Goal: Information Seeking & Learning: Learn about a topic

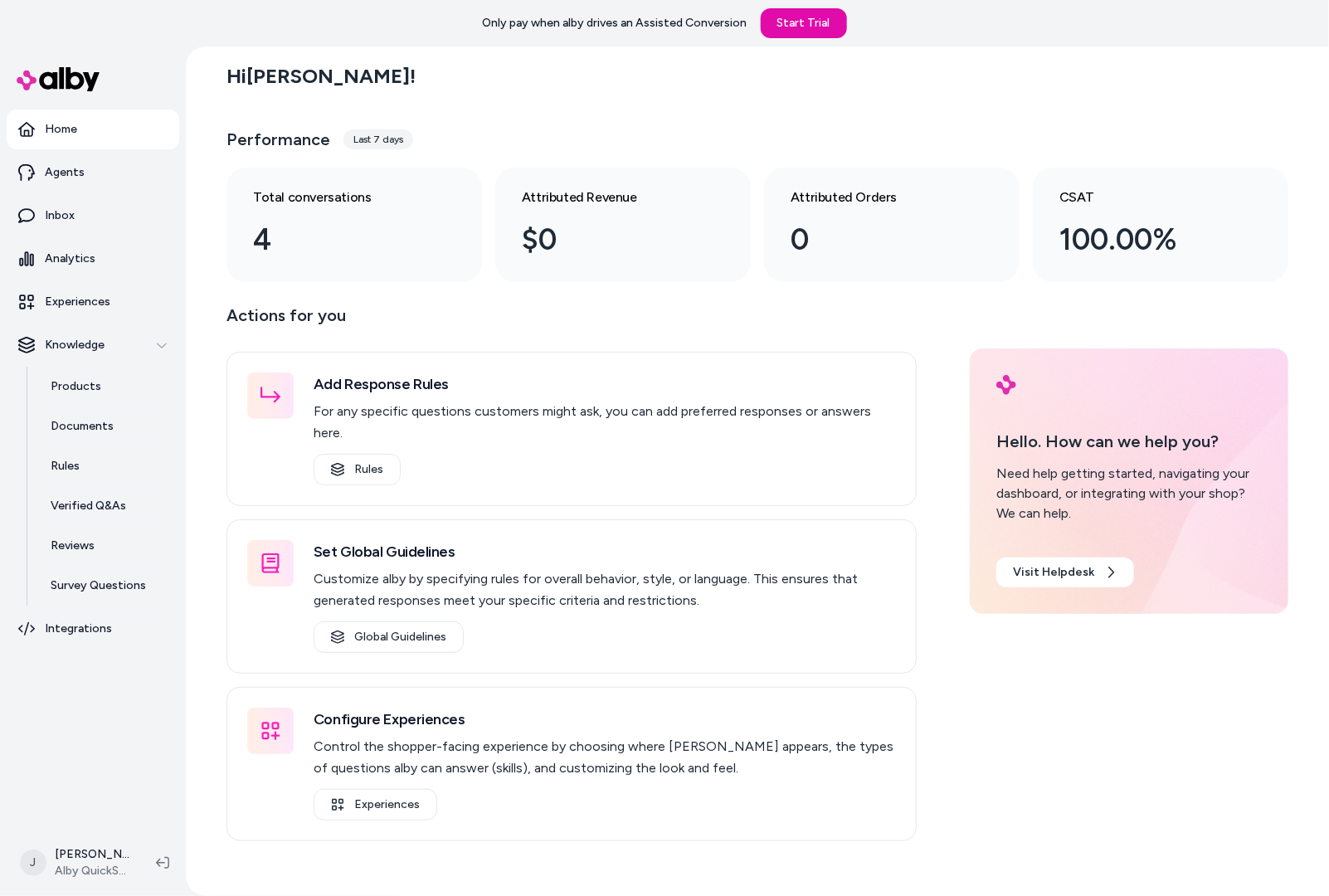
click at [202, 397] on div "Hi [PERSON_NAME] ! Performance Last 7 days Total conversations 4 Attributed Rev…" at bounding box center [757, 470] width 1143 height 849
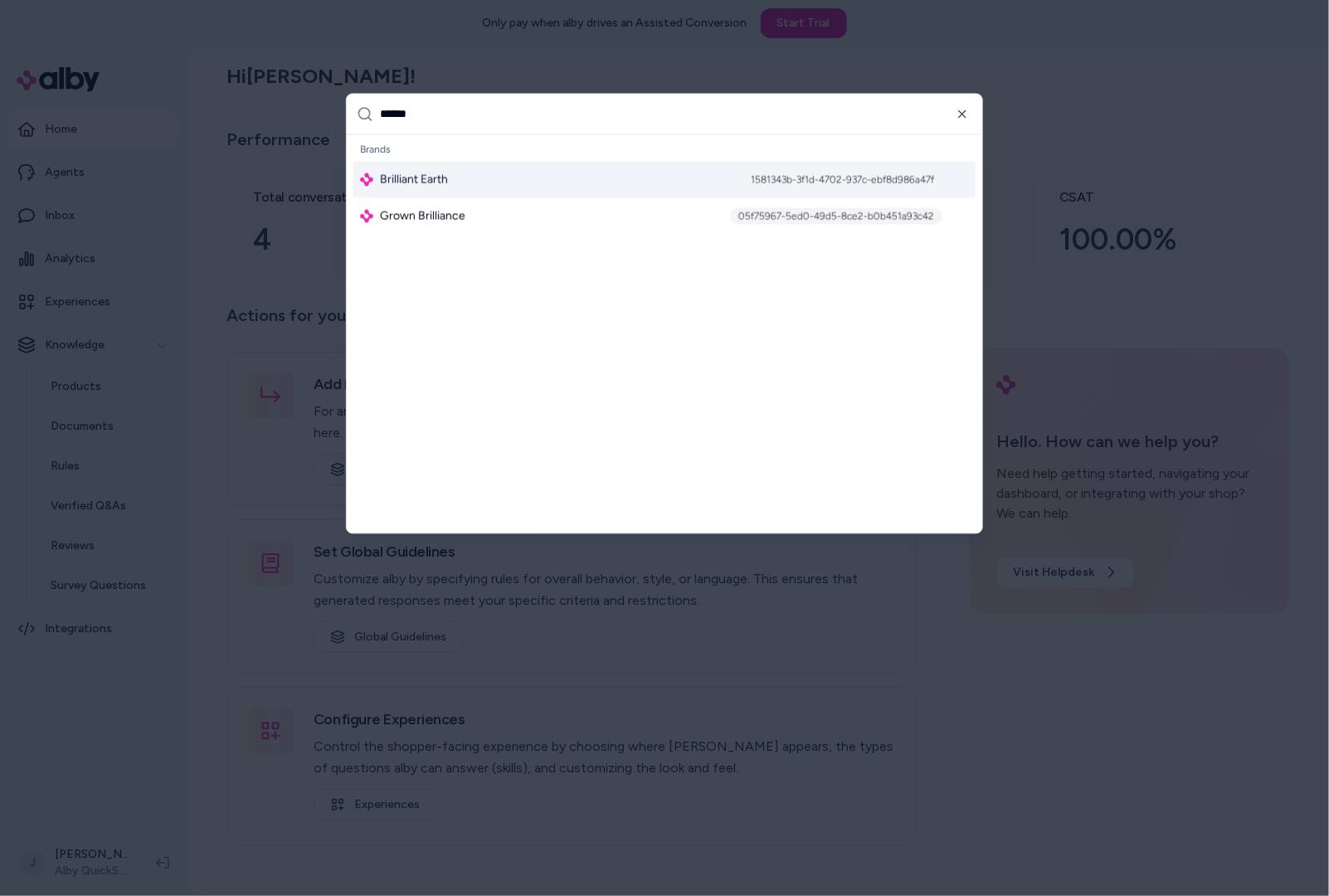
type input "******"
click at [422, 180] on span "Brilliant Earth" at bounding box center [414, 179] width 68 height 16
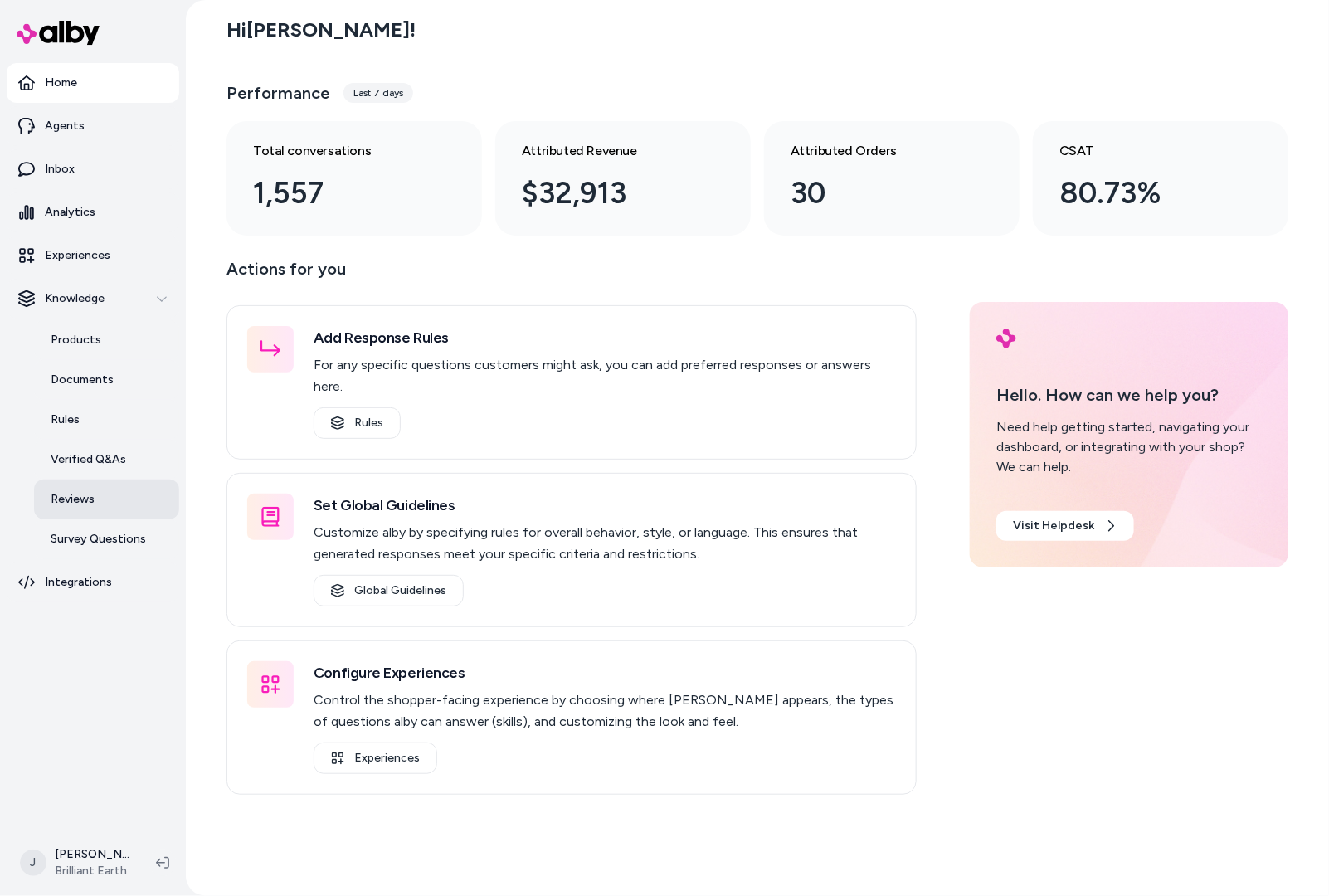
click at [66, 506] on p "Reviews" at bounding box center [73, 499] width 44 height 16
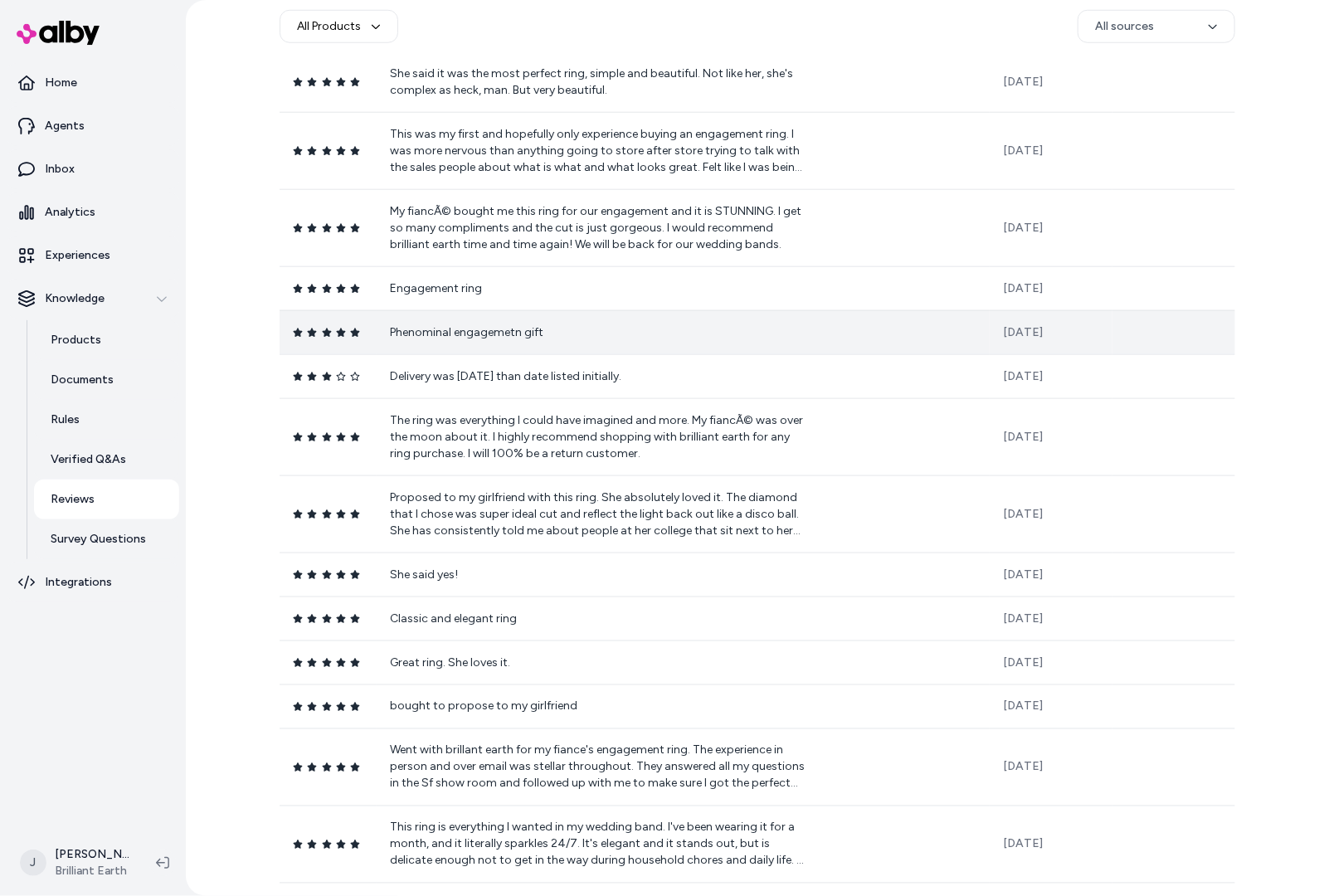
scroll to position [696, 0]
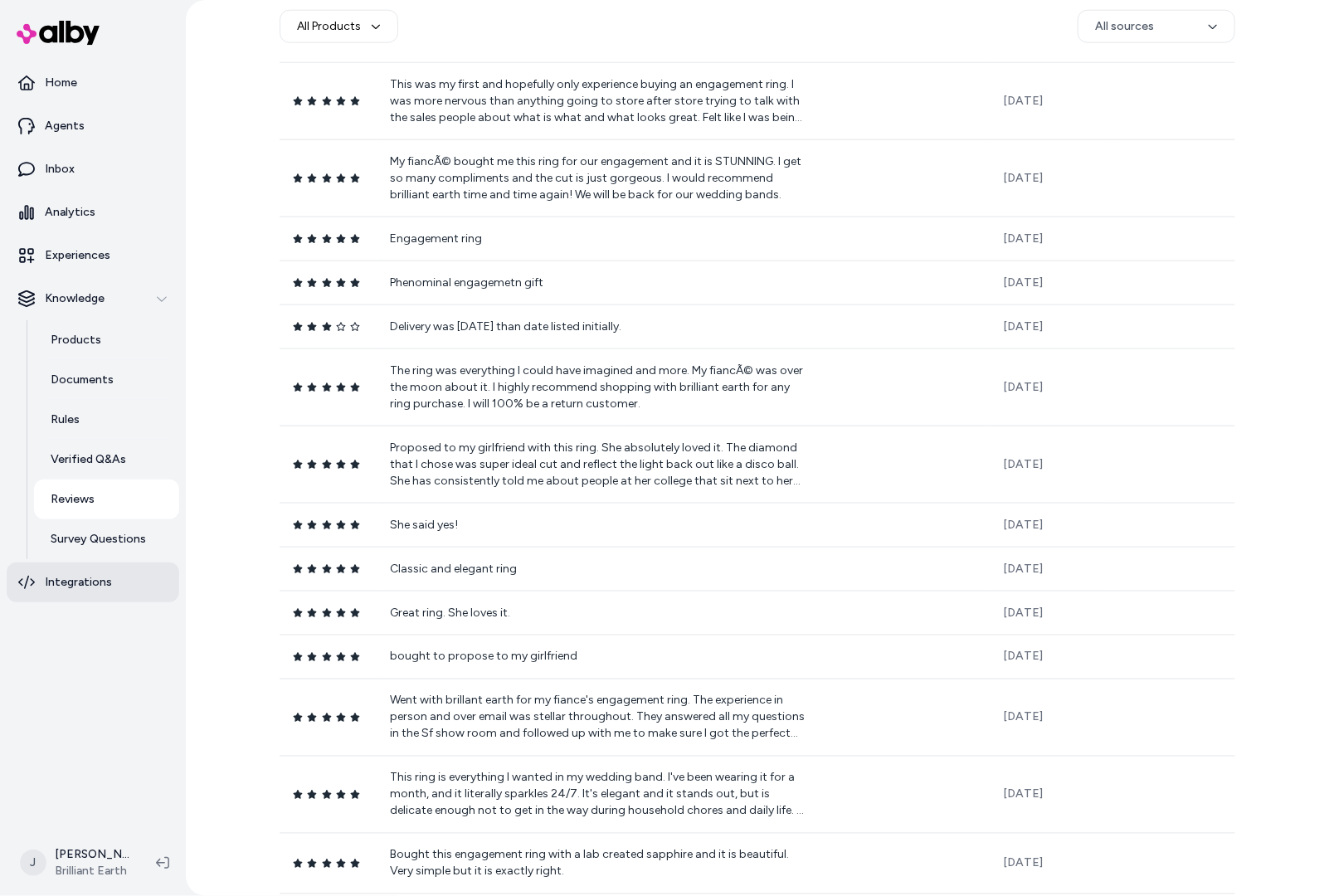
click at [69, 568] on link "Integrations" at bounding box center [93, 582] width 173 height 40
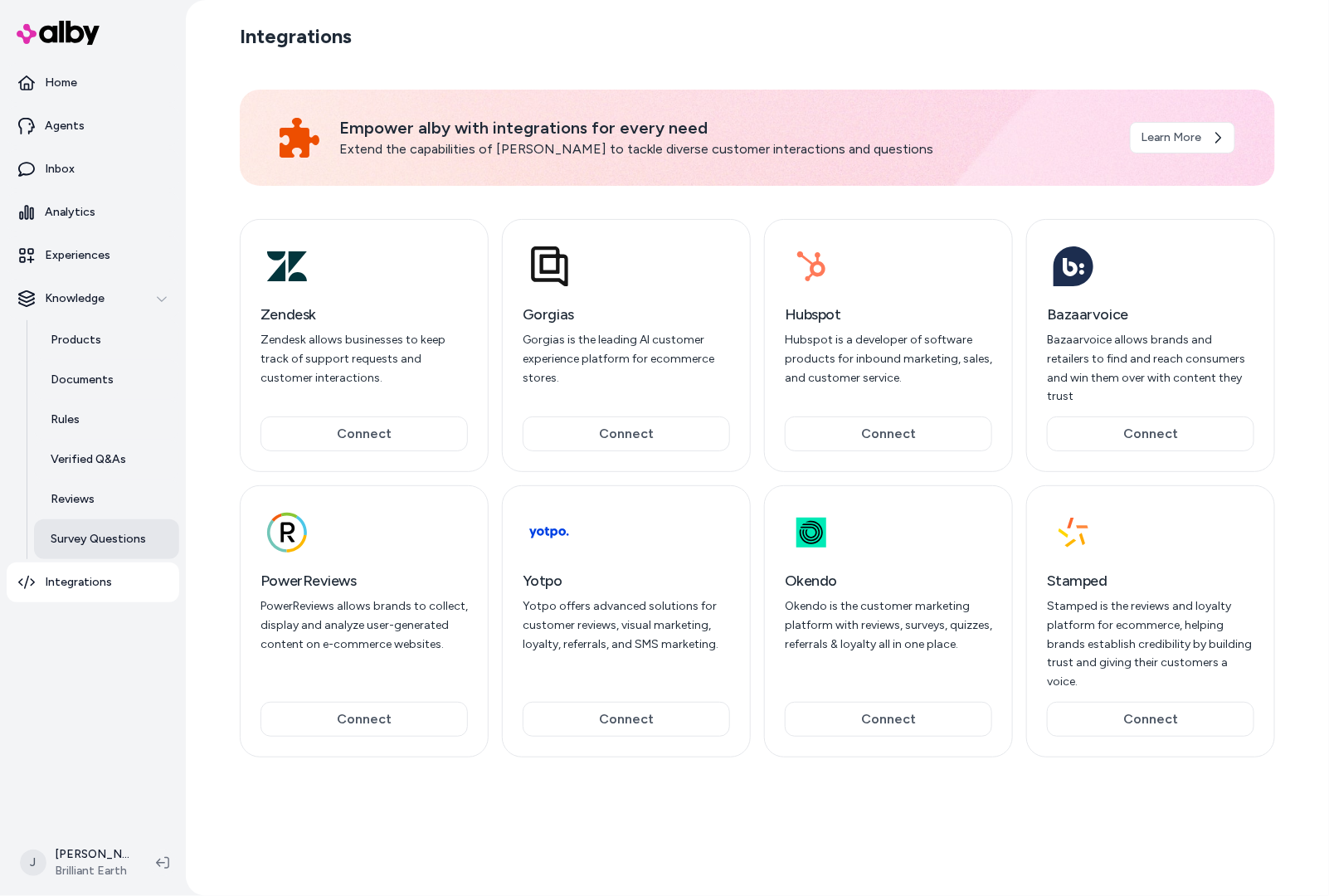
click at [72, 540] on p "Survey Questions" at bounding box center [98, 538] width 95 height 16
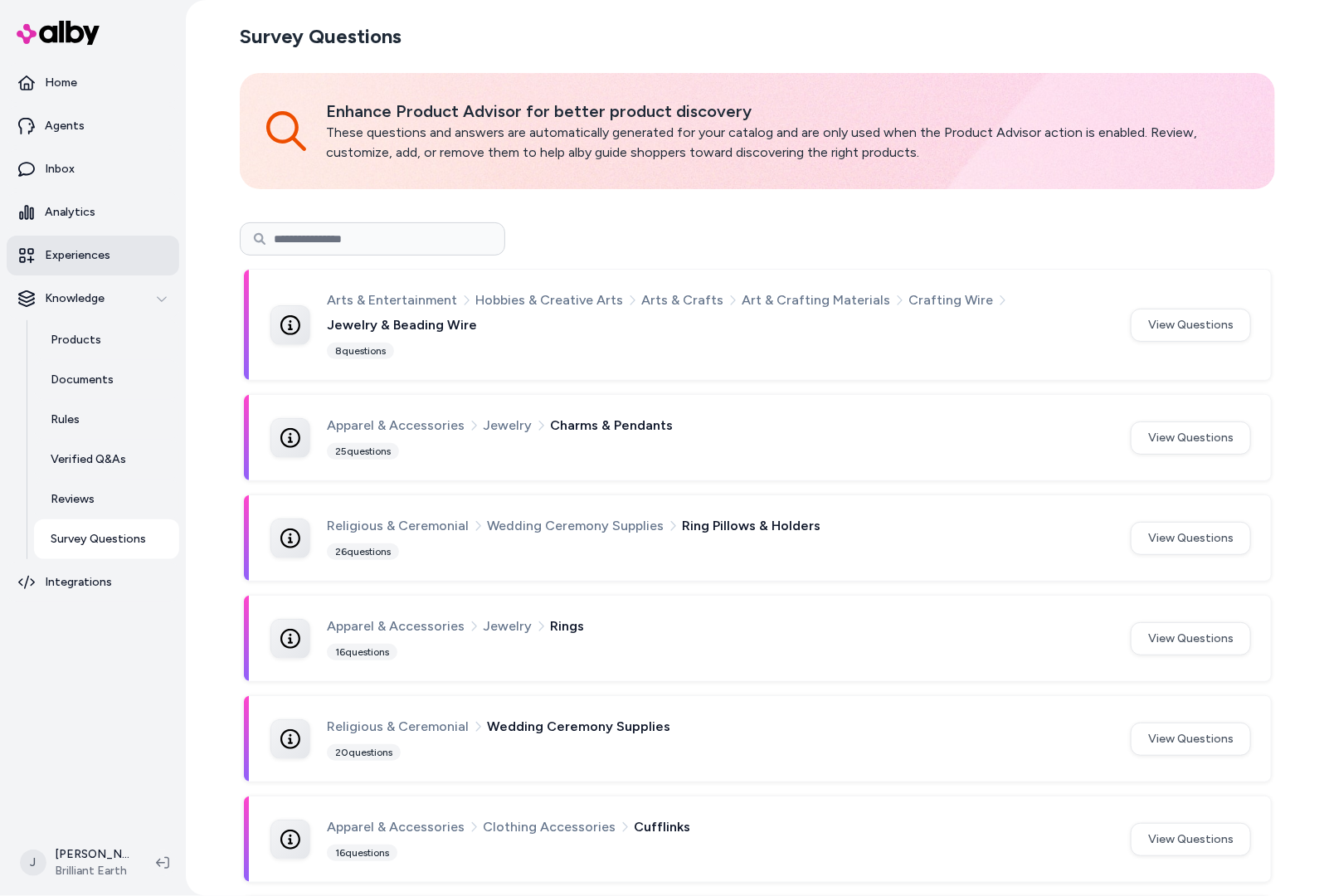
click at [87, 248] on p "Experiences" at bounding box center [78, 255] width 65 height 16
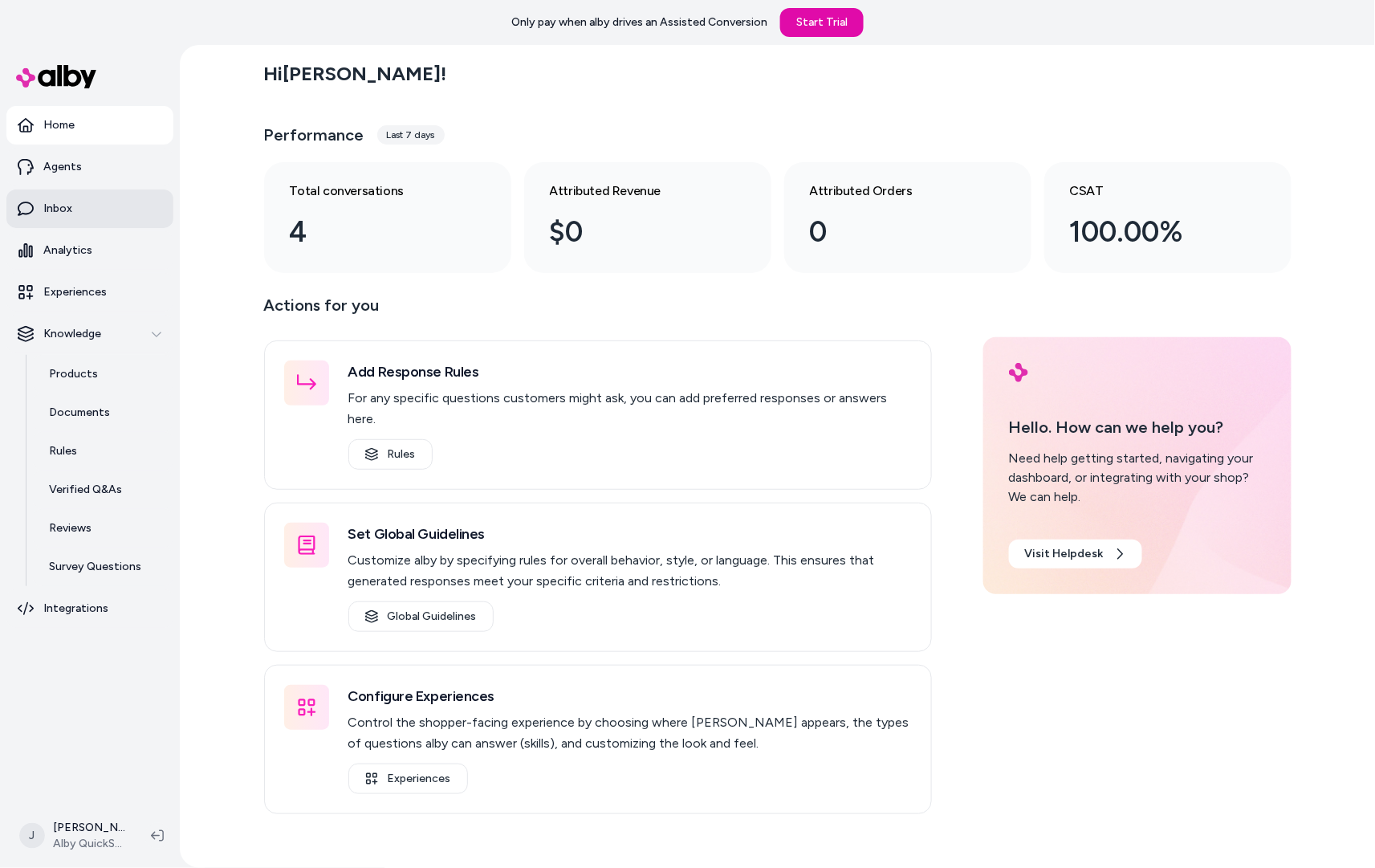
click at [57, 206] on p "Inbox" at bounding box center [58, 208] width 29 height 16
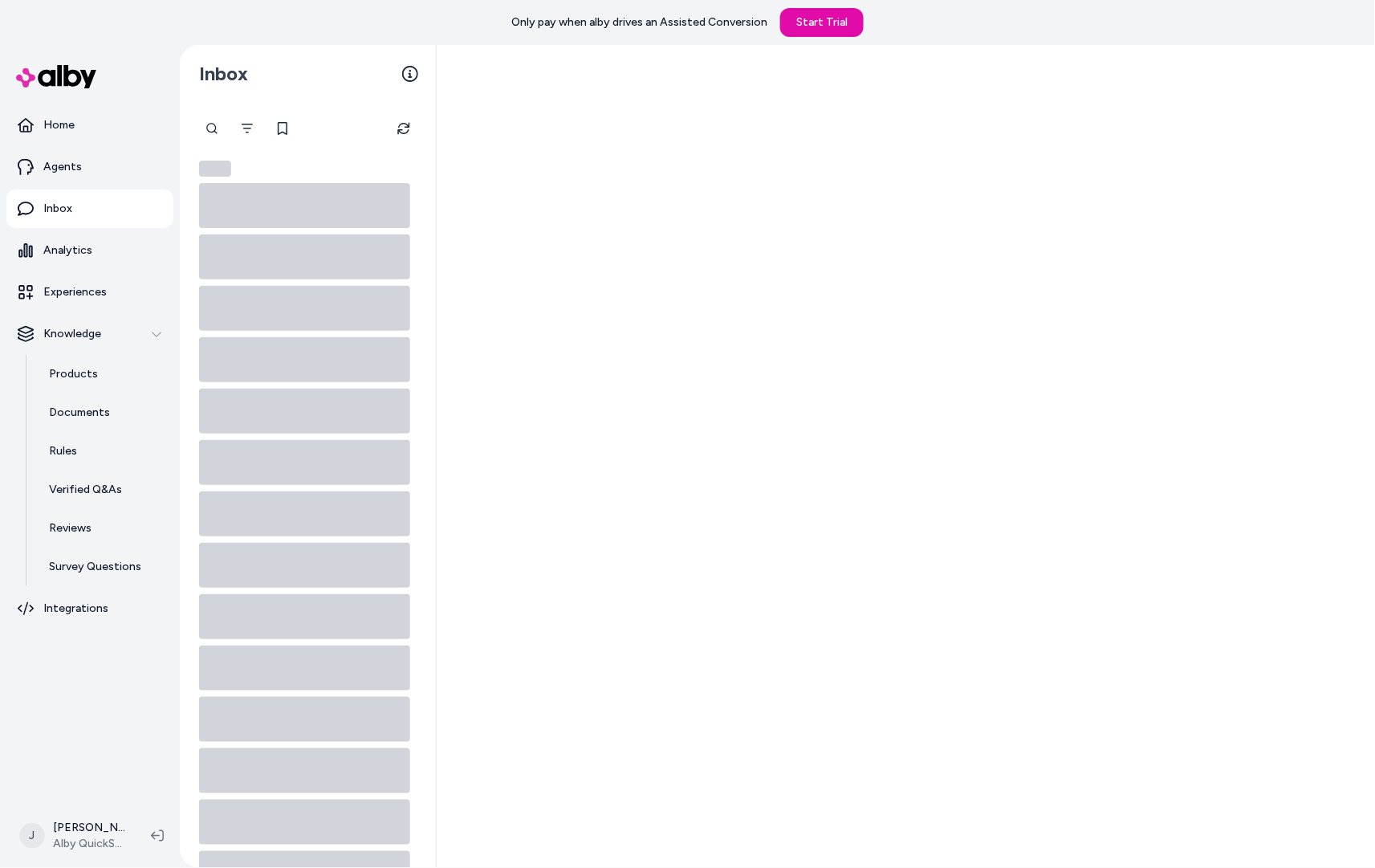
click at [182, 331] on div at bounding box center [308, 680] width 256 height 1069
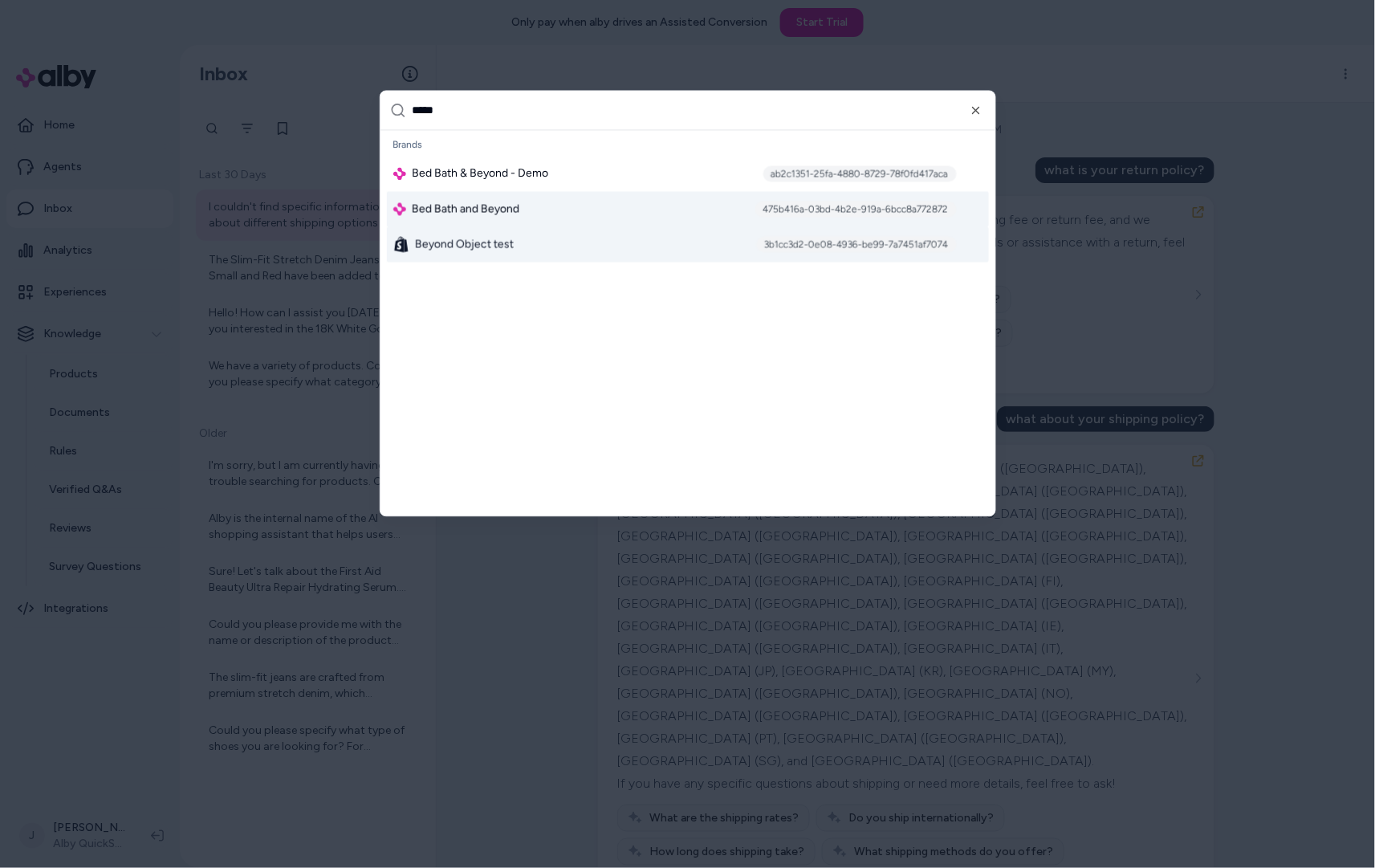
type input "*****"
click at [519, 208] on span "Bed Bath and Beyond" at bounding box center [466, 209] width 108 height 16
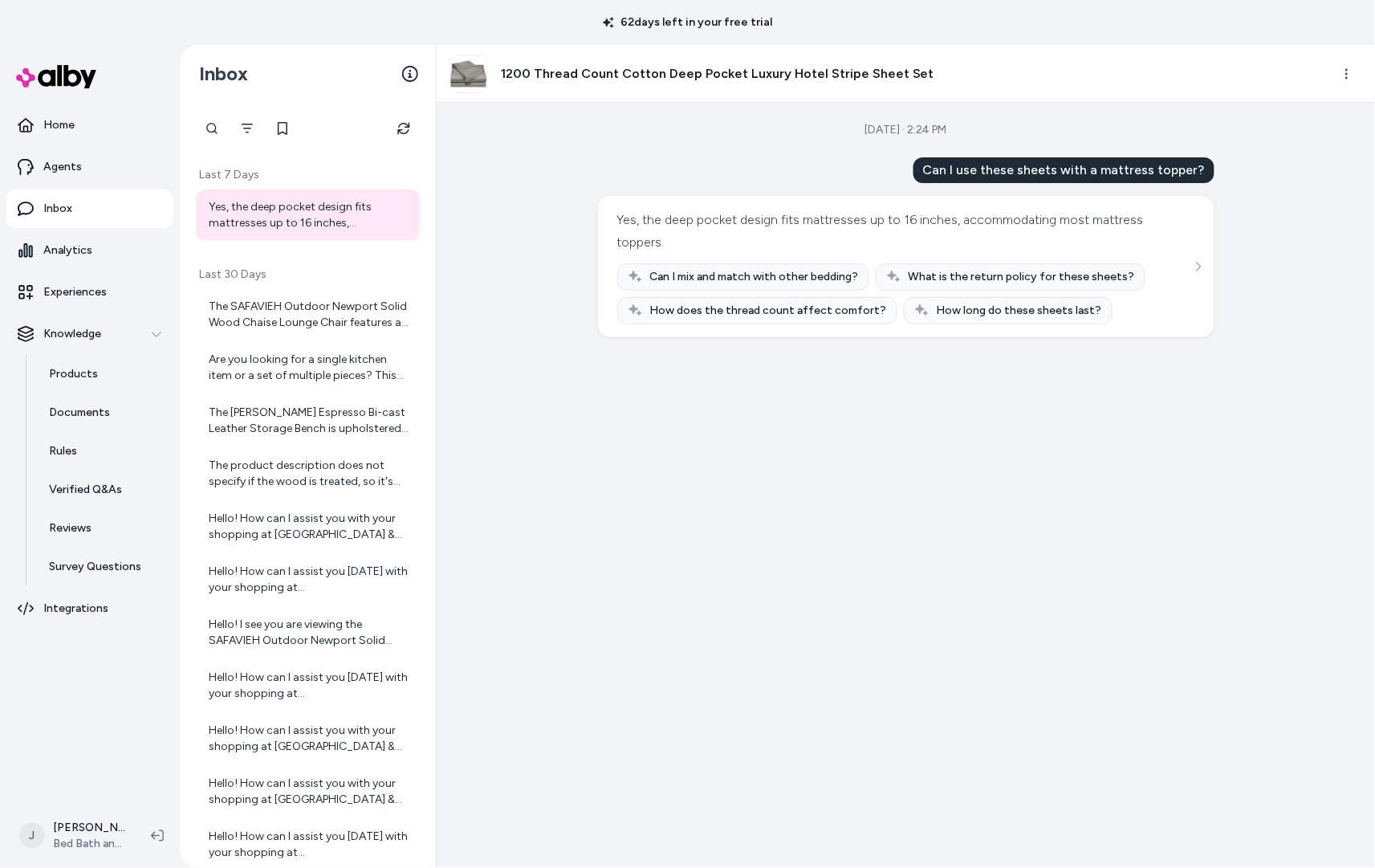
click at [265, 212] on div "Yes, the deep pocket design fits mattresses up to 16 inches, accommodating most…" at bounding box center [309, 214] width 201 height 32
click at [395, 127] on button "Refresh" at bounding box center [404, 128] width 32 height 32
click at [69, 366] on p "Products" at bounding box center [73, 373] width 49 height 16
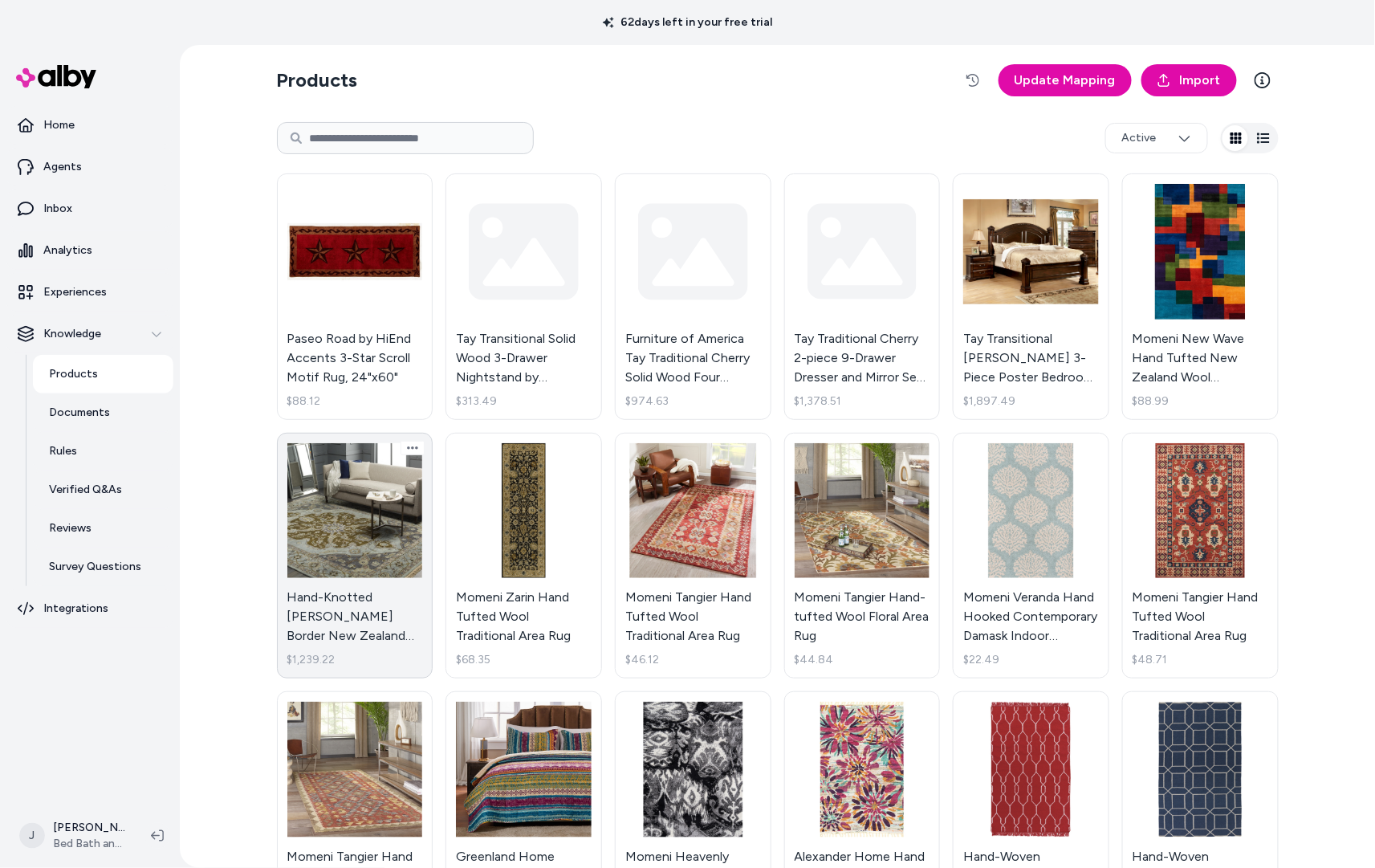
click at [382, 495] on link "Hand-Knotted Tim Border New Zealand Wool Area Rug $1,239.22" at bounding box center [355, 555] width 157 height 246
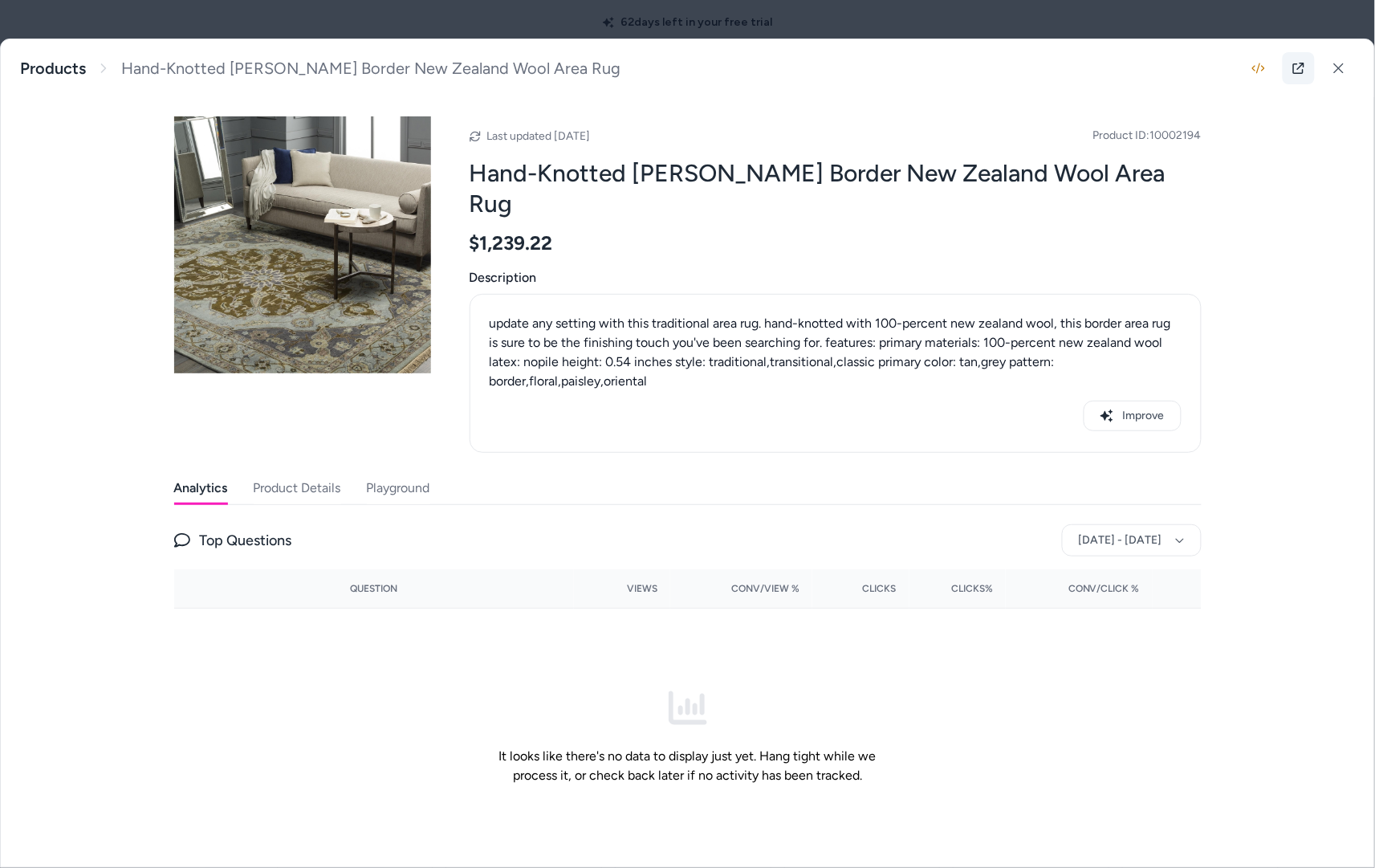
click at [1307, 73] on link at bounding box center [1299, 68] width 32 height 32
click at [391, 472] on button "Playground" at bounding box center [398, 487] width 63 height 32
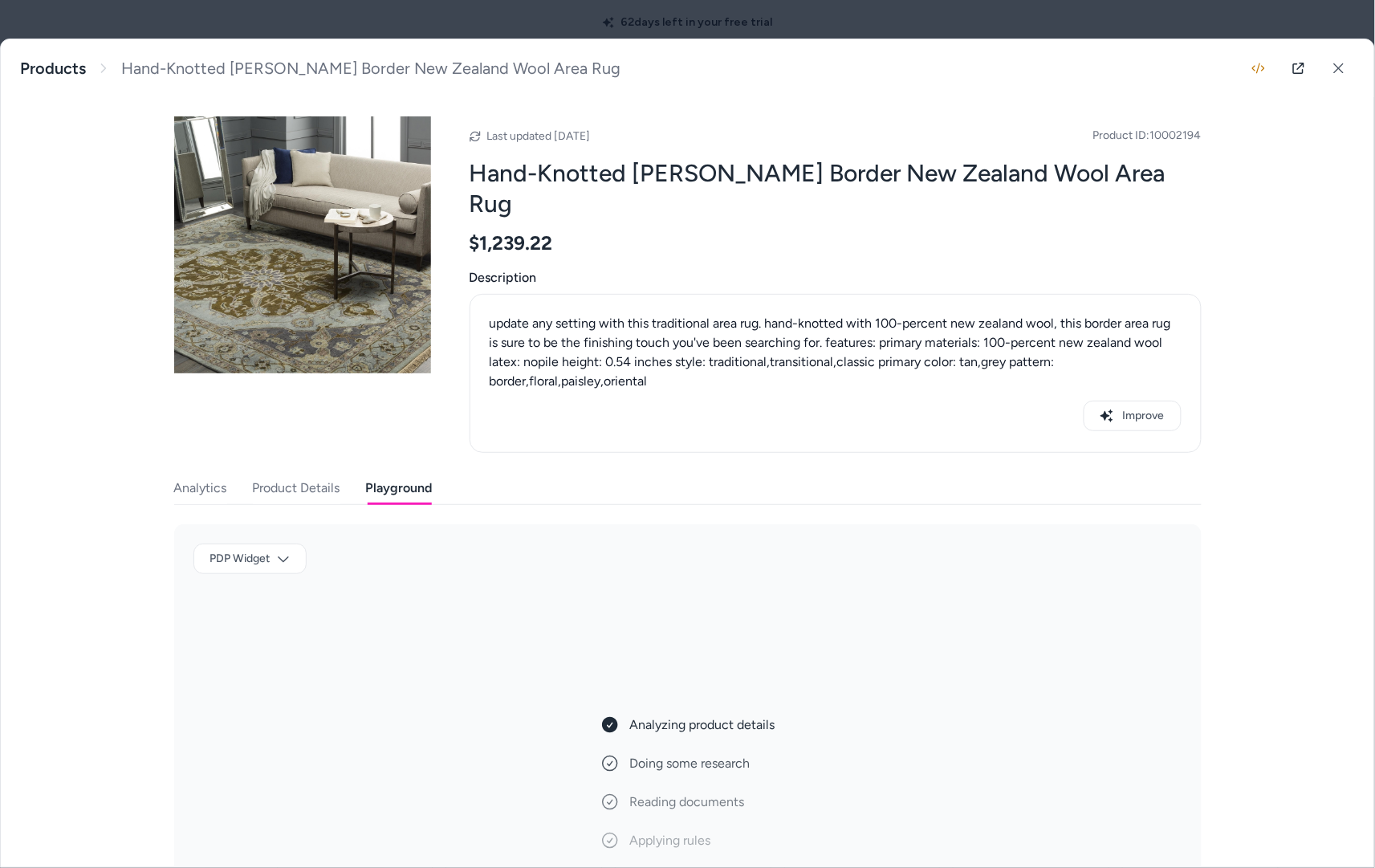
scroll to position [43, 0]
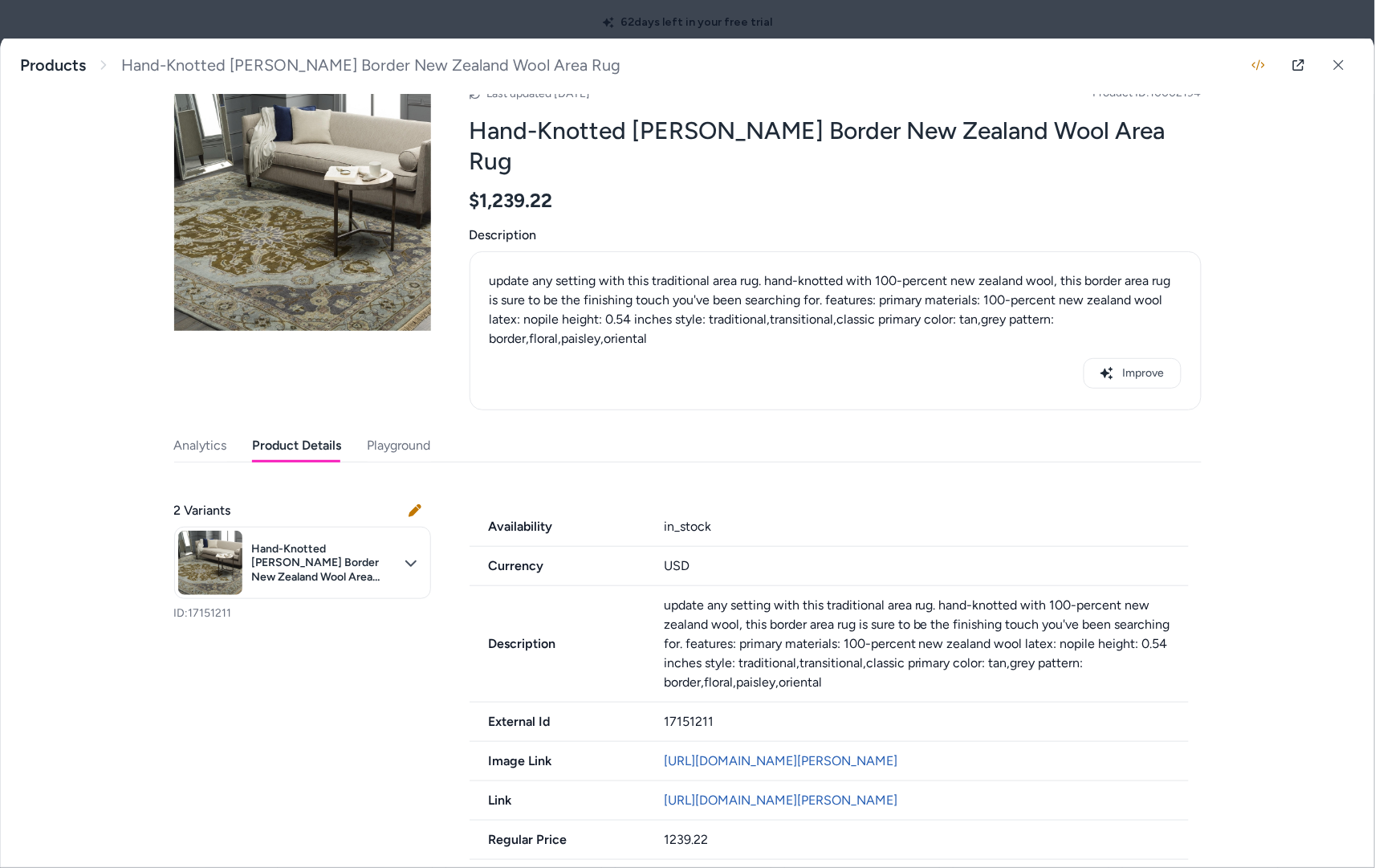
click at [306, 430] on button "Product Details" at bounding box center [297, 446] width 89 height 32
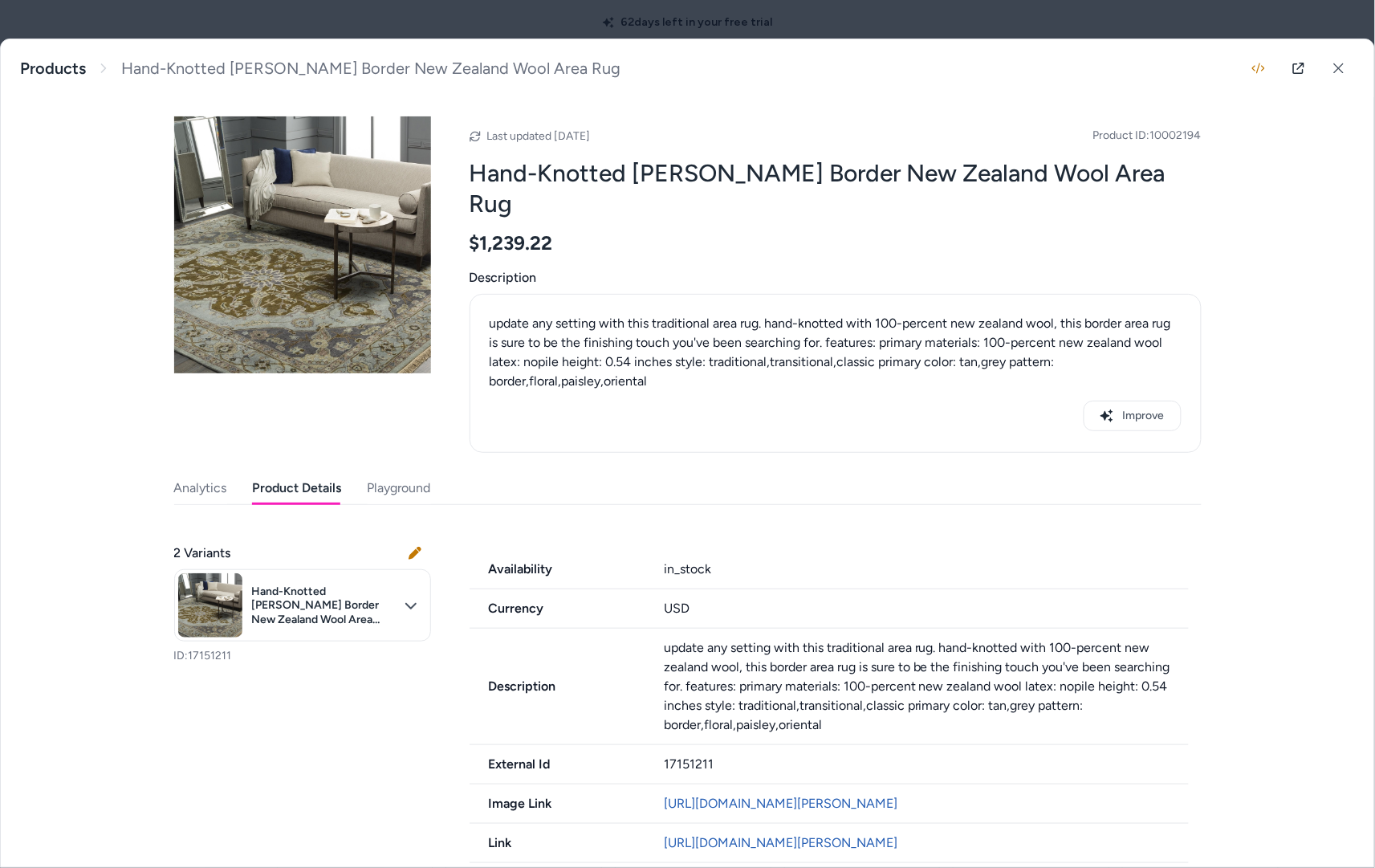
drag, startPoint x: 190, startPoint y: 417, endPoint x: 280, endPoint y: 421, distance: 90.1
click at [193, 417] on div "Last updated Aug 18, 2025 Product ID: 10002194 Hand-Knotted Tim Border New Zeal…" at bounding box center [688, 520] width 1028 height 845
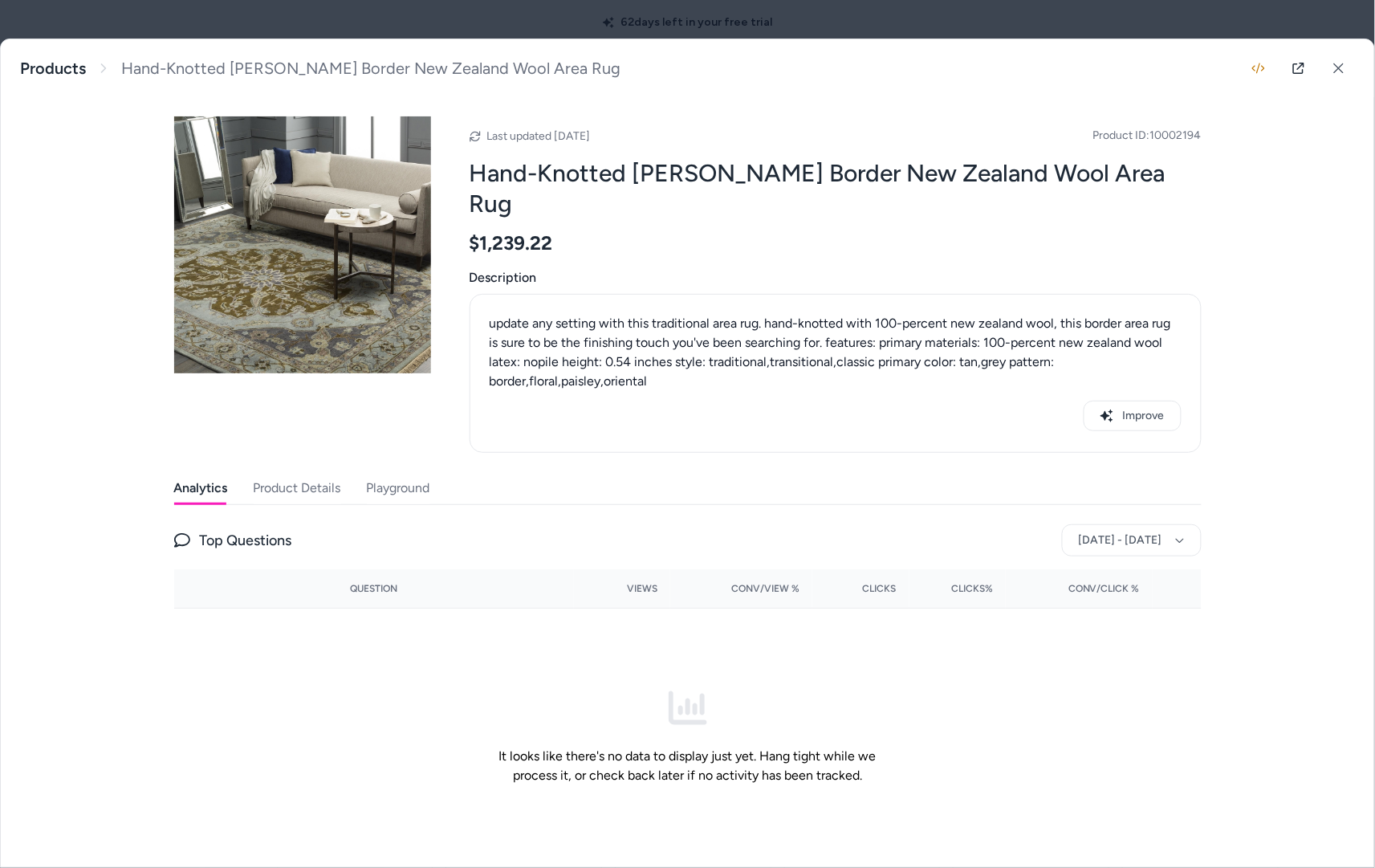
click at [407, 472] on button "Playground" at bounding box center [398, 487] width 63 height 32
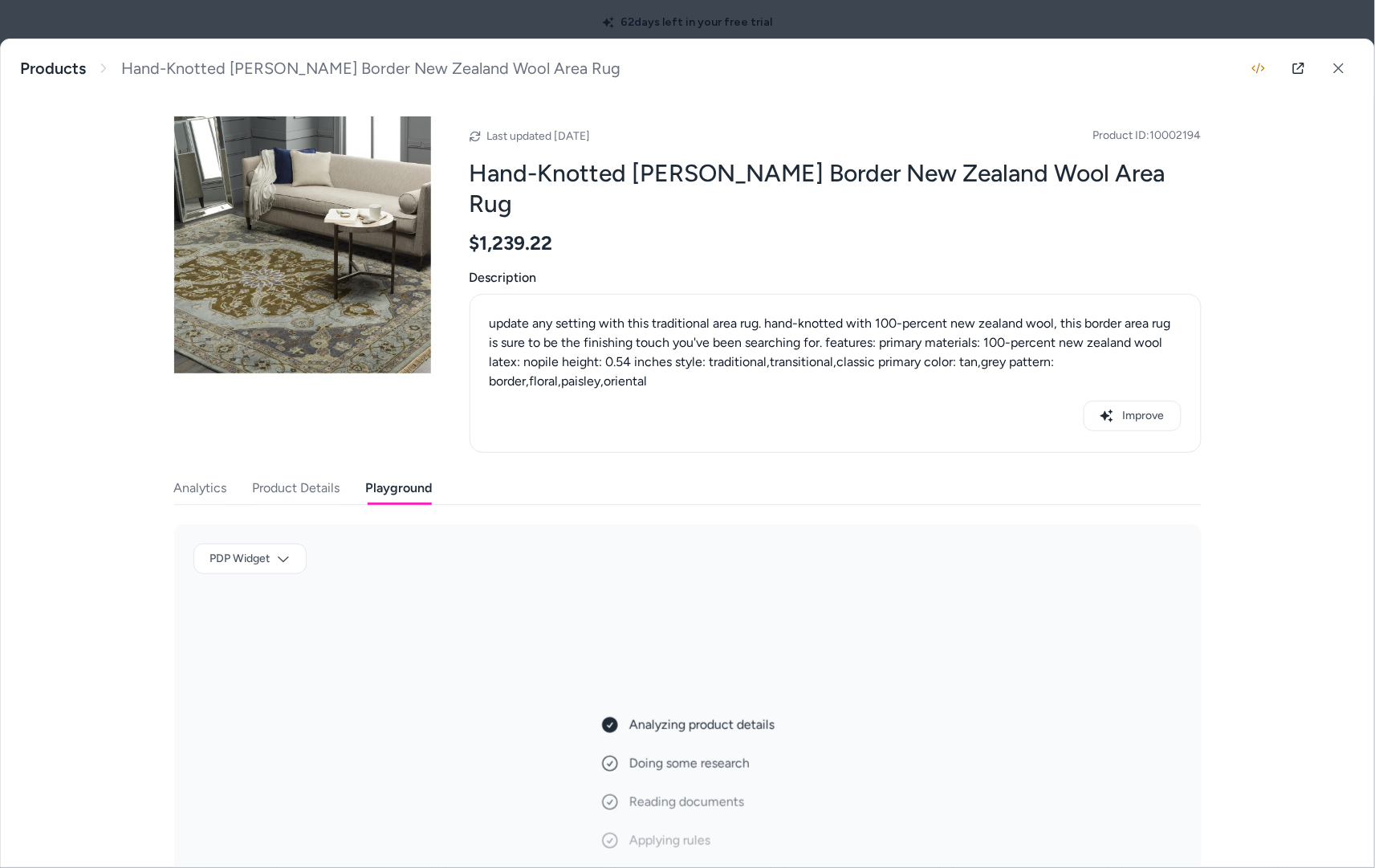
scroll to position [43, 0]
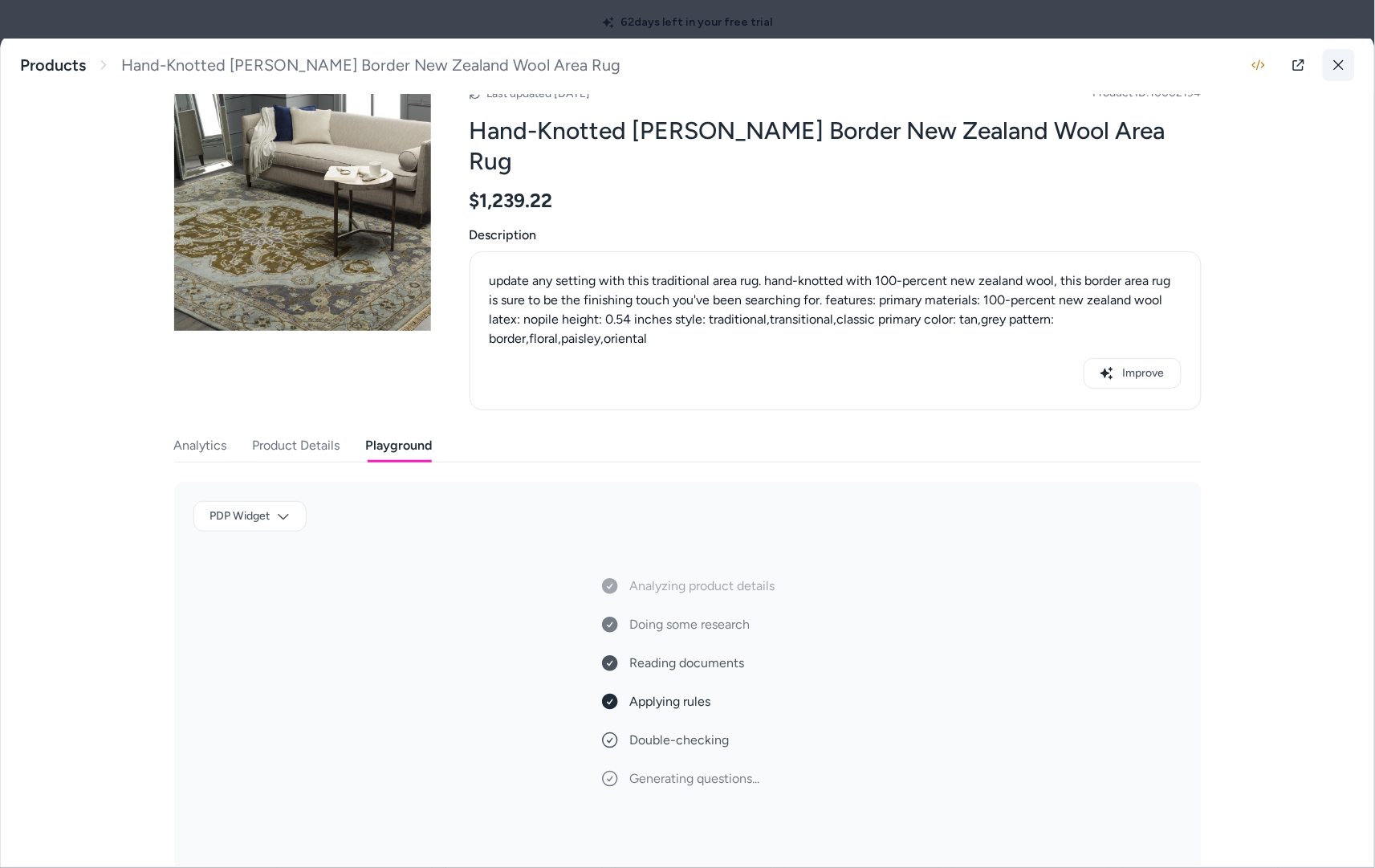
click at [1338, 58] on button at bounding box center [1339, 65] width 32 height 32
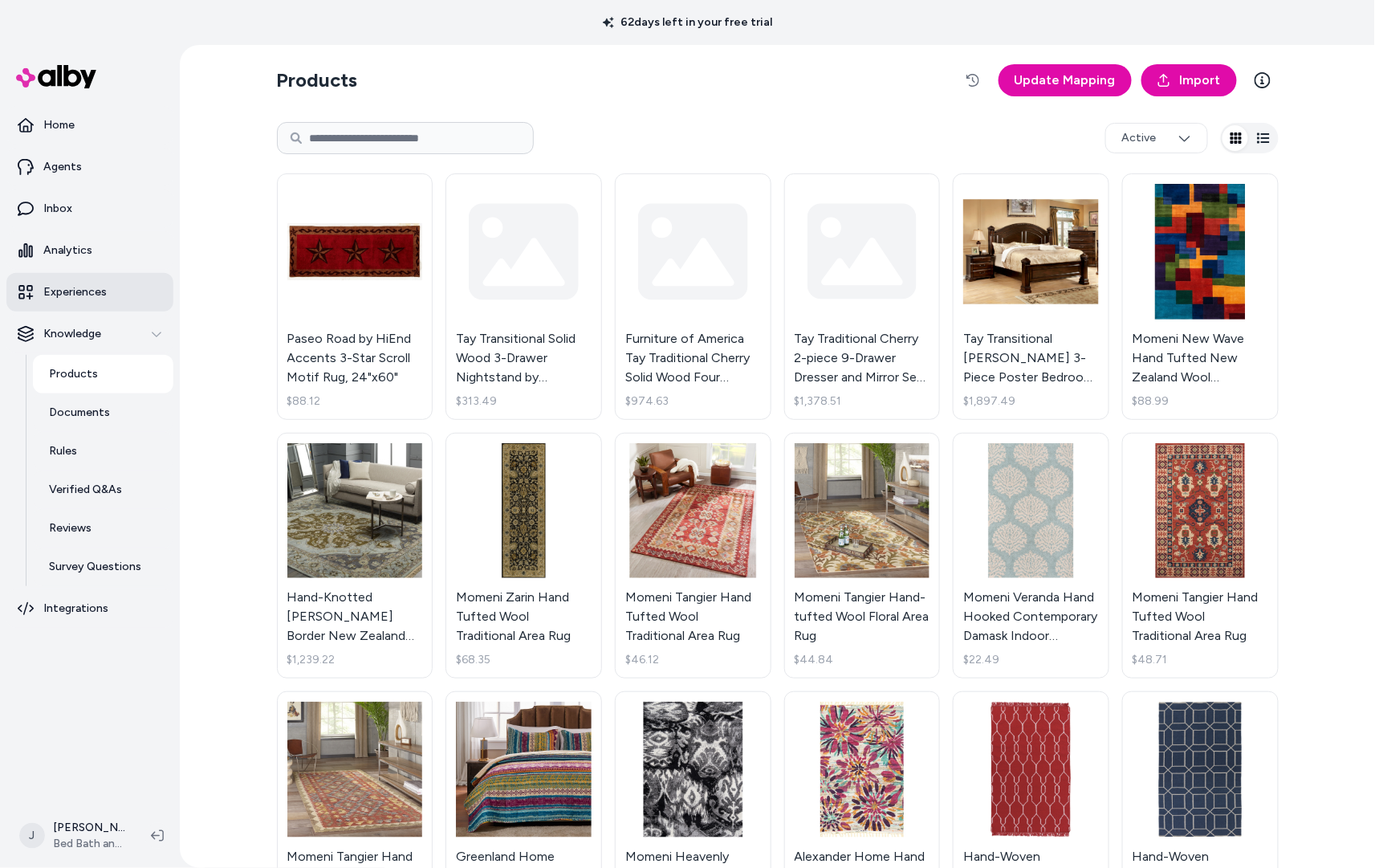
click at [99, 299] on p "Experiences" at bounding box center [75, 291] width 63 height 16
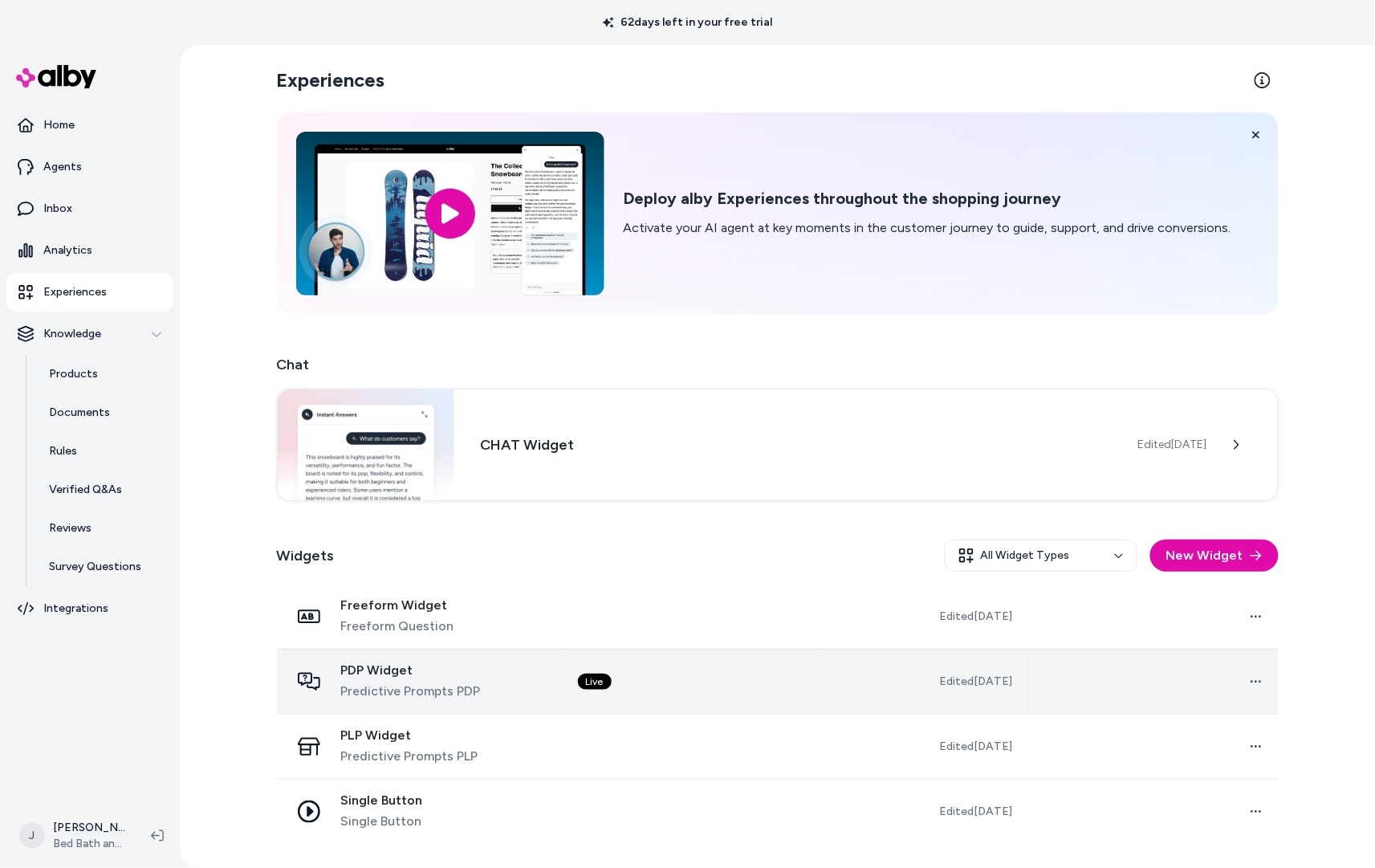
click at [768, 695] on td "Live" at bounding box center [692, 681] width 253 height 65
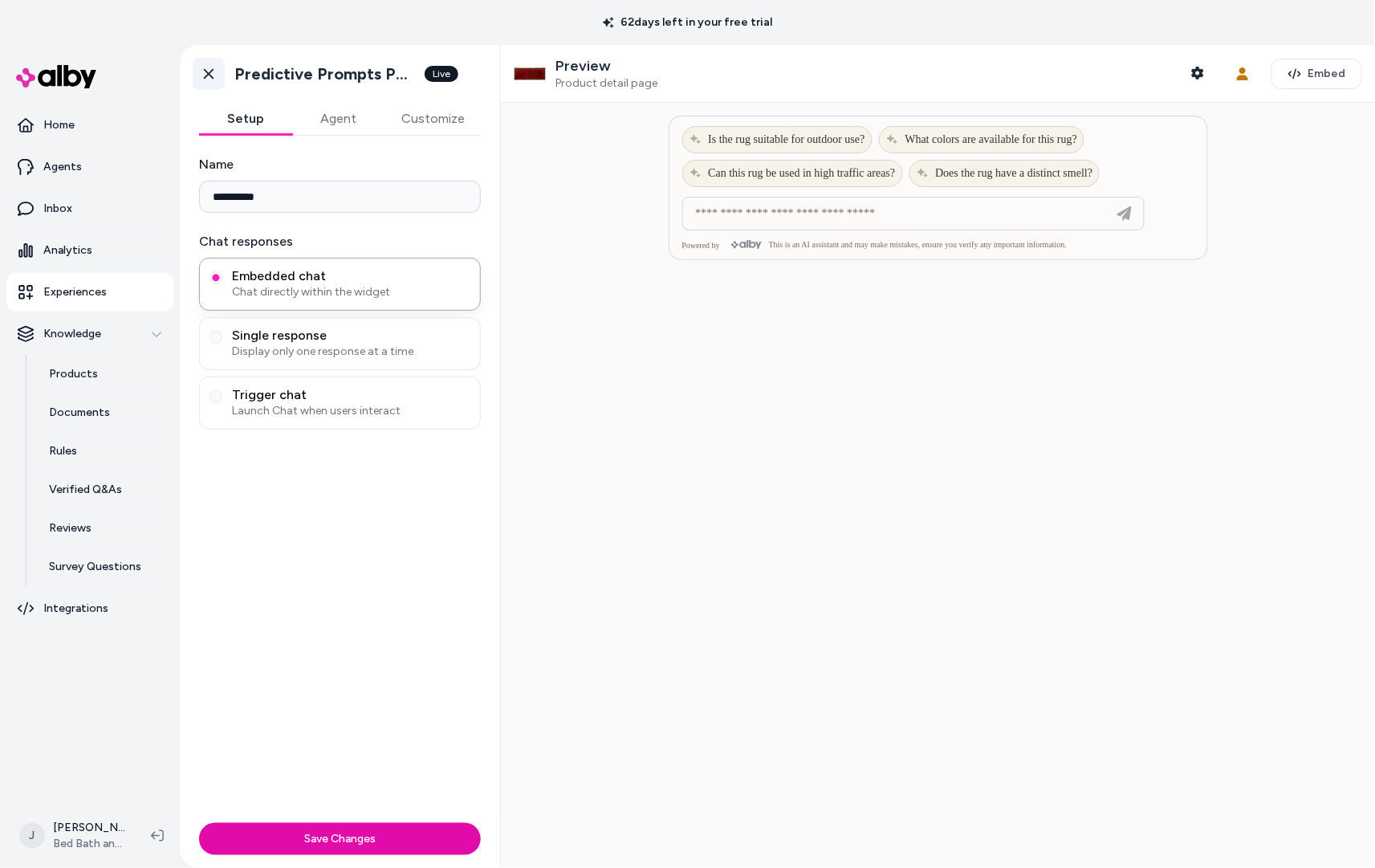
click at [201, 68] on icon at bounding box center [208, 73] width 16 height 16
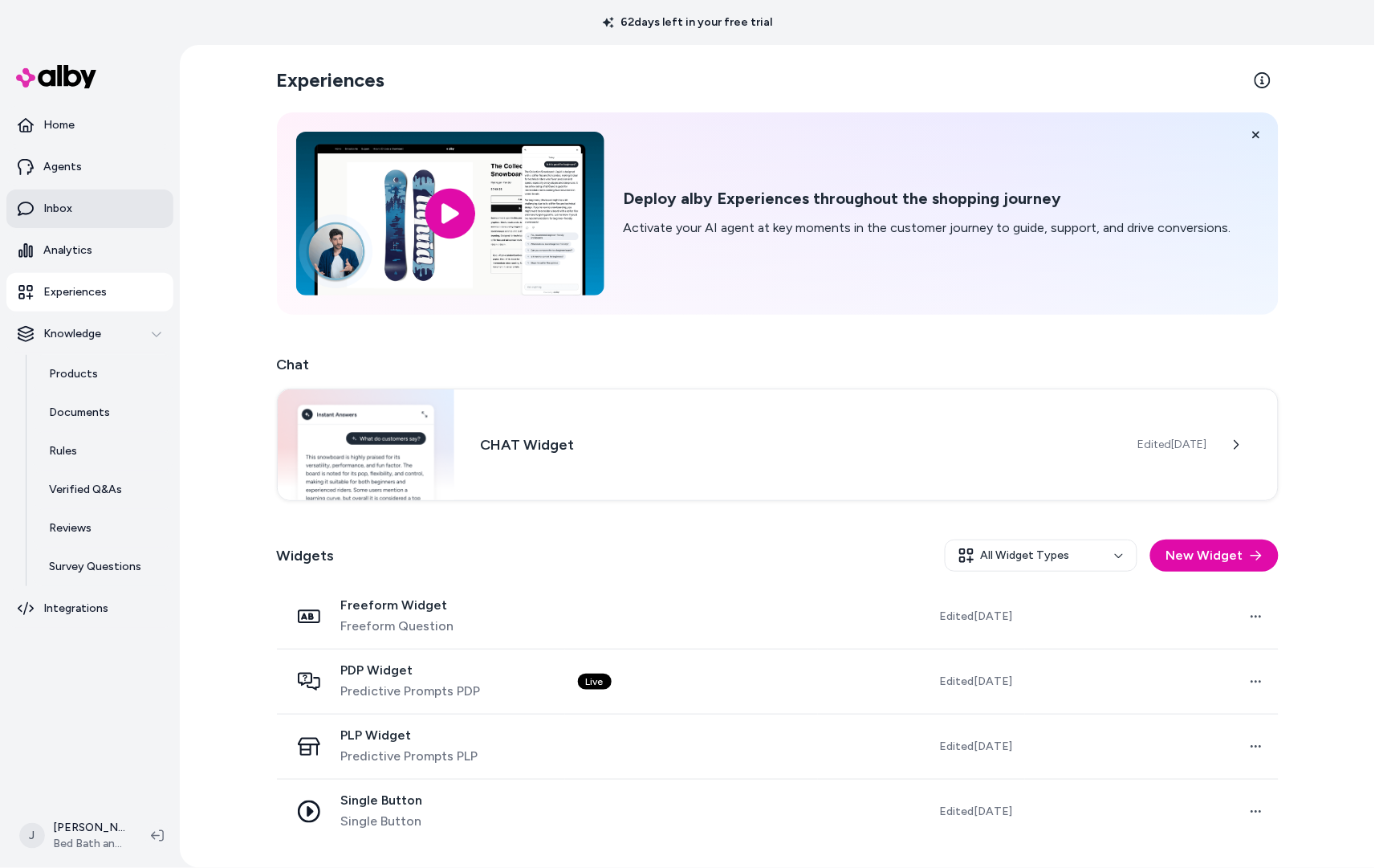
click at [68, 198] on link "Inbox" at bounding box center [90, 209] width 167 height 39
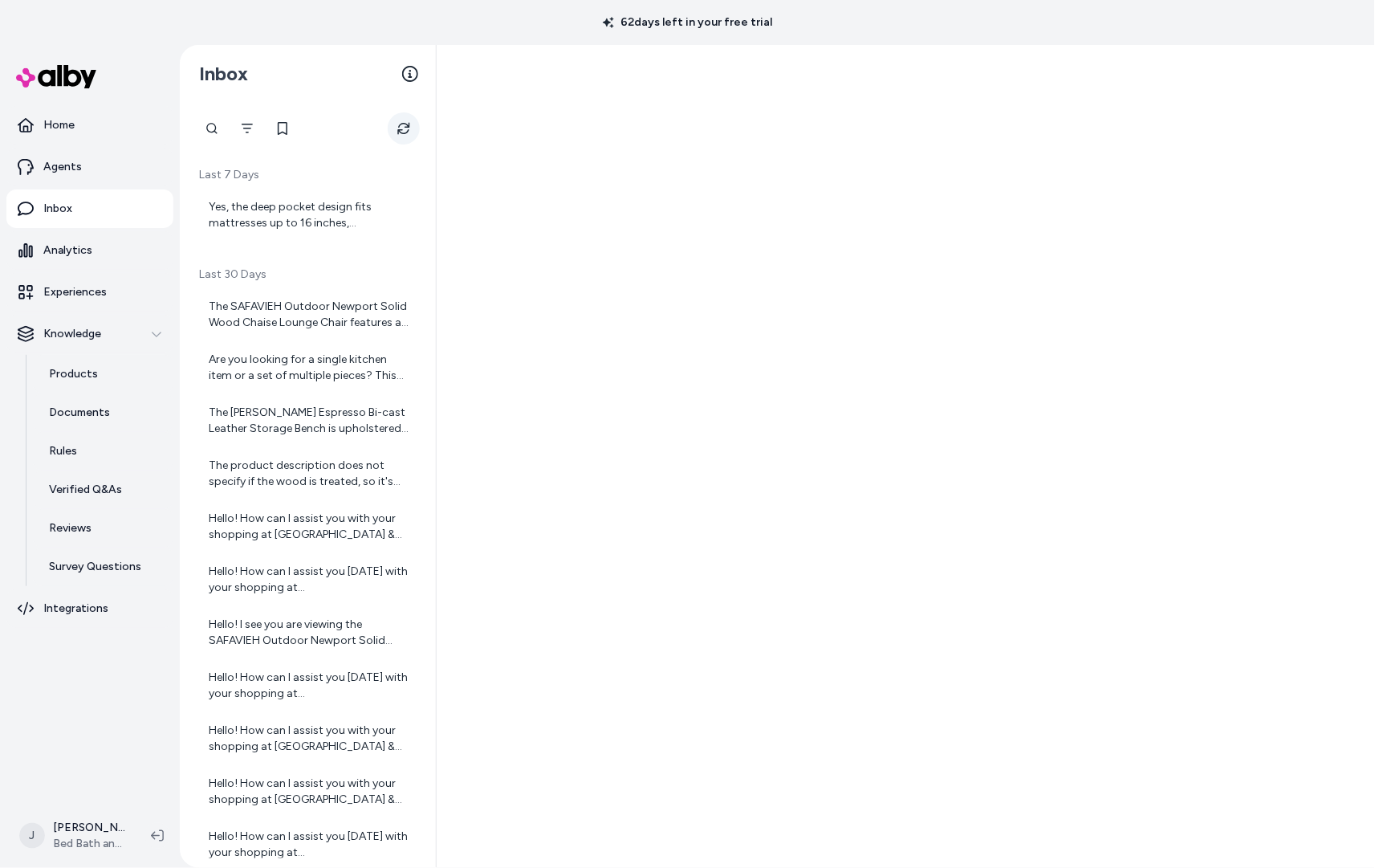
click at [400, 129] on icon "Refresh" at bounding box center [403, 128] width 12 height 12
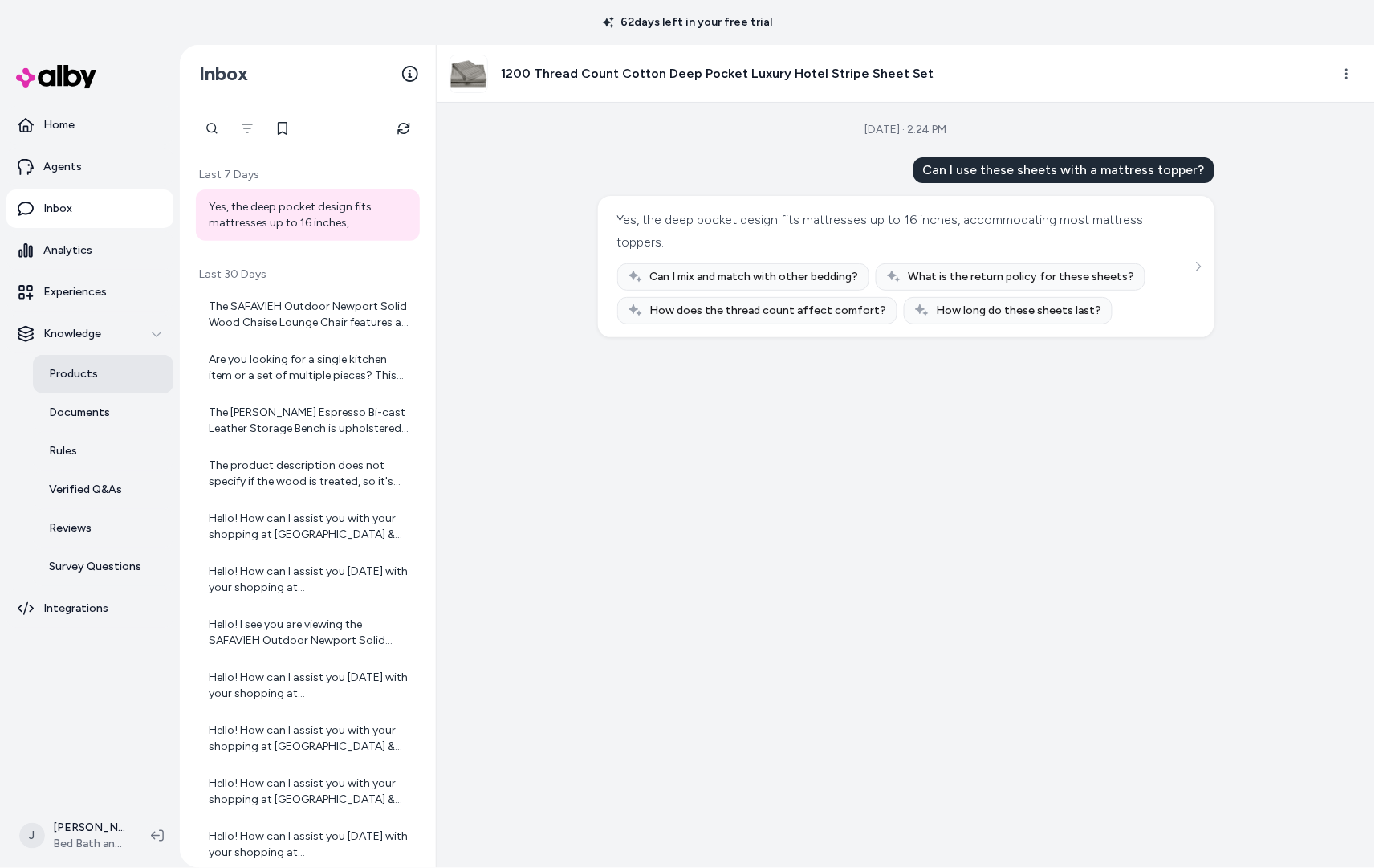
click at [71, 377] on p "Products" at bounding box center [73, 373] width 49 height 16
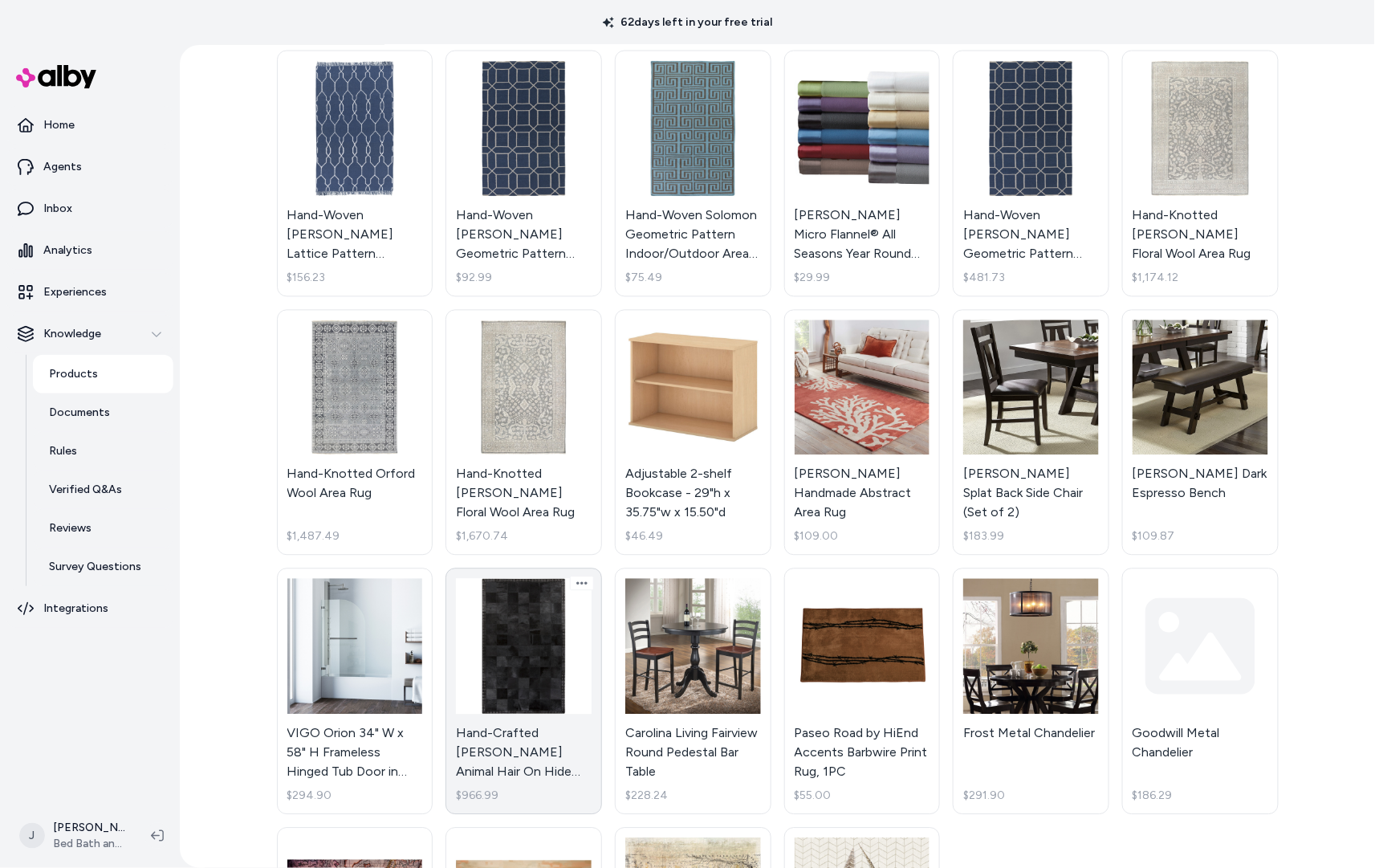
scroll to position [1108, 0]
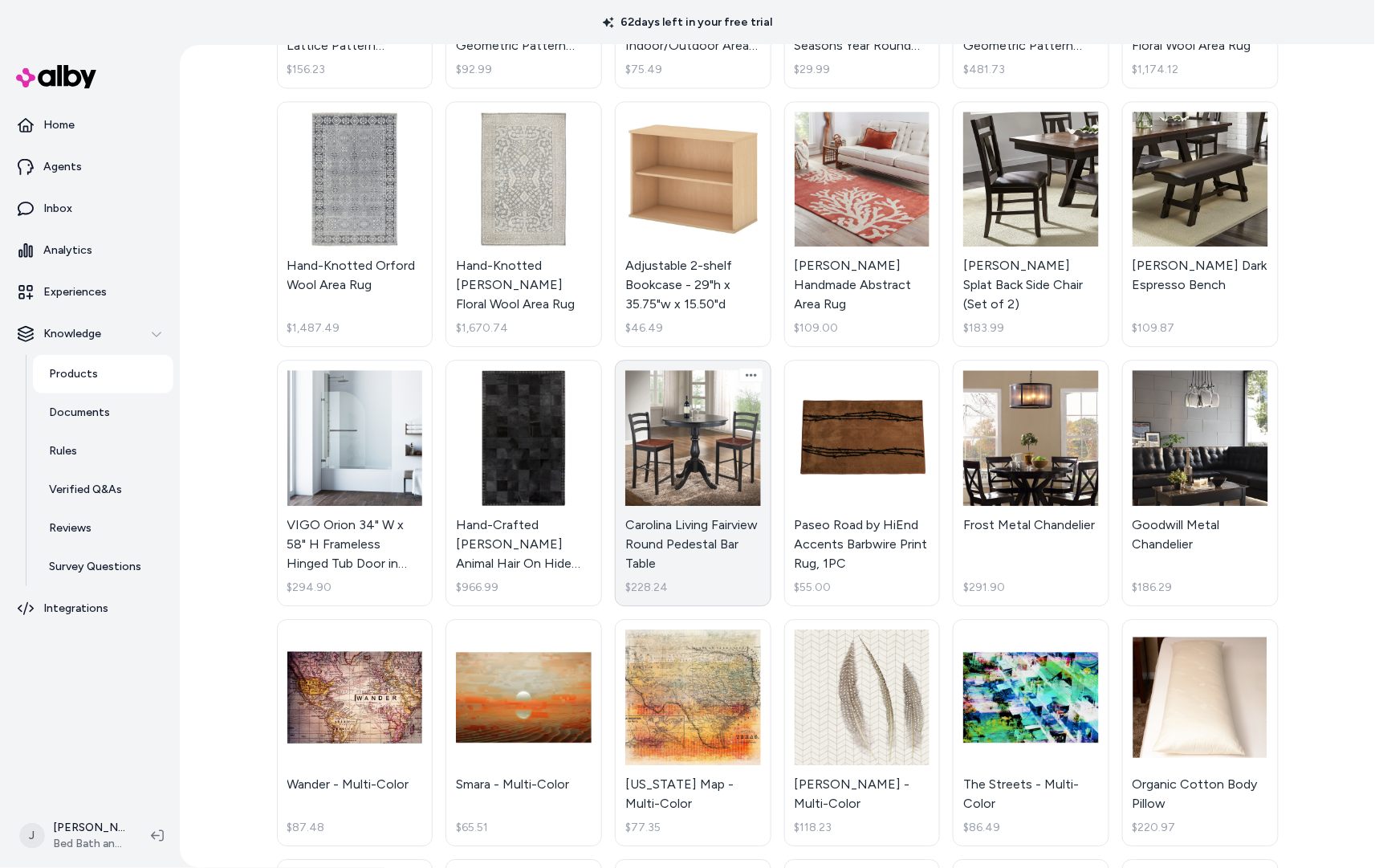
click at [684, 483] on link "Carolina Living Fairview Round Pedestal Bar Table $228.24" at bounding box center [693, 482] width 157 height 246
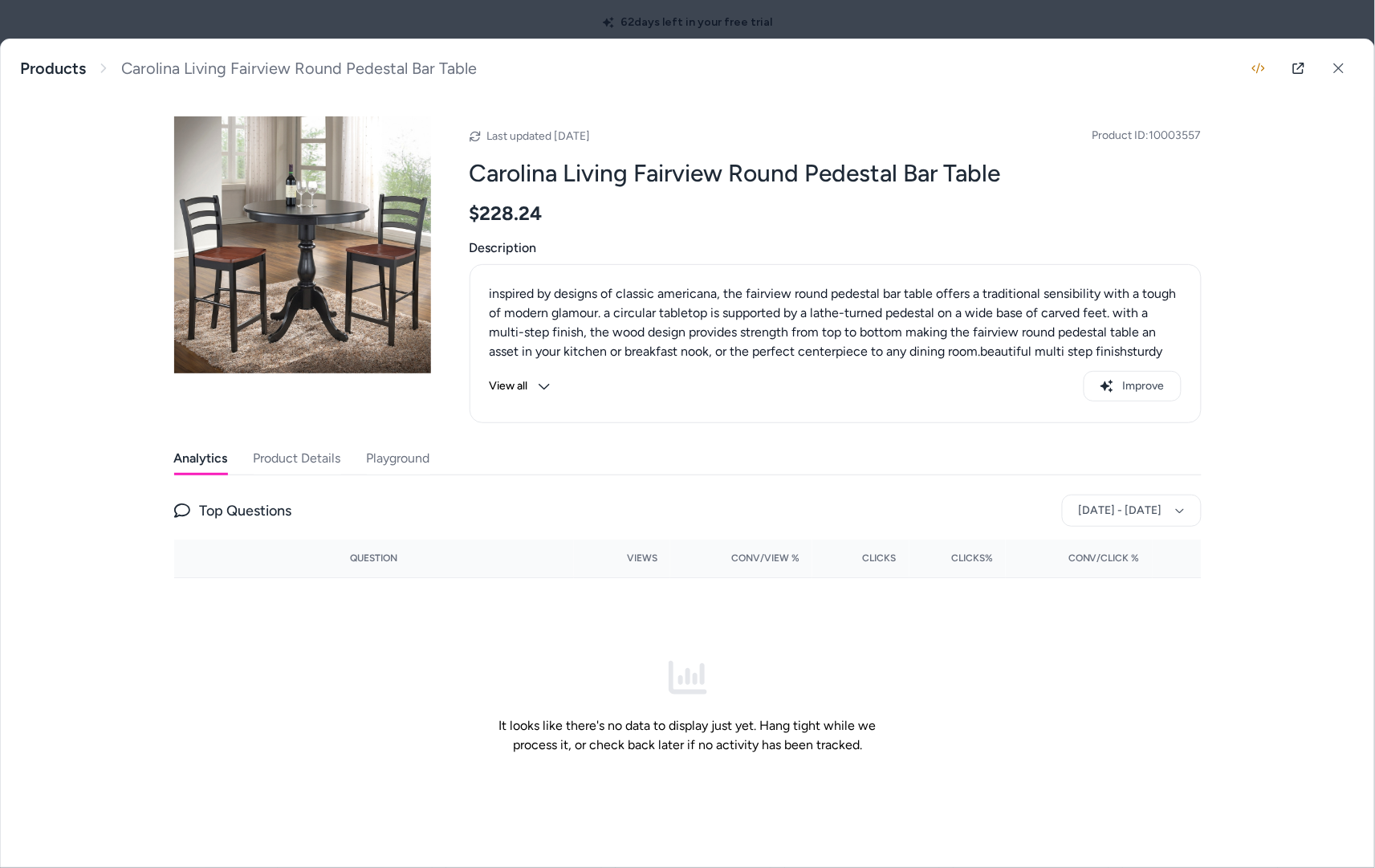
click at [405, 460] on button "Playground" at bounding box center [398, 458] width 63 height 32
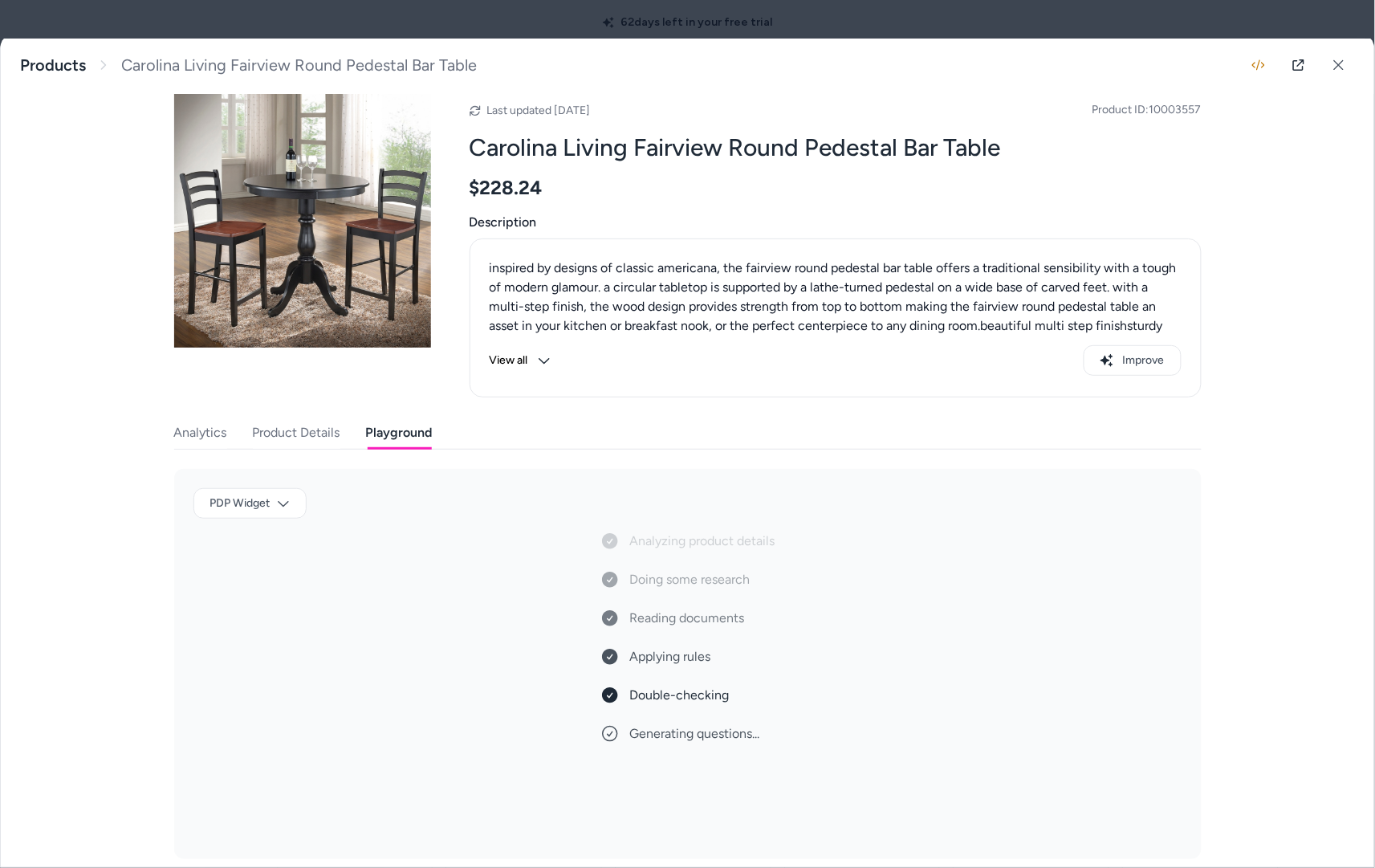
scroll to position [19, 0]
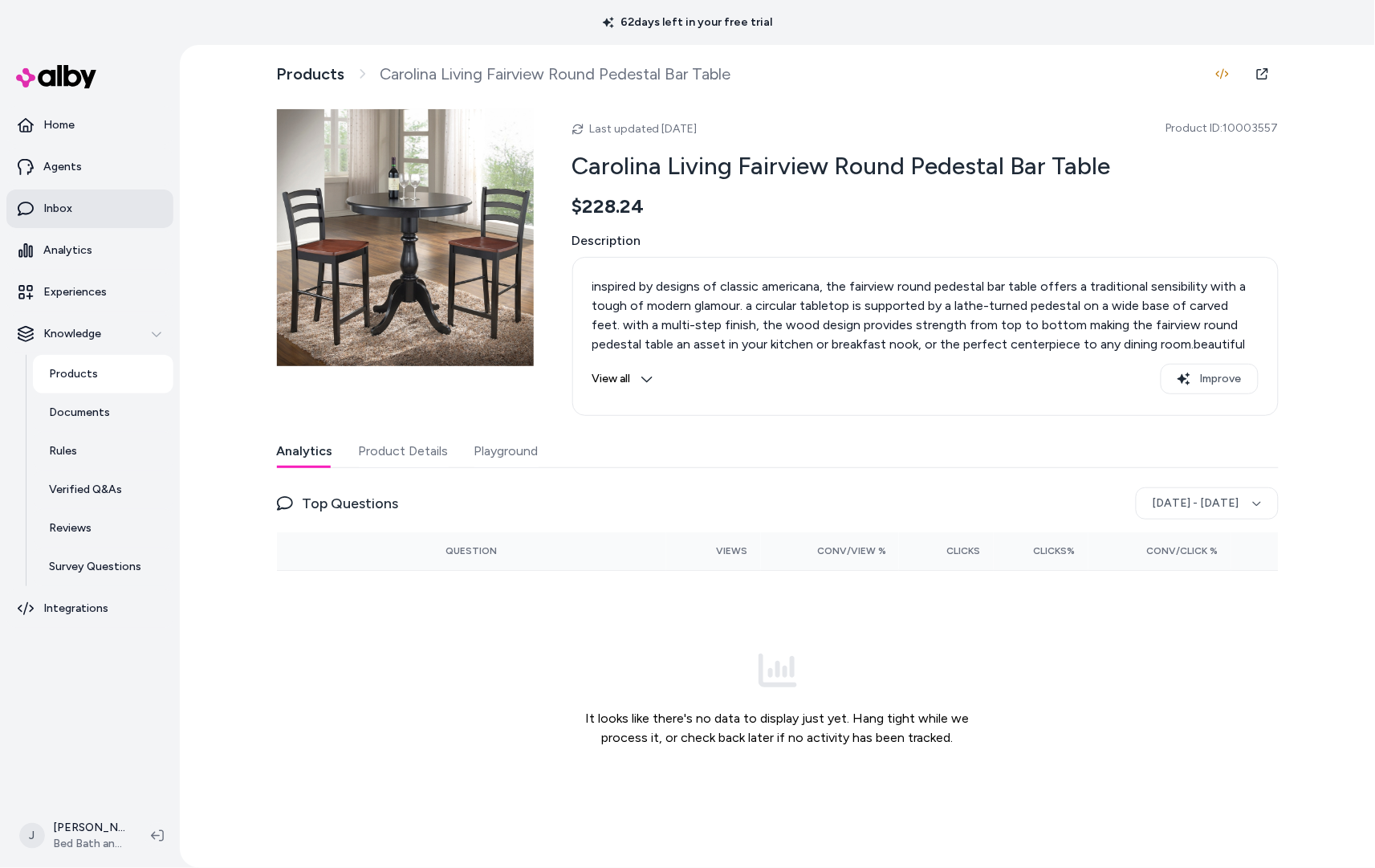
click at [71, 208] on link "Inbox" at bounding box center [90, 209] width 167 height 39
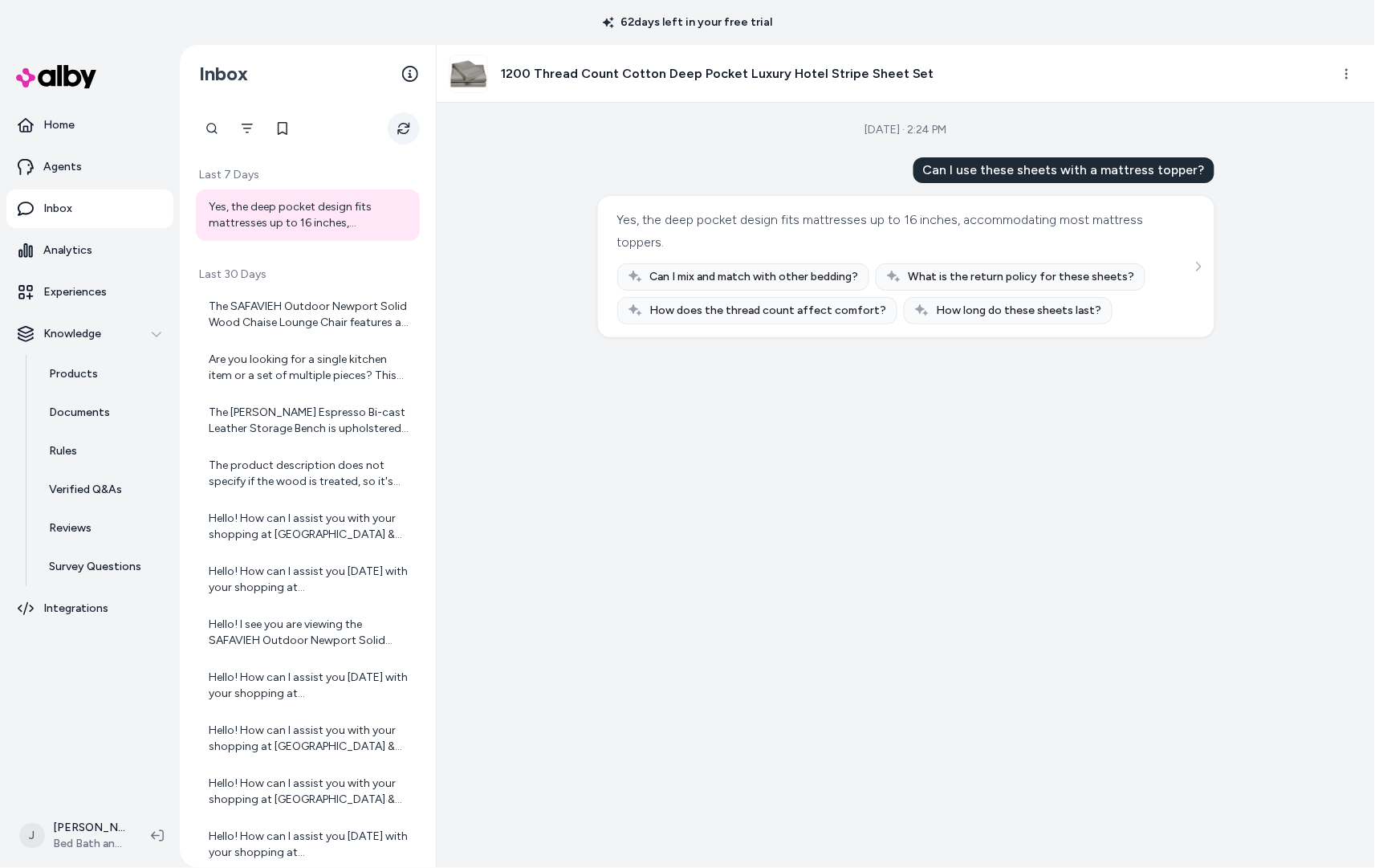
click at [402, 127] on icon "Refresh" at bounding box center [404, 128] width 13 height 13
click at [76, 369] on p "Products" at bounding box center [73, 373] width 49 height 16
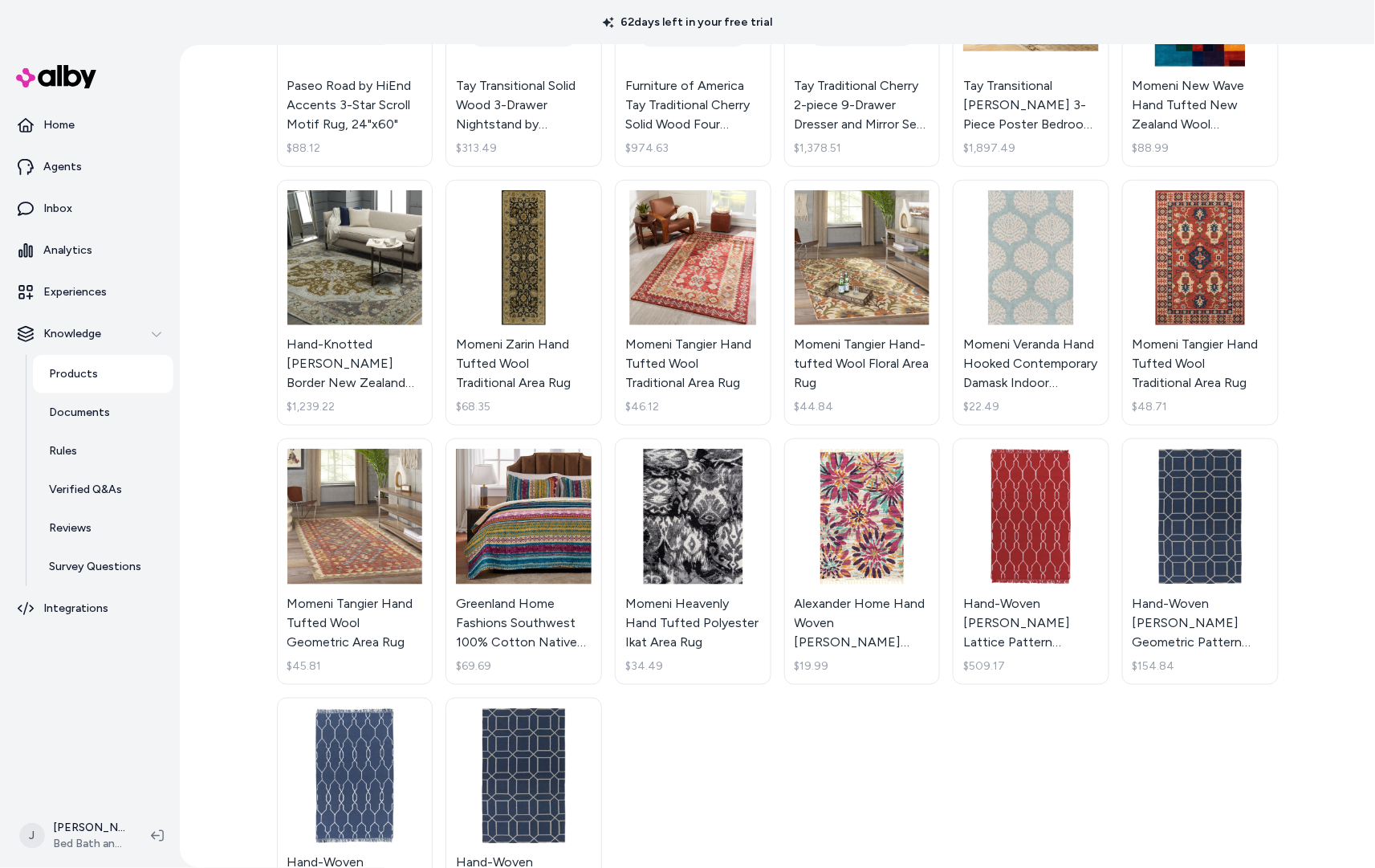
scroll to position [351, 0]
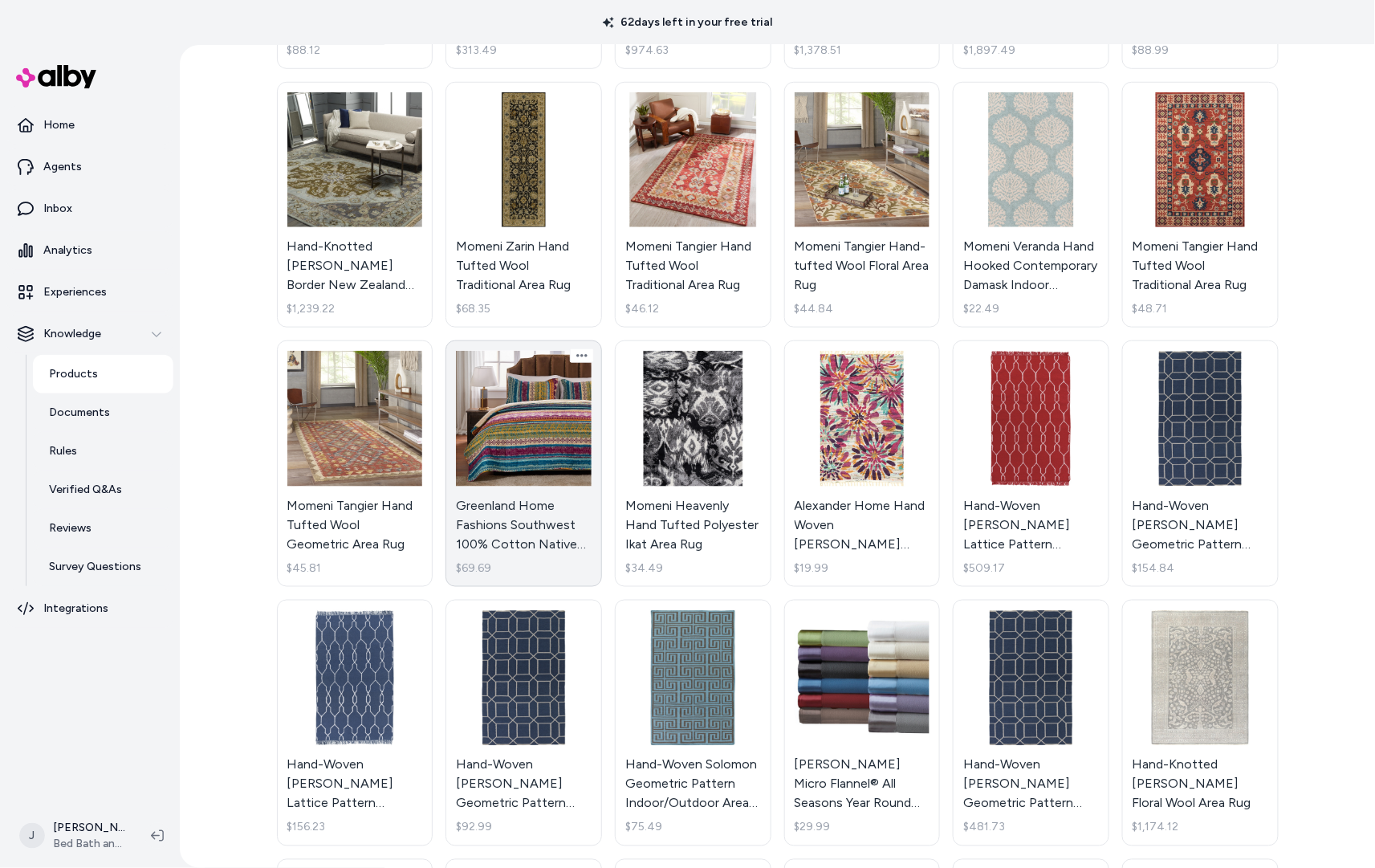
click at [559, 463] on link "Greenland Home Fashions Southwest 100% Cotton Native Motif Reversible Quilt Set…" at bounding box center [524, 463] width 157 height 246
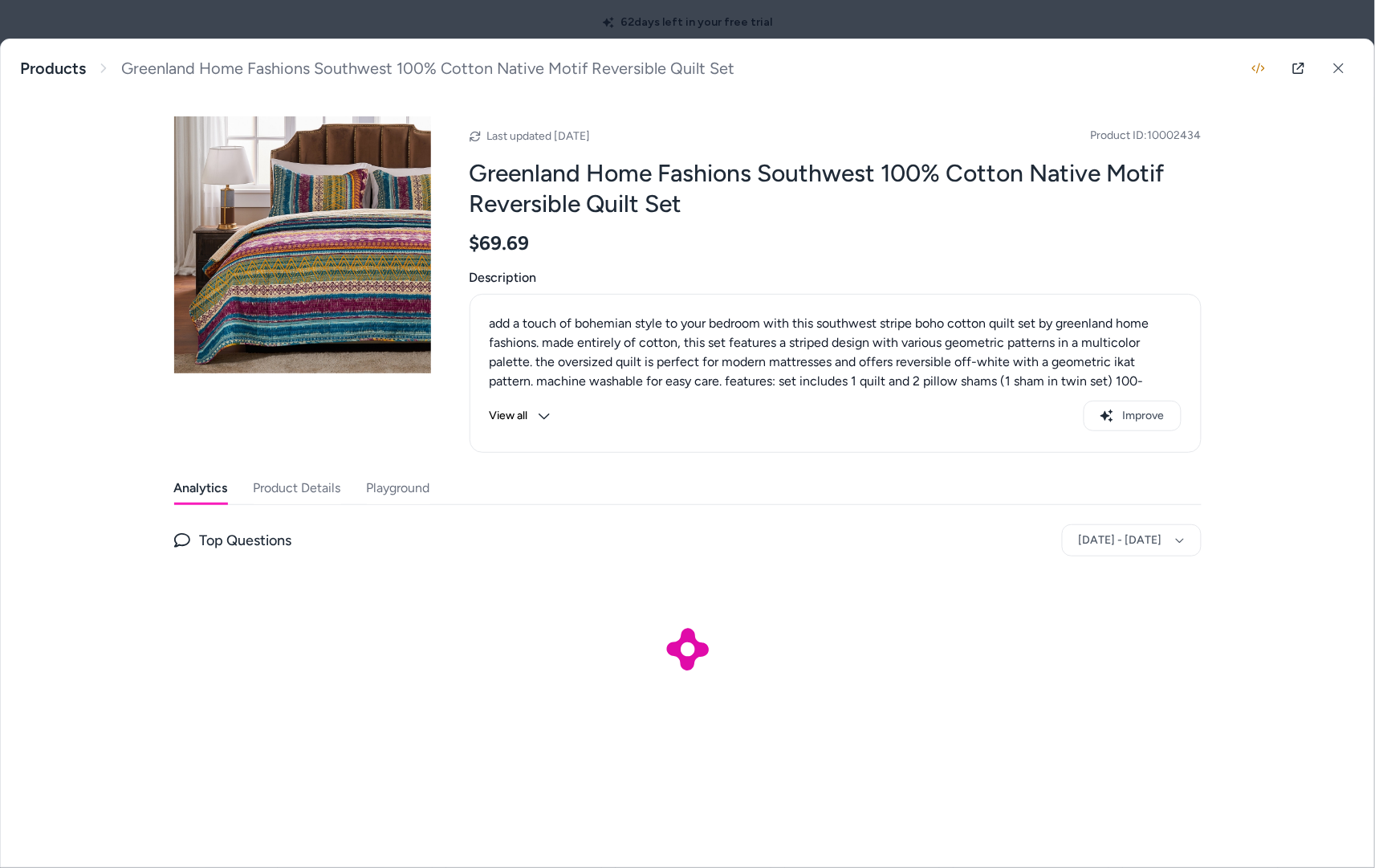
click at [430, 483] on button "Playground" at bounding box center [398, 487] width 63 height 32
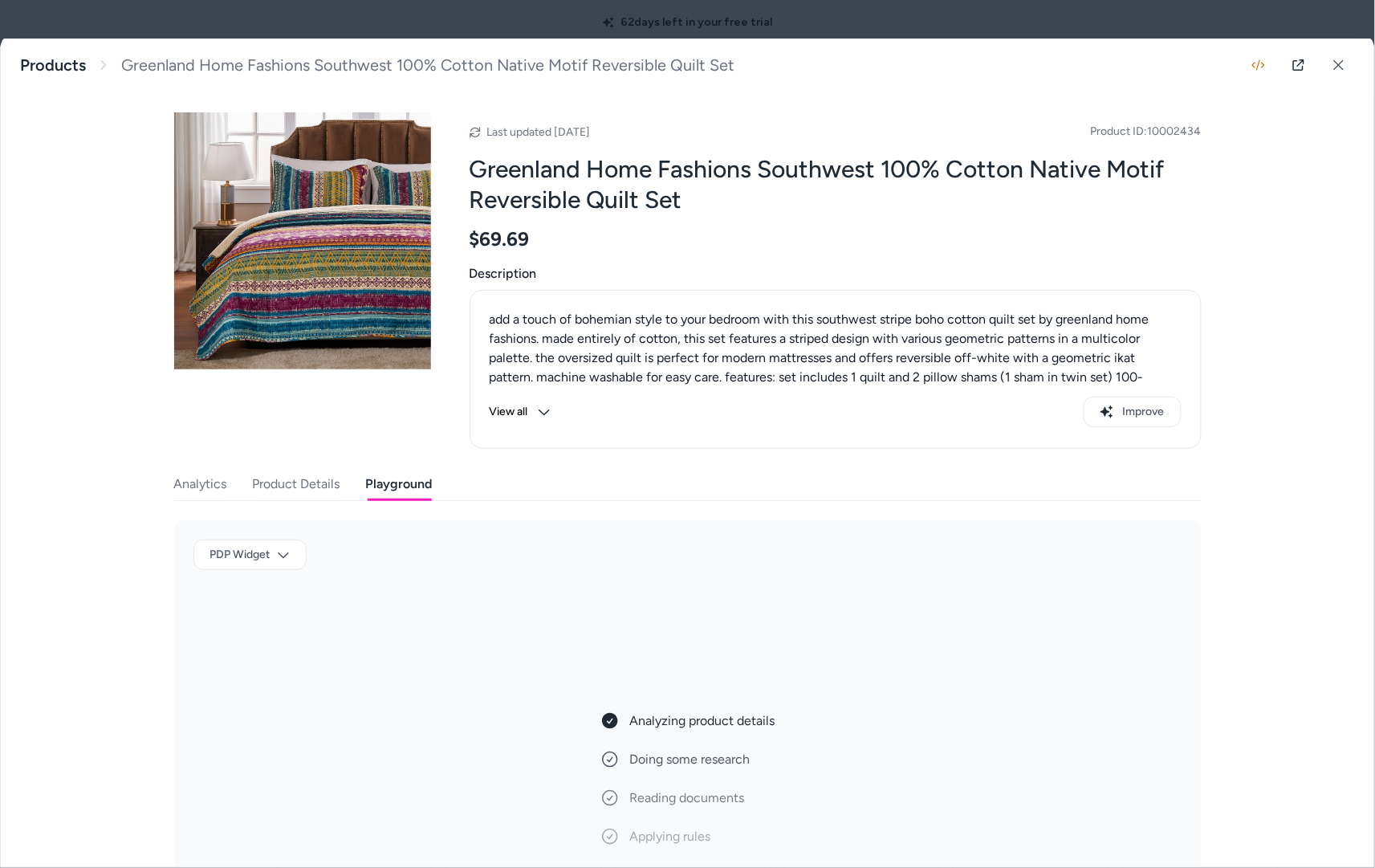
scroll to position [73, 0]
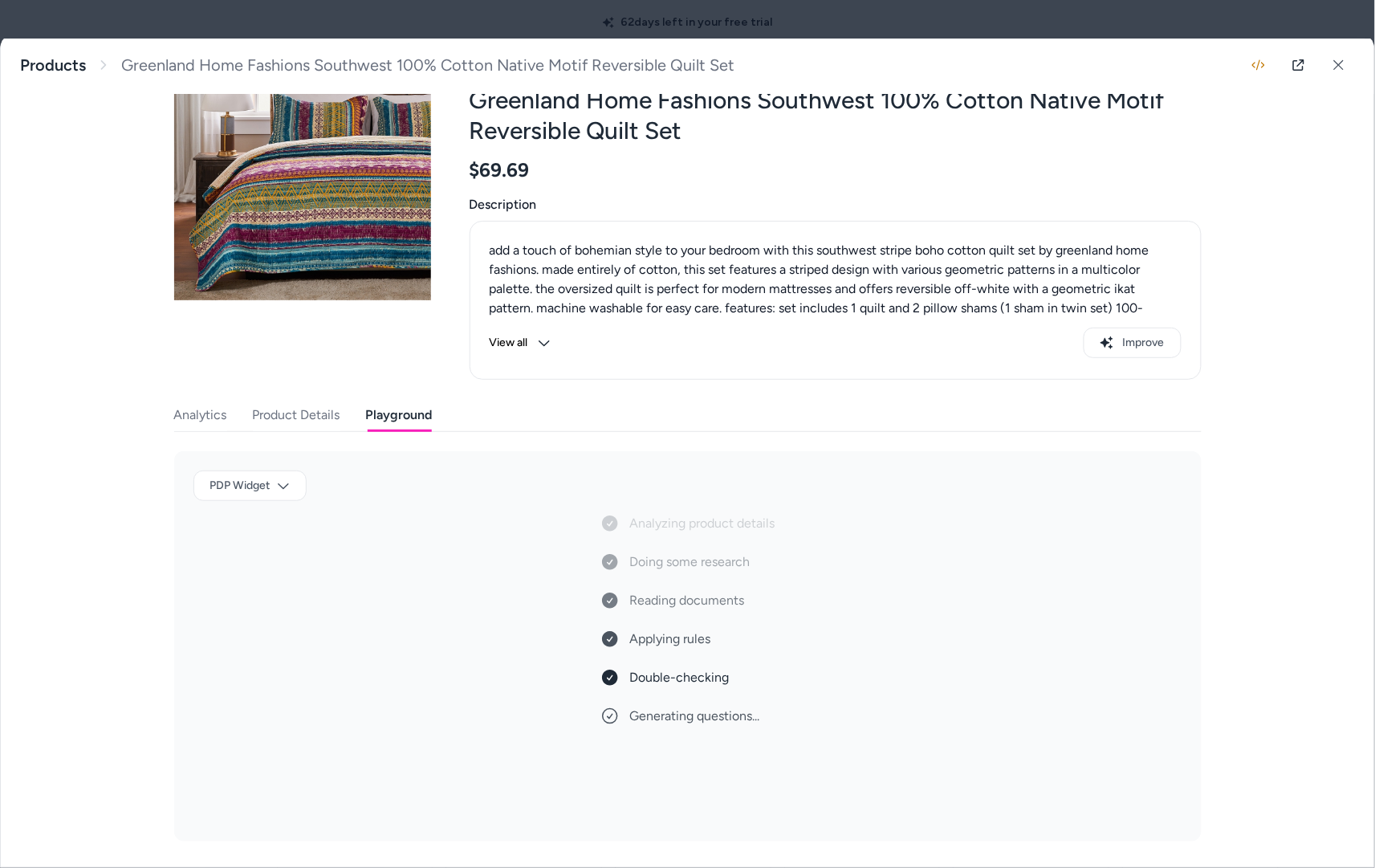
drag, startPoint x: 1212, startPoint y: 27, endPoint x: 1171, endPoint y: 36, distance: 42.0
click at [1212, 27] on div at bounding box center [687, 434] width 1375 height 868
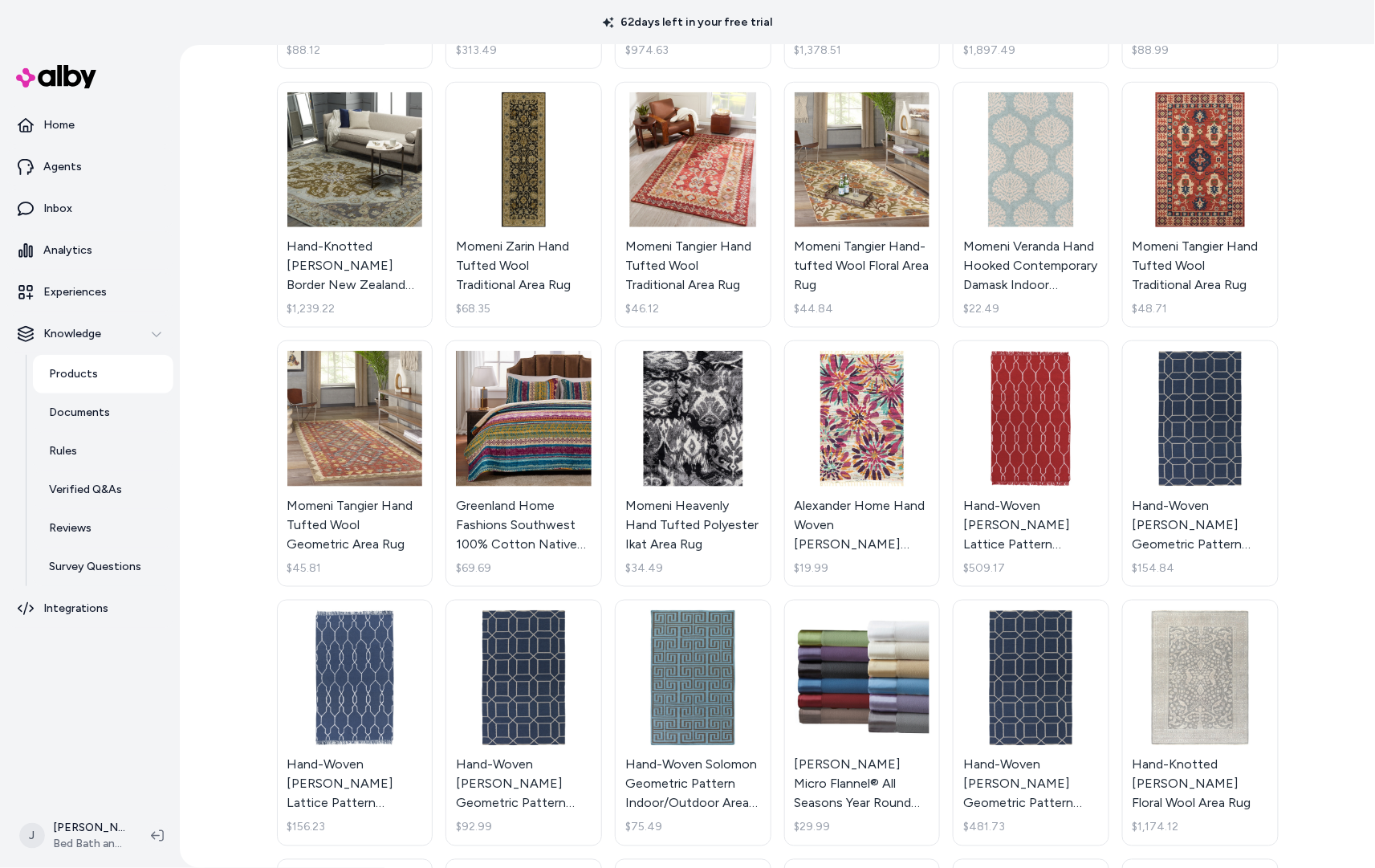
click at [97, 145] on ul "Home Agents Inbox Analytics Experiences Knowledge Products Documents Rules Veri…" at bounding box center [90, 367] width 167 height 522
click at [89, 156] on link "Agents" at bounding box center [90, 167] width 167 height 39
click at [97, 162] on link "Agents" at bounding box center [90, 167] width 167 height 39
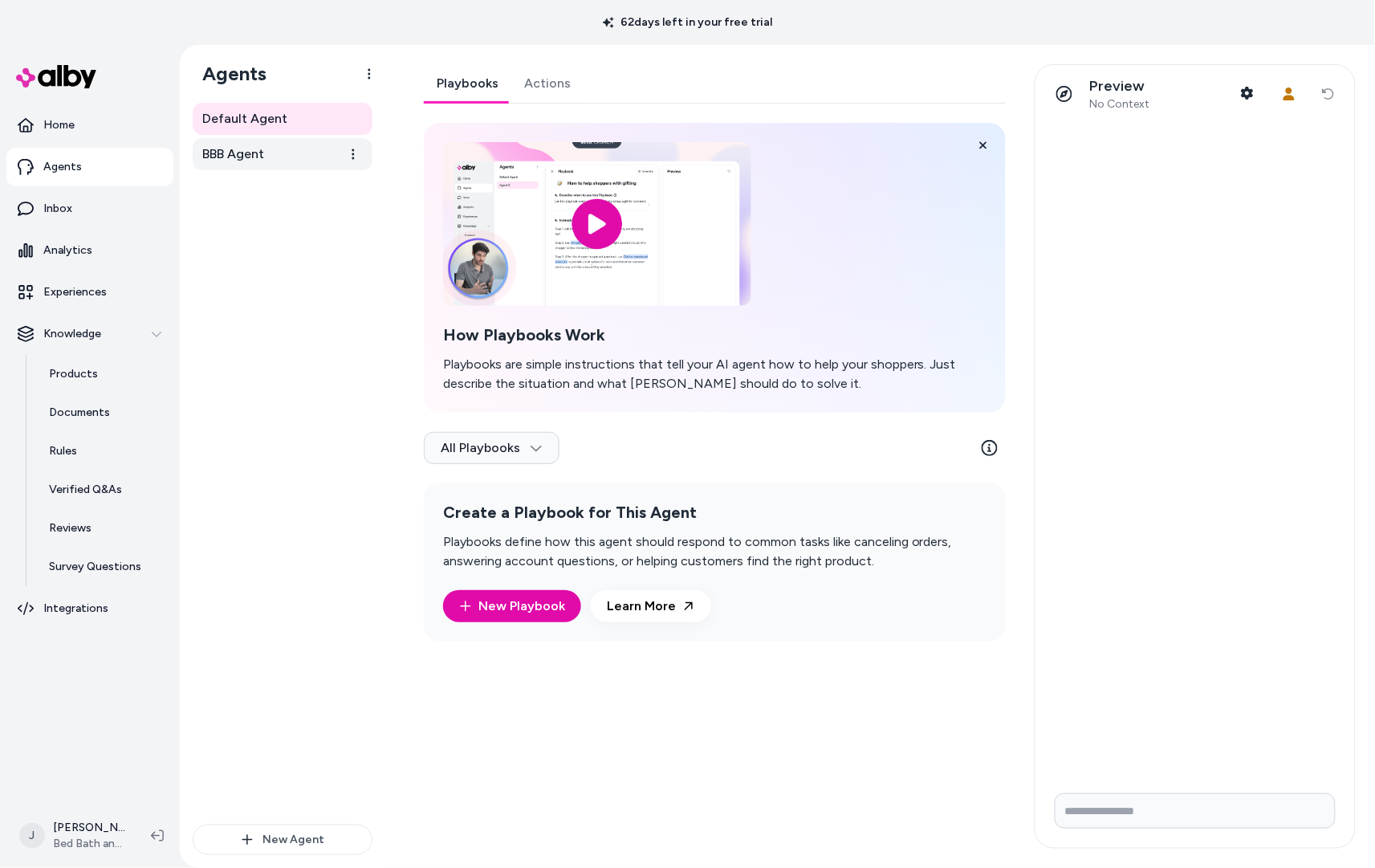
click at [264, 163] on link "BBB Agent" at bounding box center [283, 154] width 180 height 32
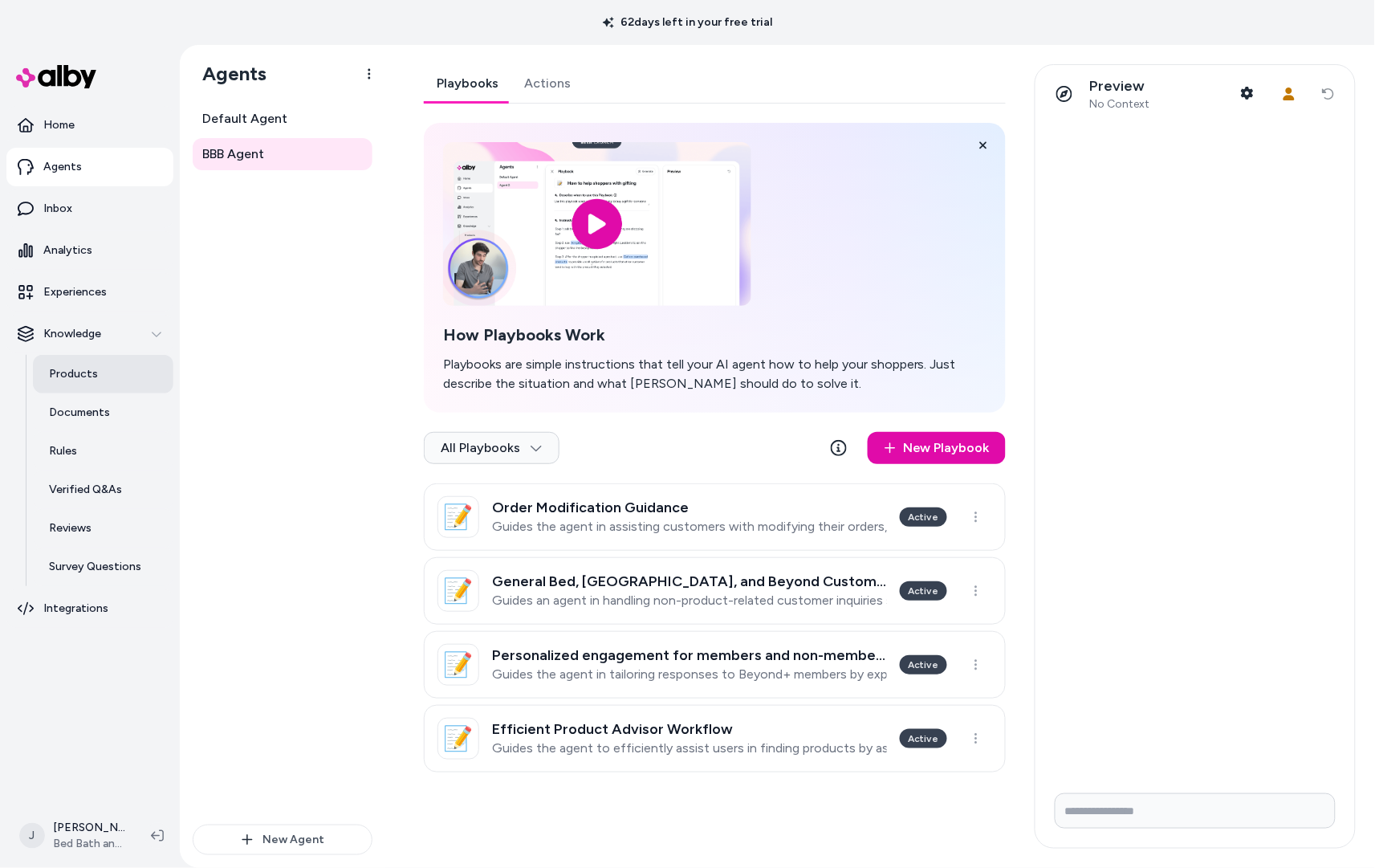
click at [86, 384] on link "Products" at bounding box center [102, 374] width 140 height 39
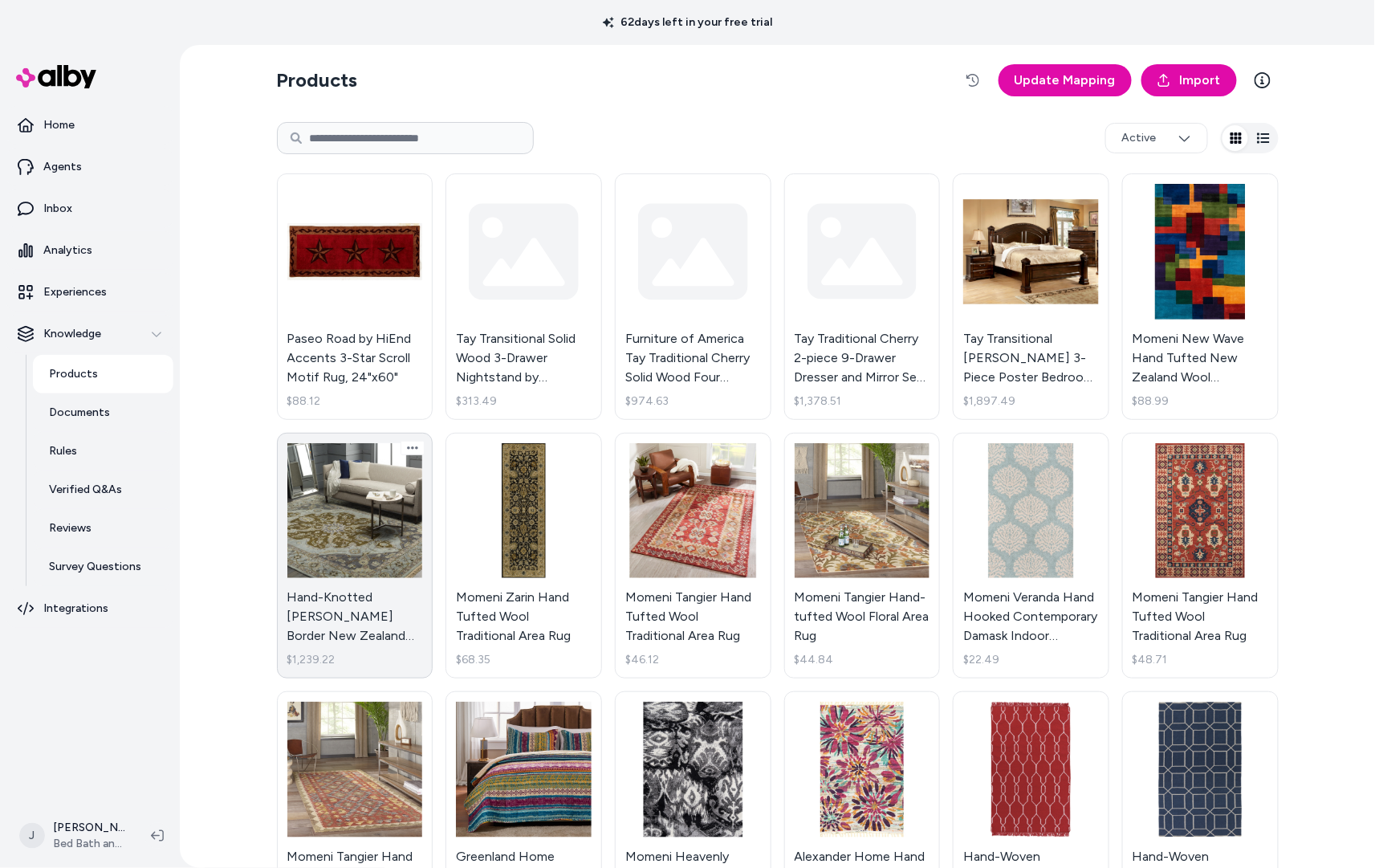
click at [389, 535] on link "Hand-Knotted [PERSON_NAME] Border New Zealand Wool Area Rug $1,239.22" at bounding box center [355, 555] width 157 height 246
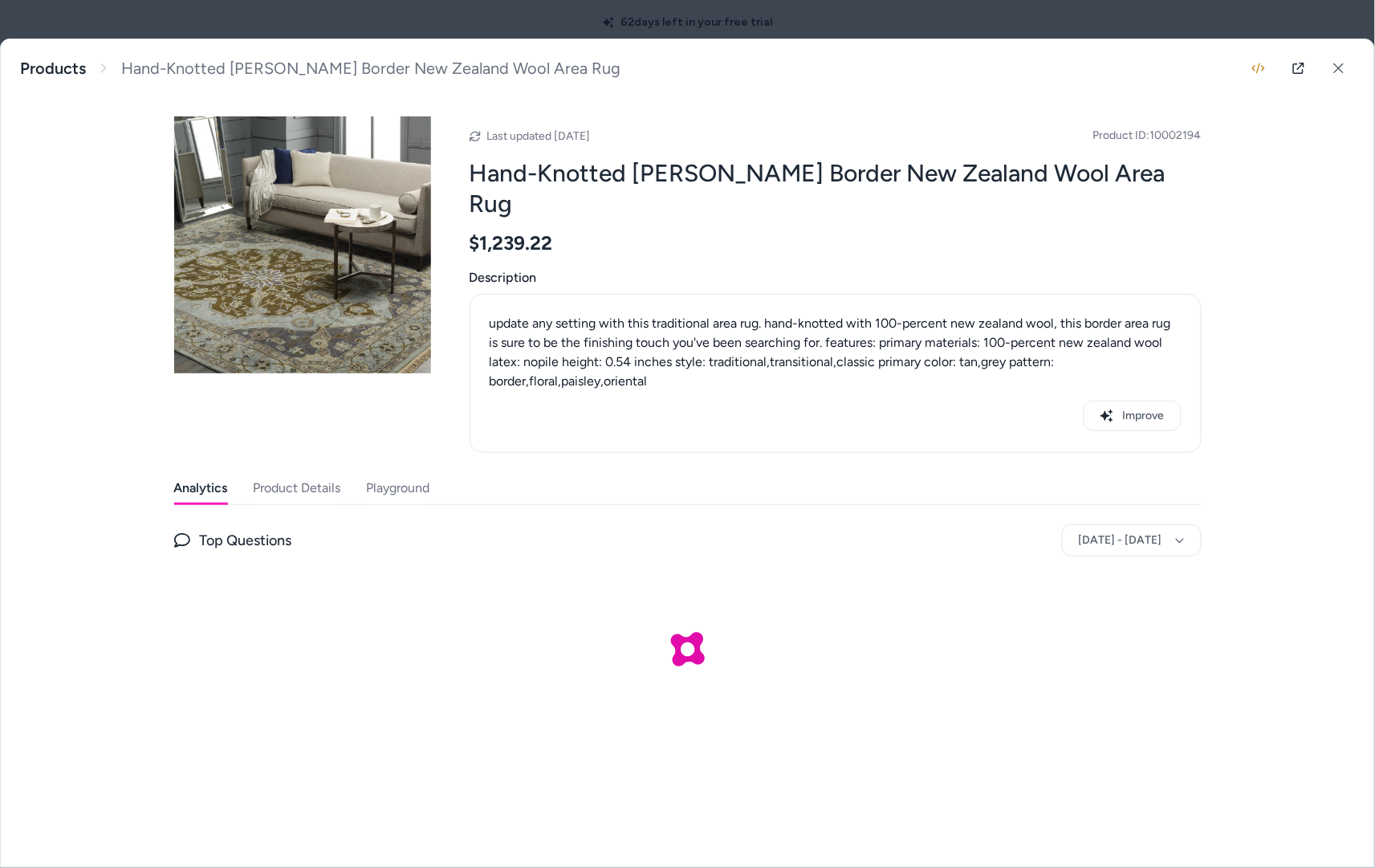
click at [422, 472] on button "Playground" at bounding box center [398, 487] width 63 height 32
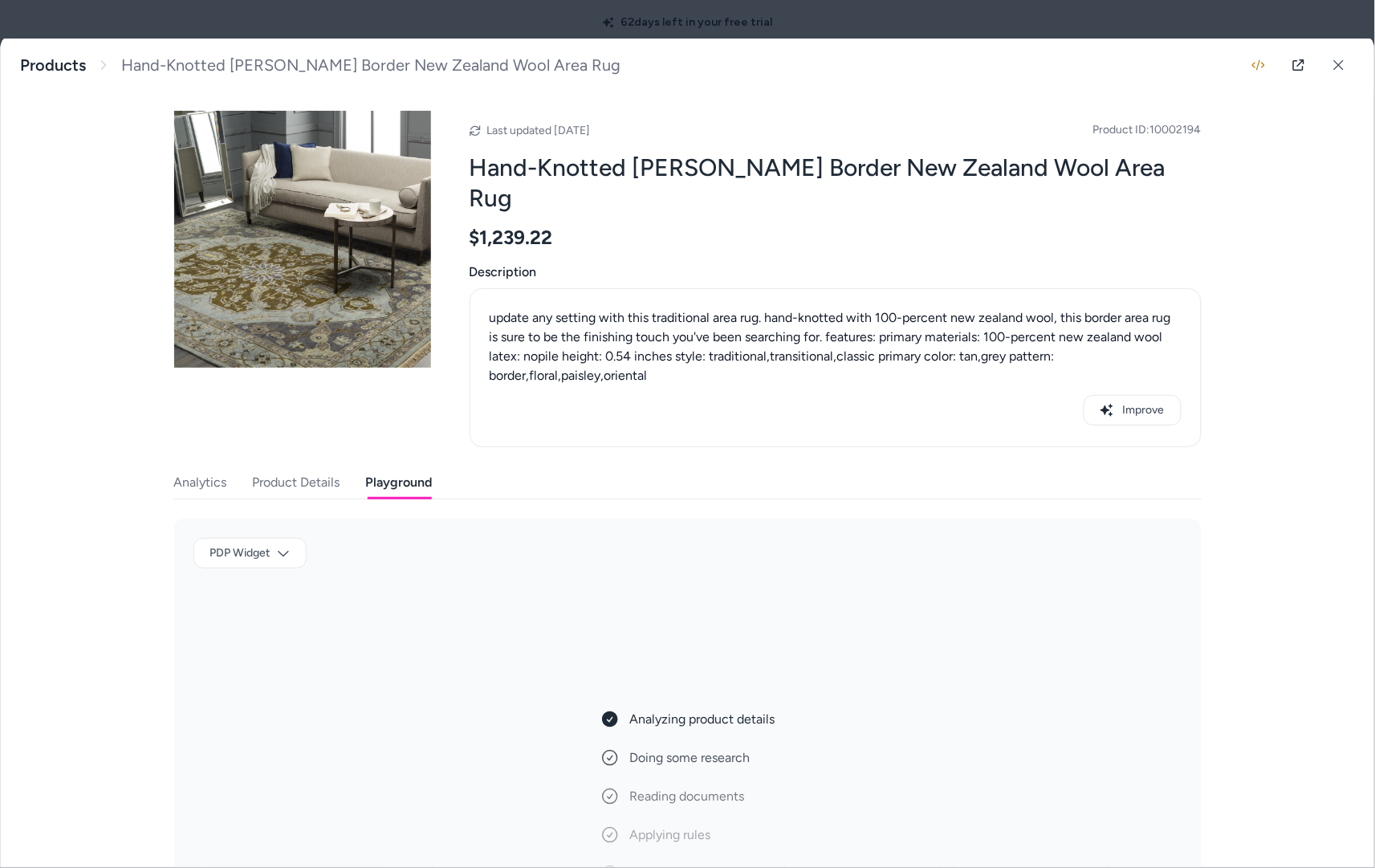
scroll to position [43, 0]
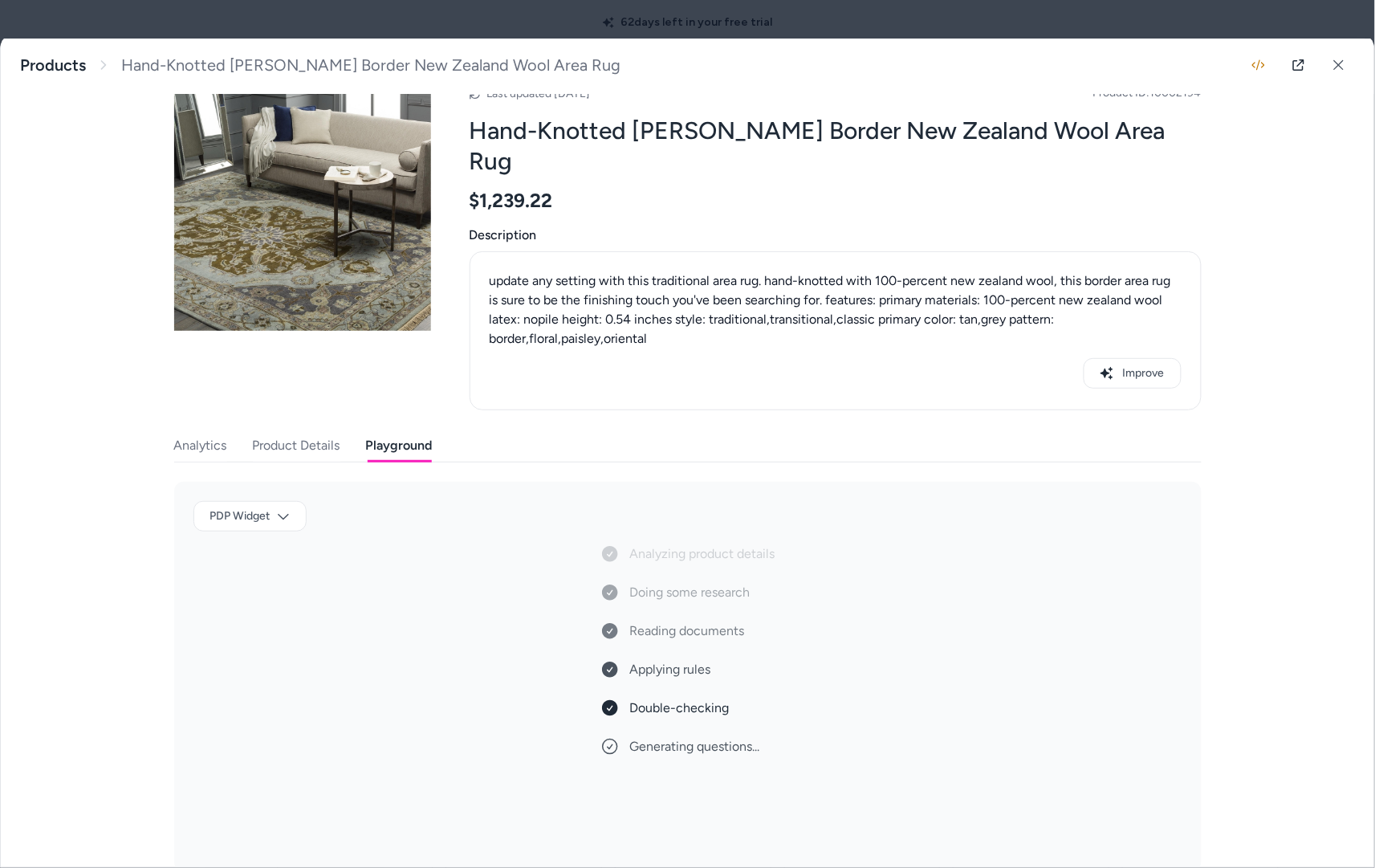
click at [115, 647] on div "Hand-Knotted Tim Border New Zealand Wool Area Rug update any setting with this …" at bounding box center [687, 452] width 1373 height 827
click at [1333, 65] on icon at bounding box center [1339, 65] width 11 height 11
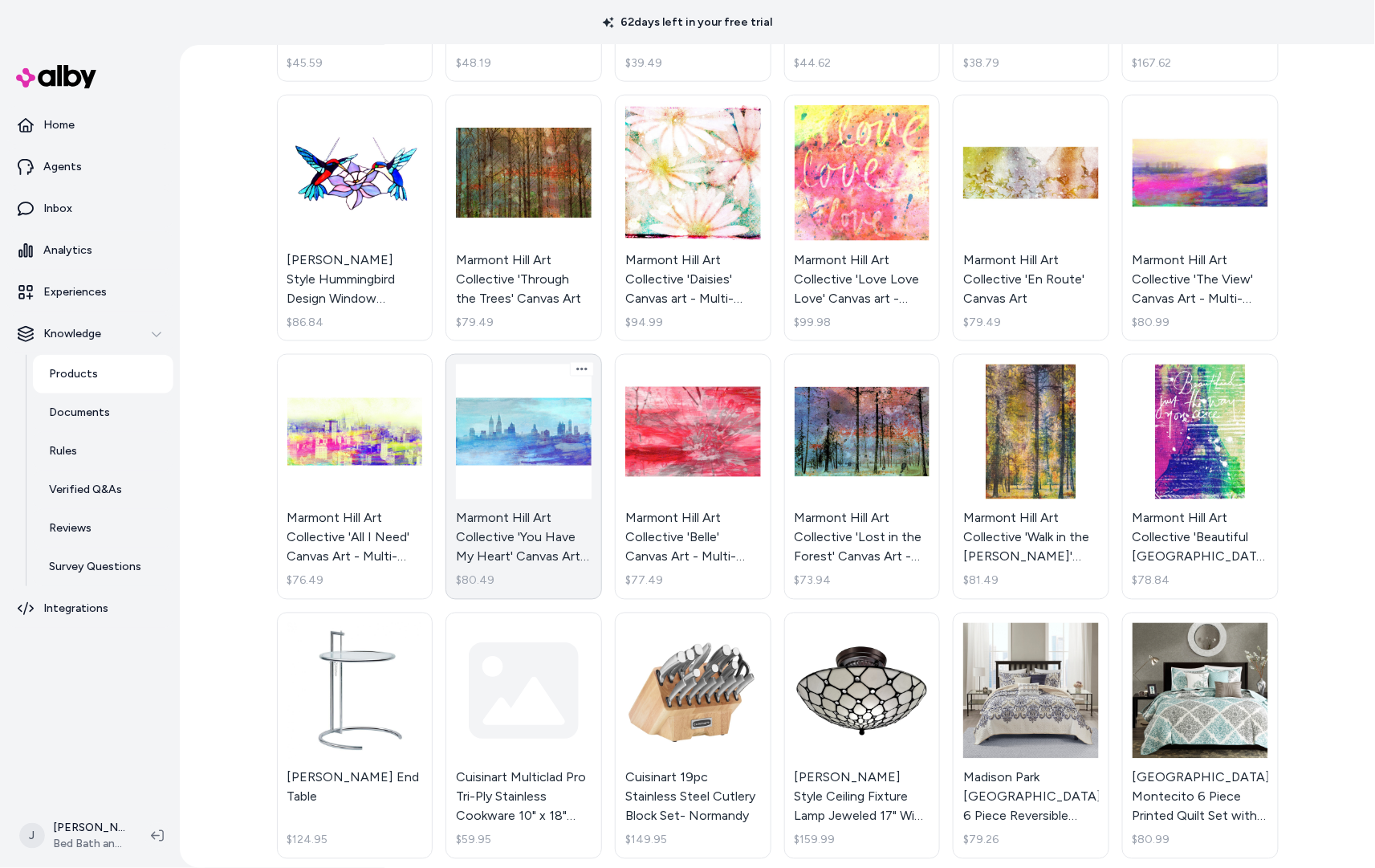
scroll to position [2400, 0]
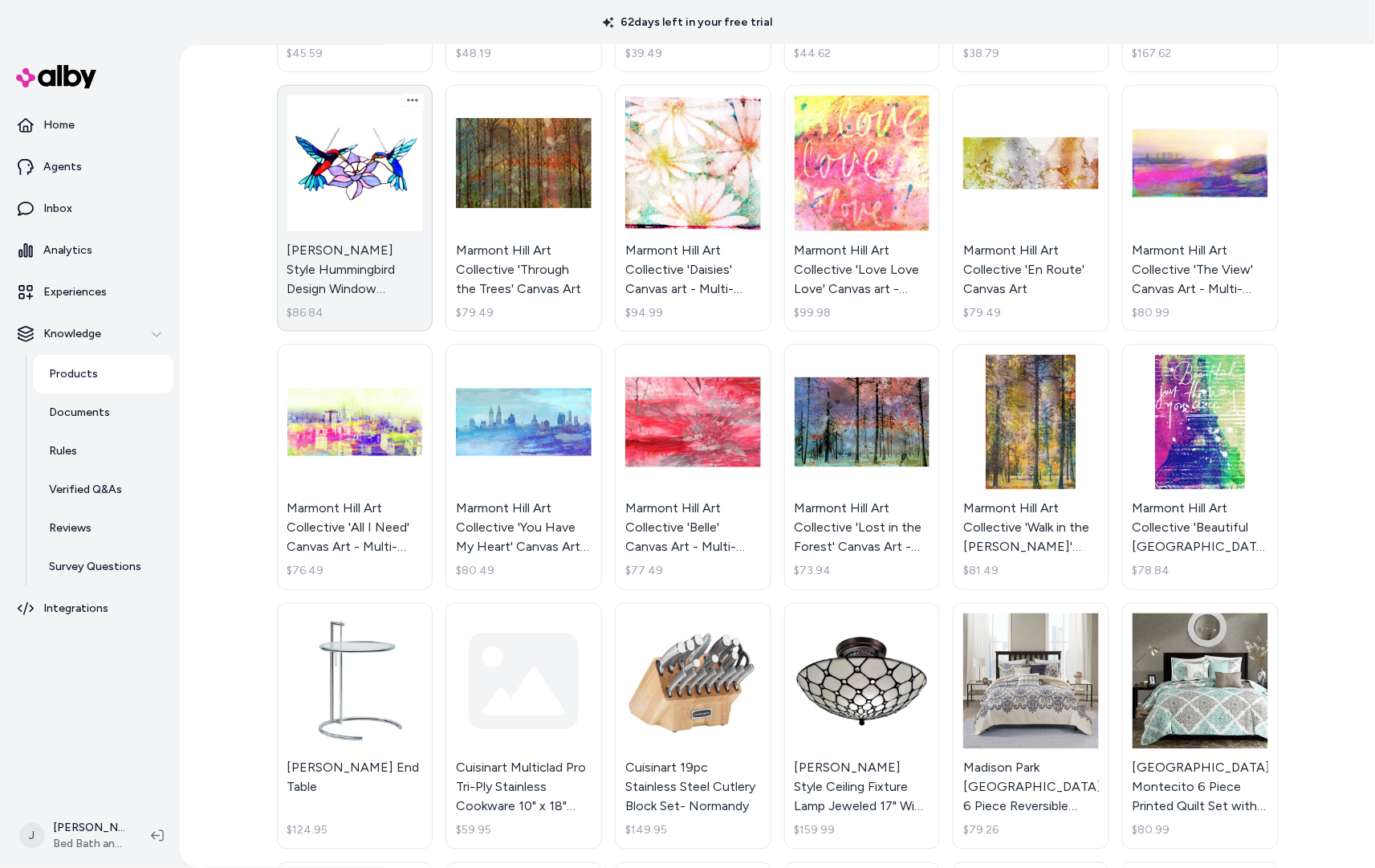
click at [376, 211] on link "Chloe Tiffany Style Hummingbird Design Window Panel/Suncatcher $86.84" at bounding box center [355, 208] width 157 height 246
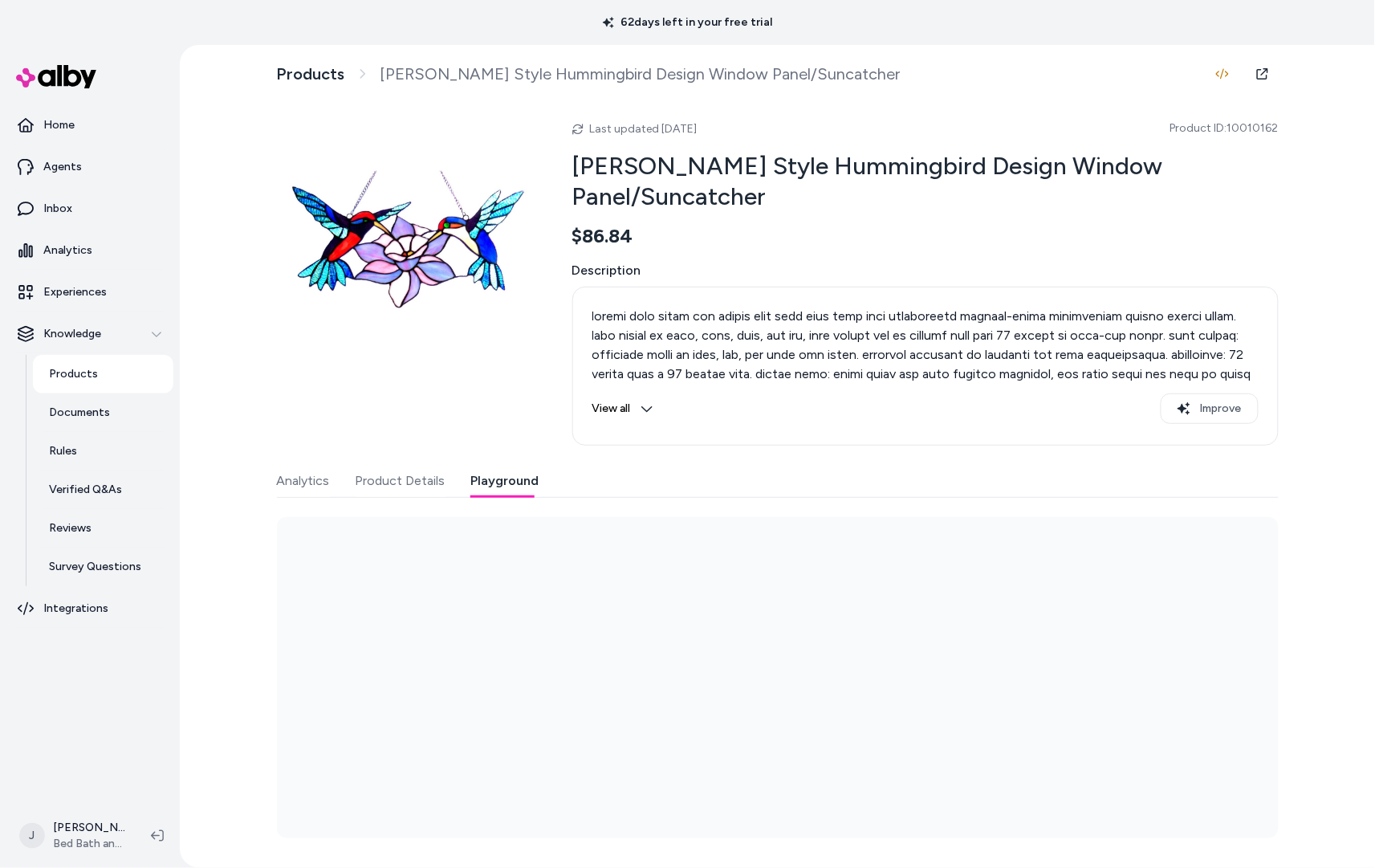
click at [494, 483] on button "Playground" at bounding box center [505, 481] width 68 height 32
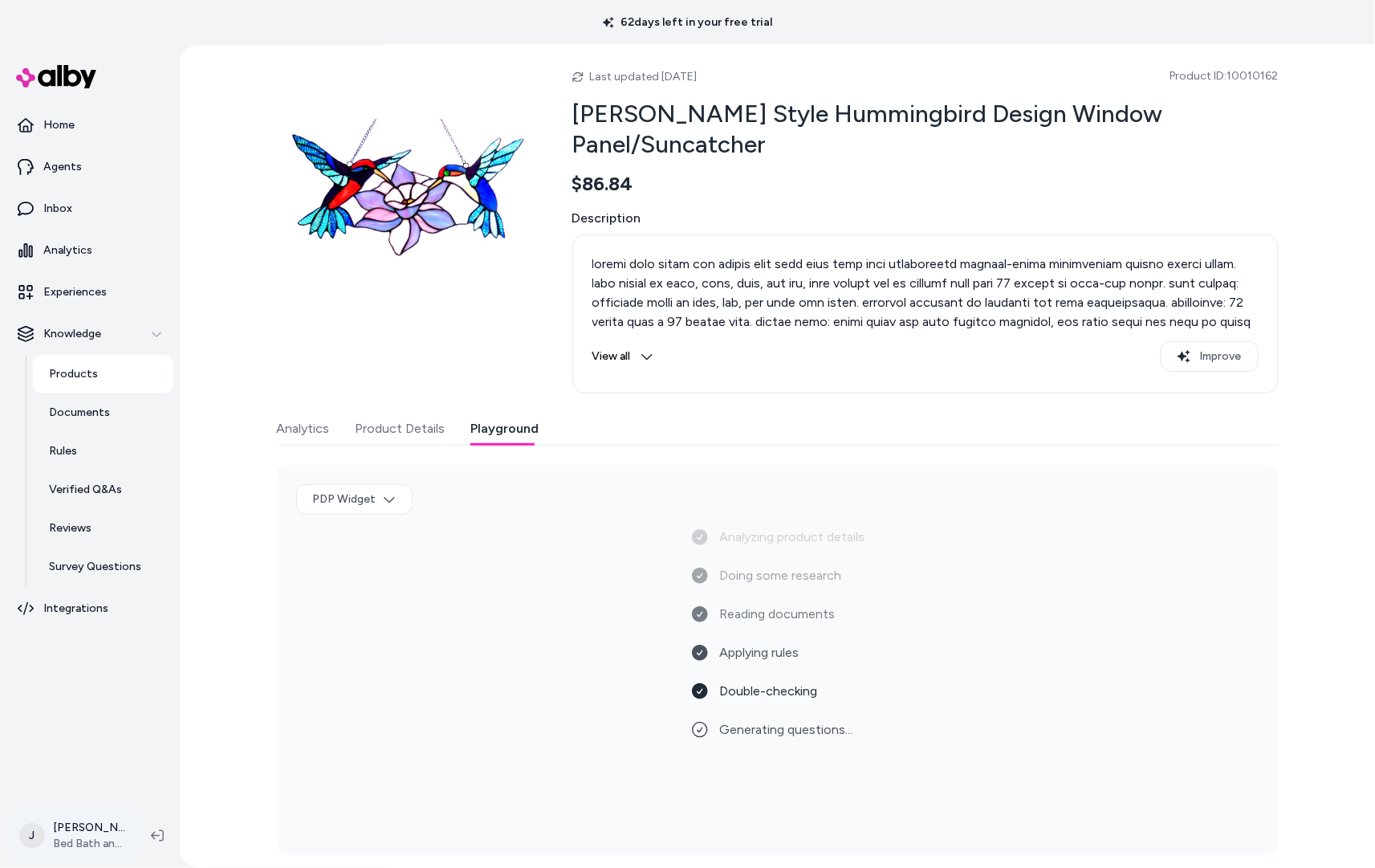
click at [82, 840] on html "62 days left in your free trial Home Agents Inbox Analytics Experiences Knowled…" at bounding box center [687, 434] width 1375 height 868
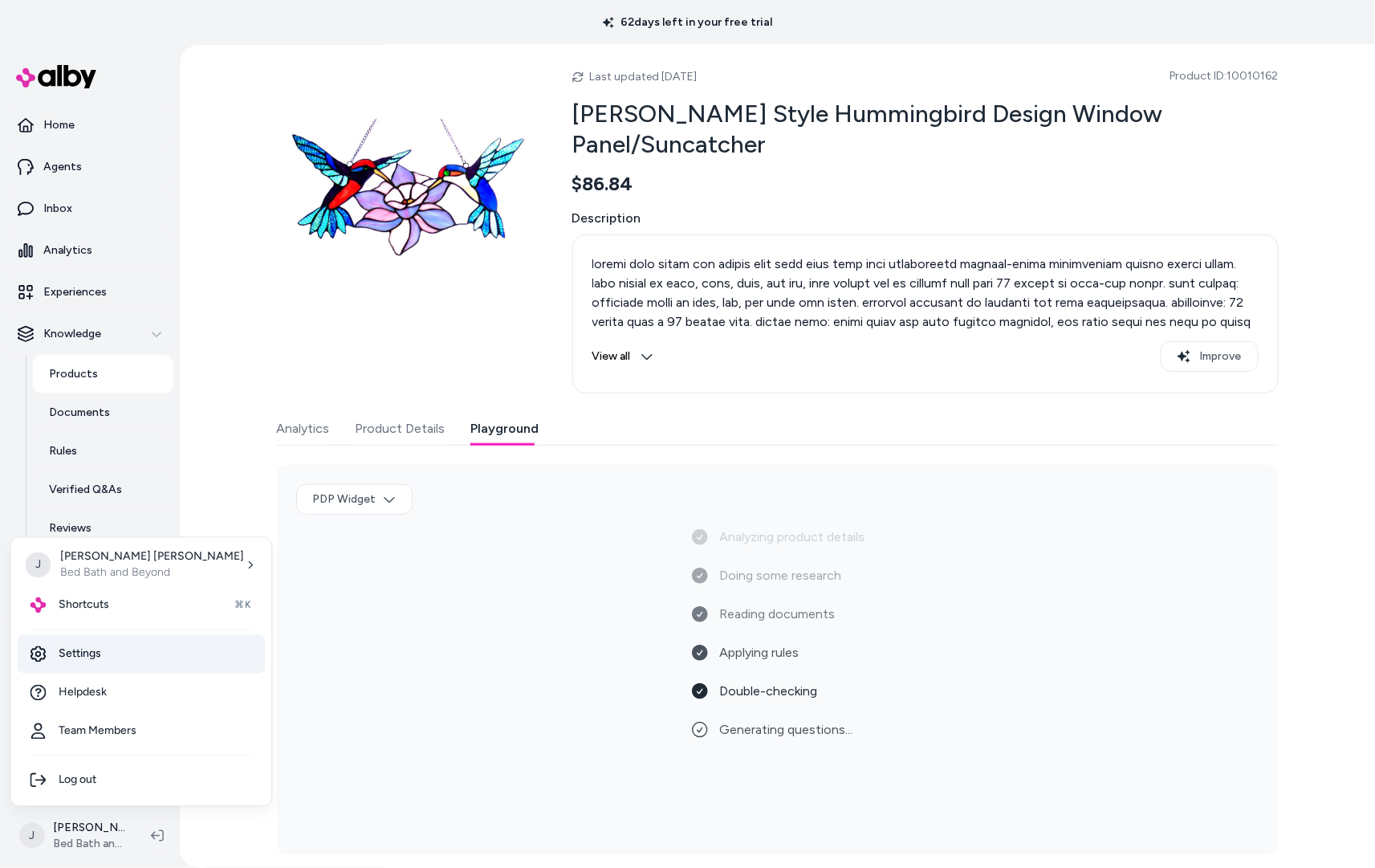
click at [107, 660] on link "Settings" at bounding box center [141, 654] width 248 height 39
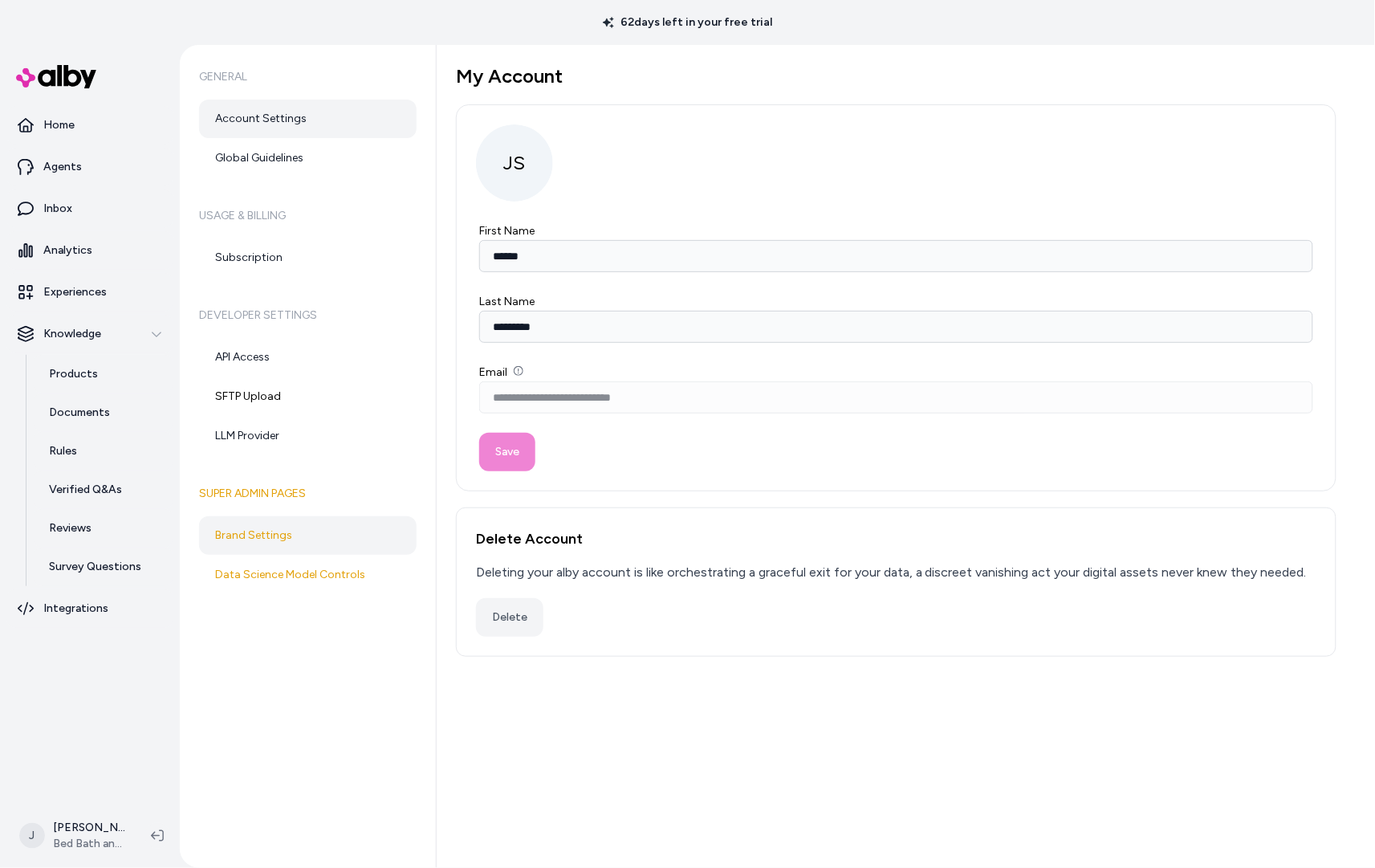
click at [278, 542] on link "Brand Settings" at bounding box center [307, 536] width 217 height 39
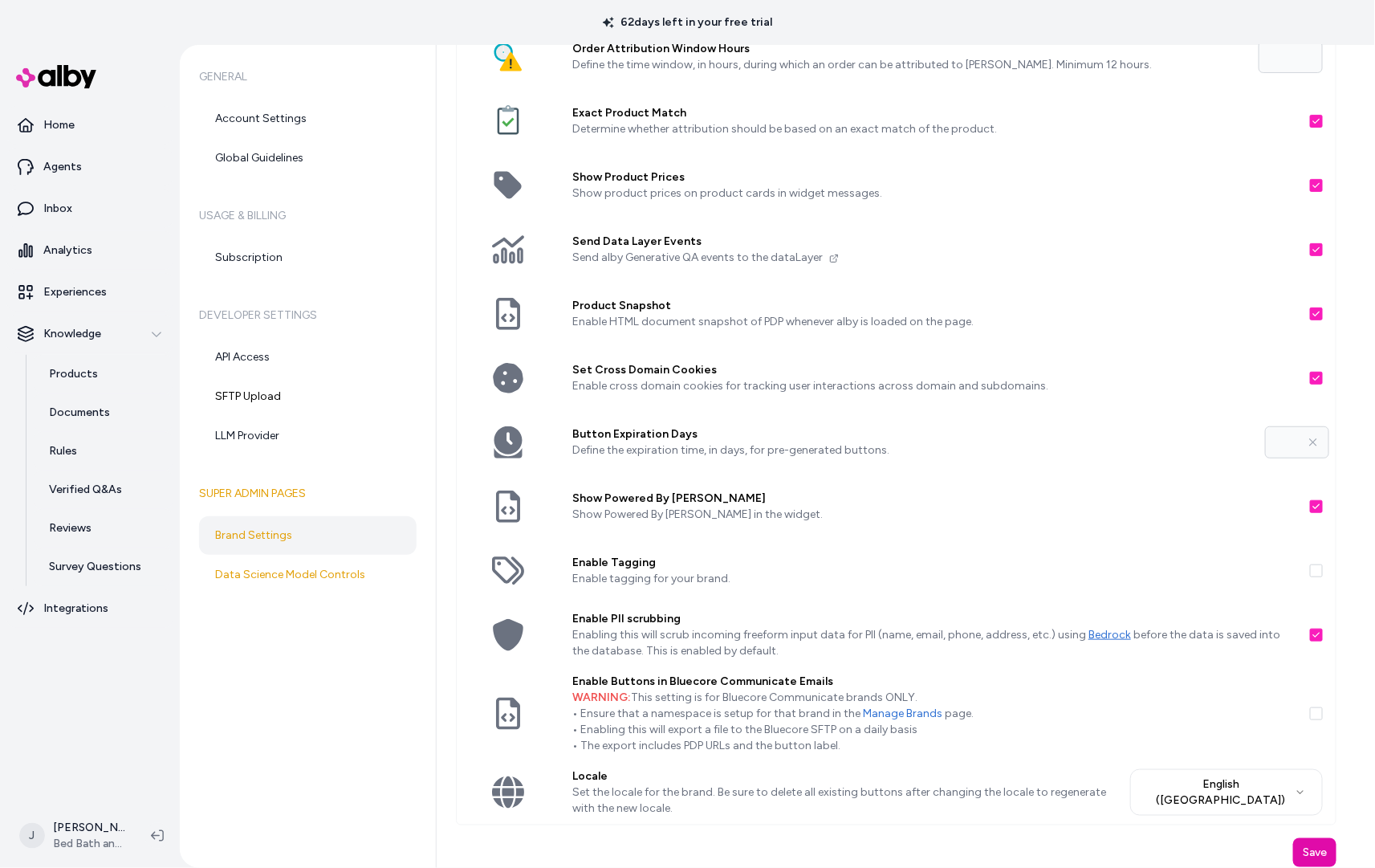
scroll to position [89, 0]
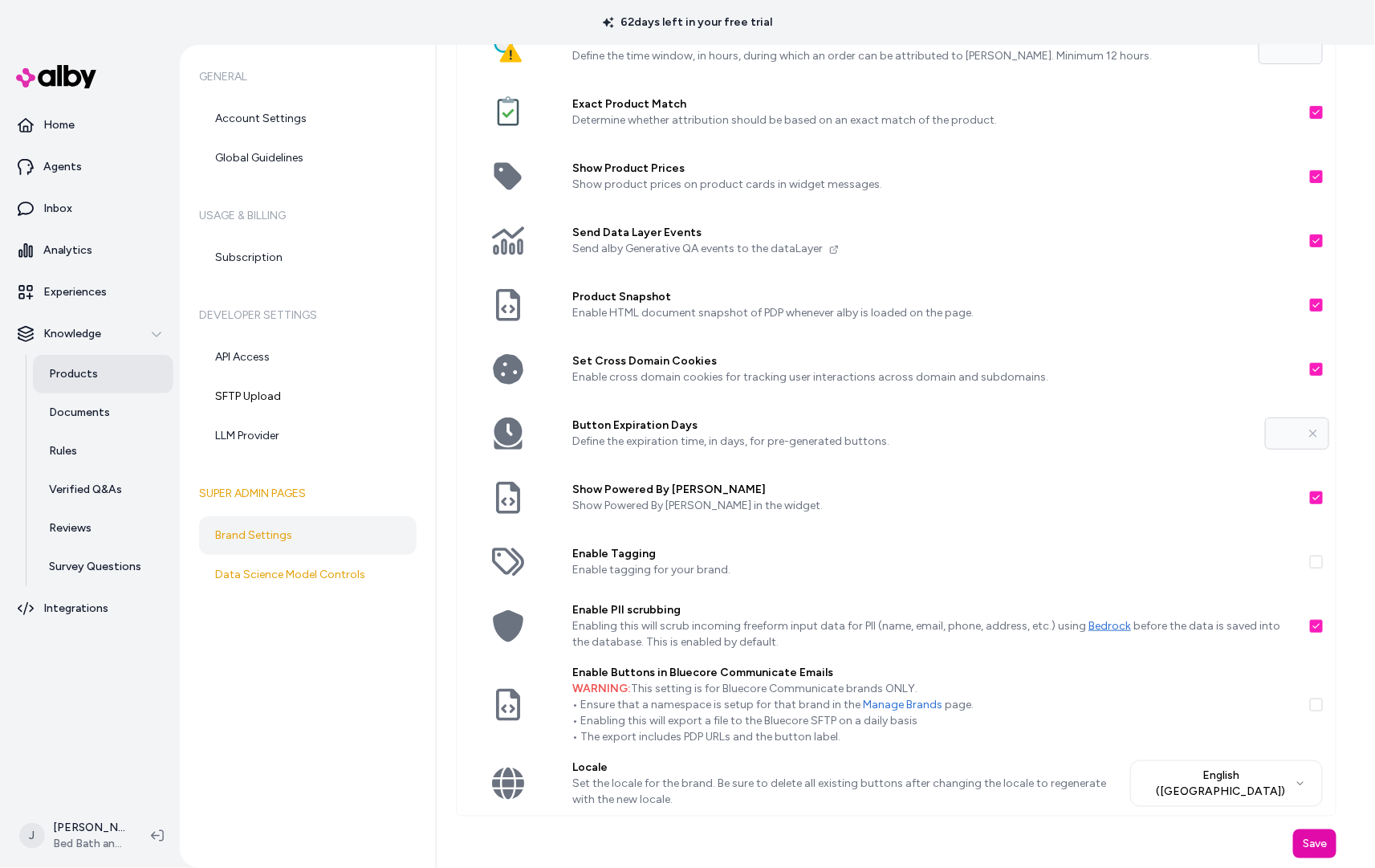
click at [92, 364] on link "Products" at bounding box center [102, 374] width 140 height 39
click at [96, 201] on link "Inbox" at bounding box center [90, 209] width 167 height 39
click at [253, 758] on div "General Account Settings Global Guidelines Usage & Billing Subscription Develop…" at bounding box center [308, 456] width 257 height 823
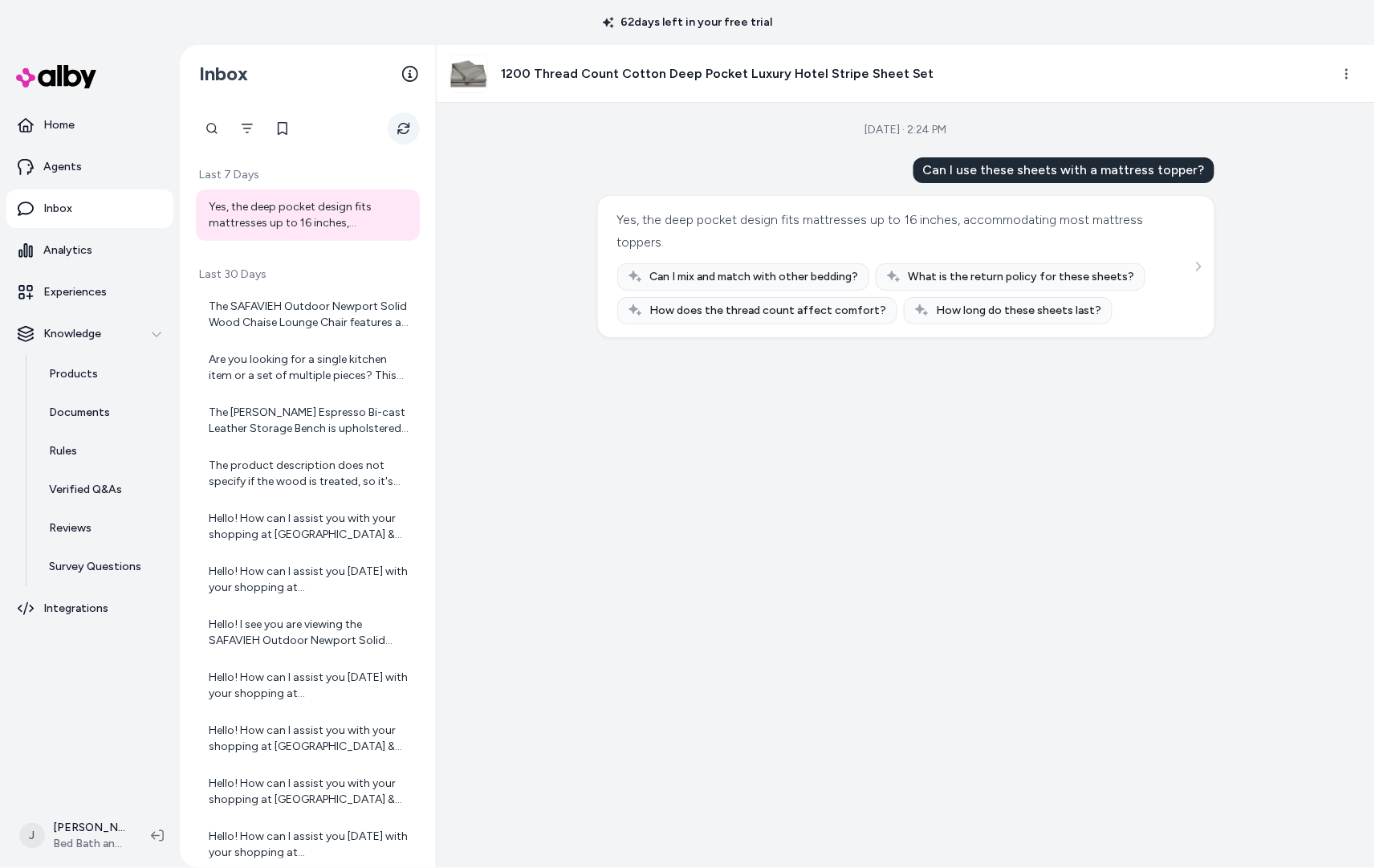
click at [407, 129] on icon "Refresh" at bounding box center [404, 128] width 13 height 13
click at [408, 134] on icon "Refresh" at bounding box center [404, 128] width 13 height 13
click at [407, 129] on icon "Refresh" at bounding box center [404, 128] width 13 height 13
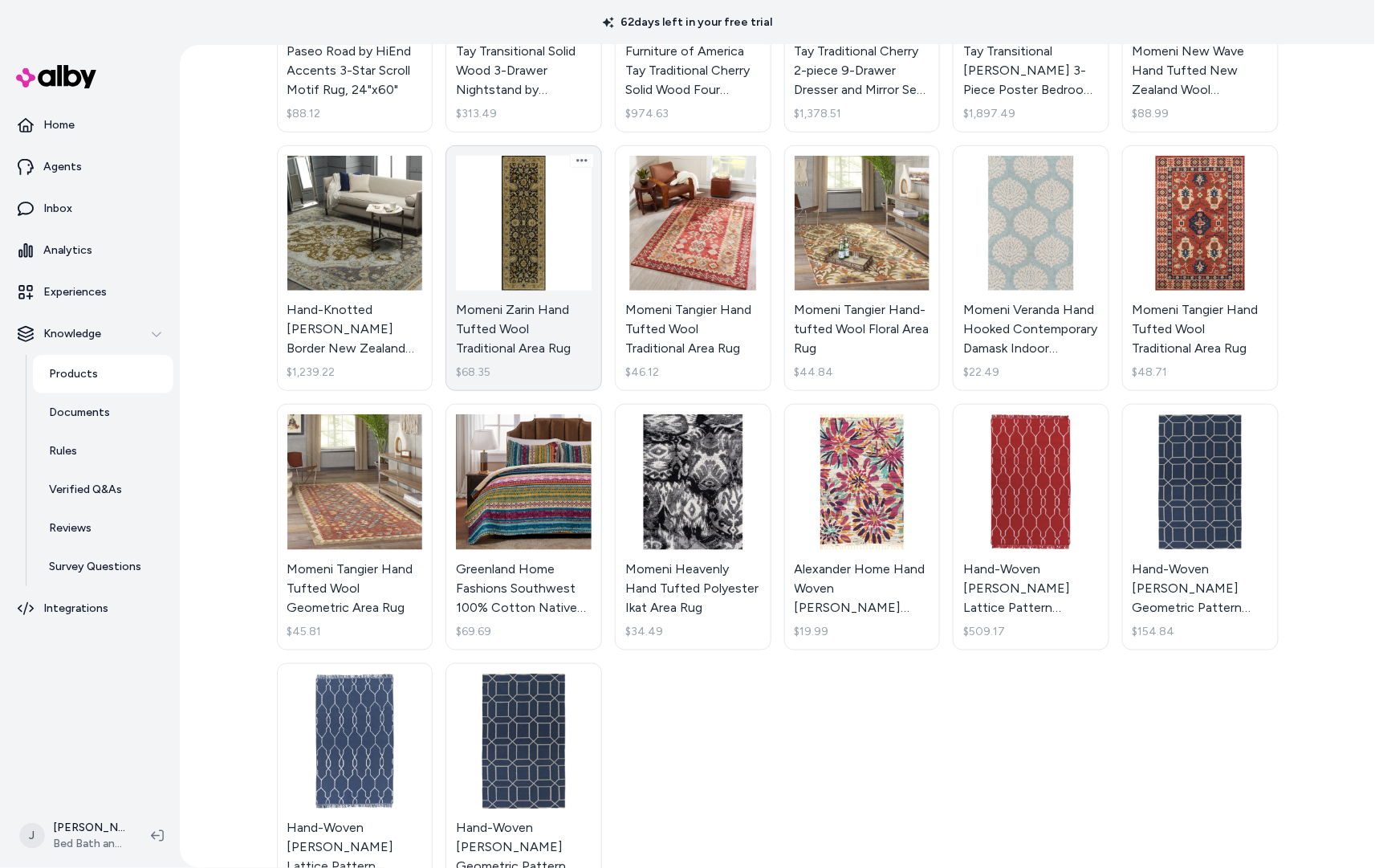
scroll to position [351, 0]
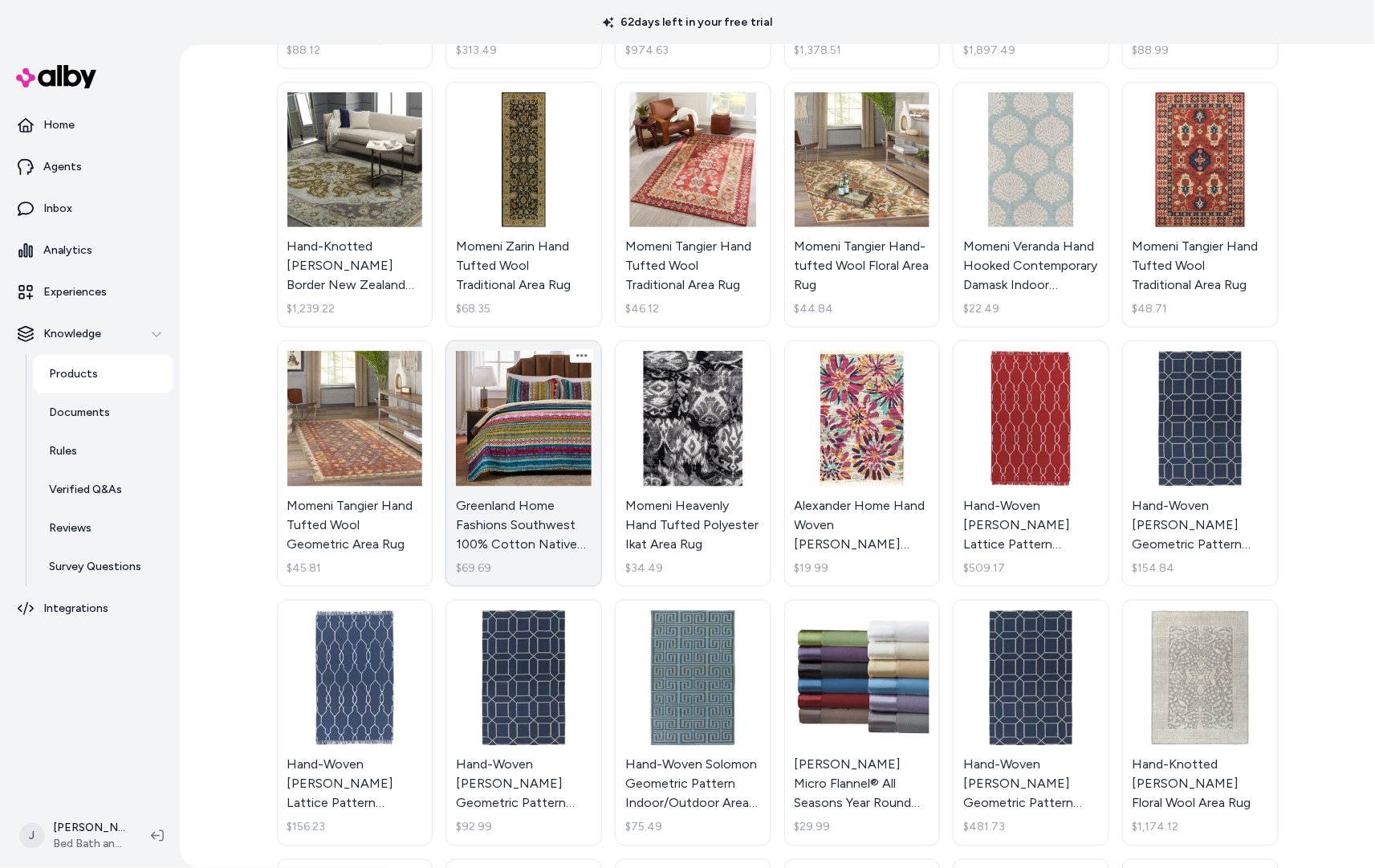
click at [559, 435] on link "Greenland Home Fashions Southwest 100% Cotton Native Motif Reversible Quilt Set…" at bounding box center [524, 463] width 157 height 246
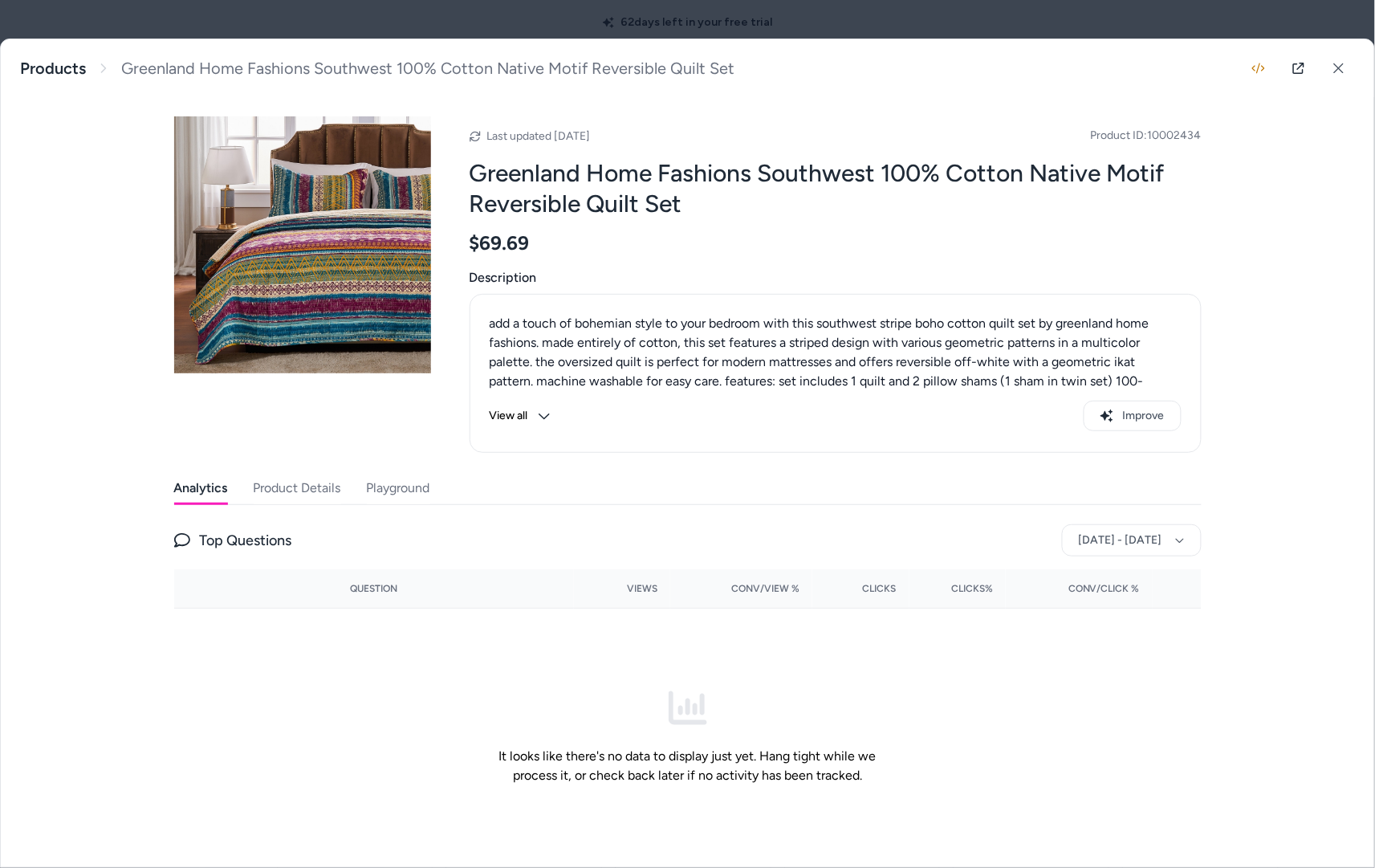
scroll to position [24, 0]
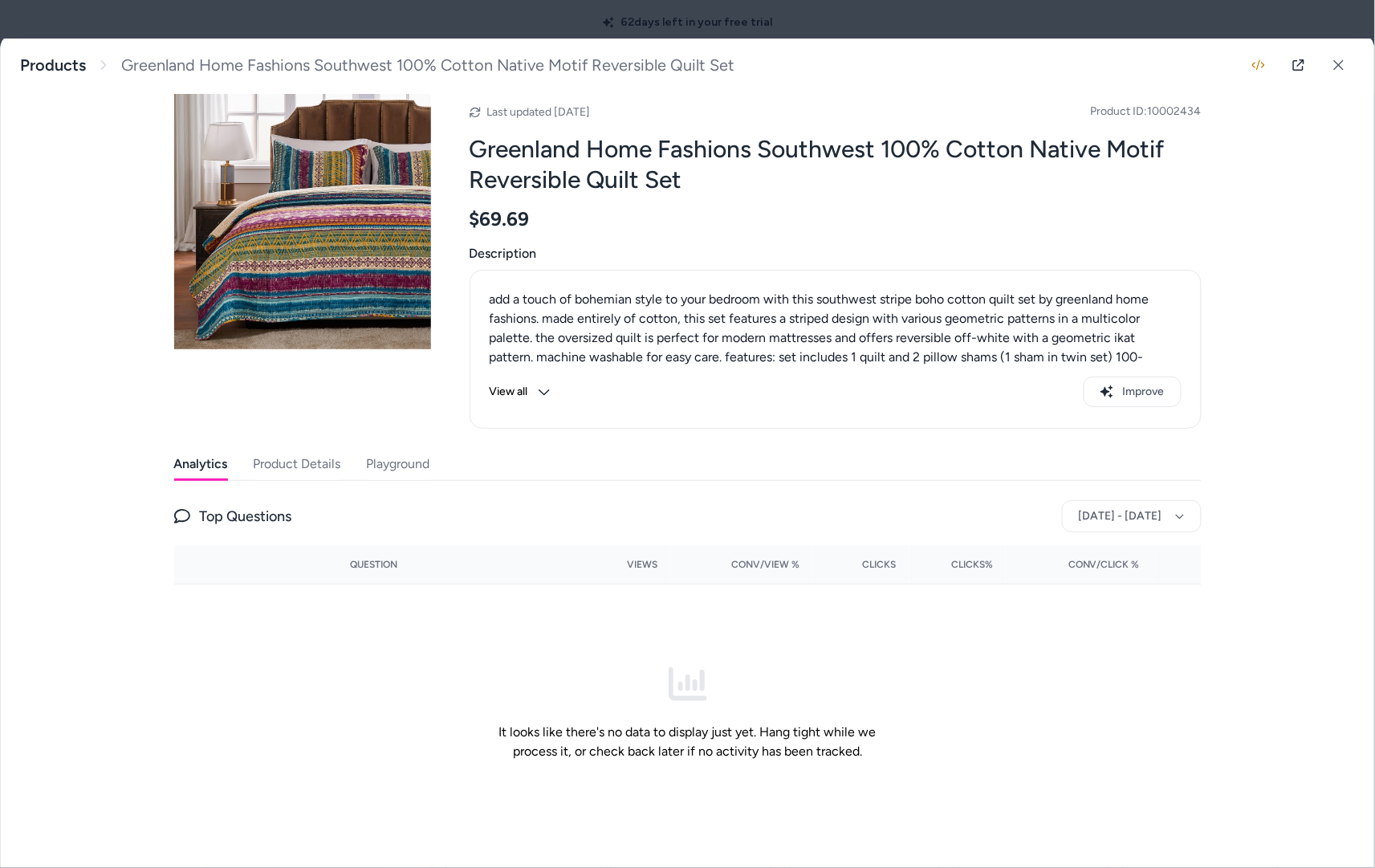
drag, startPoint x: 346, startPoint y: 453, endPoint x: 384, endPoint y: 460, distance: 38.6
click at [348, 454] on div "Analytics Product Details Playground" at bounding box center [688, 463] width 1028 height 32
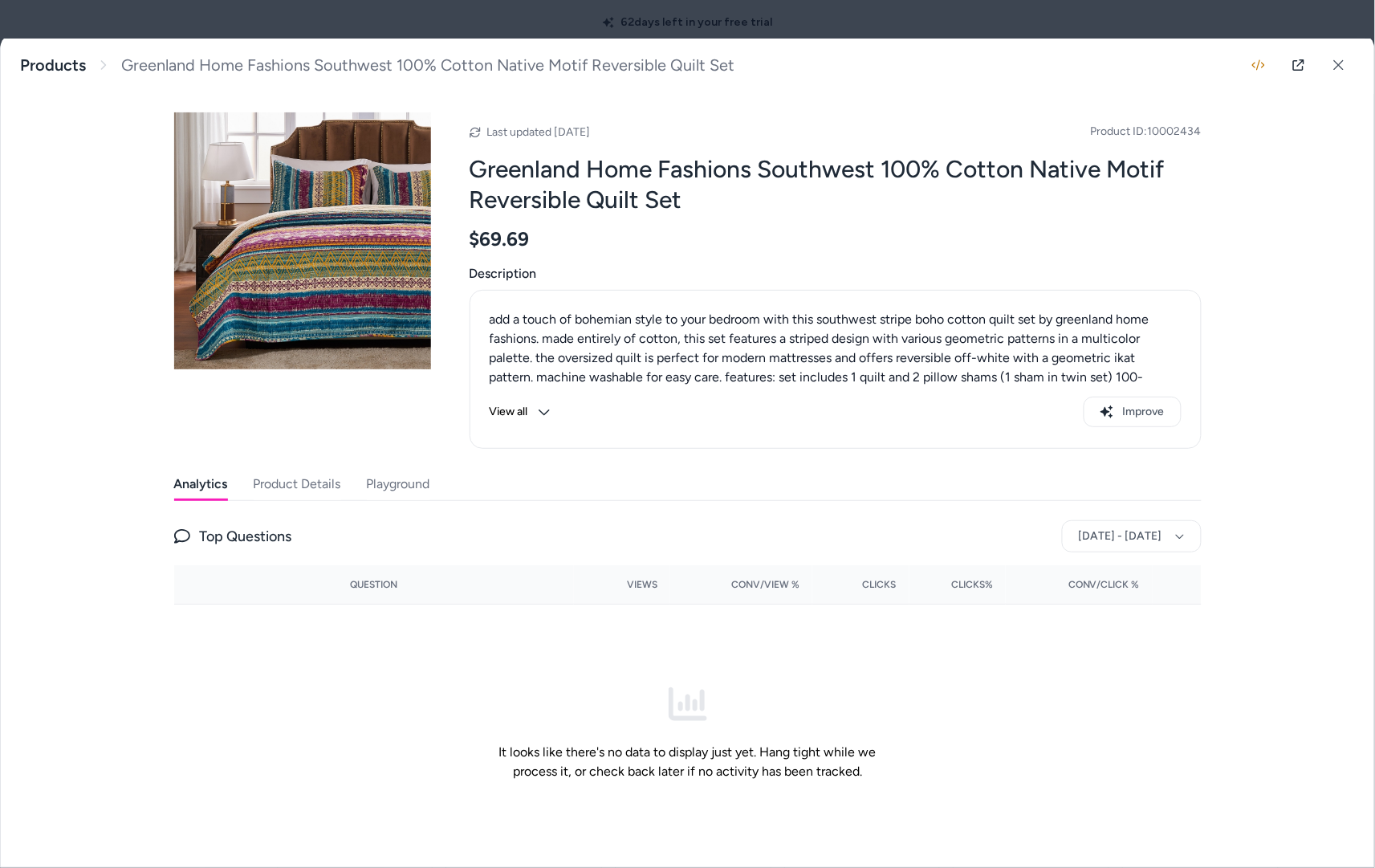
click at [384, 460] on div "Last updated Aug 18, 2025 Product ID: 10002434 Greenland Home Fashions Southwes…" at bounding box center [688, 476] width 1028 height 768
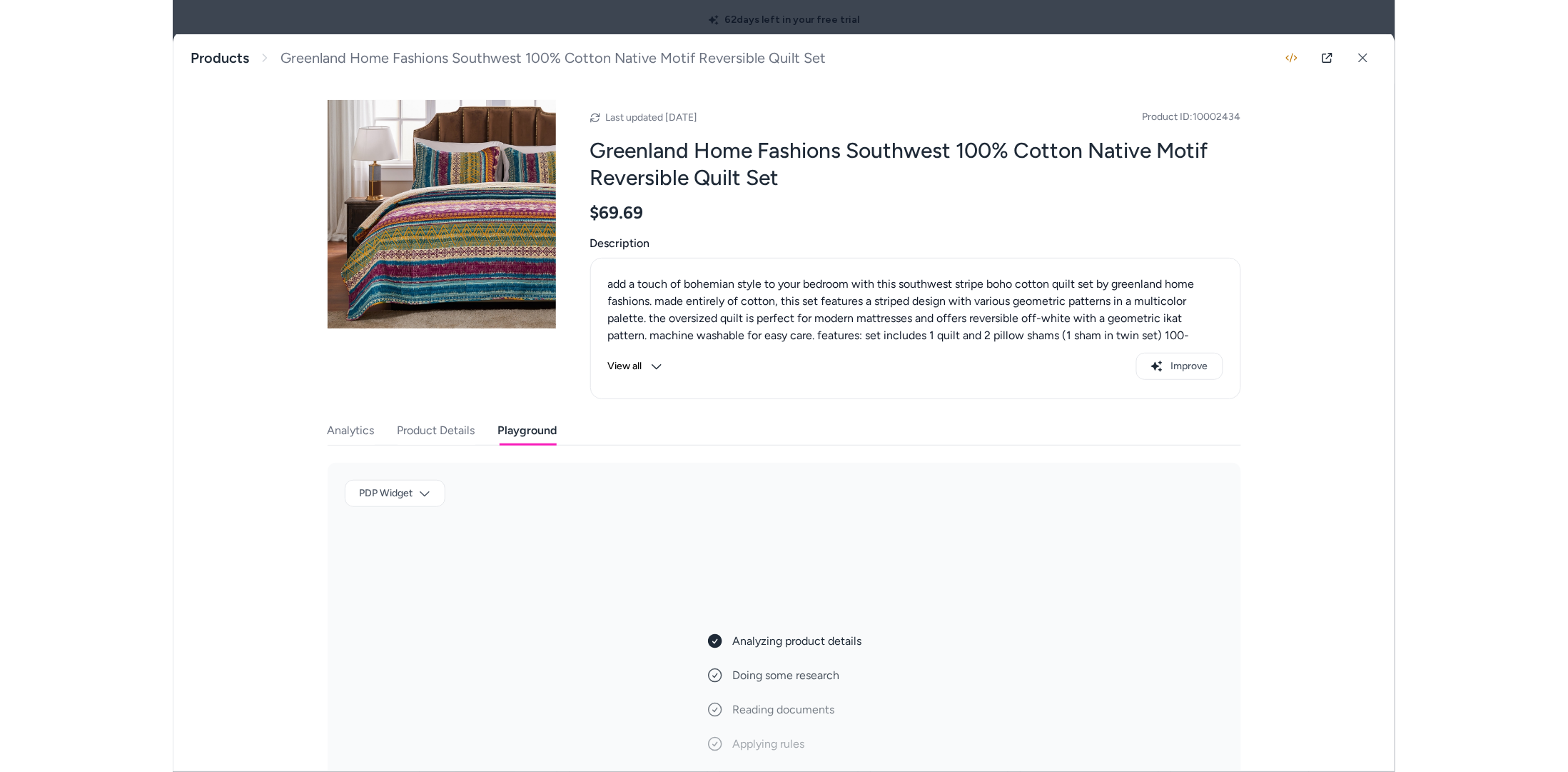
scroll to position [65, 0]
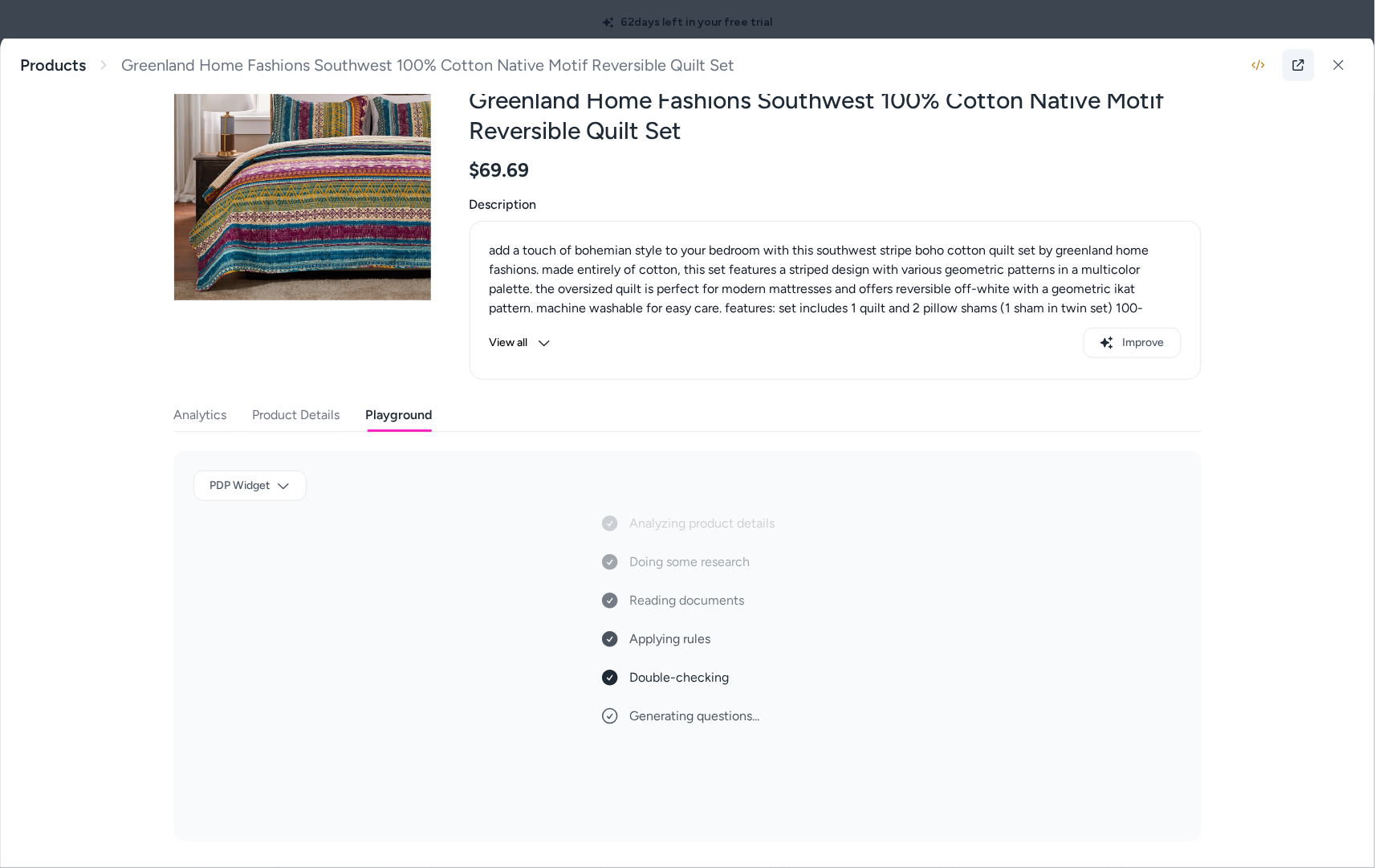
click at [1298, 64] on icon at bounding box center [1299, 65] width 13 height 13
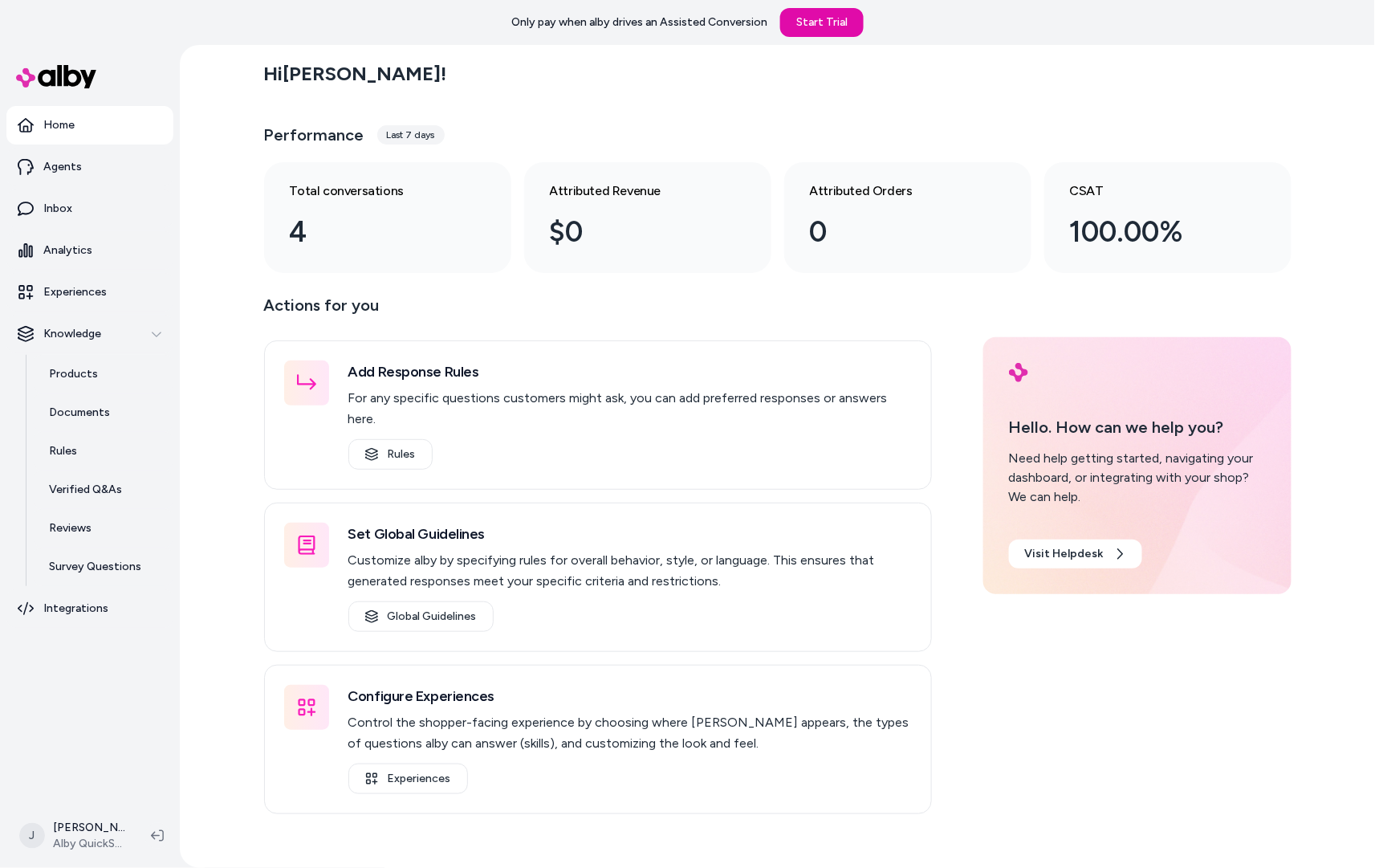
drag, startPoint x: 120, startPoint y: 699, endPoint x: 133, endPoint y: 692, distance: 14.8
click at [132, 693] on nav "Home Agents Inbox Analytics Experiences Knowledge Products Documents Rules Veri…" at bounding box center [90, 453] width 167 height 694
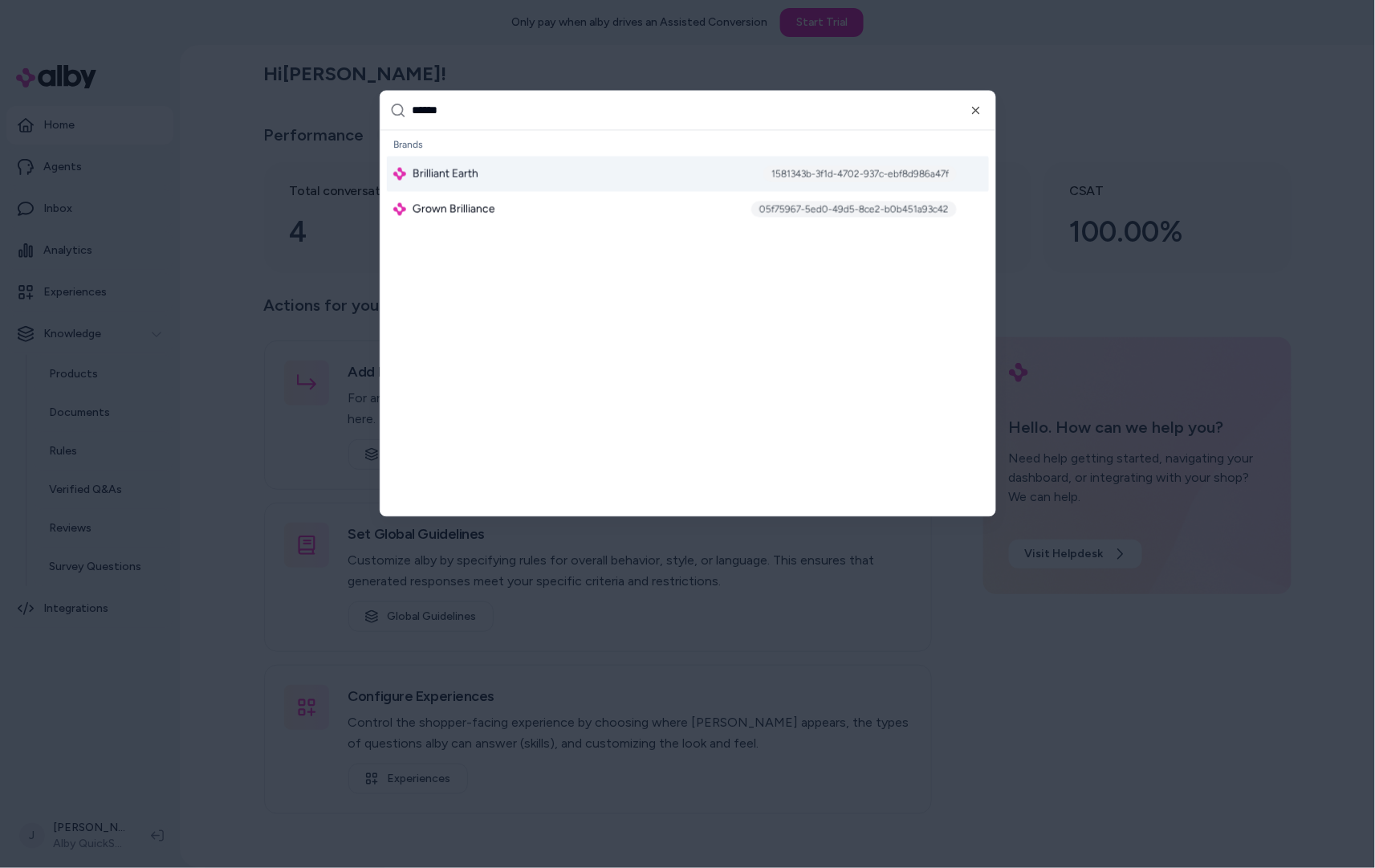
type input "******"
click at [537, 186] on div "Brilliant Earth 1581343b-3f1d-4702-937c-ebf8d986a47f" at bounding box center [688, 175] width 602 height 35
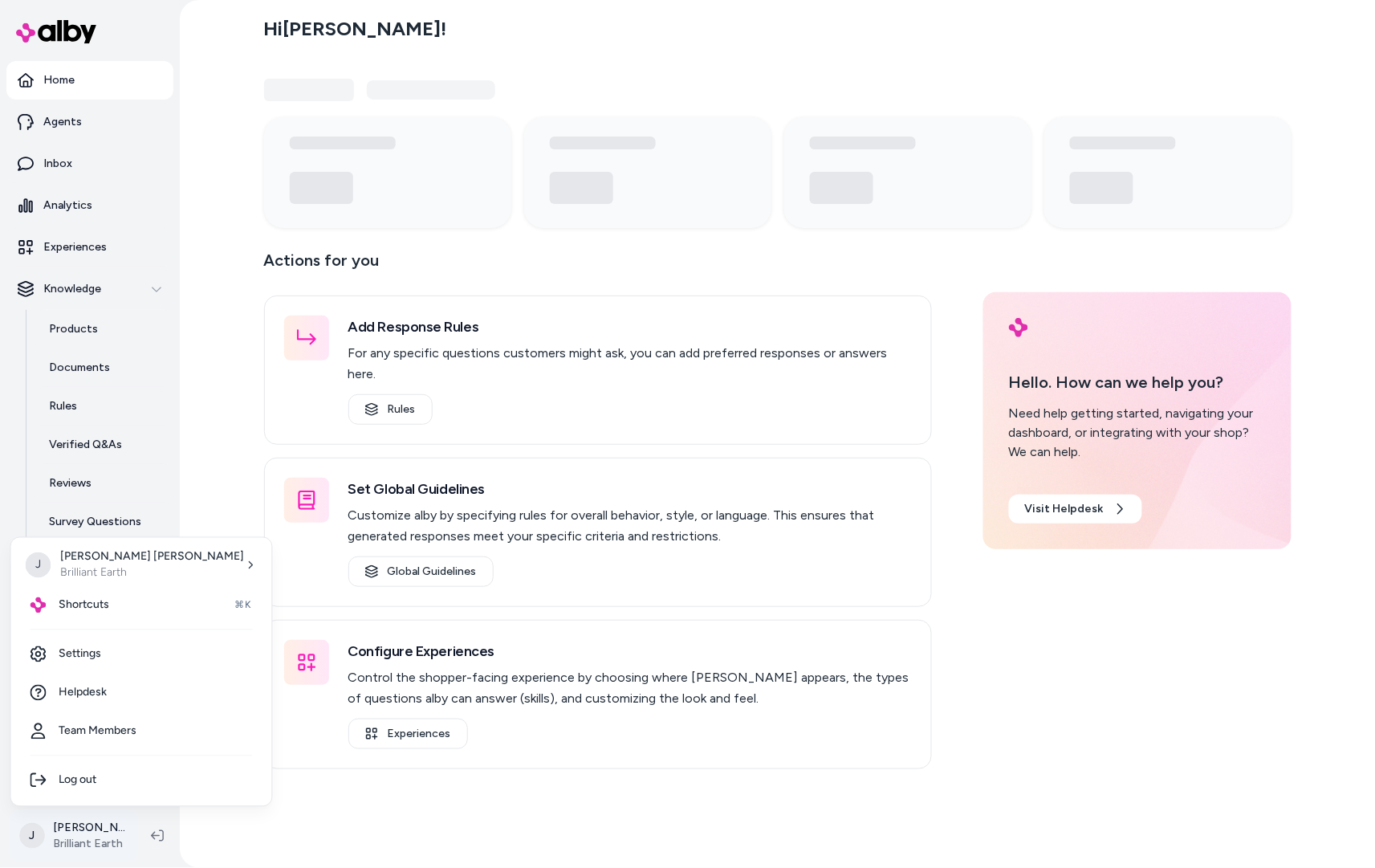
click at [87, 827] on html "Home Agents Inbox Analytics Experiences Knowledge Products Documents Rules Veri…" at bounding box center [687, 434] width 1375 height 868
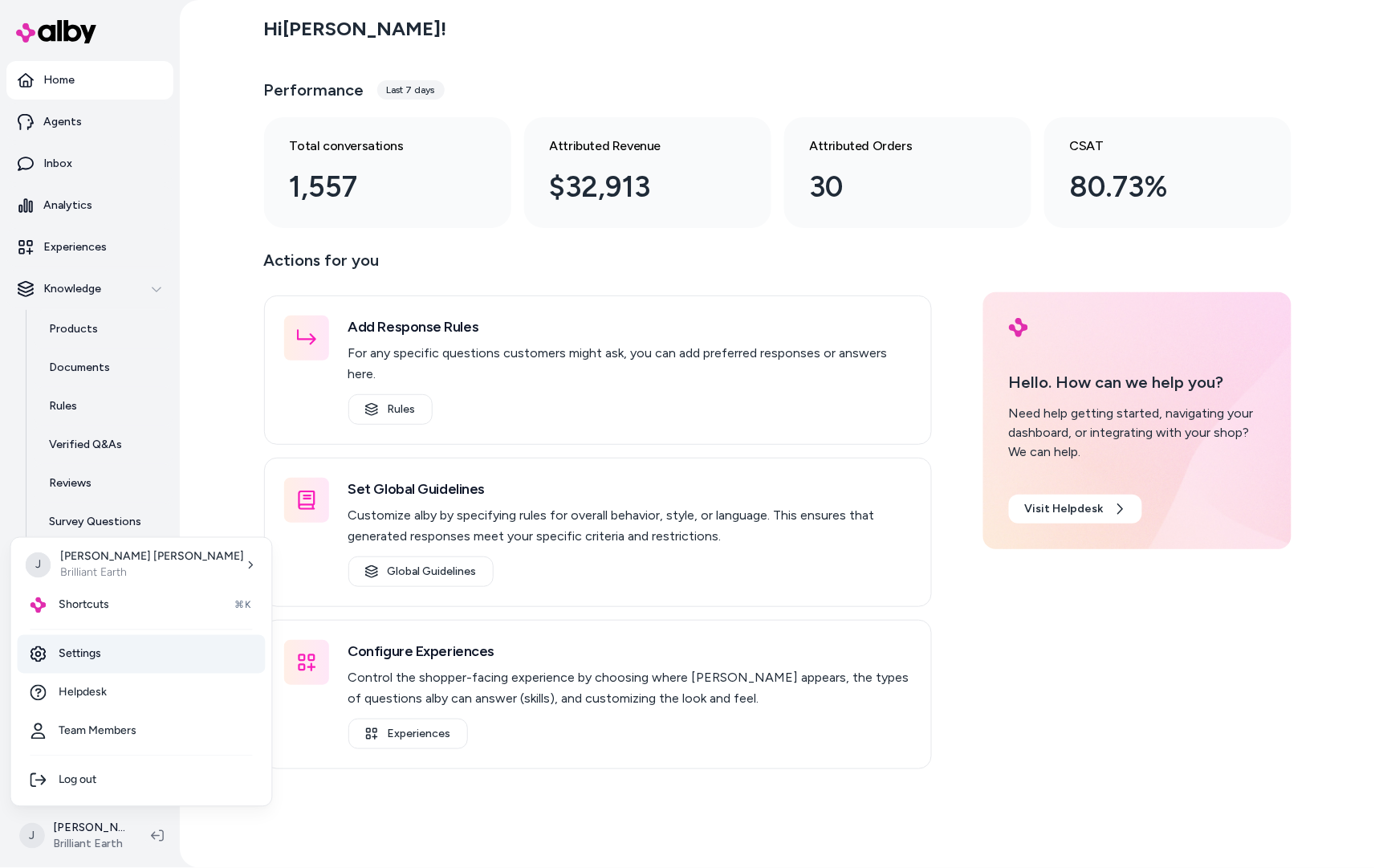
click at [110, 650] on link "Settings" at bounding box center [141, 654] width 248 height 39
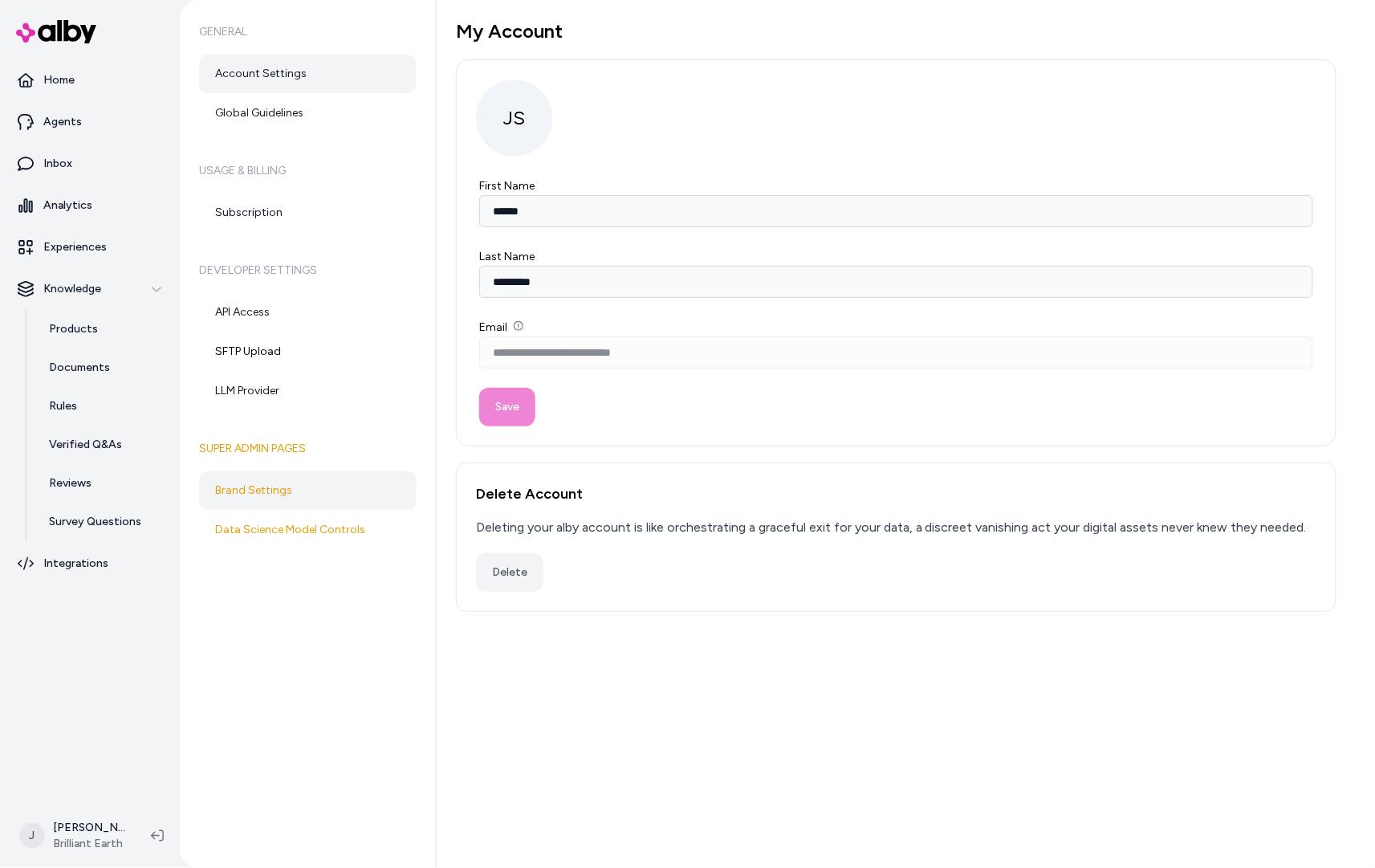
click at [270, 489] on link "Brand Settings" at bounding box center [307, 491] width 217 height 39
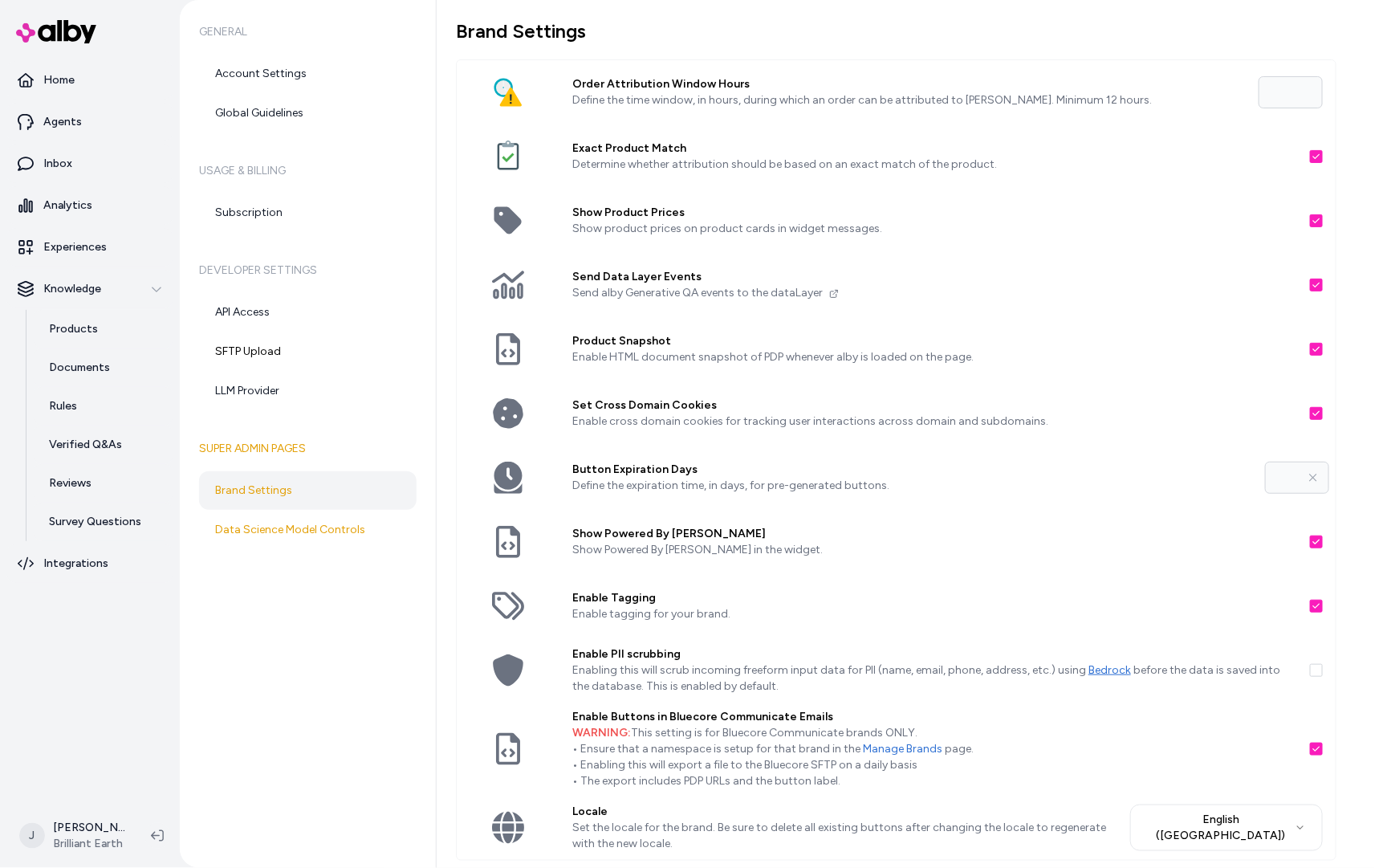
scroll to position [45, 0]
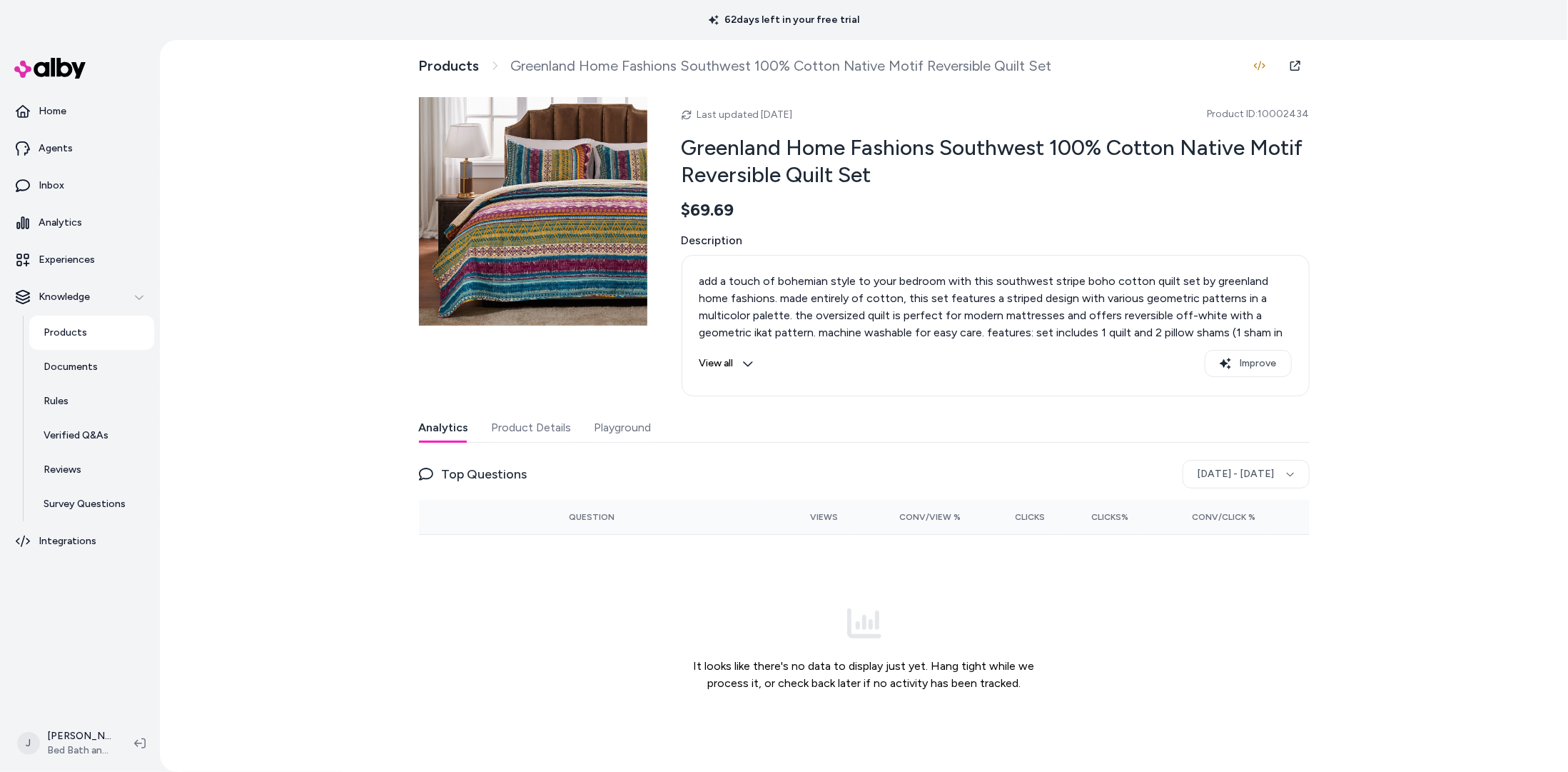
click at [604, 429] on button "Playground" at bounding box center [622, 428] width 57 height 29
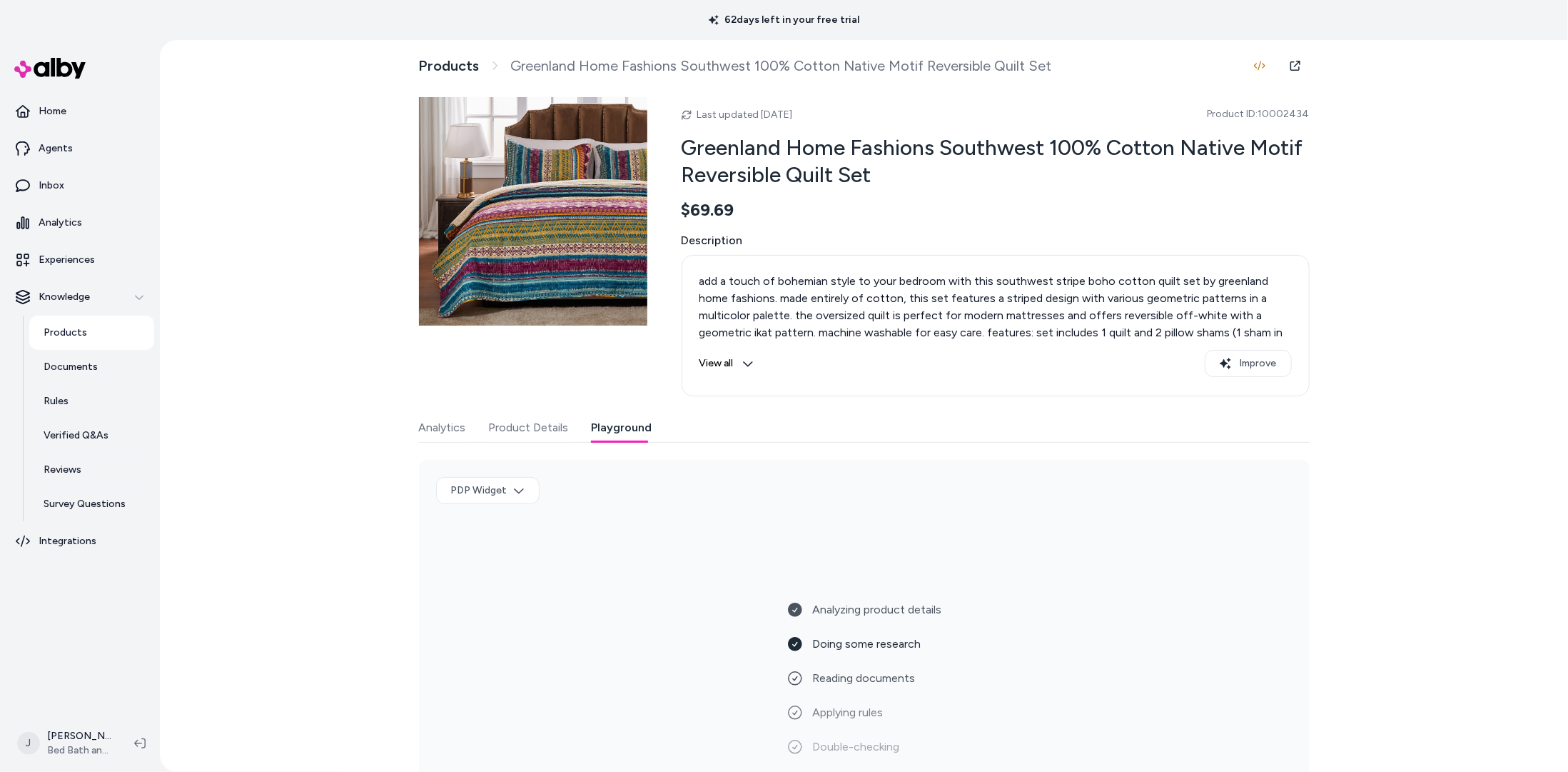
scroll to position [47, 0]
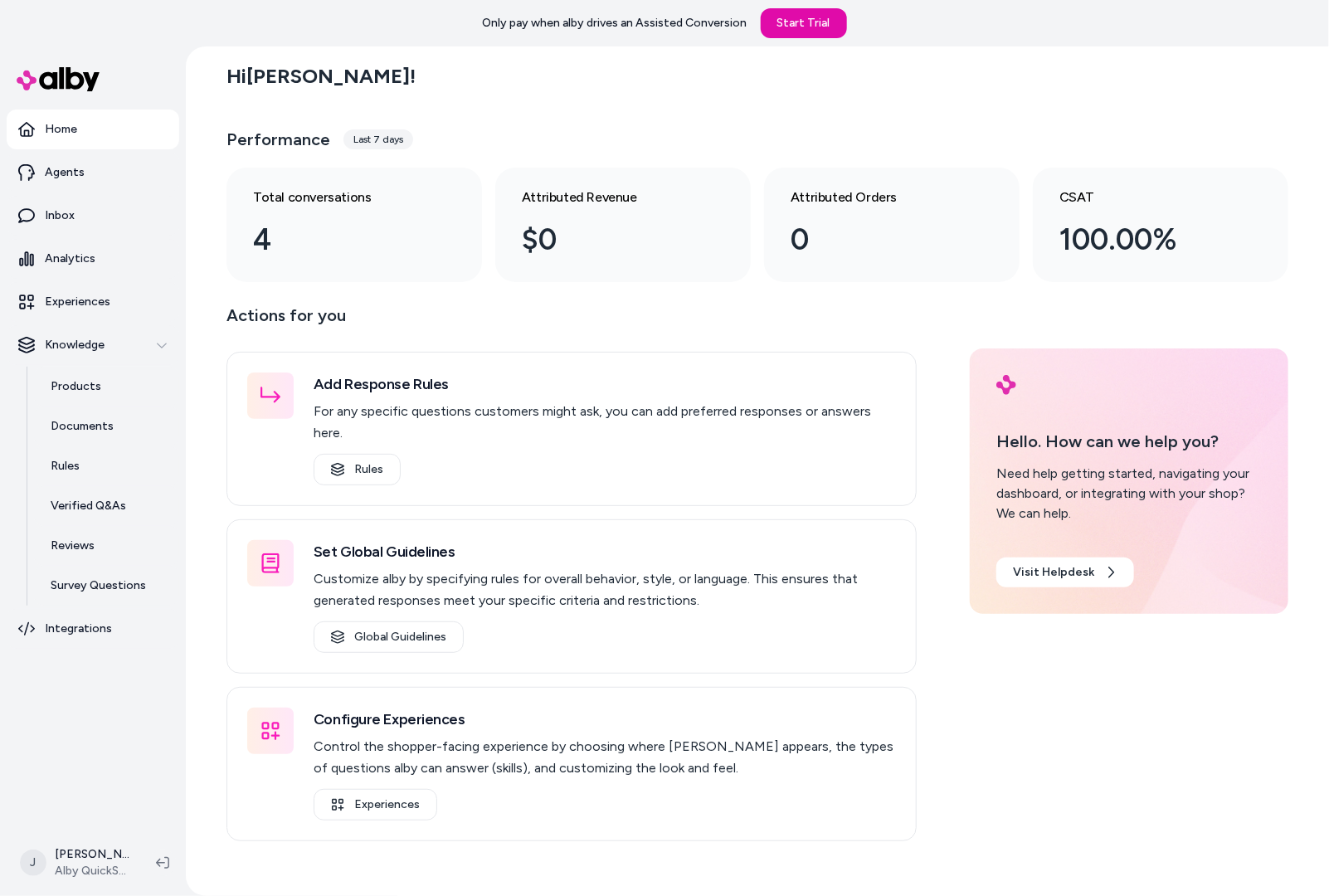
click at [197, 404] on div "Hi Jackie ! Performance Last 7 days Total conversations 4 Attributed Revenue $0…" at bounding box center [757, 470] width 1143 height 849
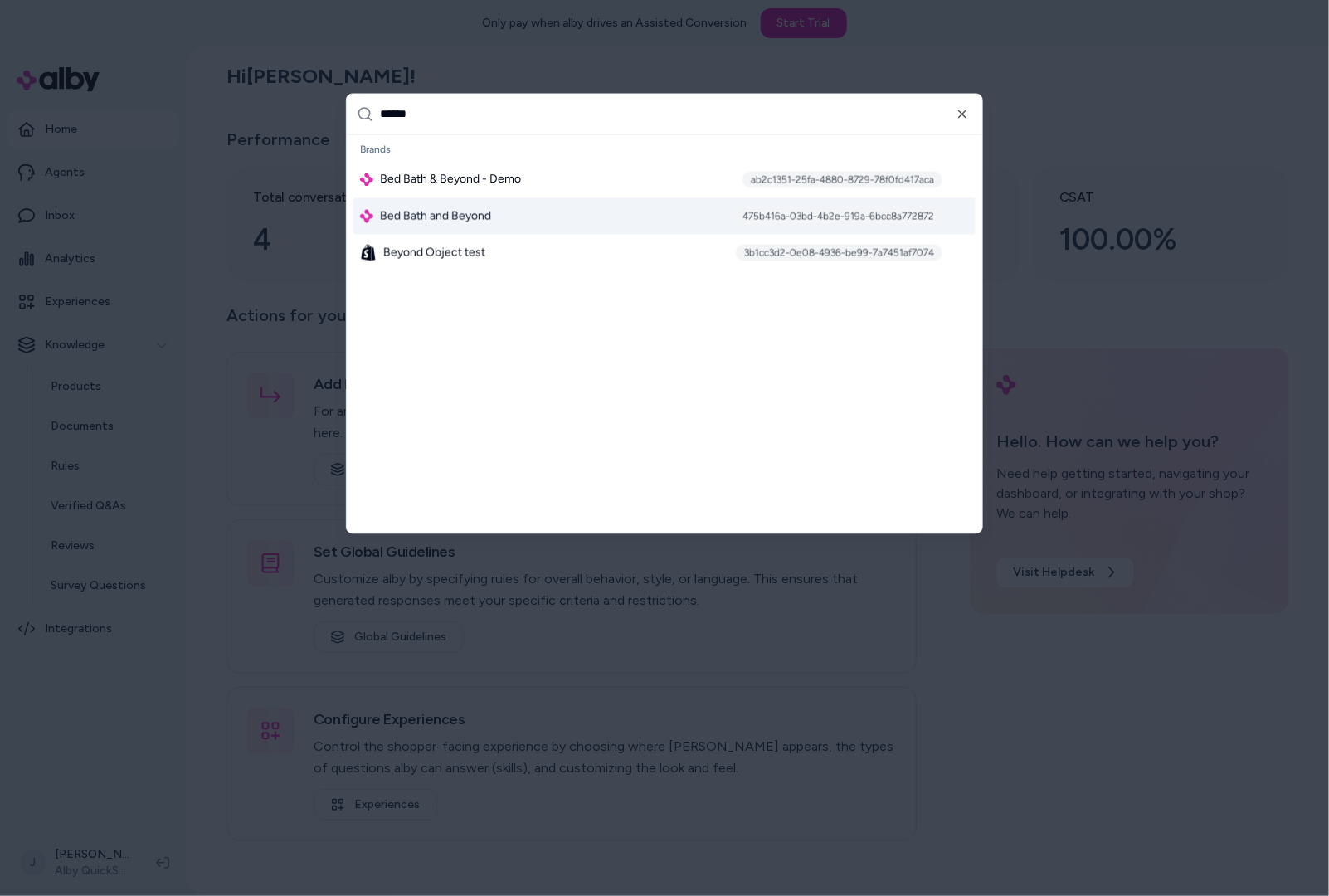
type input "******"
click at [397, 219] on span "Bed Bath and Beyond" at bounding box center [436, 216] width 111 height 16
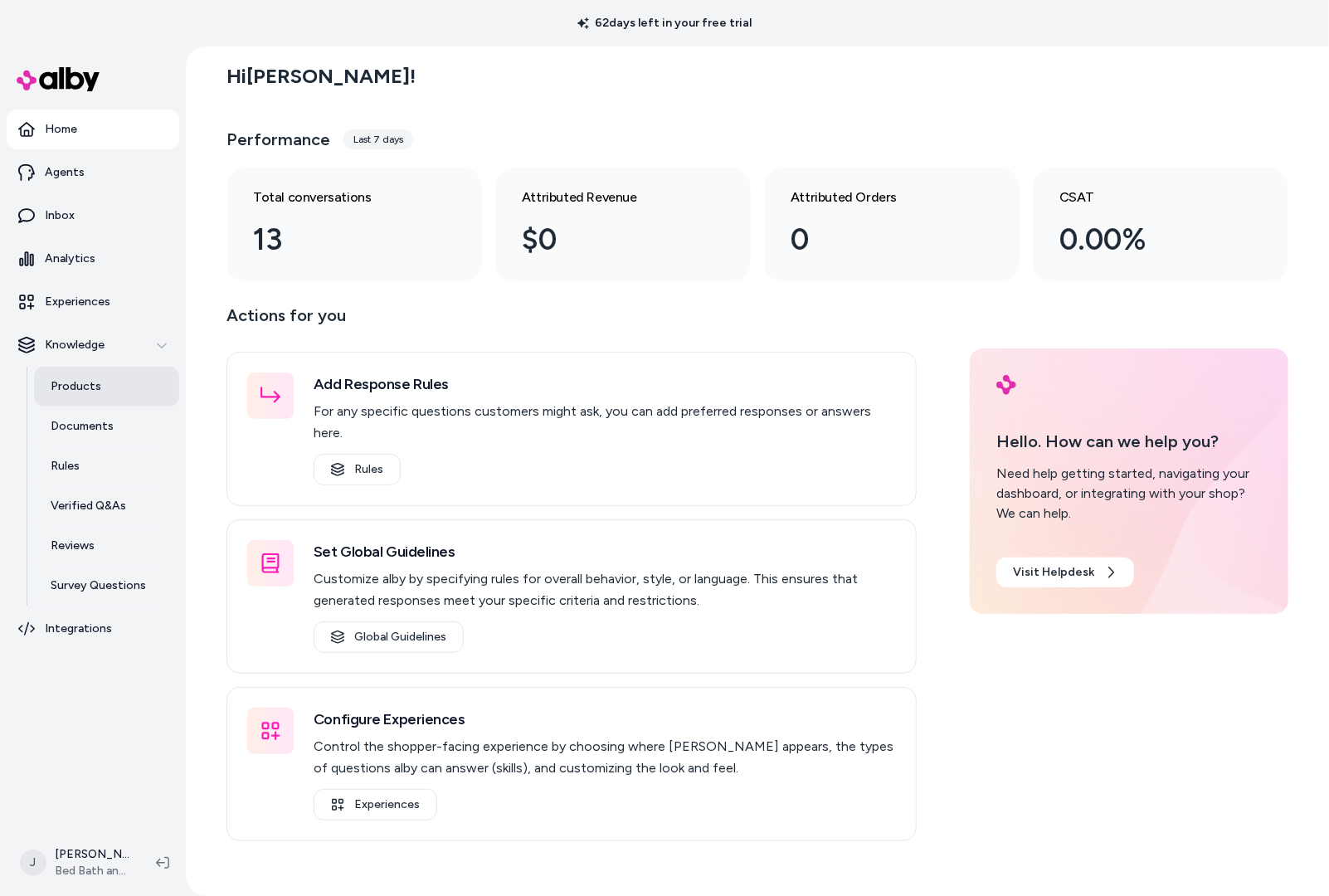
click at [86, 387] on p "Products" at bounding box center [76, 386] width 51 height 16
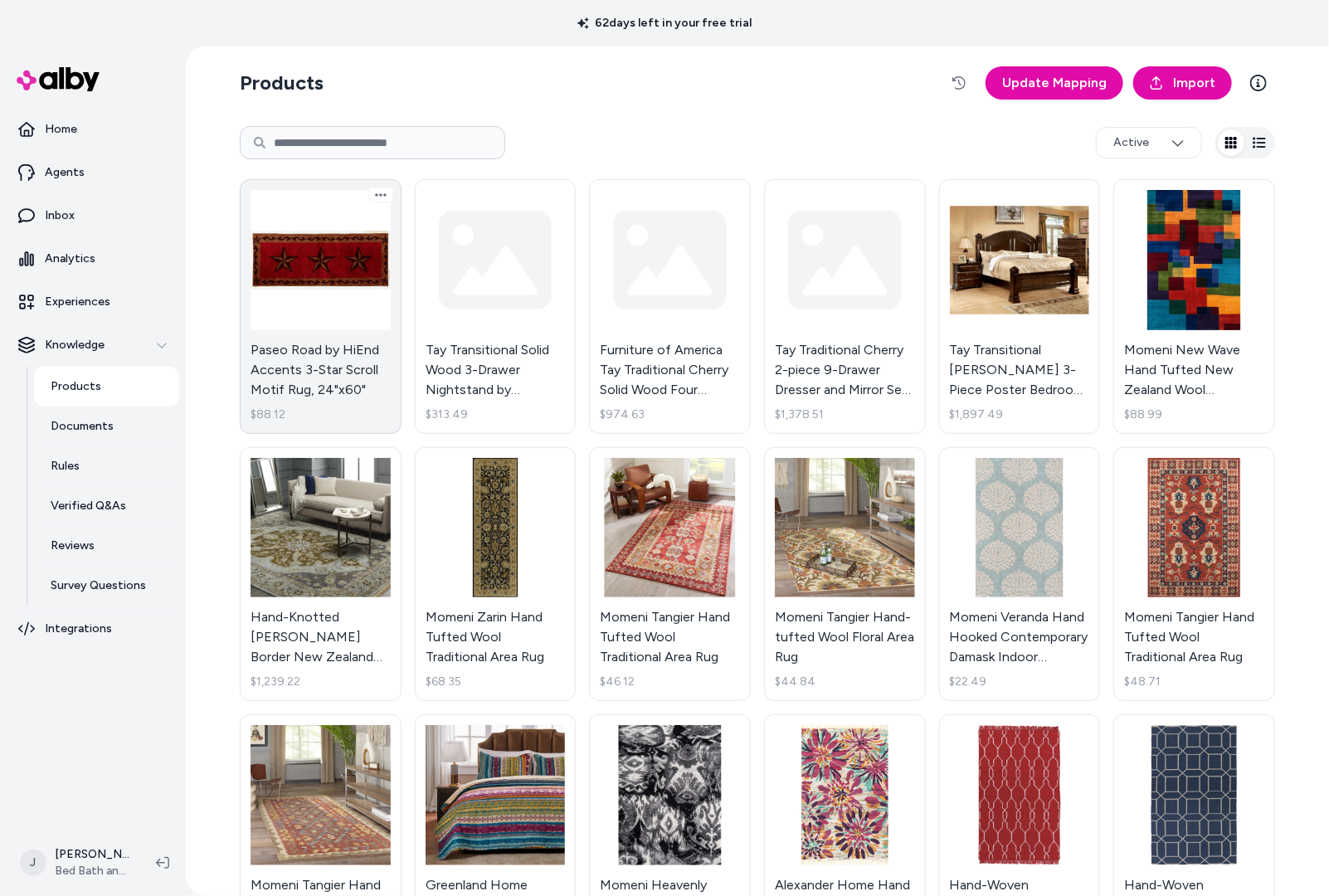
click at [352, 302] on link "Paseo Road by HiEnd Accents 3-Star Scroll Motif Rug, 24"x60" $88.12" at bounding box center [320, 306] width 162 height 254
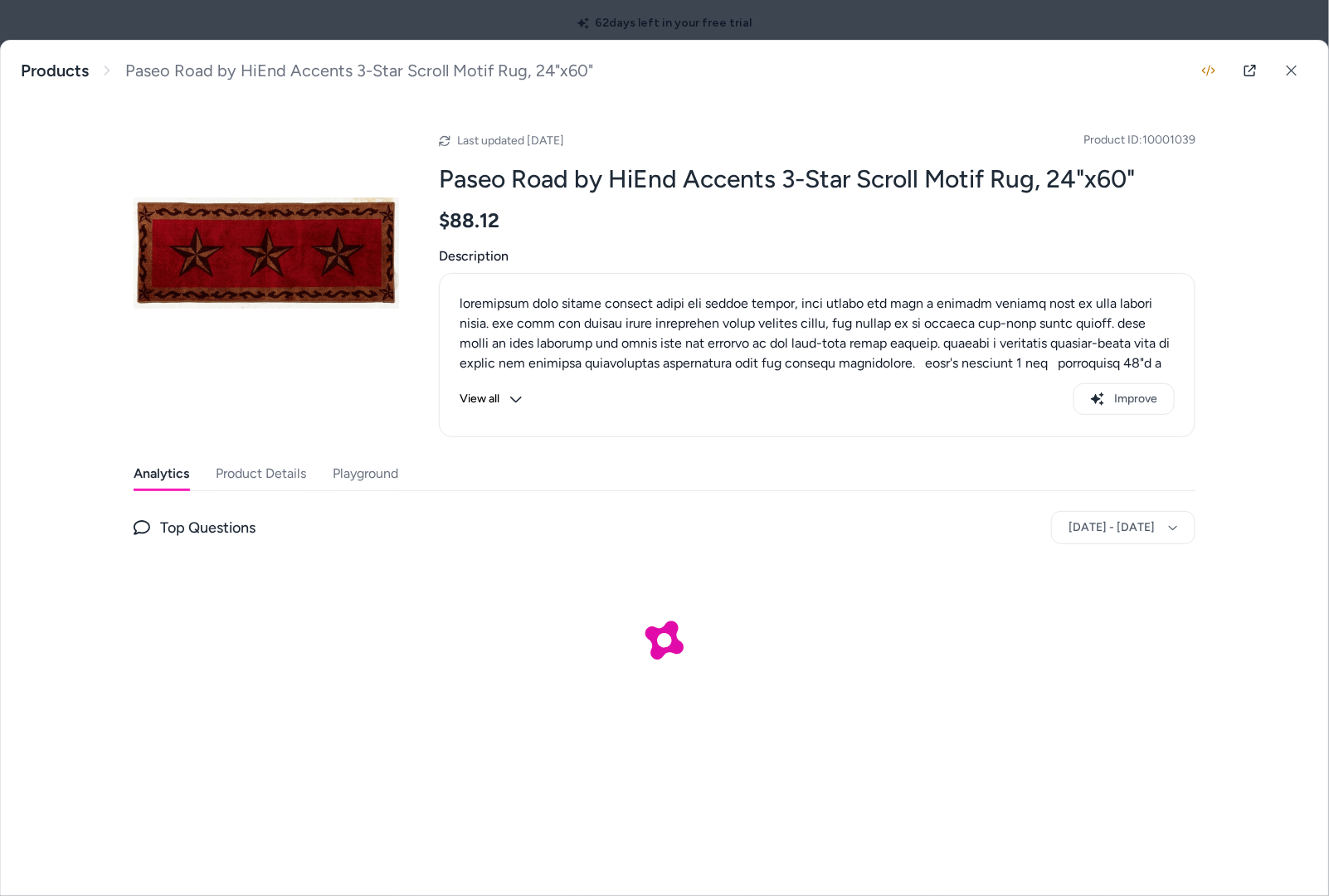
click at [364, 465] on button "Playground" at bounding box center [366, 473] width 65 height 34
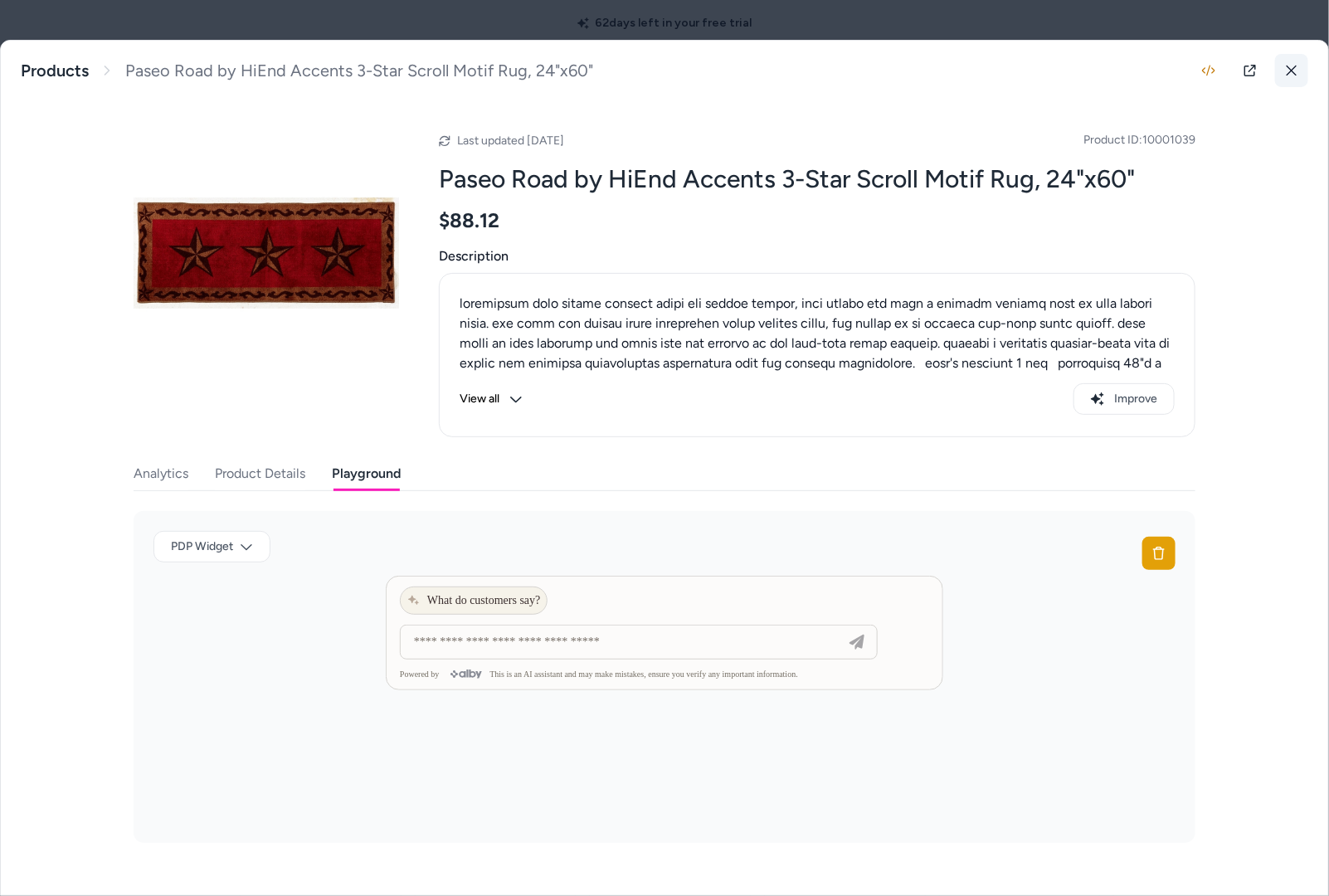
click at [1302, 76] on button at bounding box center [1292, 70] width 34 height 34
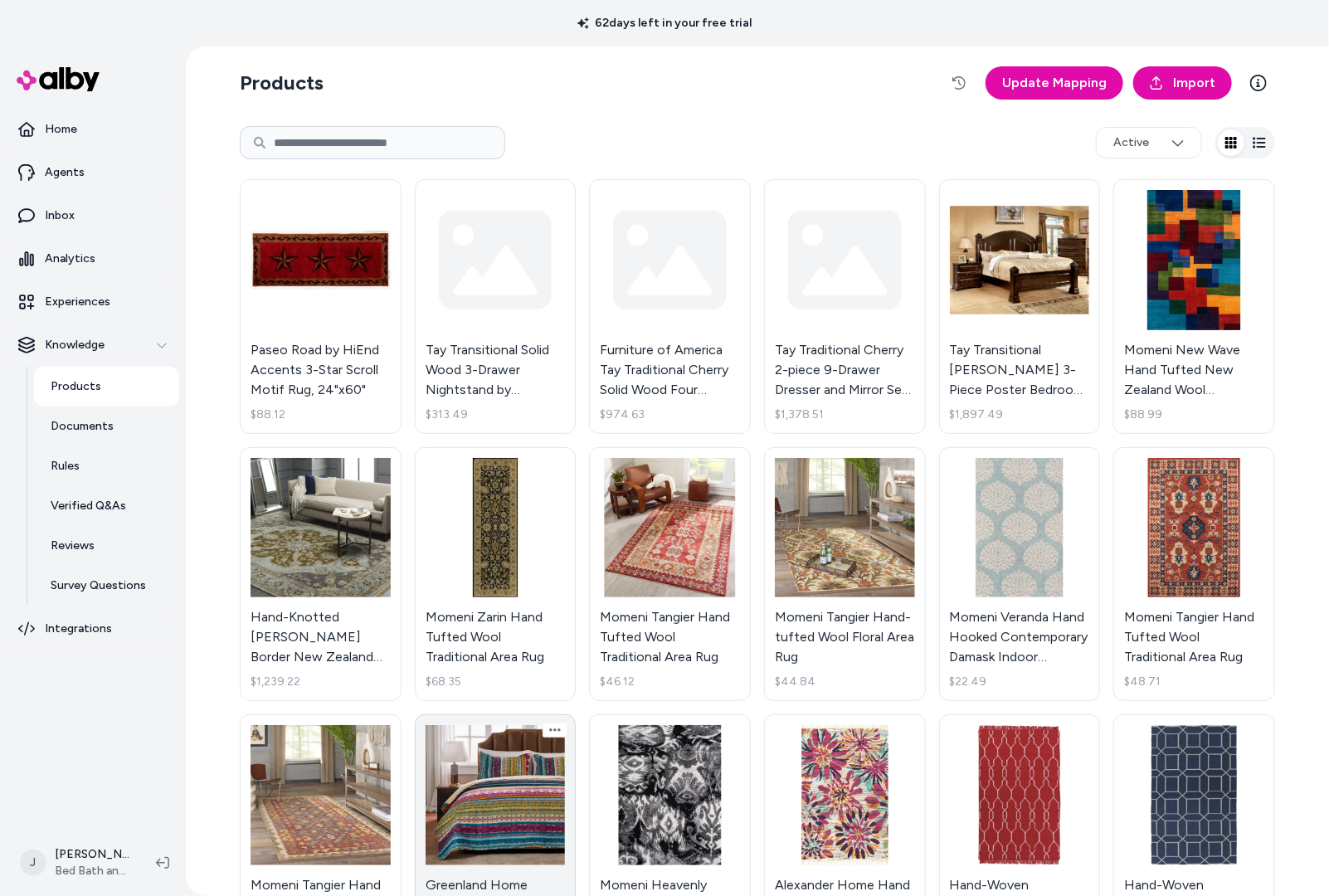
click at [488, 757] on link "Greenland Home Fashions Southwest 100% Cotton Native Motif Reversible Quilt Set…" at bounding box center [495, 840] width 162 height 254
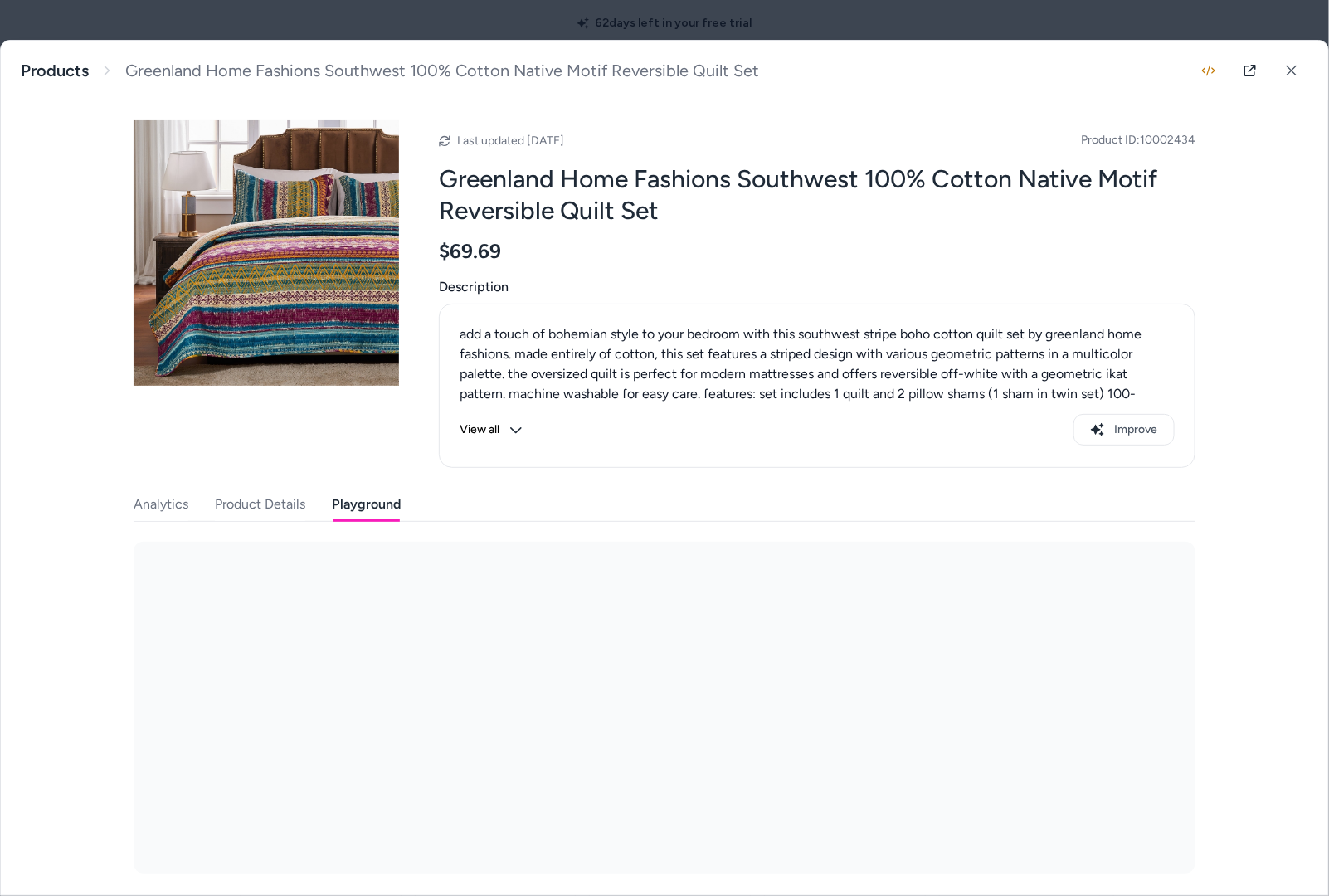
click at [371, 516] on button "Playground" at bounding box center [367, 504] width 69 height 34
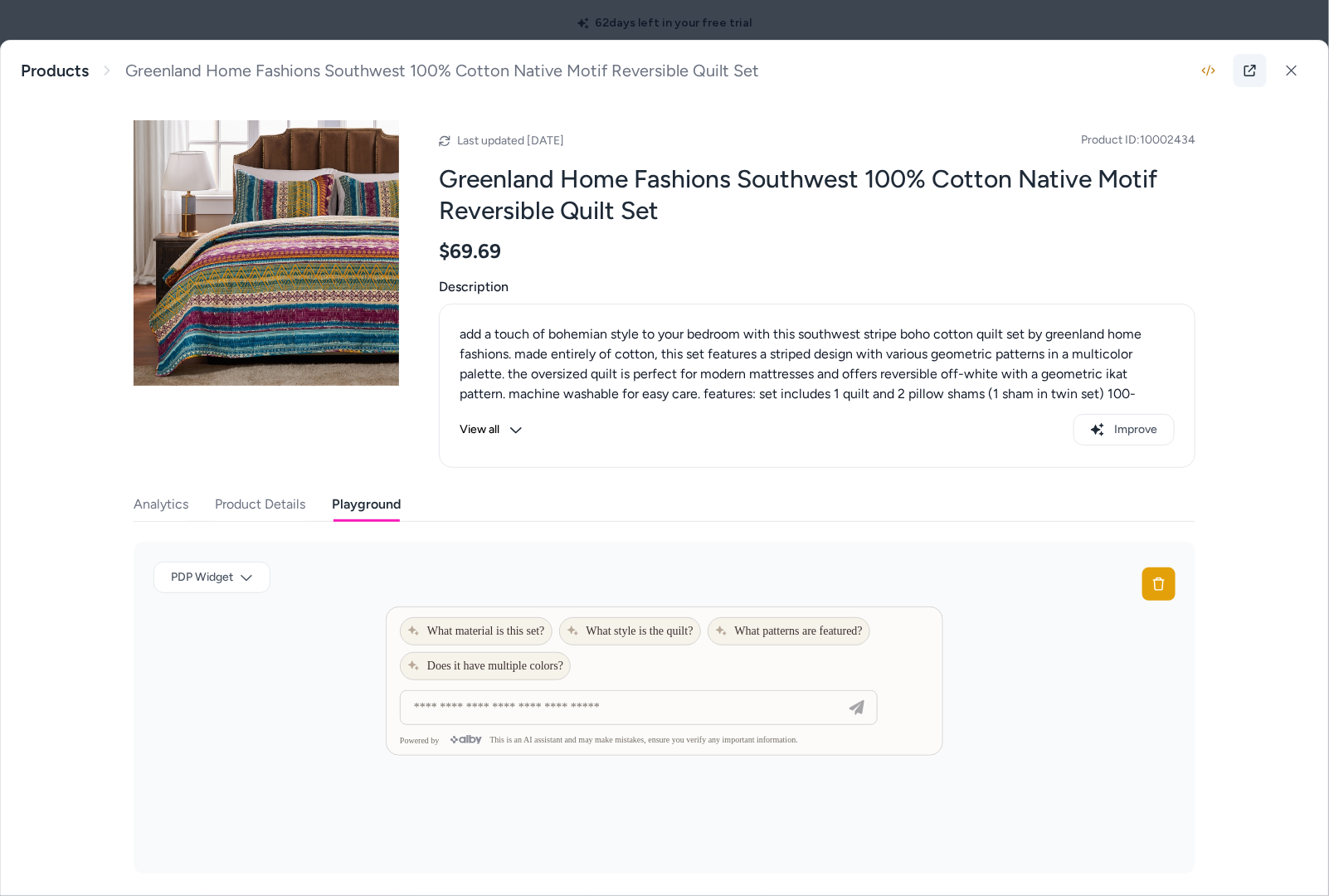
click at [1246, 72] on icon at bounding box center [1250, 71] width 13 height 13
drag, startPoint x: 1286, startPoint y: 72, endPoint x: 994, endPoint y: 140, distance: 299.8
click at [1284, 72] on button at bounding box center [1292, 70] width 34 height 34
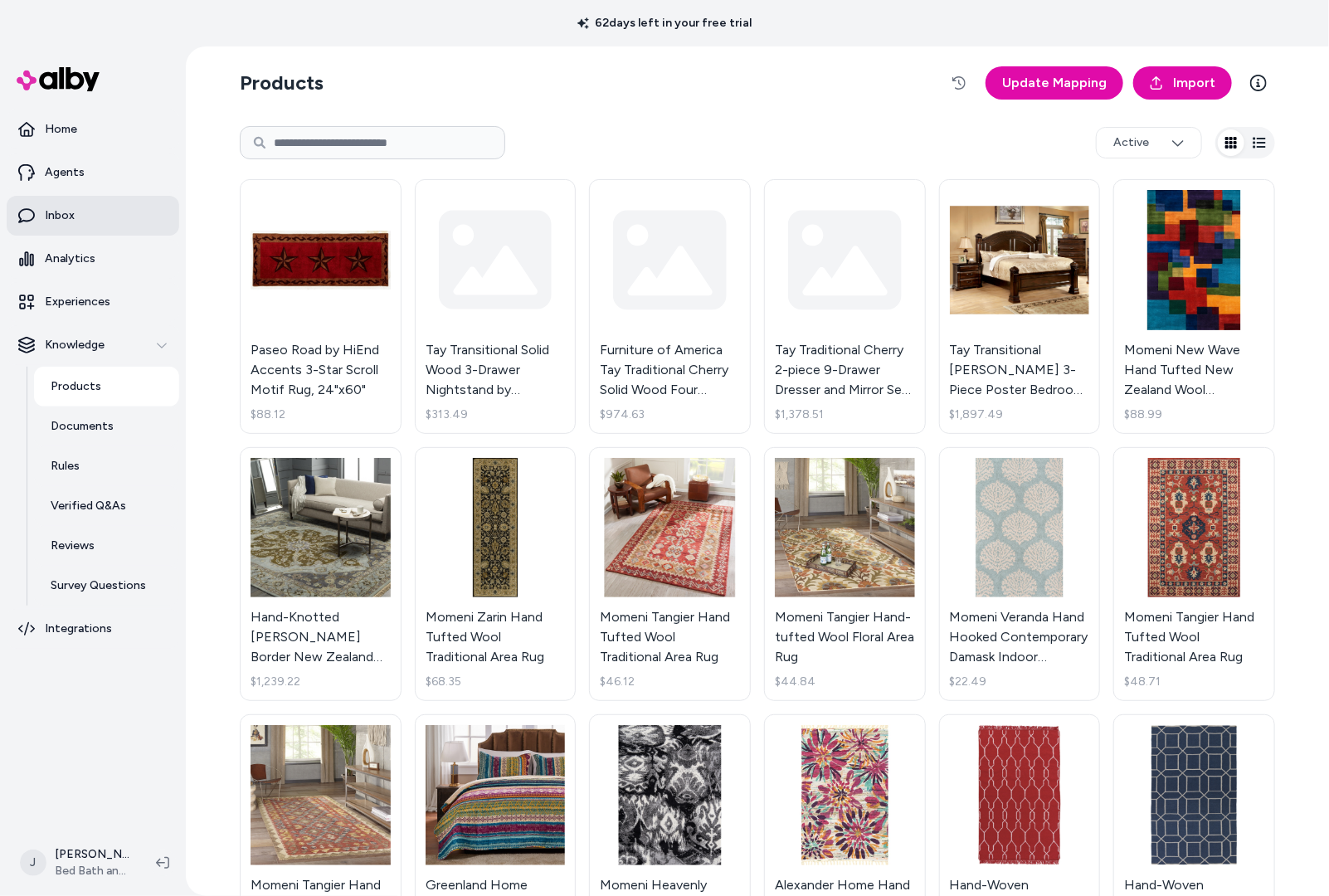
click at [75, 205] on link "Inbox" at bounding box center [93, 216] width 173 height 40
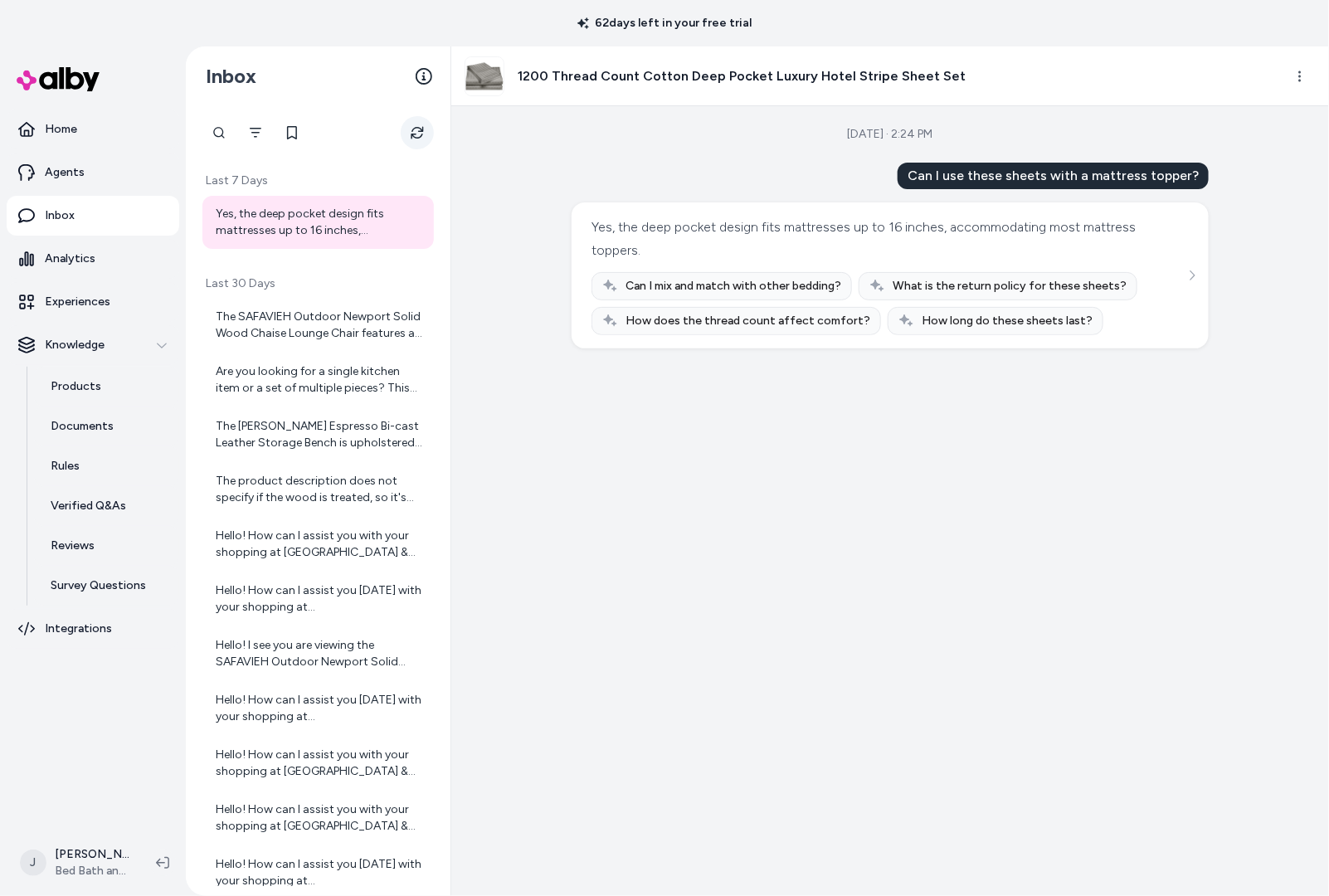
click at [423, 134] on button "Refresh" at bounding box center [417, 132] width 34 height 34
click at [423, 134] on icon "Refresh" at bounding box center [417, 132] width 13 height 13
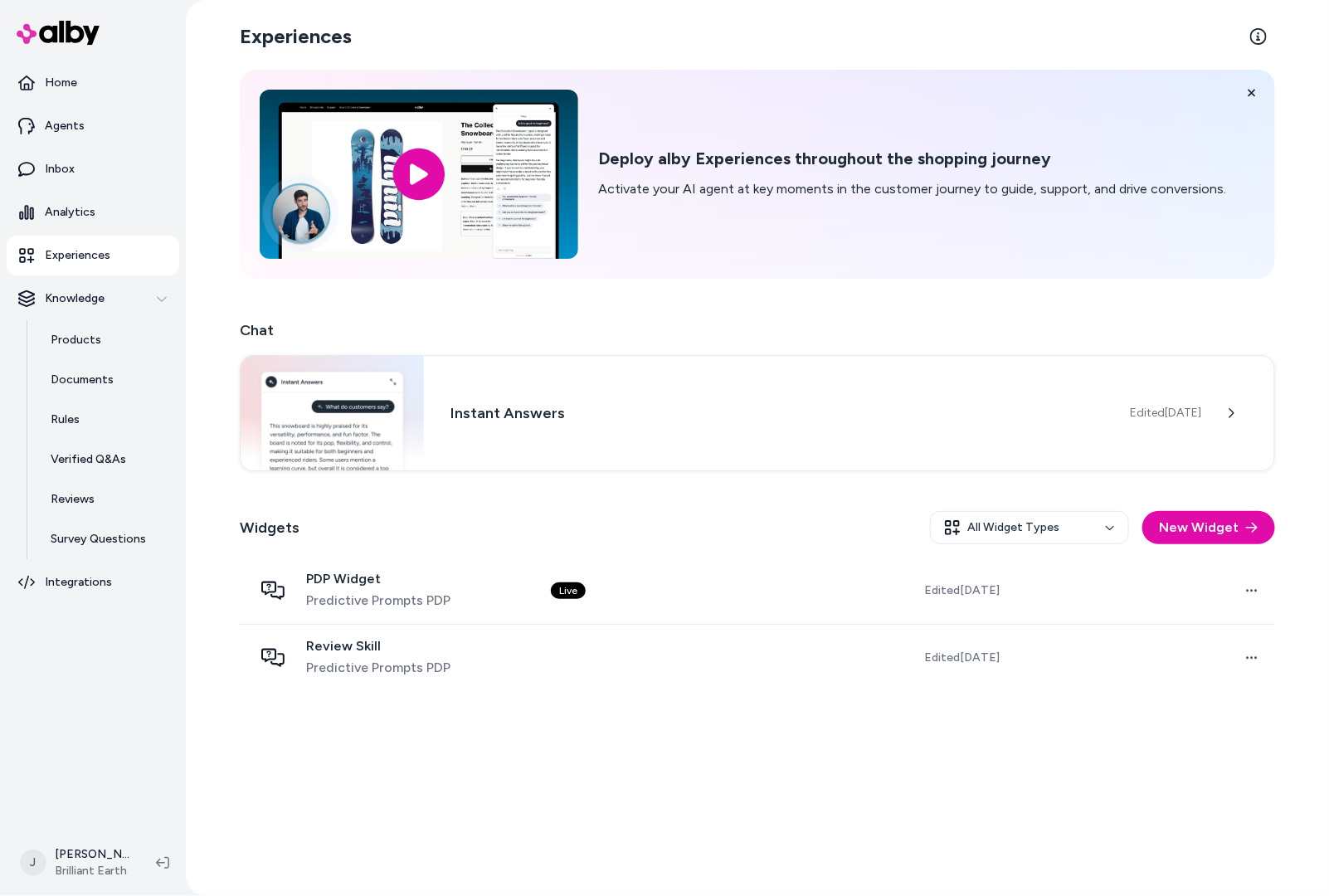
click at [689, 738] on div "Experiences Deploy alby Experiences throughout the shopping journey Activate yo…" at bounding box center [757, 448] width 1062 height 896
click at [214, 556] on div "Experiences Deploy alby Experiences throughout the shopping journey Activate yo…" at bounding box center [757, 448] width 1143 height 896
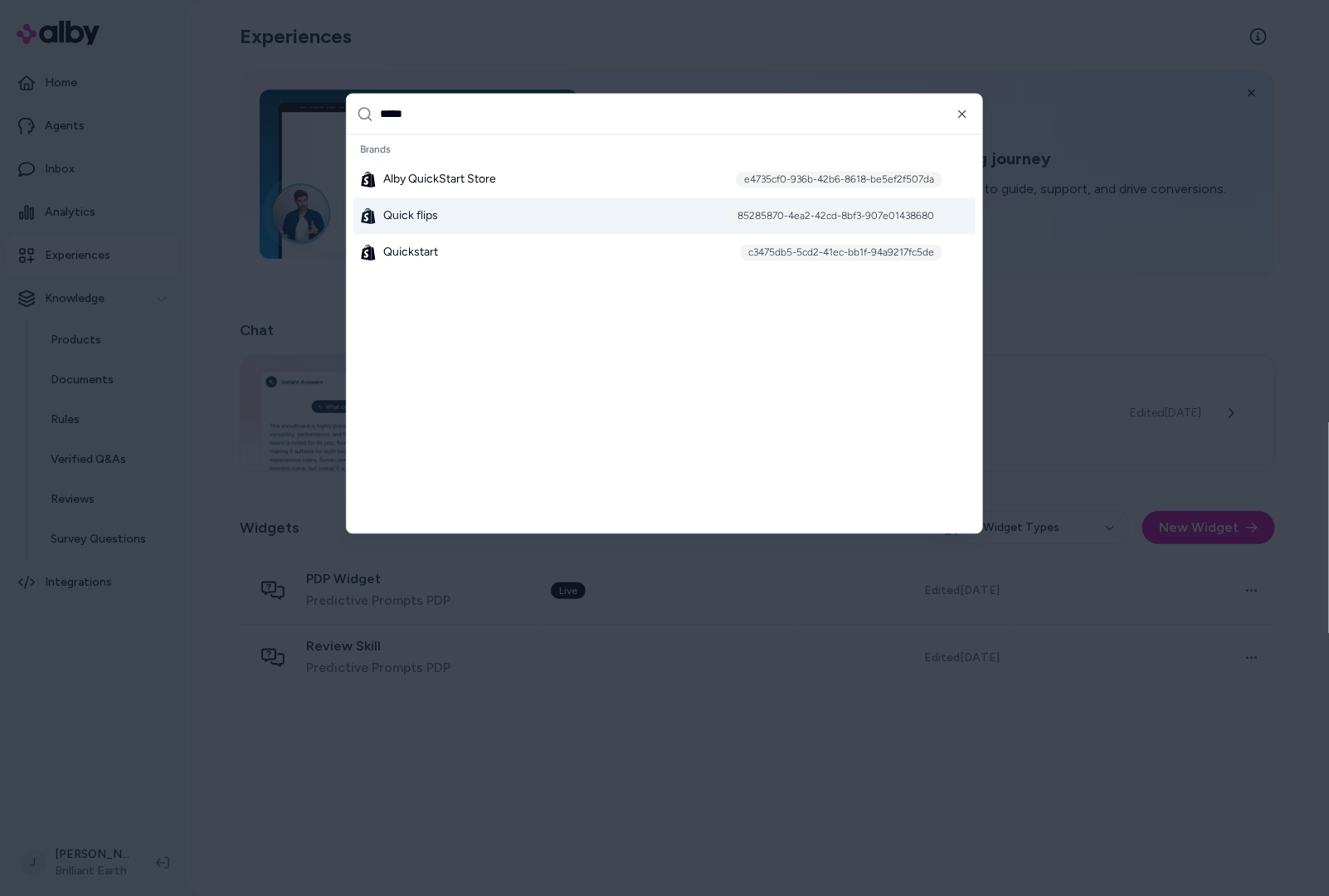
type input "*****"
click at [503, 200] on div "Quick flips 85285870-4ea2-42cd-8bf3-907e01438680" at bounding box center [664, 217] width 622 height 36
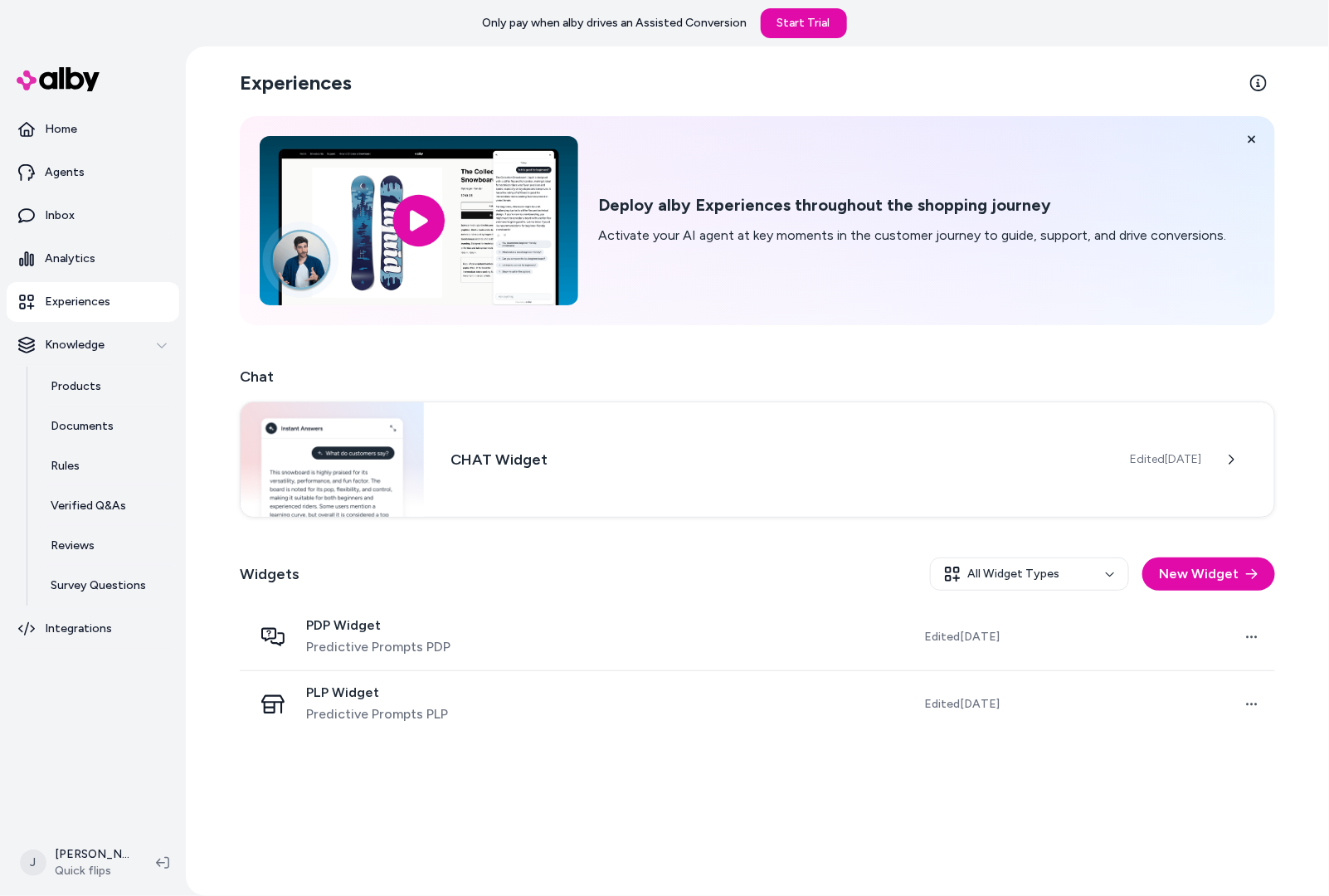
click at [205, 654] on div "Experiences Deploy alby Experiences throughout the shopping journey Activate yo…" at bounding box center [757, 470] width 1143 height 849
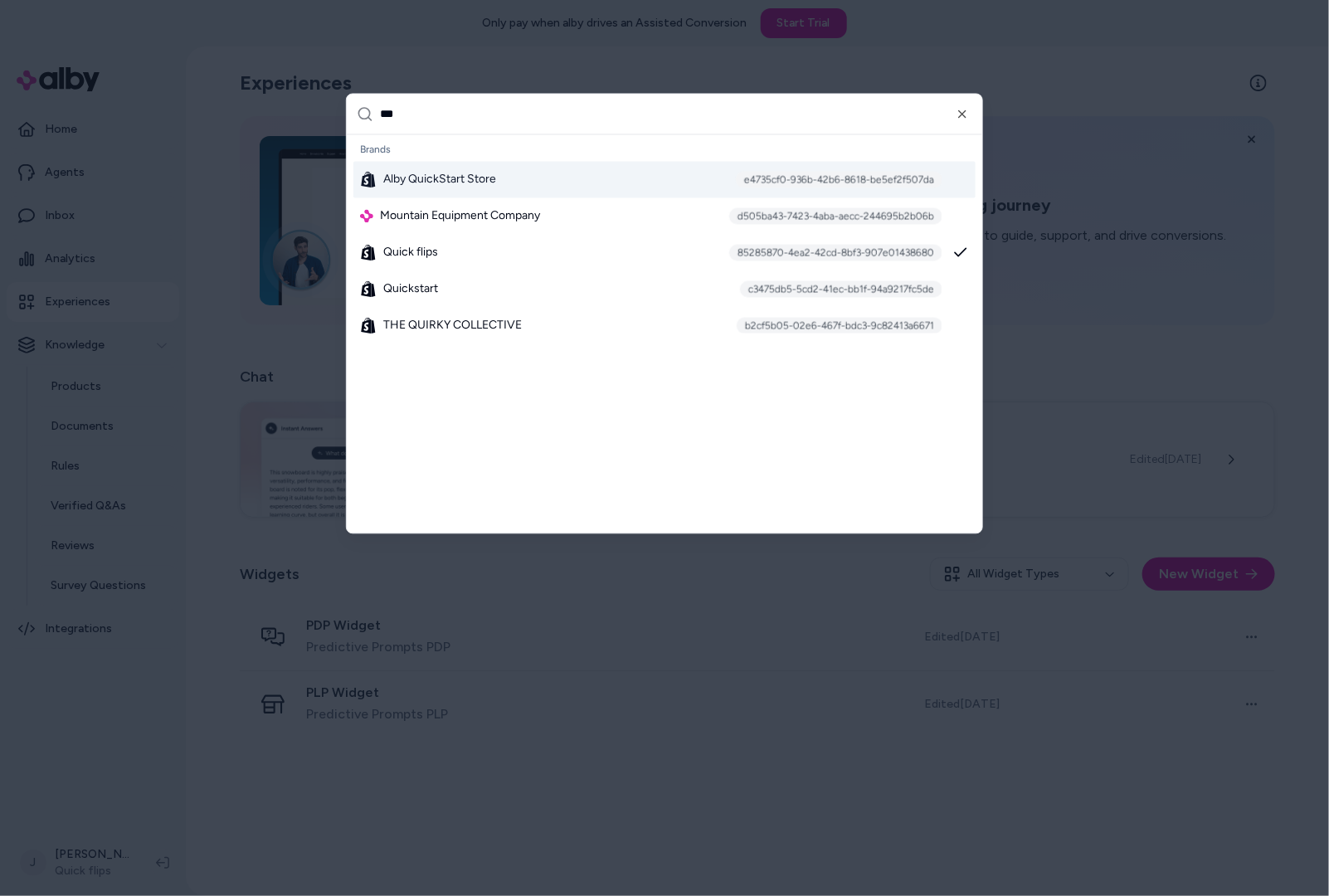
type input "***"
click at [423, 176] on span "Alby QuickStart Store" at bounding box center [439, 179] width 113 height 16
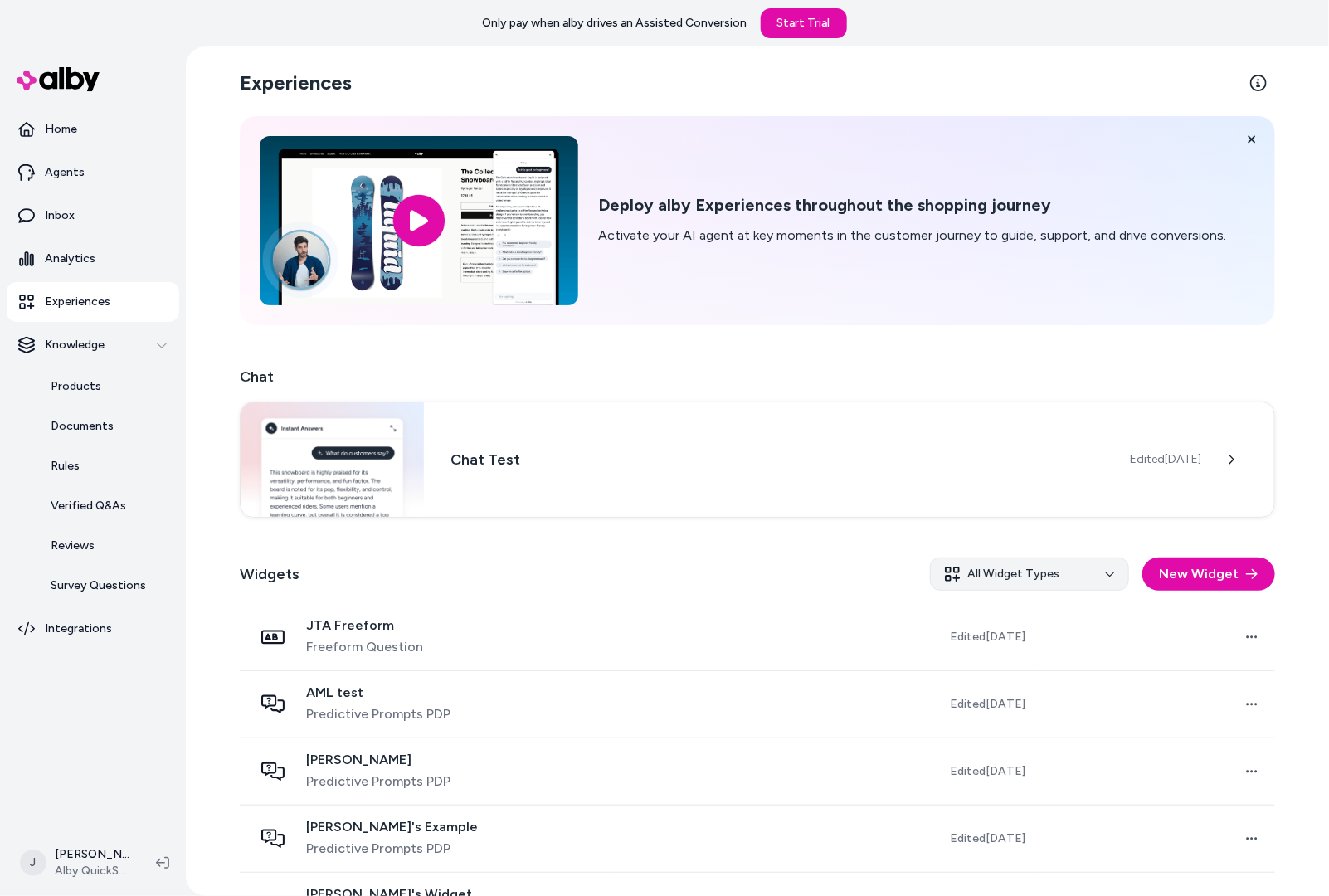
click at [1008, 577] on html "Only pay when alby drives an Assisted Conversion Start Trial Home Agents Inbox …" at bounding box center [664, 448] width 1329 height 896
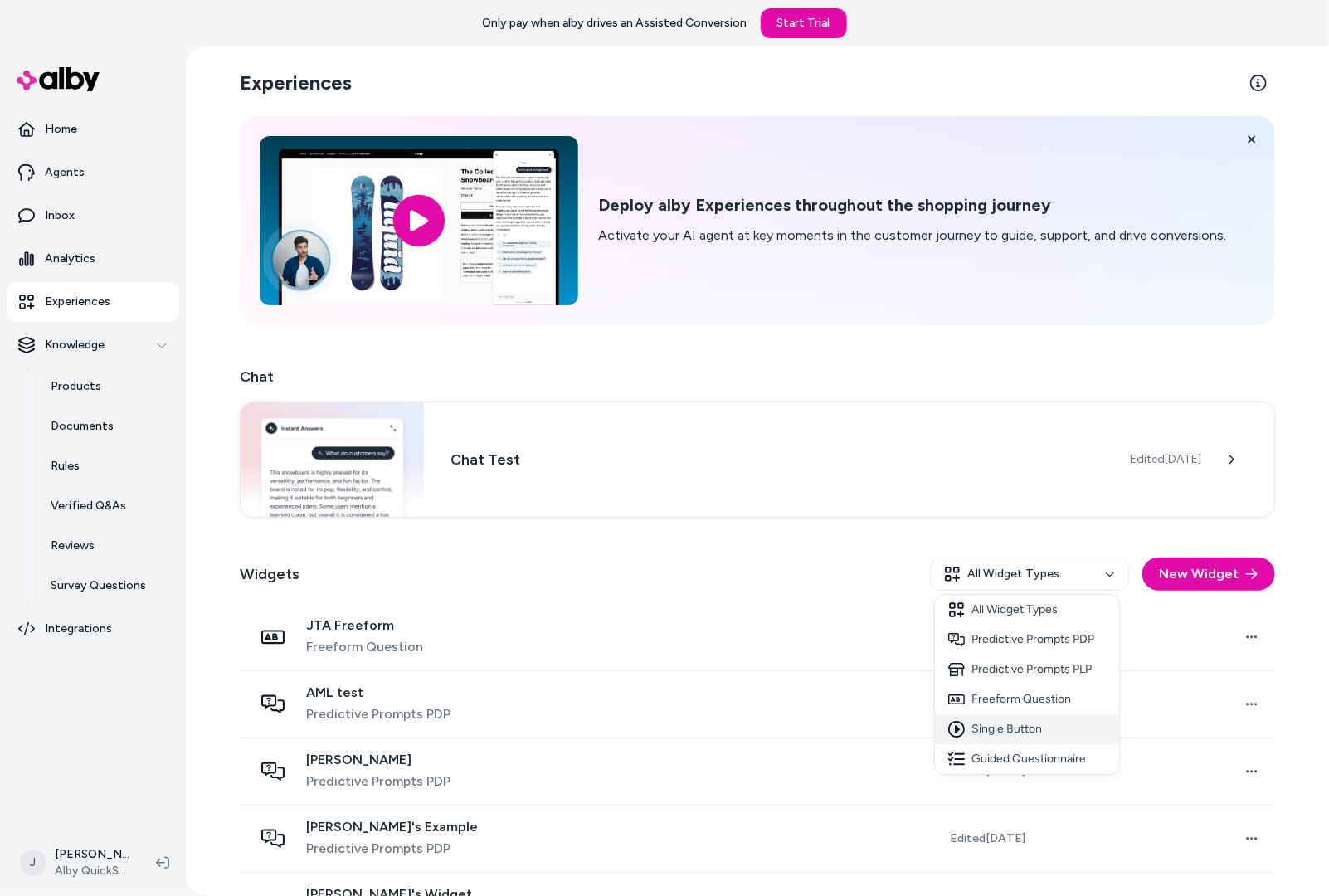
click at [992, 737] on div "Single Button" at bounding box center [1027, 728] width 184 height 30
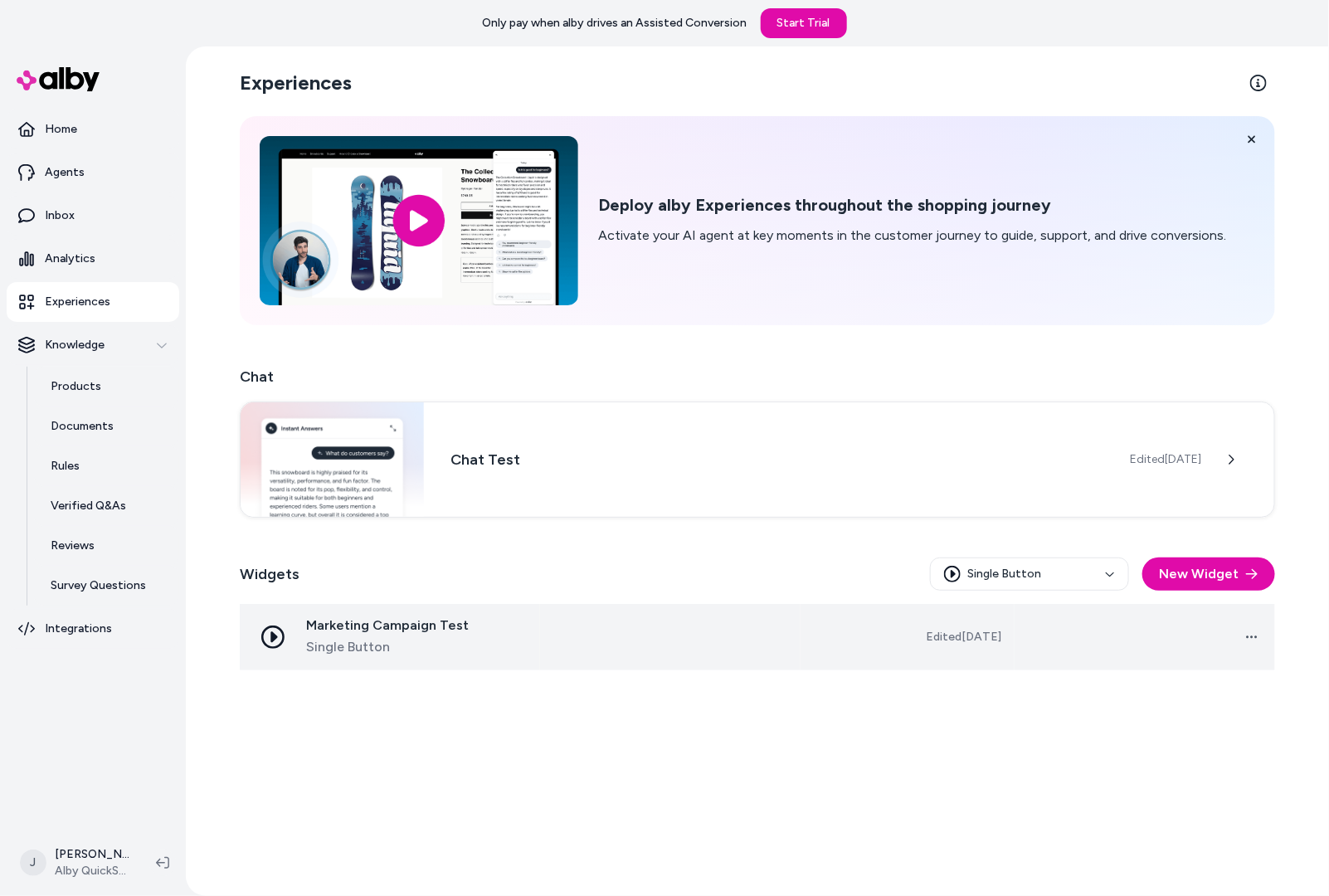
click at [708, 643] on td at bounding box center [670, 636] width 260 height 66
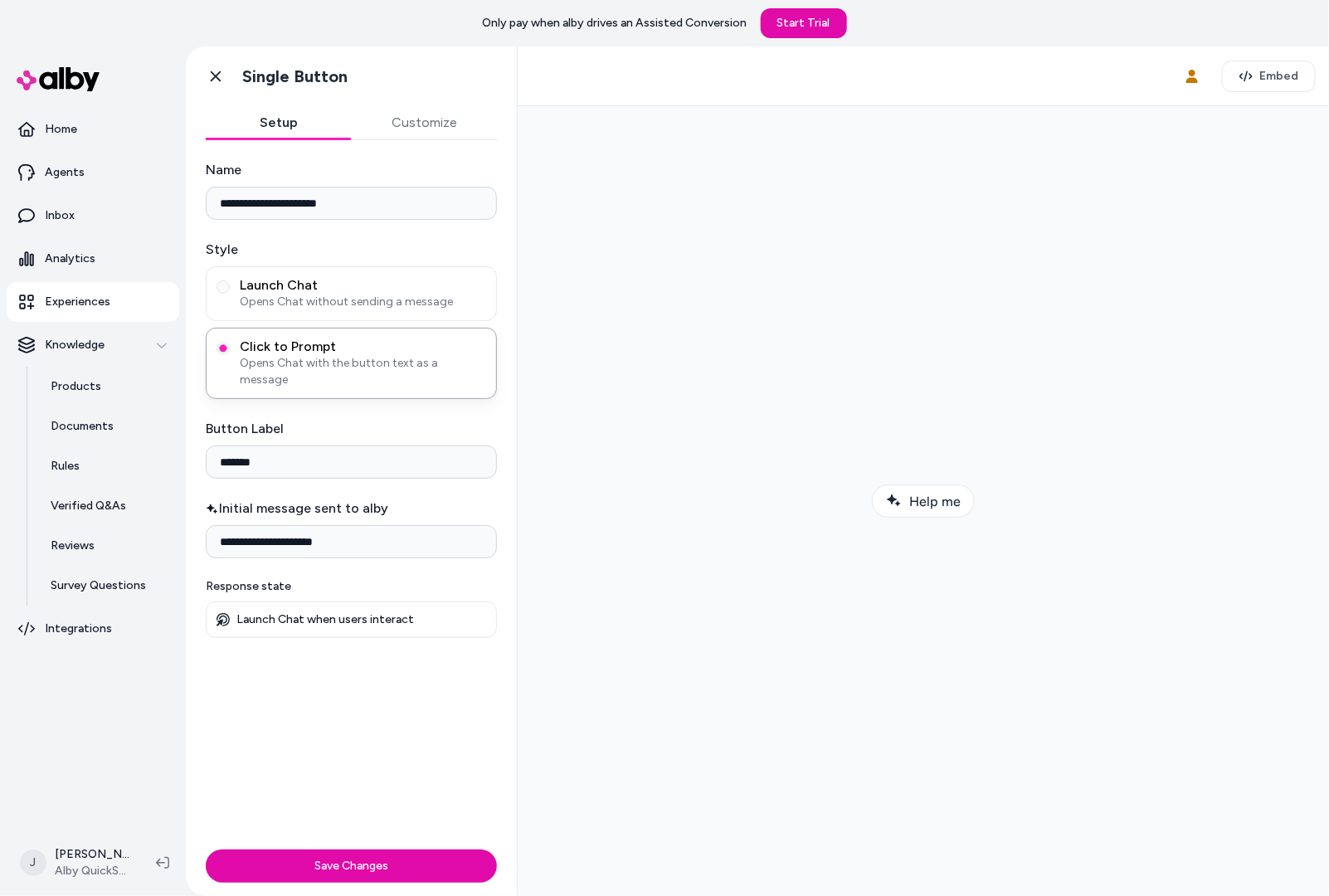
drag, startPoint x: 297, startPoint y: 450, endPoint x: 205, endPoint y: 441, distance: 92.4
click at [205, 445] on input "*******" at bounding box center [350, 461] width 291 height 34
type input "**********"
click at [429, 130] on button "Customize" at bounding box center [425, 123] width 146 height 34
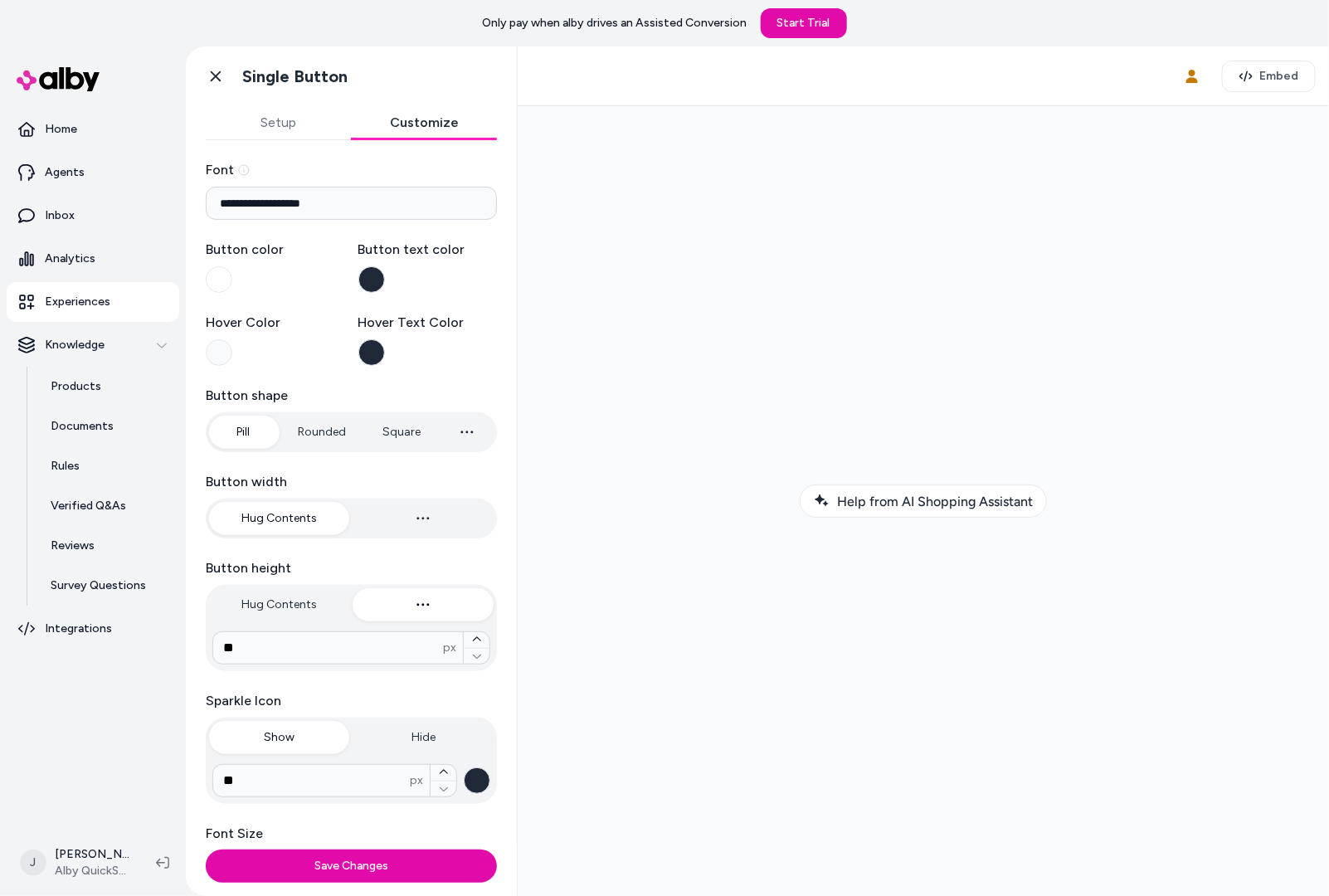
drag, startPoint x: 218, startPoint y: 274, endPoint x: 341, endPoint y: 279, distance: 123.1
click at [303, 258] on label "Button color" at bounding box center [274, 266] width 139 height 53
click at [232, 267] on button "Button color" at bounding box center [219, 280] width 27 height 27
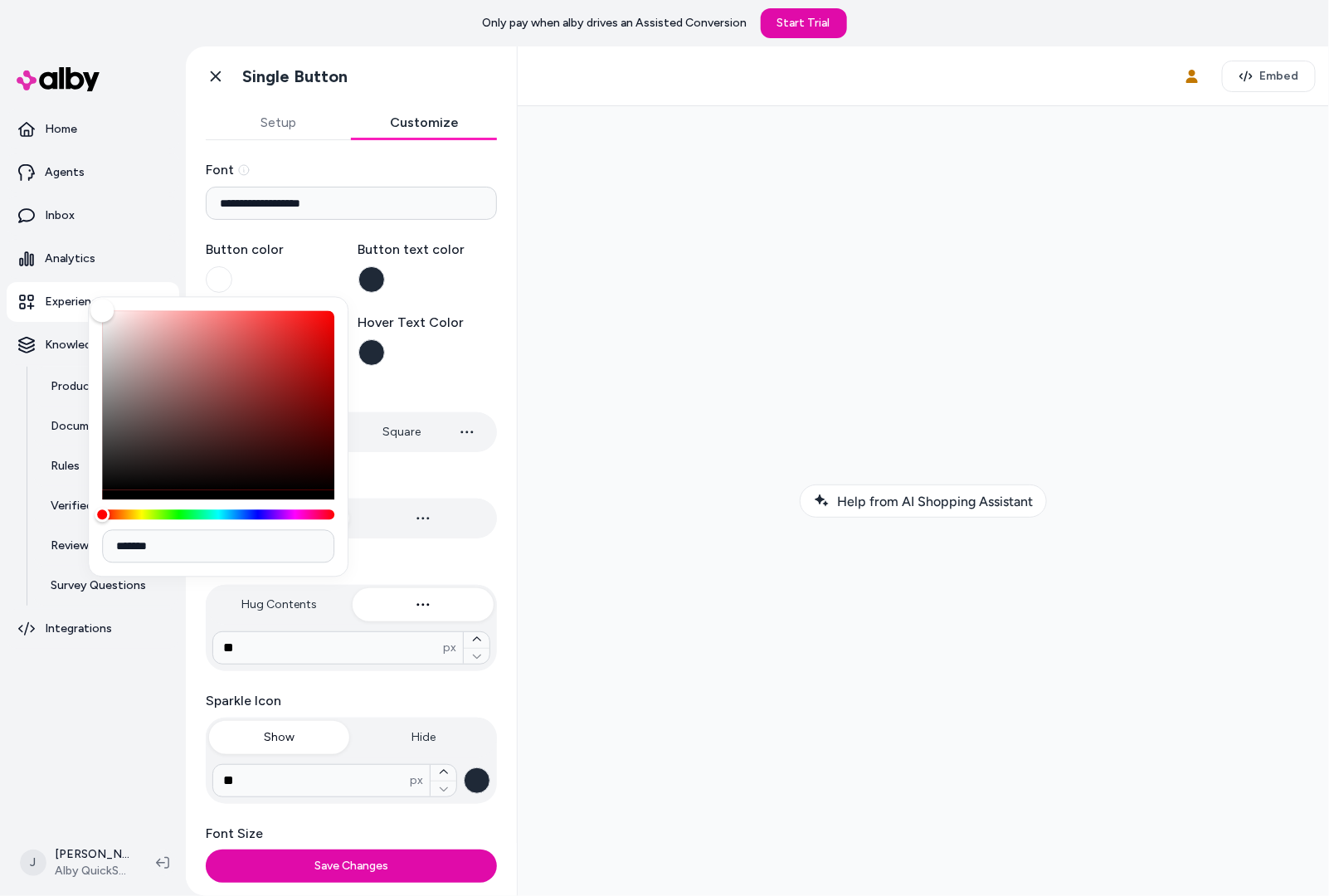
drag, startPoint x: 389, startPoint y: 282, endPoint x: 376, endPoint y: 282, distance: 13.0
click at [386, 282] on label "Button text color" at bounding box center [428, 266] width 139 height 53
click at [385, 282] on button "Button text color" at bounding box center [372, 280] width 27 height 27
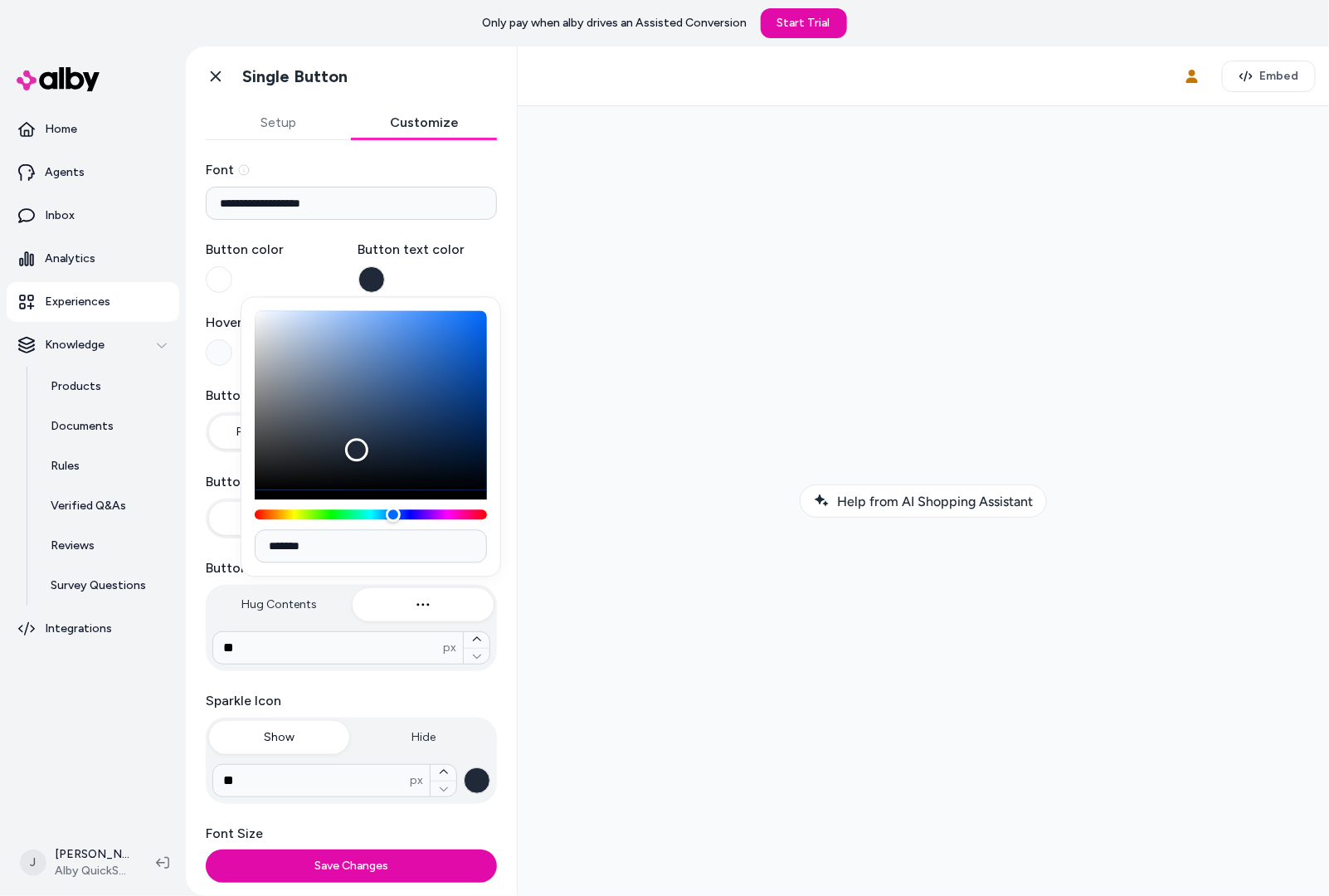
click at [375, 282] on button "Button text color" at bounding box center [372, 280] width 27 height 27
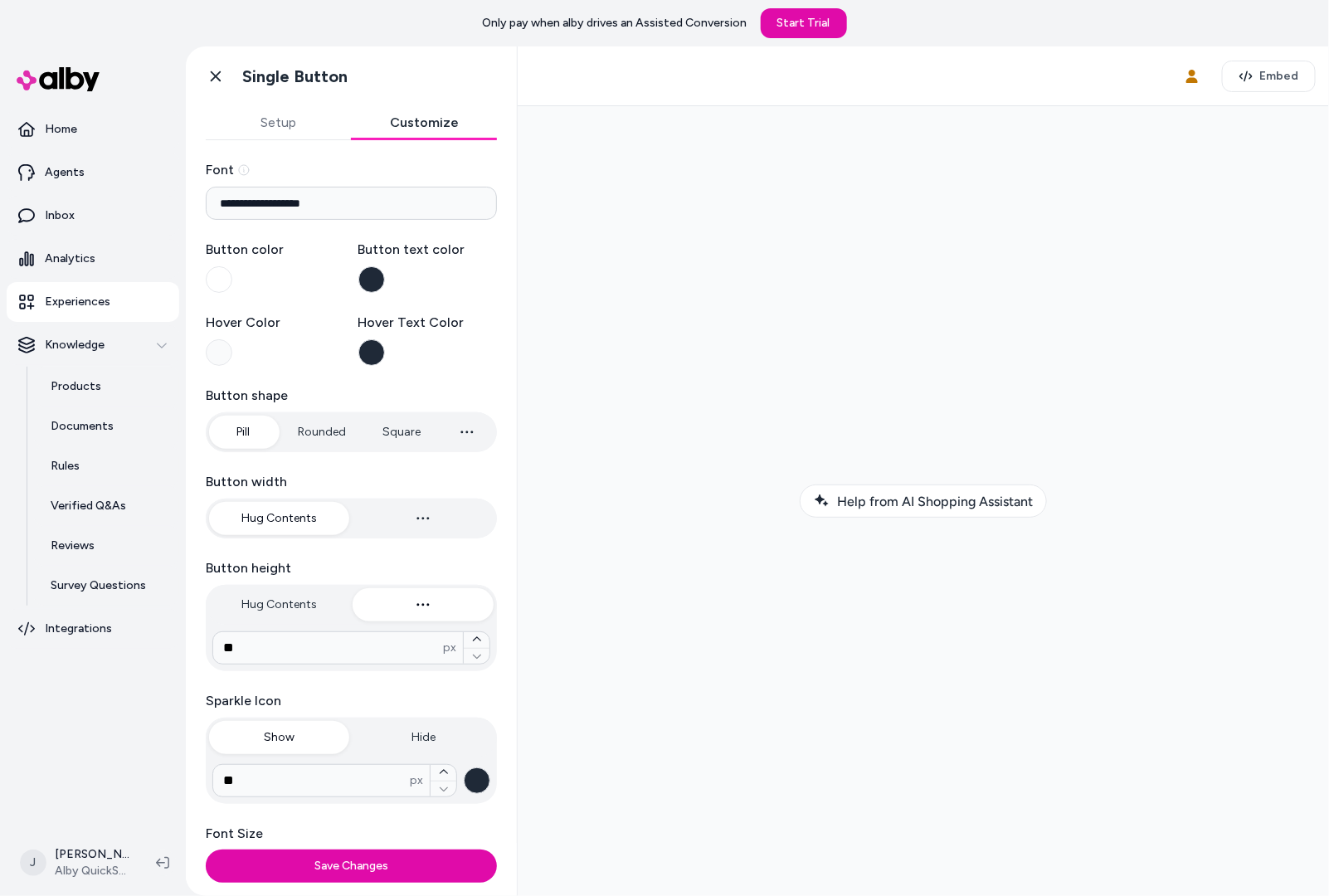
click at [364, 284] on button "Button text color" at bounding box center [372, 280] width 27 height 27
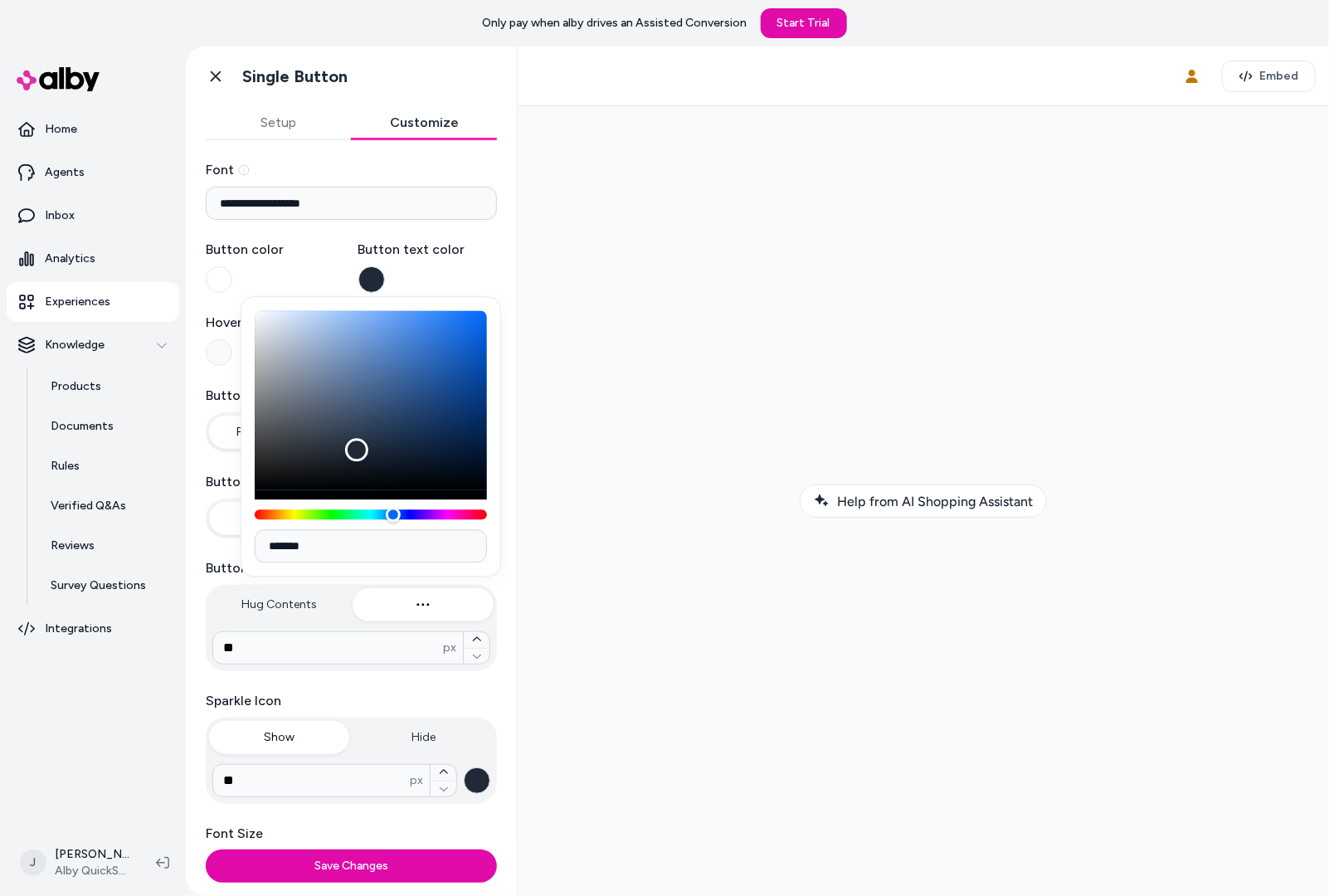
click at [349, 558] on input "*******" at bounding box center [370, 546] width 232 height 34
paste input
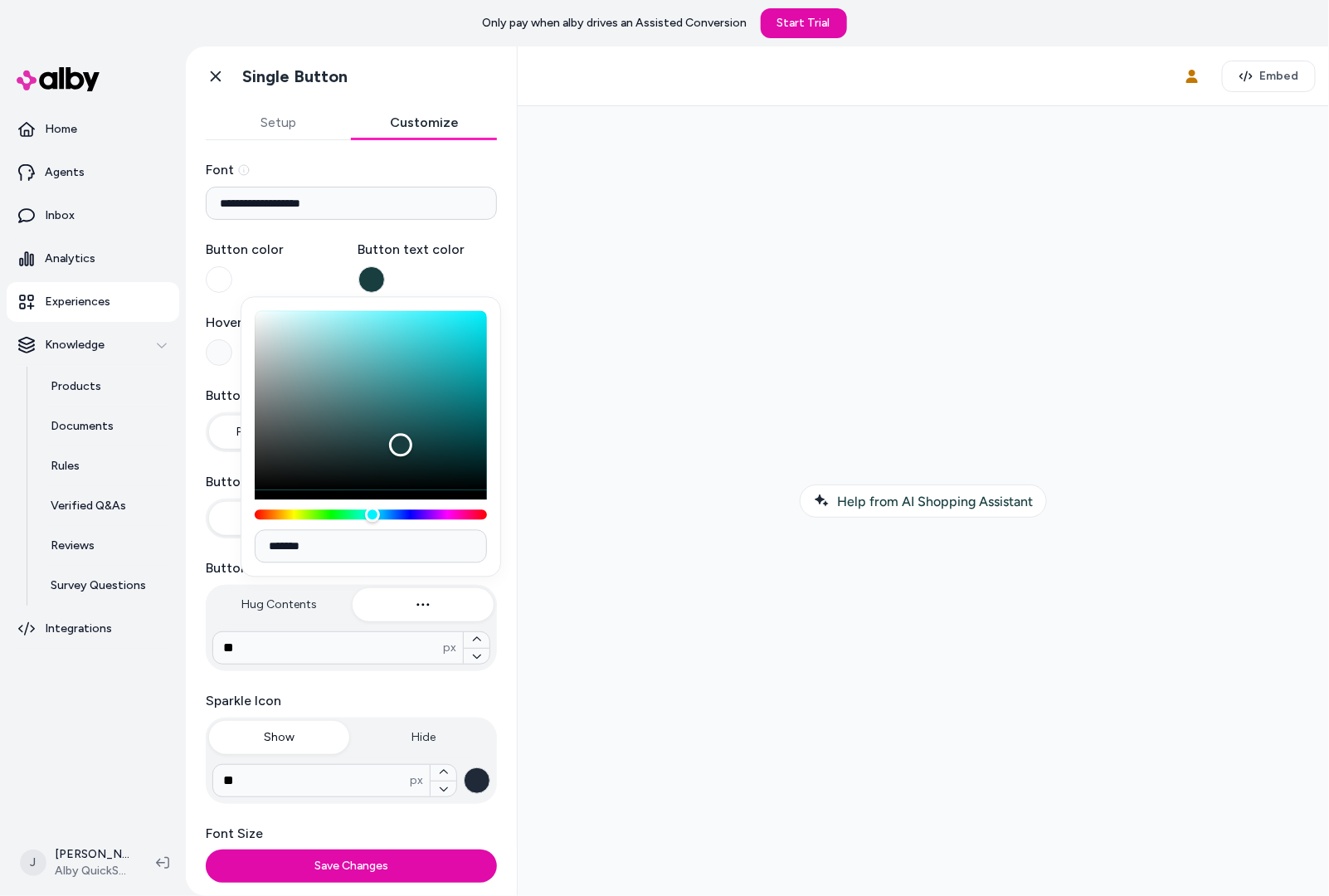
type input "*******"
drag, startPoint x: 567, startPoint y: 395, endPoint x: 528, endPoint y: 389, distance: 39.5
click at [567, 395] on div at bounding box center [922, 500] width 785 height 763
click at [439, 273] on label "Button text color" at bounding box center [428, 266] width 139 height 53
click at [385, 273] on button "Button text color" at bounding box center [372, 280] width 27 height 27
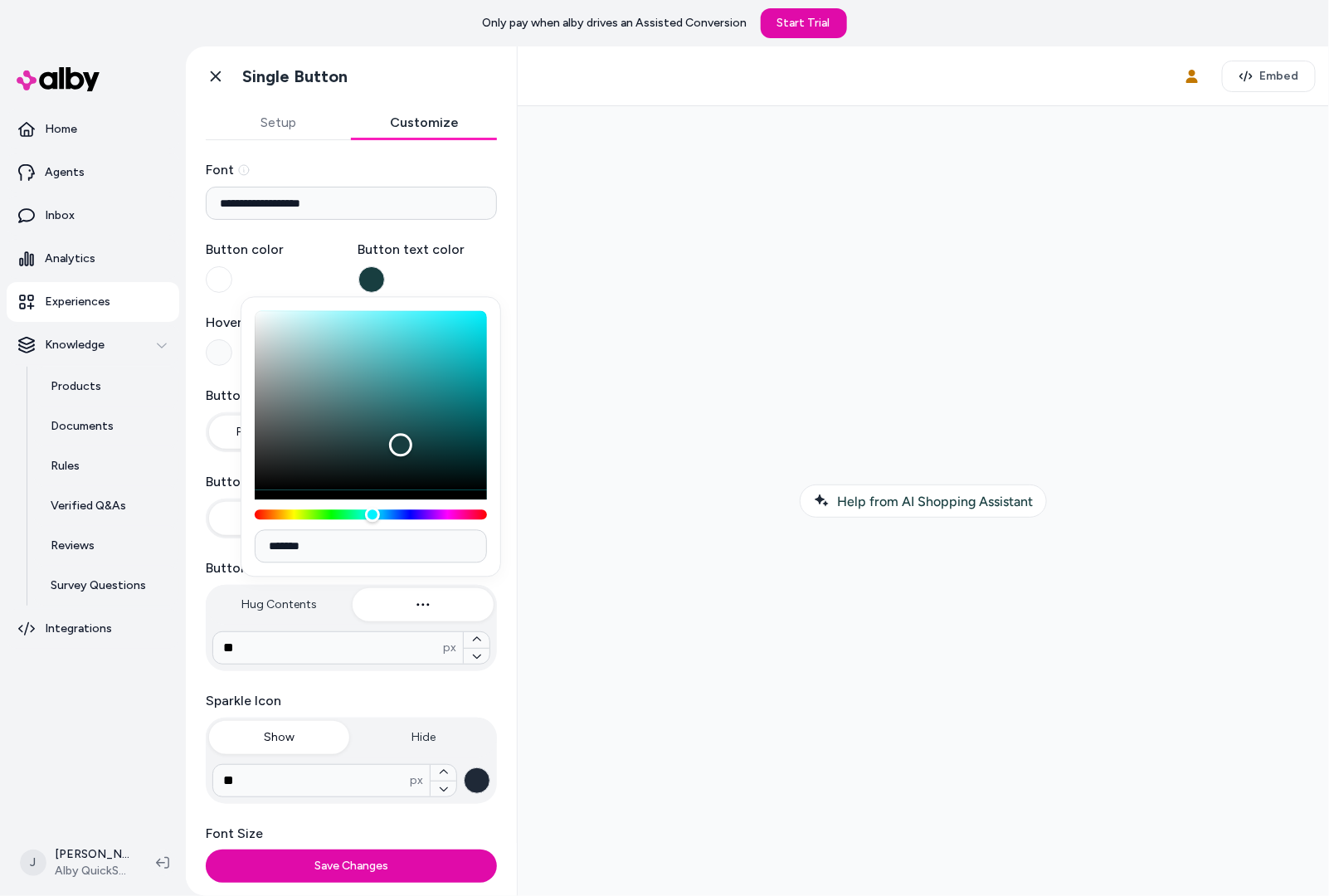
drag, startPoint x: 587, startPoint y: 287, endPoint x: 518, endPoint y: 297, distance: 69.7
click at [585, 287] on div at bounding box center [922, 500] width 785 height 763
click at [479, 788] on button "button" at bounding box center [477, 781] width 27 height 27
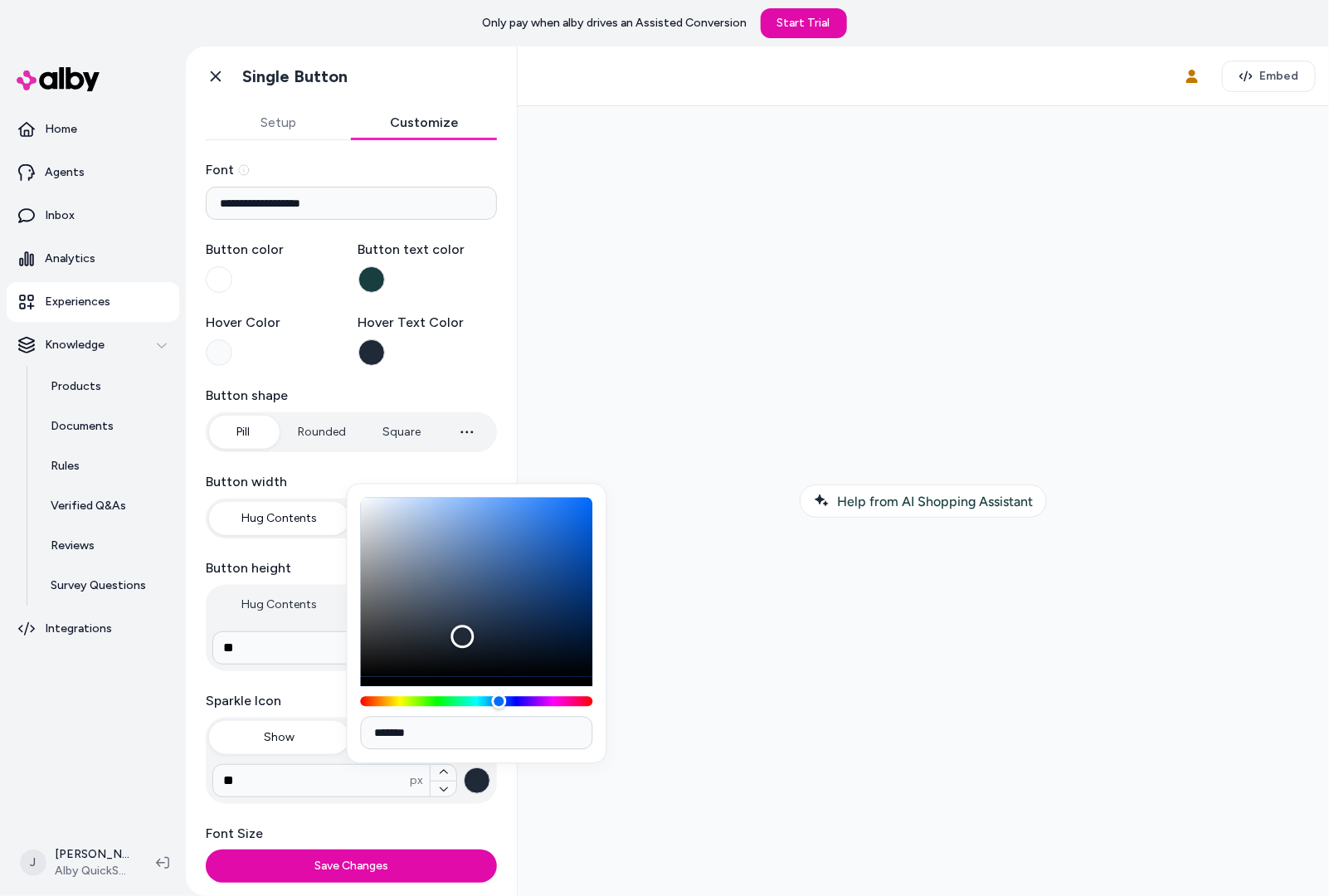
click at [470, 726] on input "*******" at bounding box center [477, 733] width 232 height 34
paste input
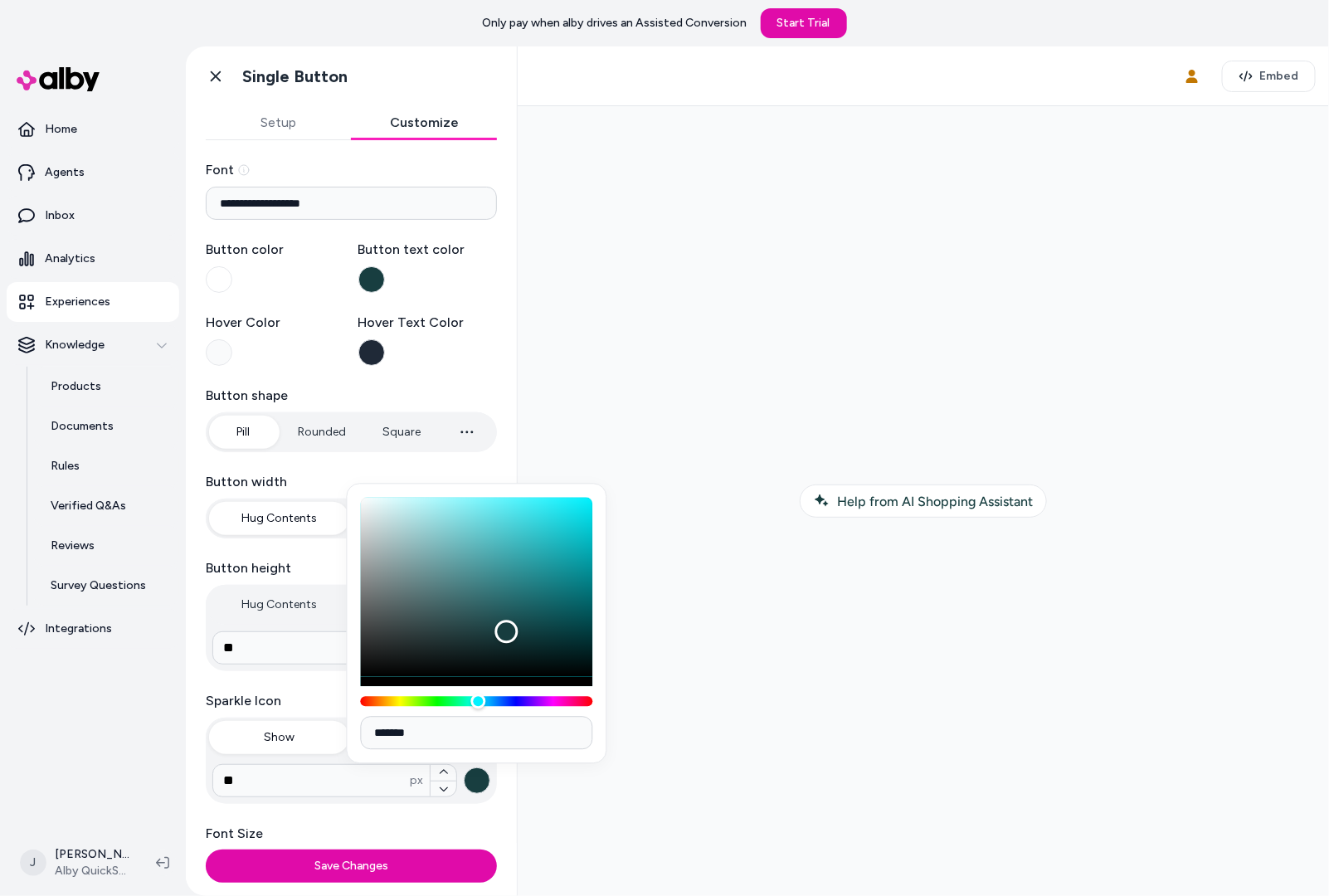
type input "*******"
click at [696, 750] on div at bounding box center [922, 500] width 785 height 763
click at [720, 710] on div at bounding box center [922, 500] width 785 height 763
click at [733, 368] on div at bounding box center [922, 500] width 785 height 763
type input "*"
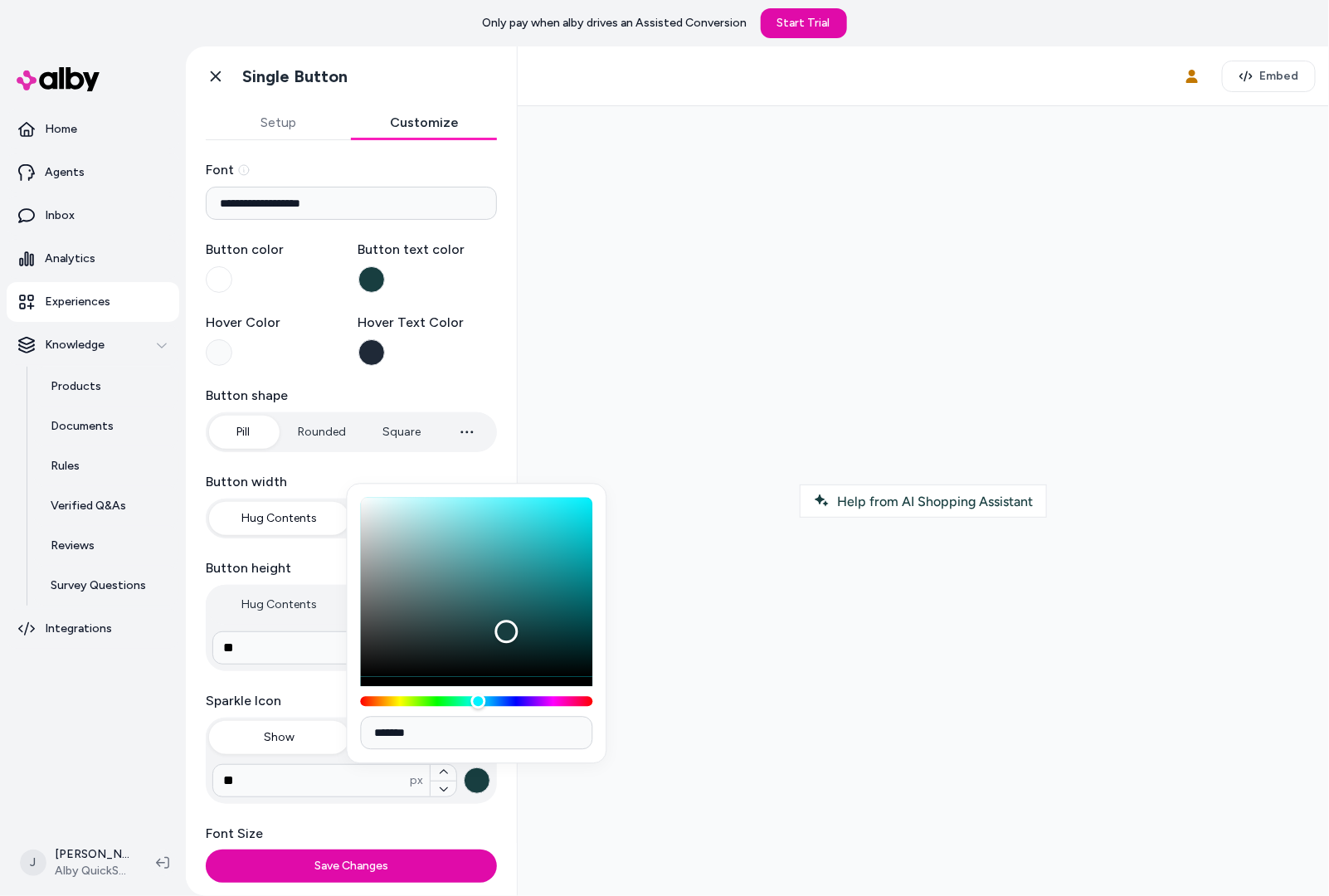
click at [401, 436] on button "Square" at bounding box center [401, 432] width 71 height 34
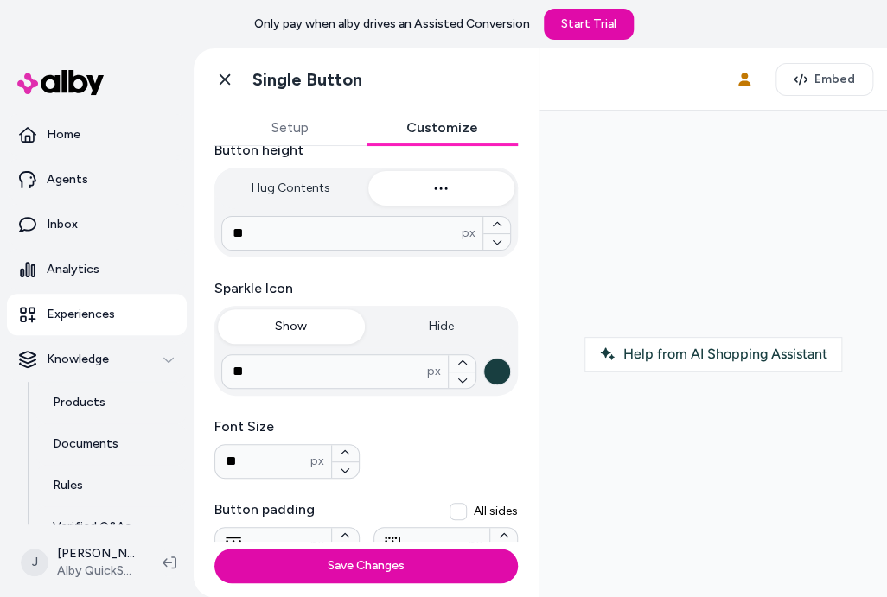
scroll to position [592, 0]
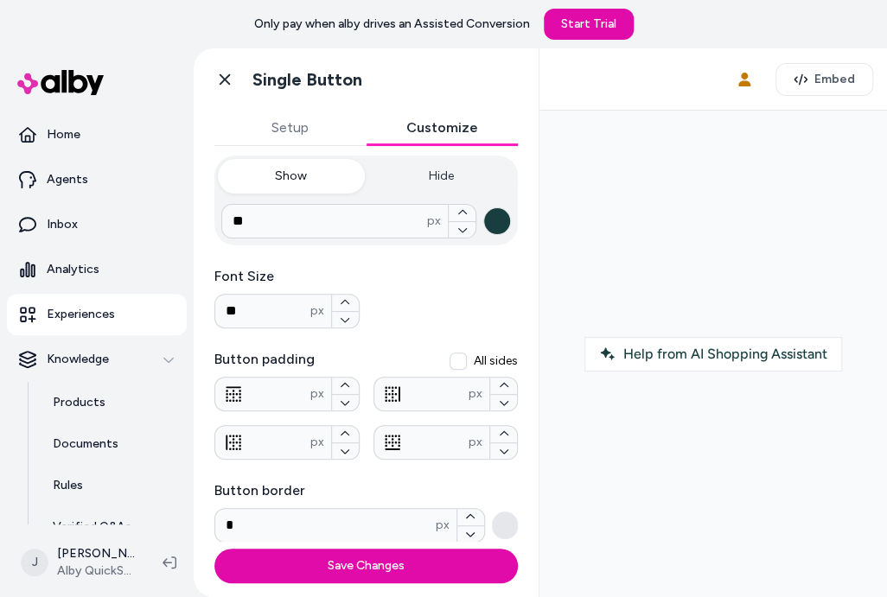
click at [506, 525] on button "button" at bounding box center [505, 526] width 26 height 28
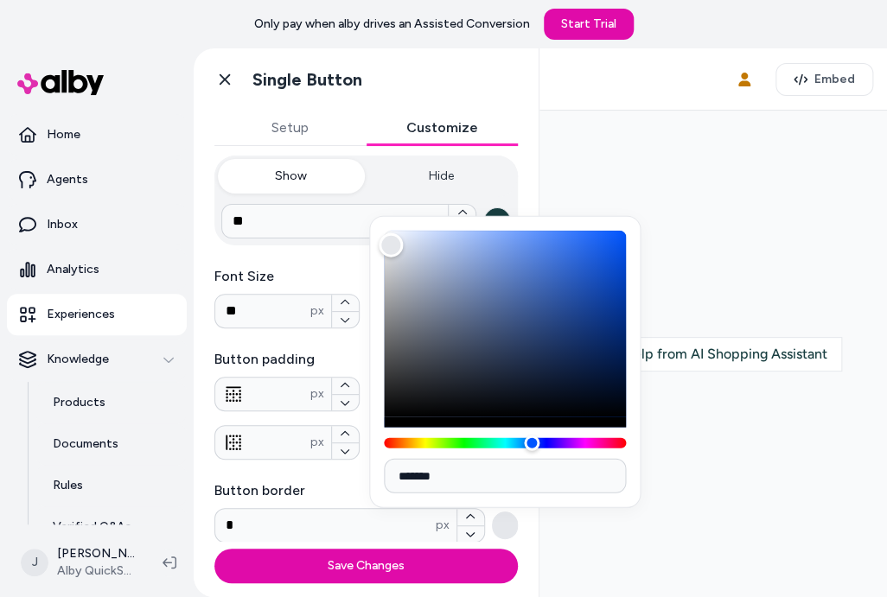
click at [482, 473] on input "*******" at bounding box center [505, 476] width 242 height 35
paste input
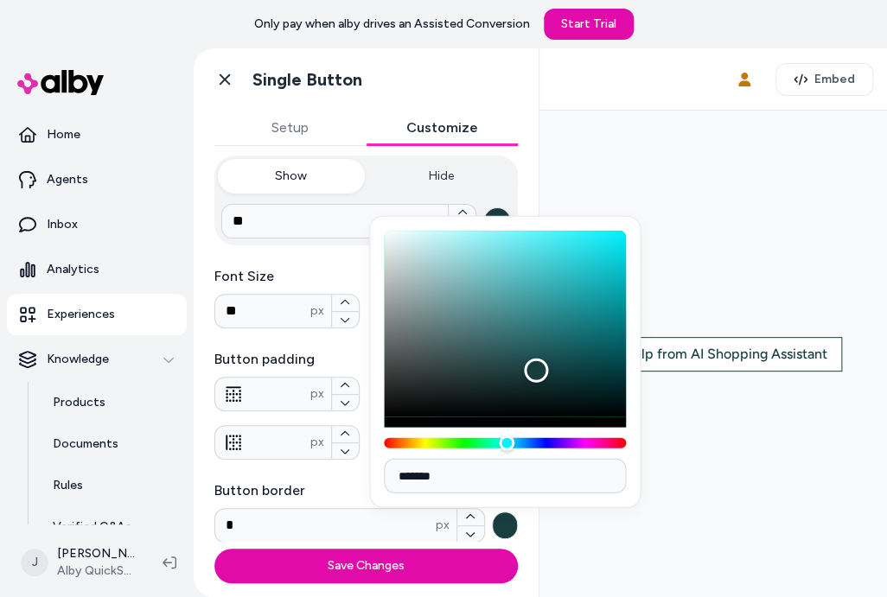
type input "*******"
click at [764, 538] on div at bounding box center [713, 354] width 320 height 459
click at [725, 546] on div at bounding box center [713, 354] width 320 height 459
drag, startPoint x: 686, startPoint y: 539, endPoint x: 709, endPoint y: 343, distance: 196.8
click at [686, 535] on div at bounding box center [713, 354] width 320 height 459
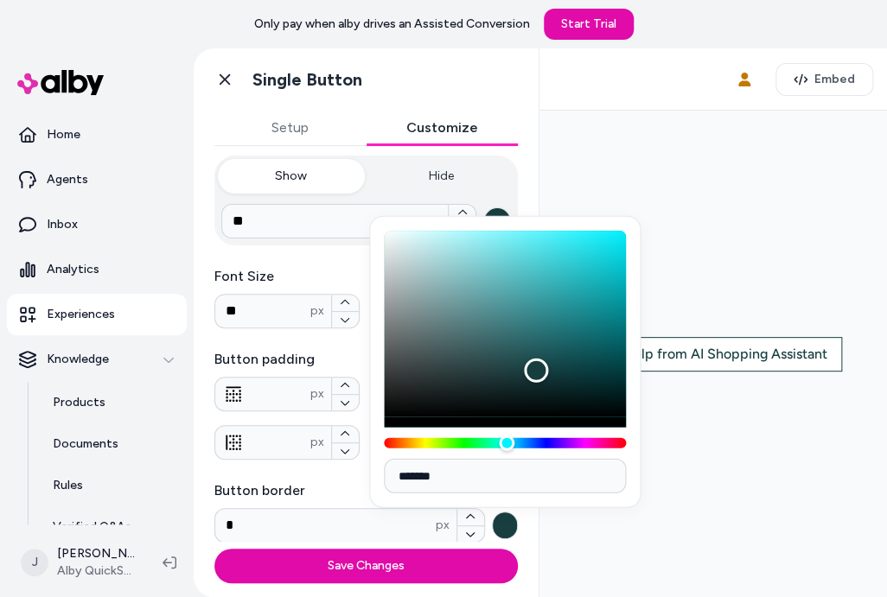
click at [716, 248] on div at bounding box center [713, 354] width 320 height 459
drag, startPoint x: 508, startPoint y: 524, endPoint x: 535, endPoint y: 526, distance: 26.9
click at [510, 524] on button "button" at bounding box center [505, 526] width 26 height 28
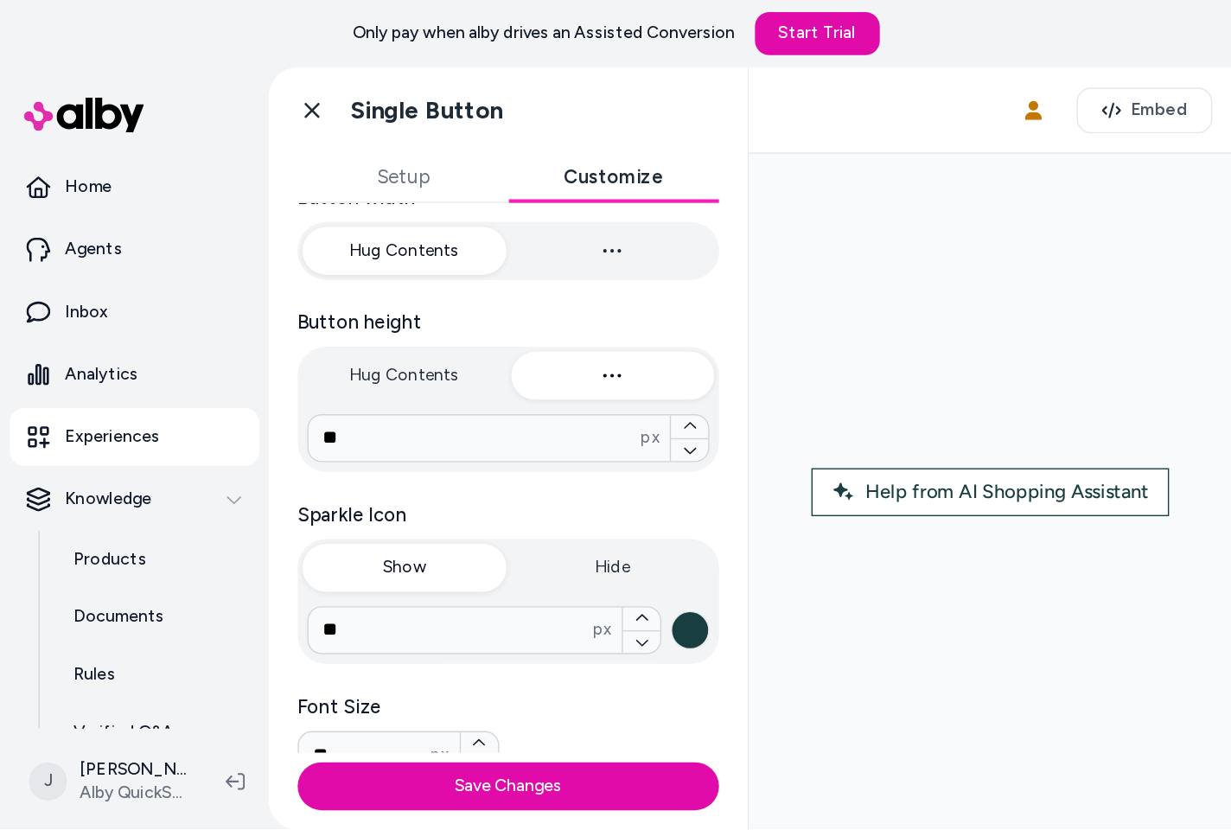
scroll to position [104, 0]
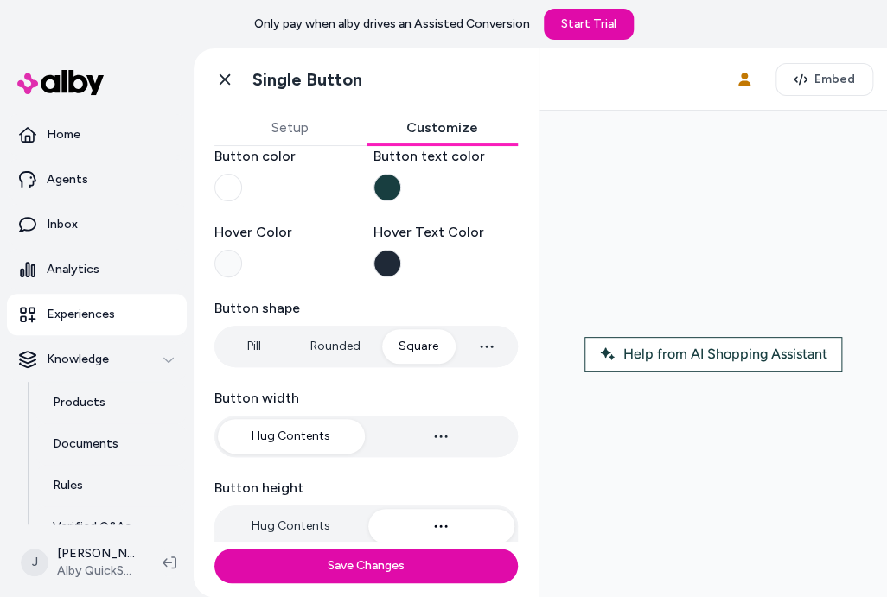
click at [287, 127] on button "Setup" at bounding box center [290, 128] width 152 height 35
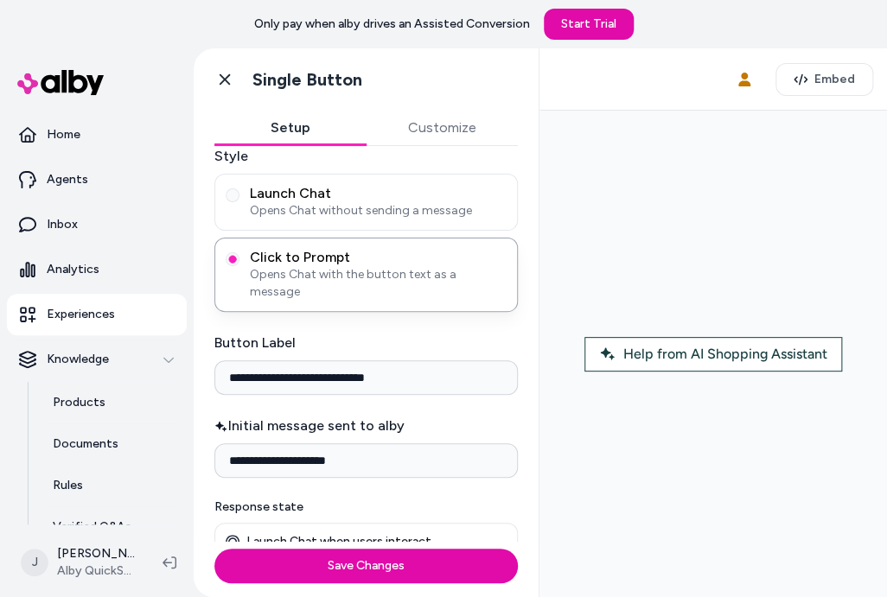
click at [432, 362] on input "**********" at bounding box center [365, 378] width 303 height 35
drag, startPoint x: 430, startPoint y: 361, endPoint x: 274, endPoint y: 361, distance: 155.6
click at [257, 362] on input "**********" at bounding box center [365, 378] width 303 height 35
drag, startPoint x: 342, startPoint y: 361, endPoint x: 310, endPoint y: 364, distance: 32.2
click at [300, 365] on input "**********" at bounding box center [365, 378] width 303 height 35
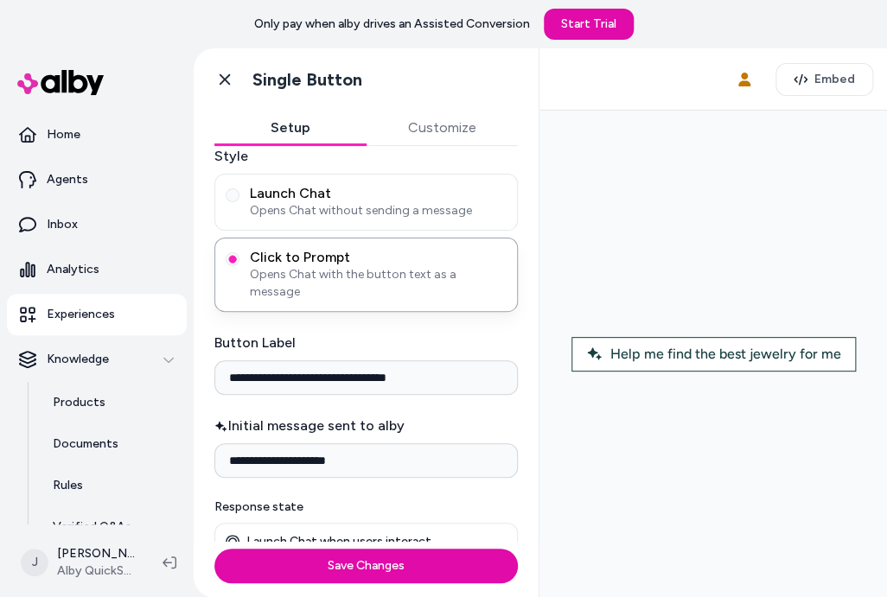
drag, startPoint x: 430, startPoint y: 367, endPoint x: 192, endPoint y: 338, distance: 239.6
click at [194, 340] on div "**********" at bounding box center [366, 240] width 345 height 396
drag, startPoint x: 296, startPoint y: 354, endPoint x: 220, endPoint y: 352, distance: 76.1
click at [220, 361] on input "**********" at bounding box center [365, 378] width 303 height 35
drag, startPoint x: 386, startPoint y: 361, endPoint x: 199, endPoint y: 353, distance: 187.8
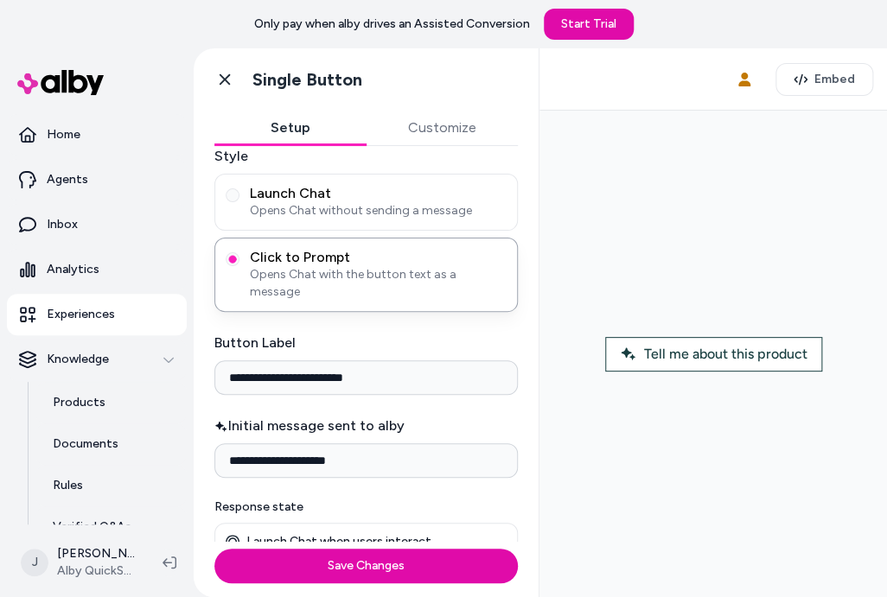
click at [199, 353] on div "**********" at bounding box center [366, 240] width 345 height 396
type input "**********"
click at [225, 77] on icon at bounding box center [224, 79] width 17 height 17
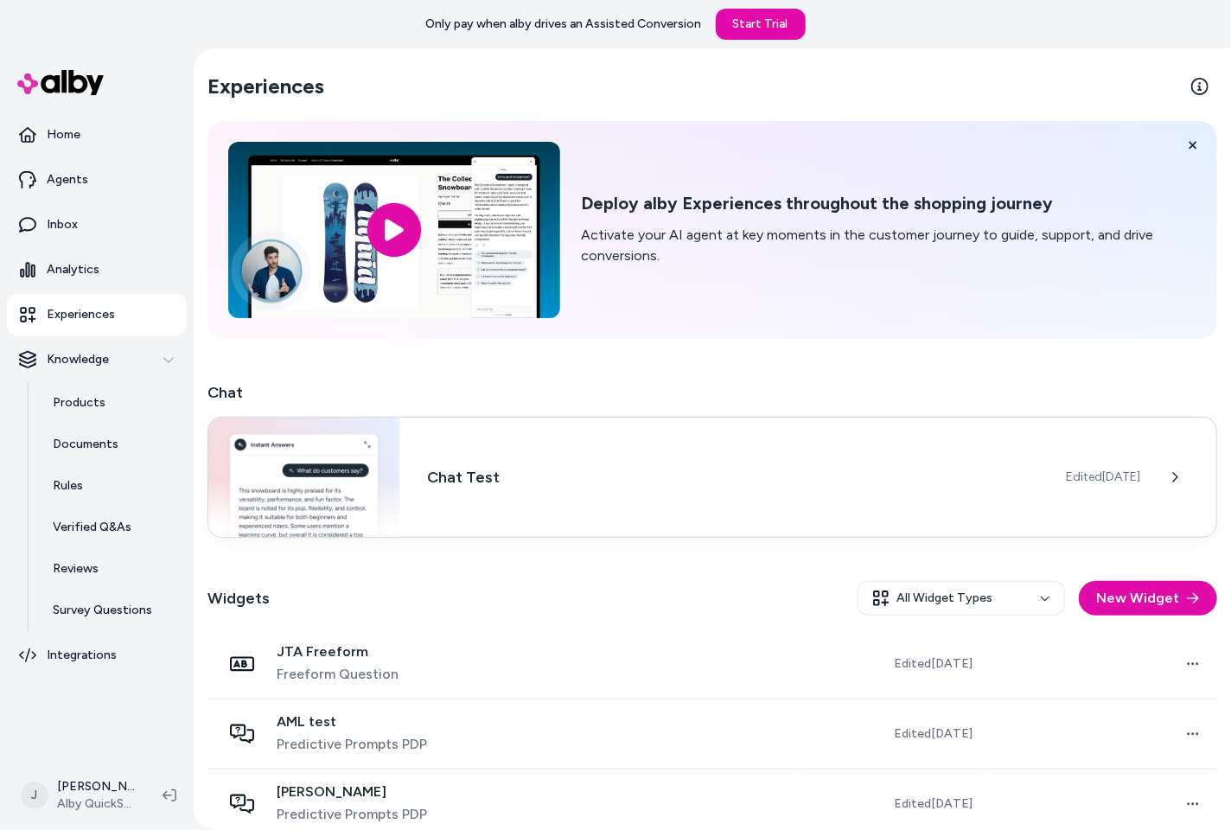
click at [718, 489] on div "Chat Test Edited Jun 16, 2025" at bounding box center [713, 477] width 1010 height 121
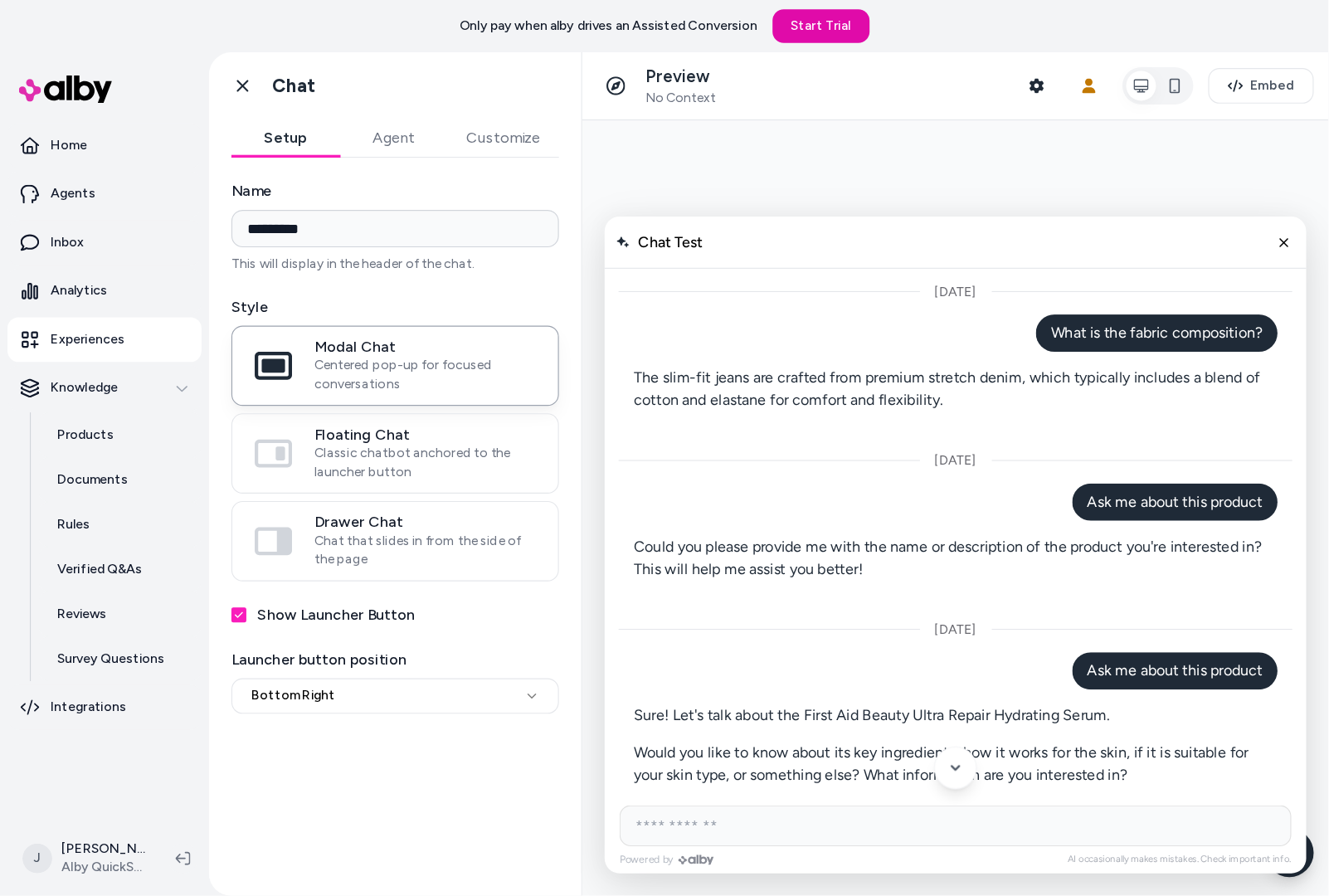
scroll to position [301, 0]
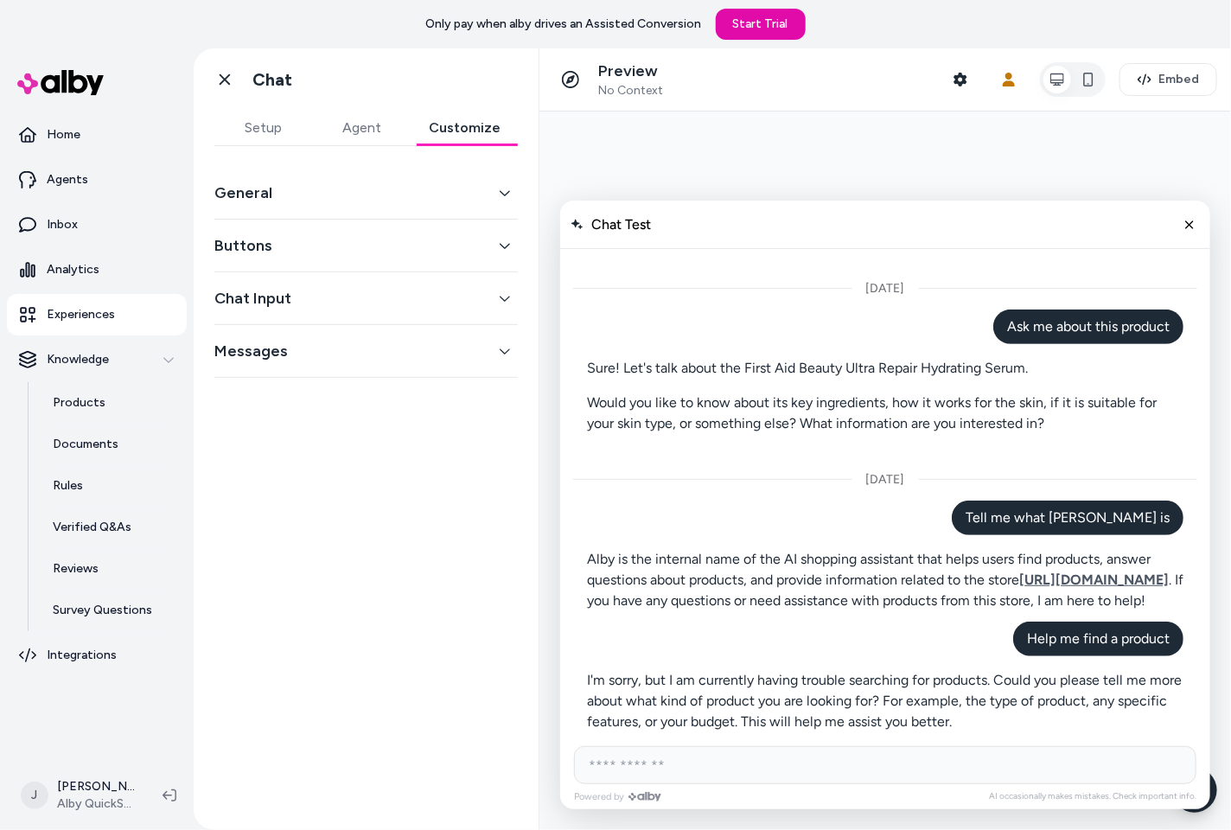
click at [473, 118] on button "Customize" at bounding box center [465, 128] width 106 height 35
click at [1187, 227] on icon "Close chat" at bounding box center [1189, 224] width 14 height 14
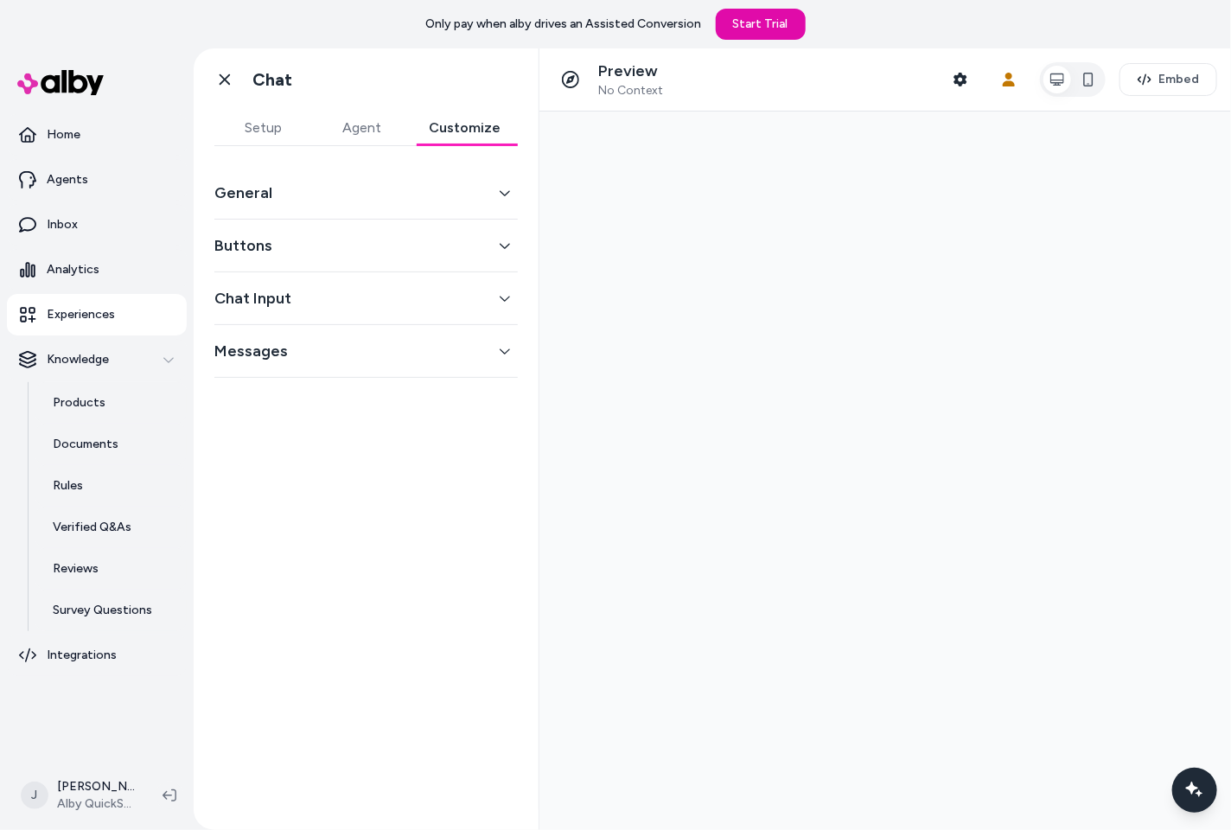
click at [357, 307] on button "Chat Input" at bounding box center [365, 298] width 303 height 24
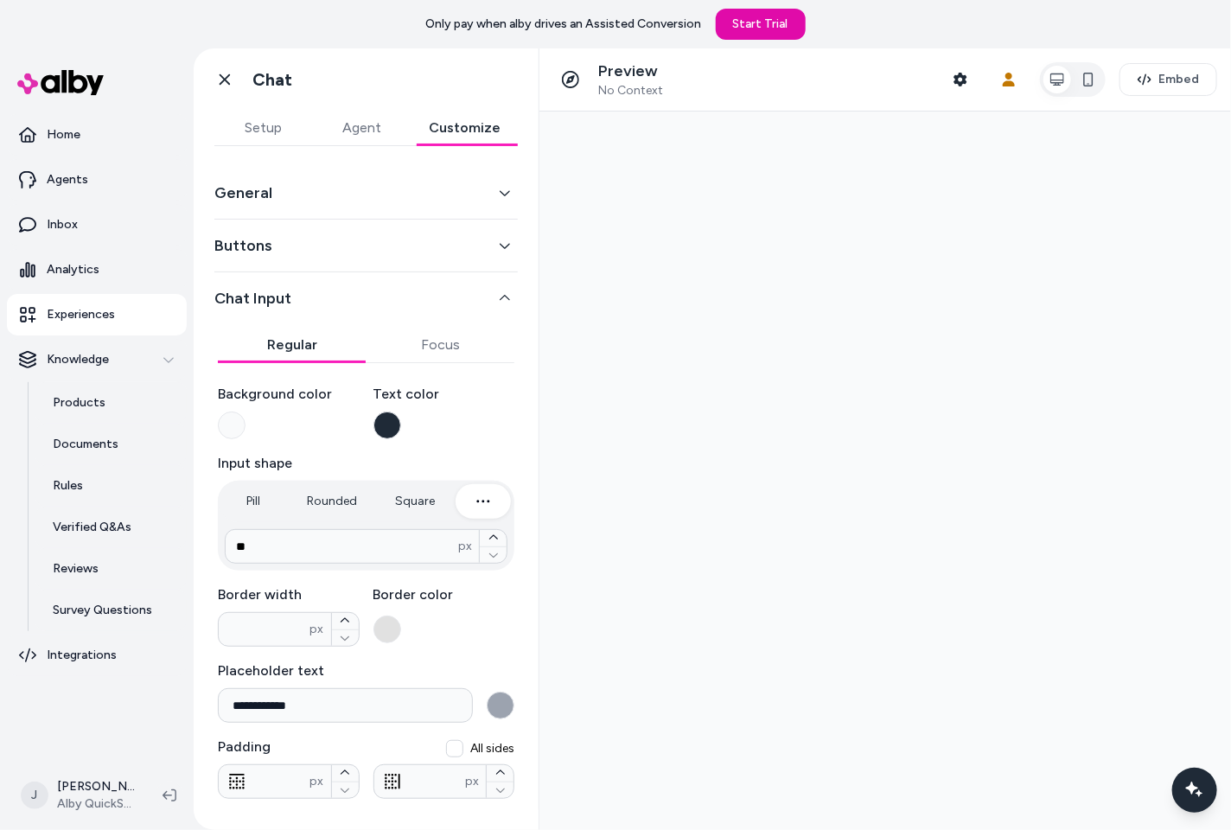
click at [335, 299] on button "Chat Input" at bounding box center [365, 298] width 303 height 24
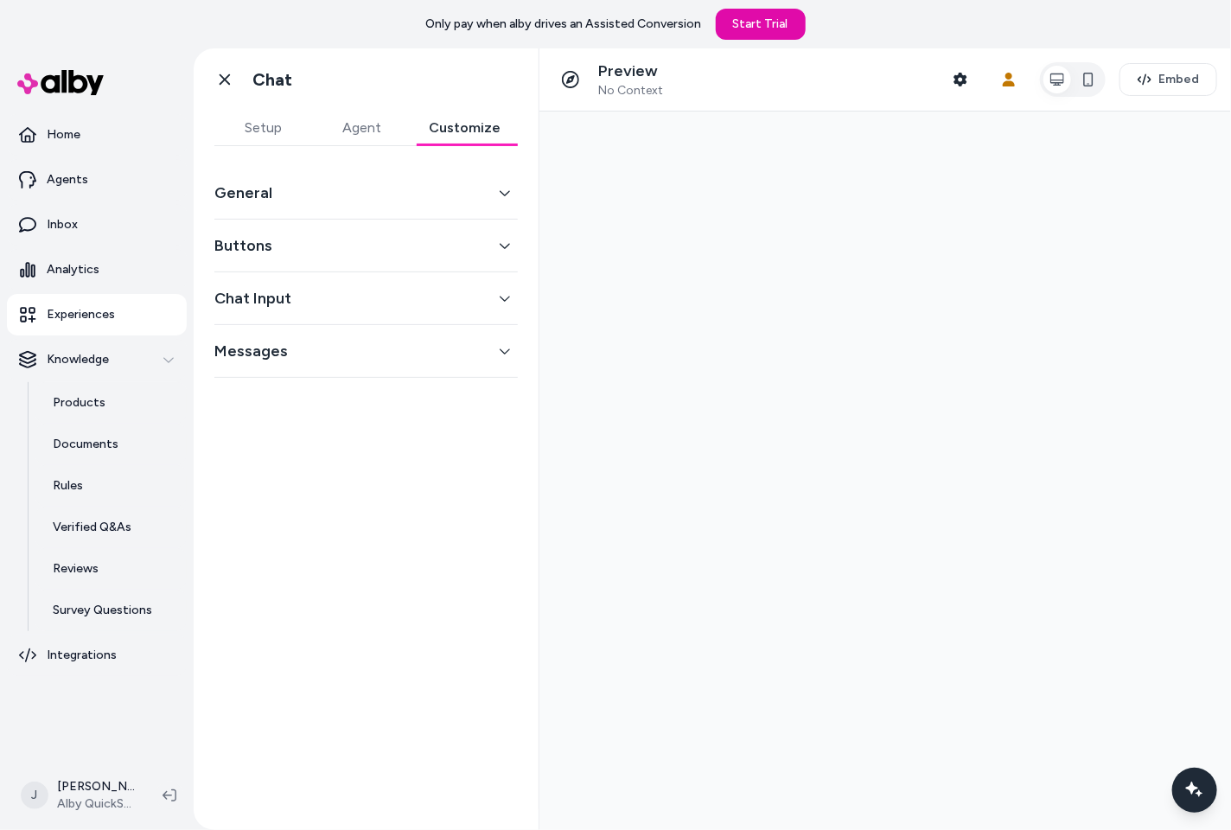
click at [345, 198] on button "General" at bounding box center [365, 193] width 303 height 24
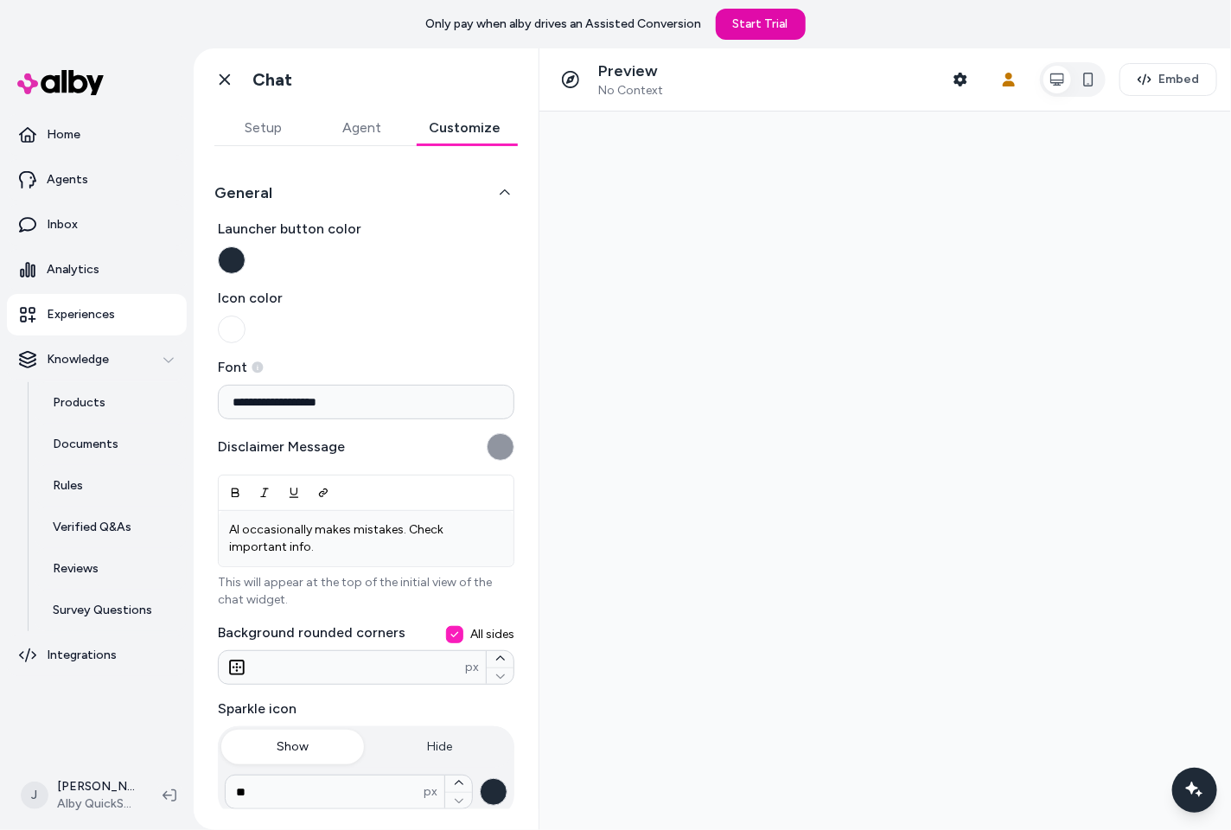
click at [233, 262] on button "Launcher button color" at bounding box center [232, 260] width 28 height 28
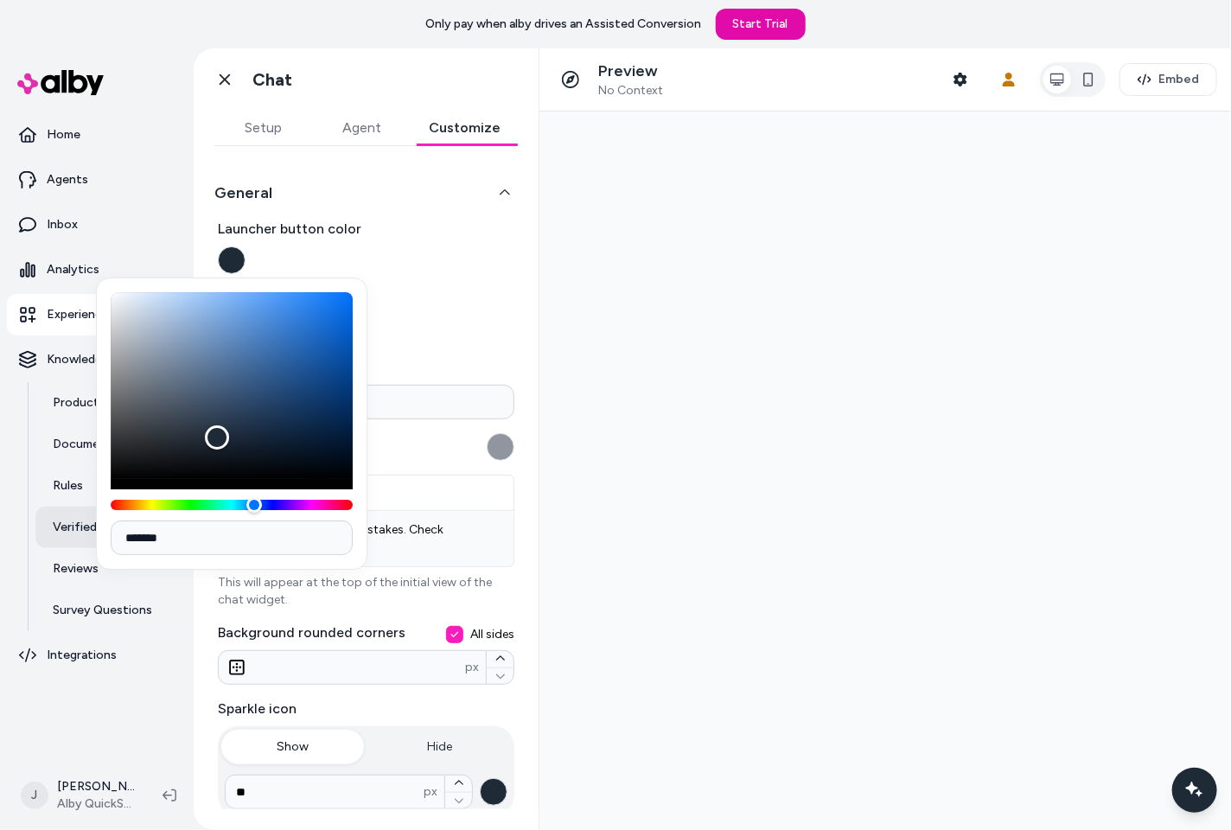
click at [49, 510] on body "**********" at bounding box center [615, 415] width 1231 height 830
paste input
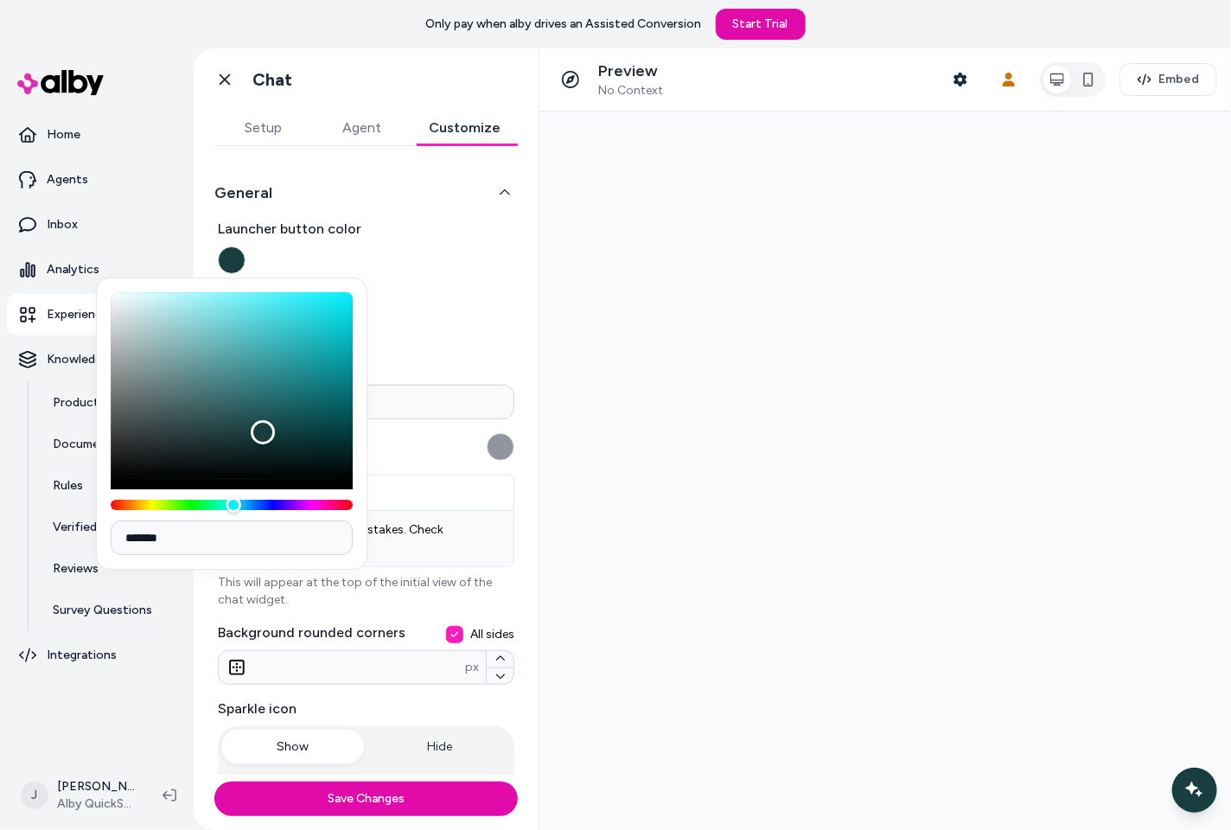
type input "*******"
click at [656, 287] on div at bounding box center [885, 470] width 692 height 718
click at [730, 279] on div at bounding box center [885, 470] width 692 height 718
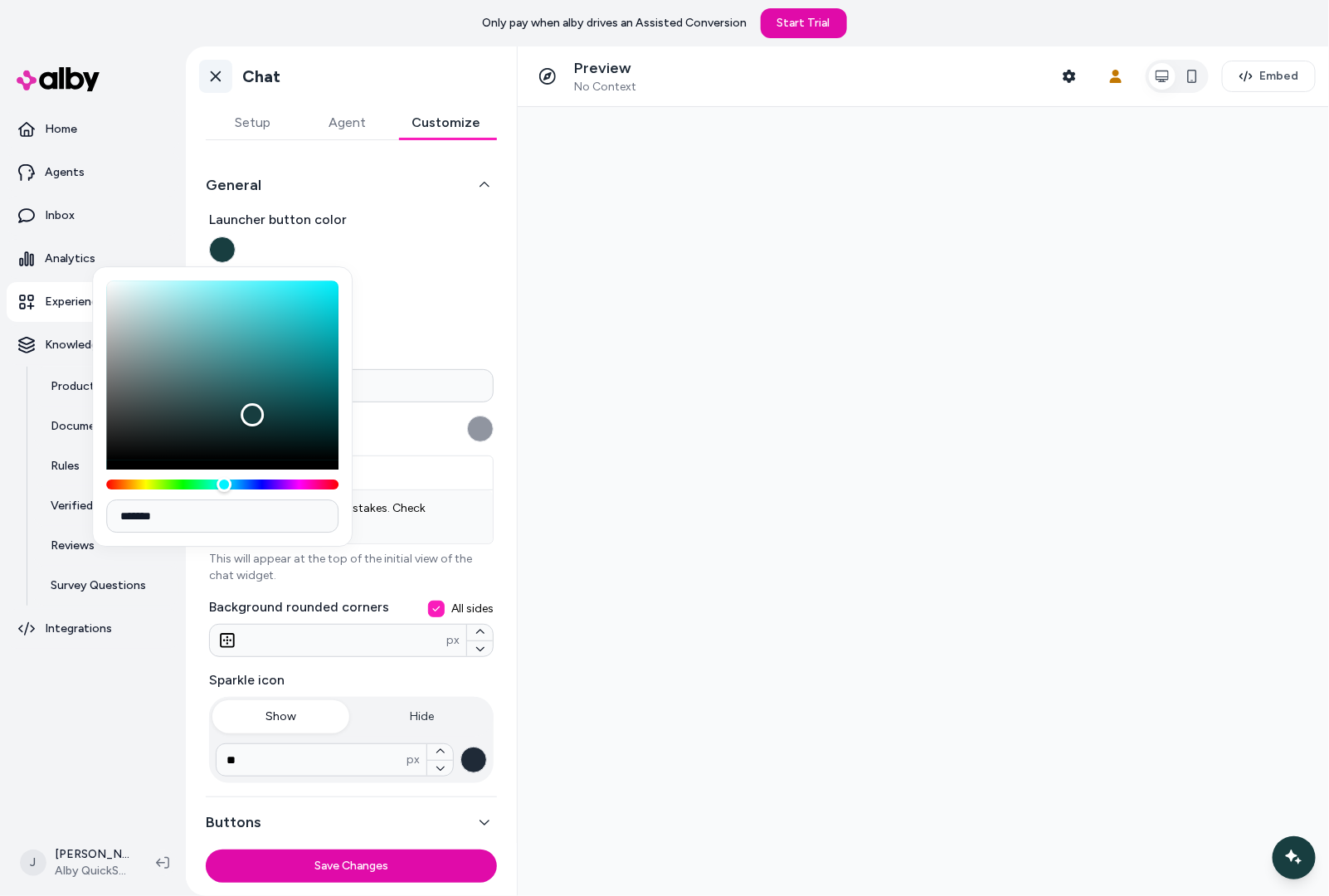
click at [220, 72] on icon at bounding box center [216, 76] width 10 height 11
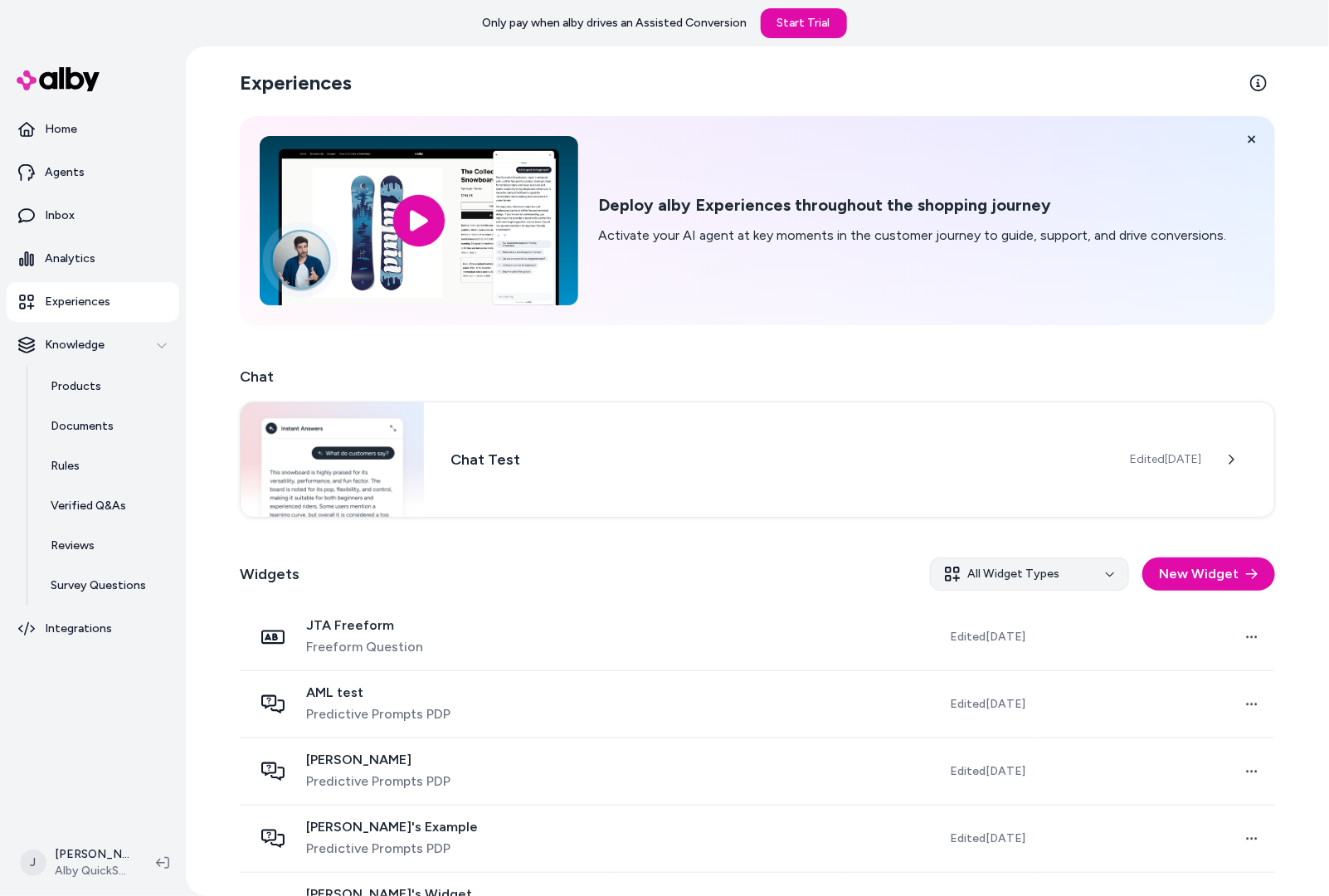
click at [1041, 572] on html "Only pay when alby drives an Assisted Conversion Start Trial Home Agents Inbox …" at bounding box center [664, 448] width 1329 height 896
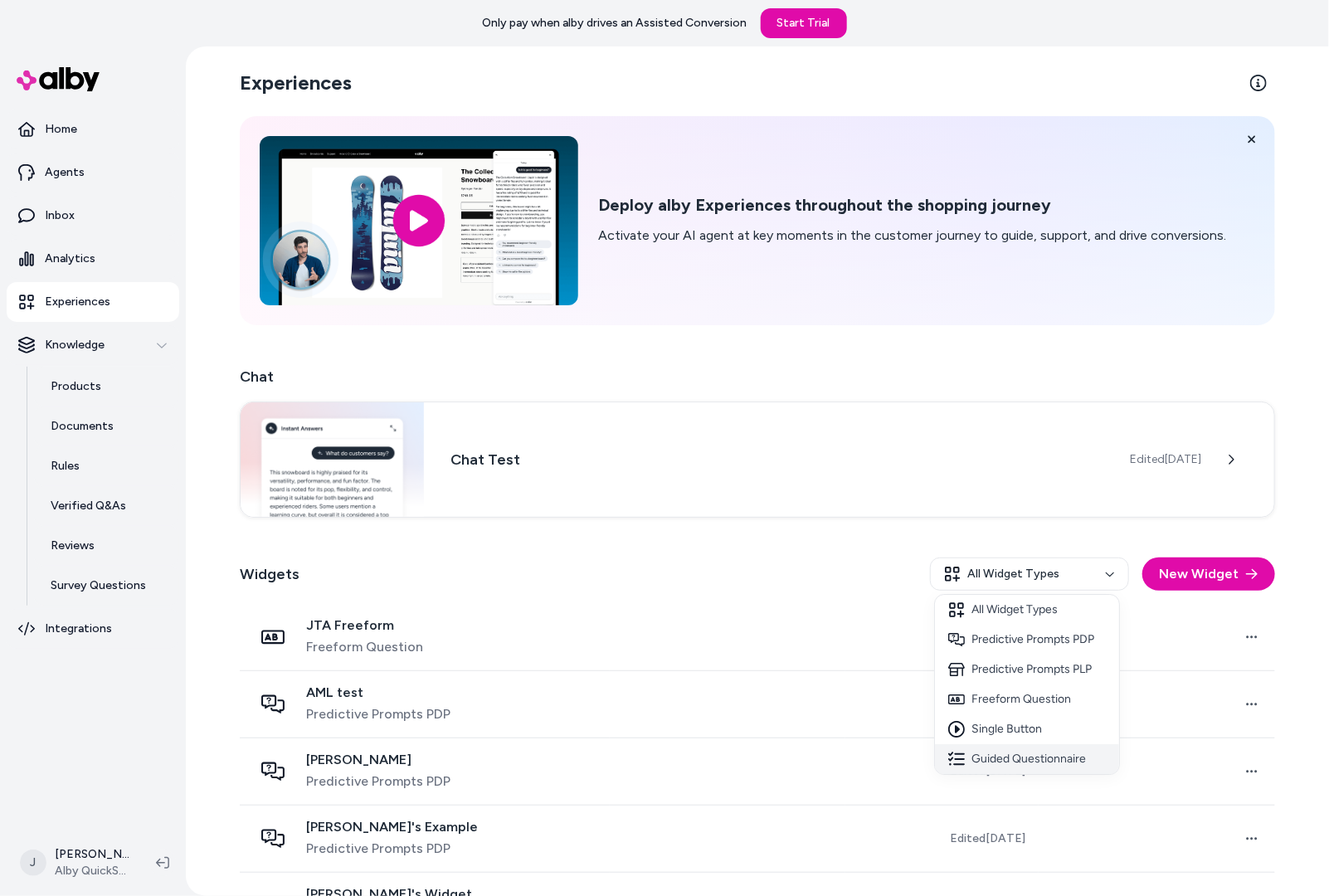
click at [1044, 754] on div "Guided Questionnaire" at bounding box center [1027, 759] width 184 height 30
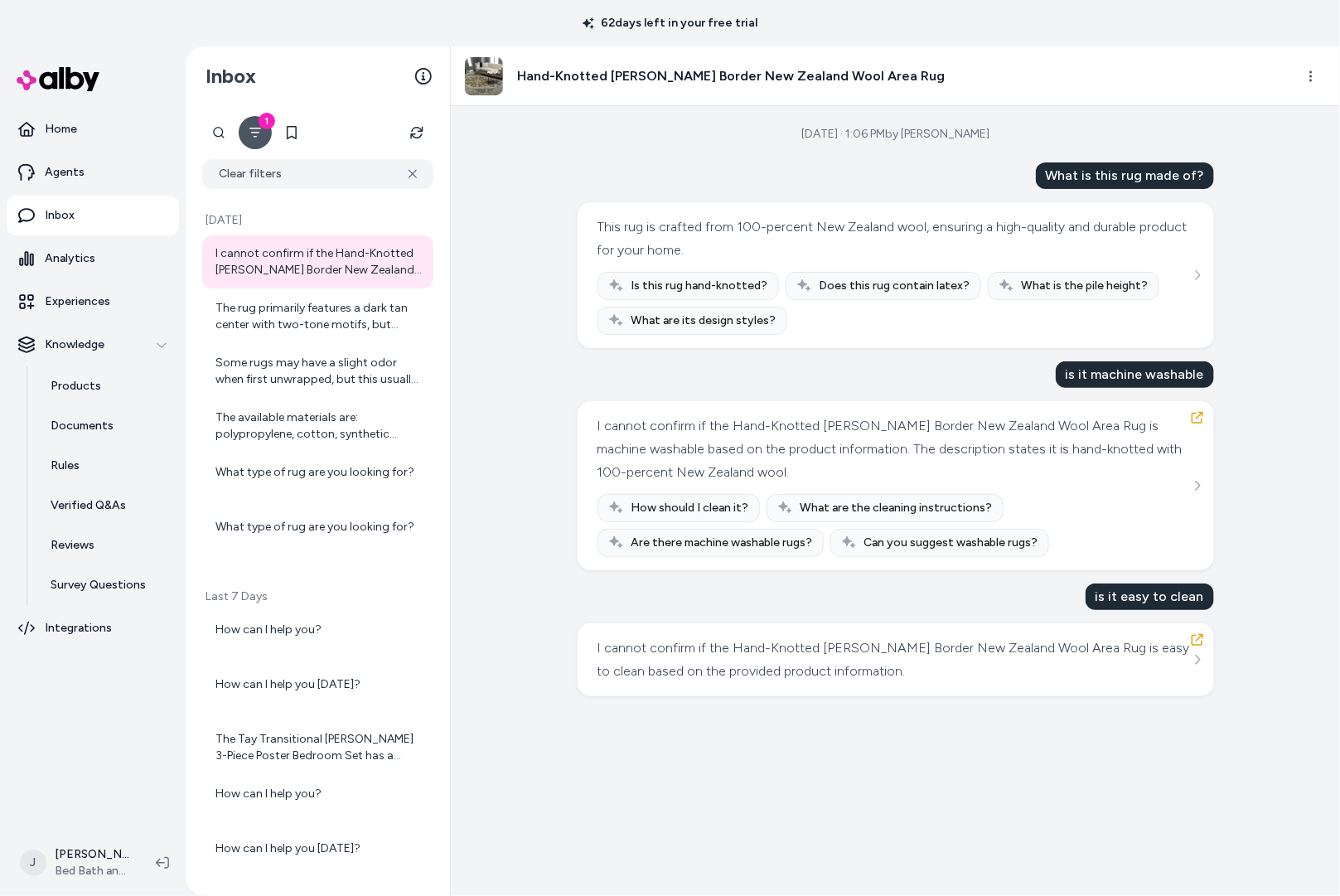
click at [489, 80] on img at bounding box center [484, 77] width 38 height 38
drag, startPoint x: 509, startPoint y: 78, endPoint x: 1109, endPoint y: 71, distance: 600.0
click at [515, 78] on div "Hand-Knotted [PERSON_NAME] Border New Zealand Wool Area Rug" at bounding box center [704, 77] width 480 height 40
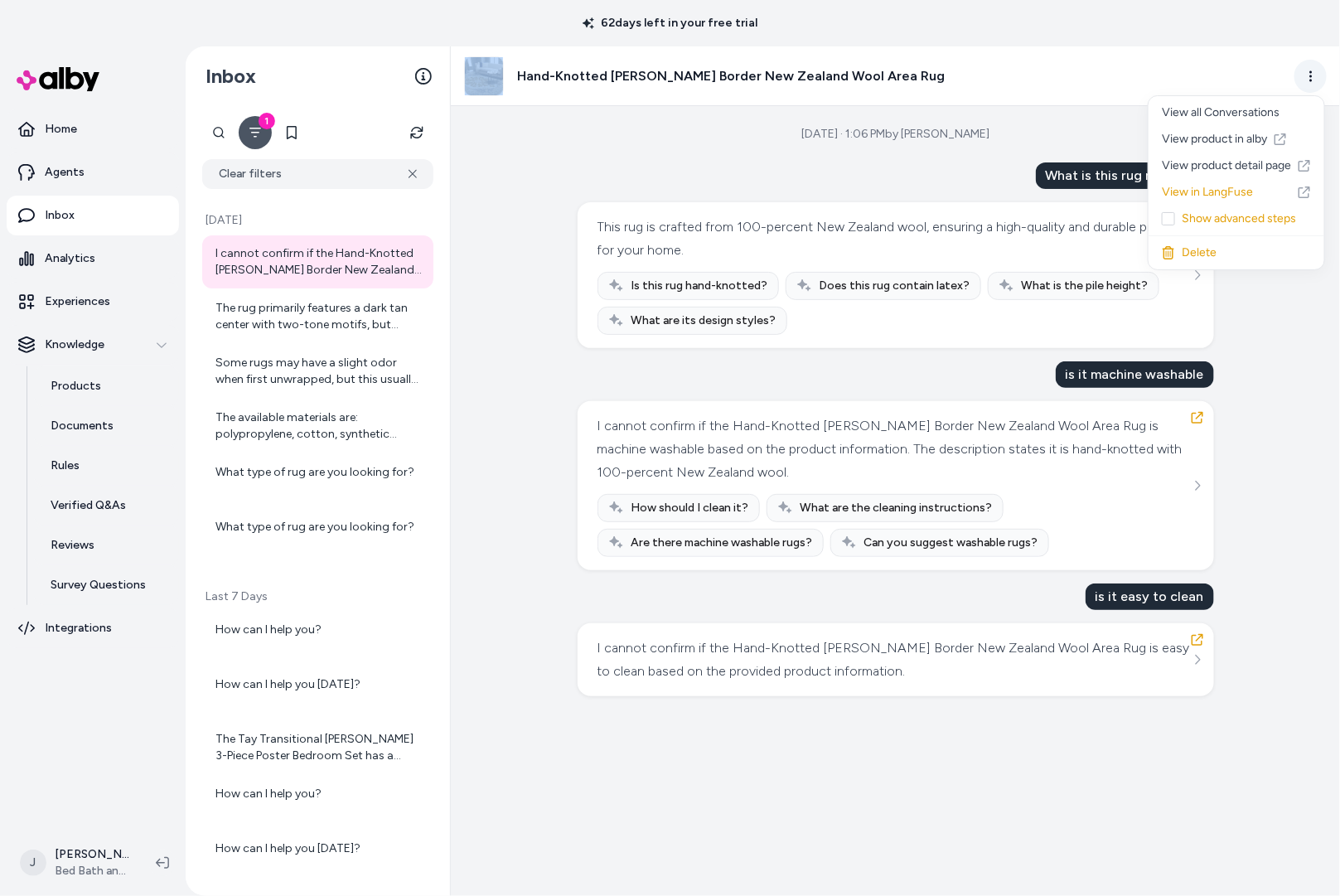
click at [1321, 74] on html "62 days left in your free trial Home Agents Inbox Analytics Experiences Knowled…" at bounding box center [670, 448] width 1340 height 896
click at [1223, 163] on link "View product detail page" at bounding box center [1236, 166] width 175 height 27
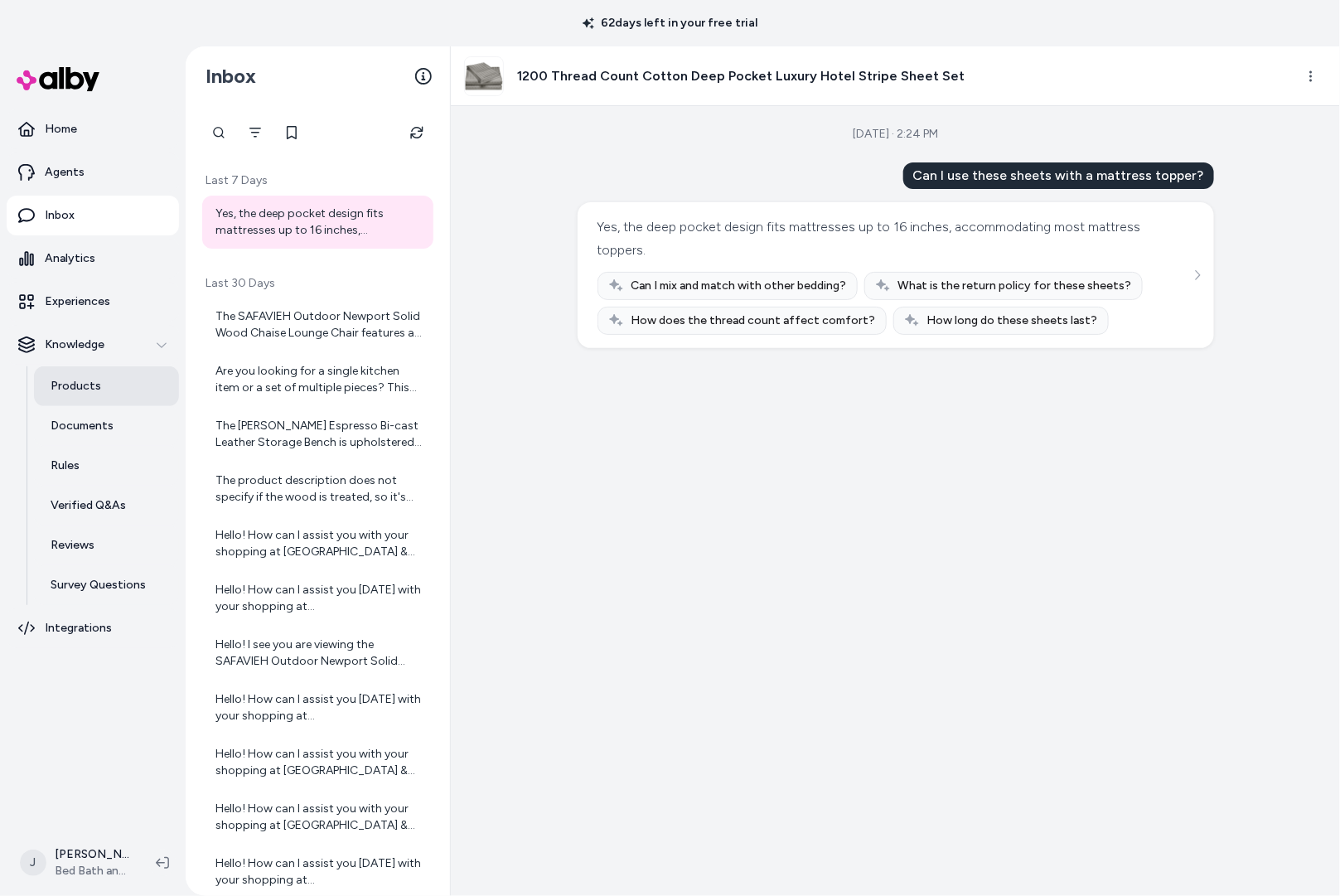
click at [92, 387] on p "Products" at bounding box center [76, 385] width 51 height 16
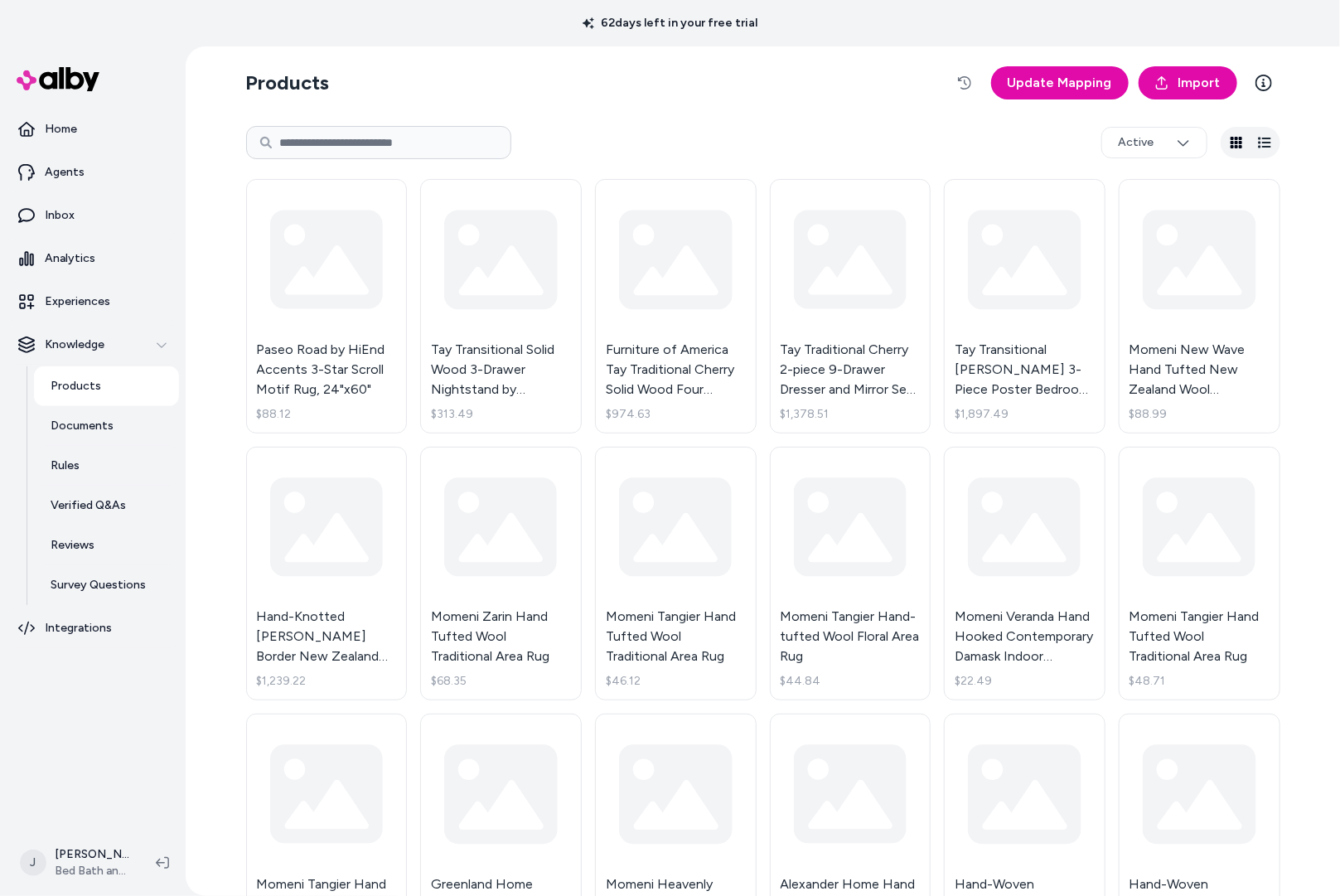
click at [365, 150] on input at bounding box center [379, 142] width 266 height 34
paste input "**********"
type input "**********"
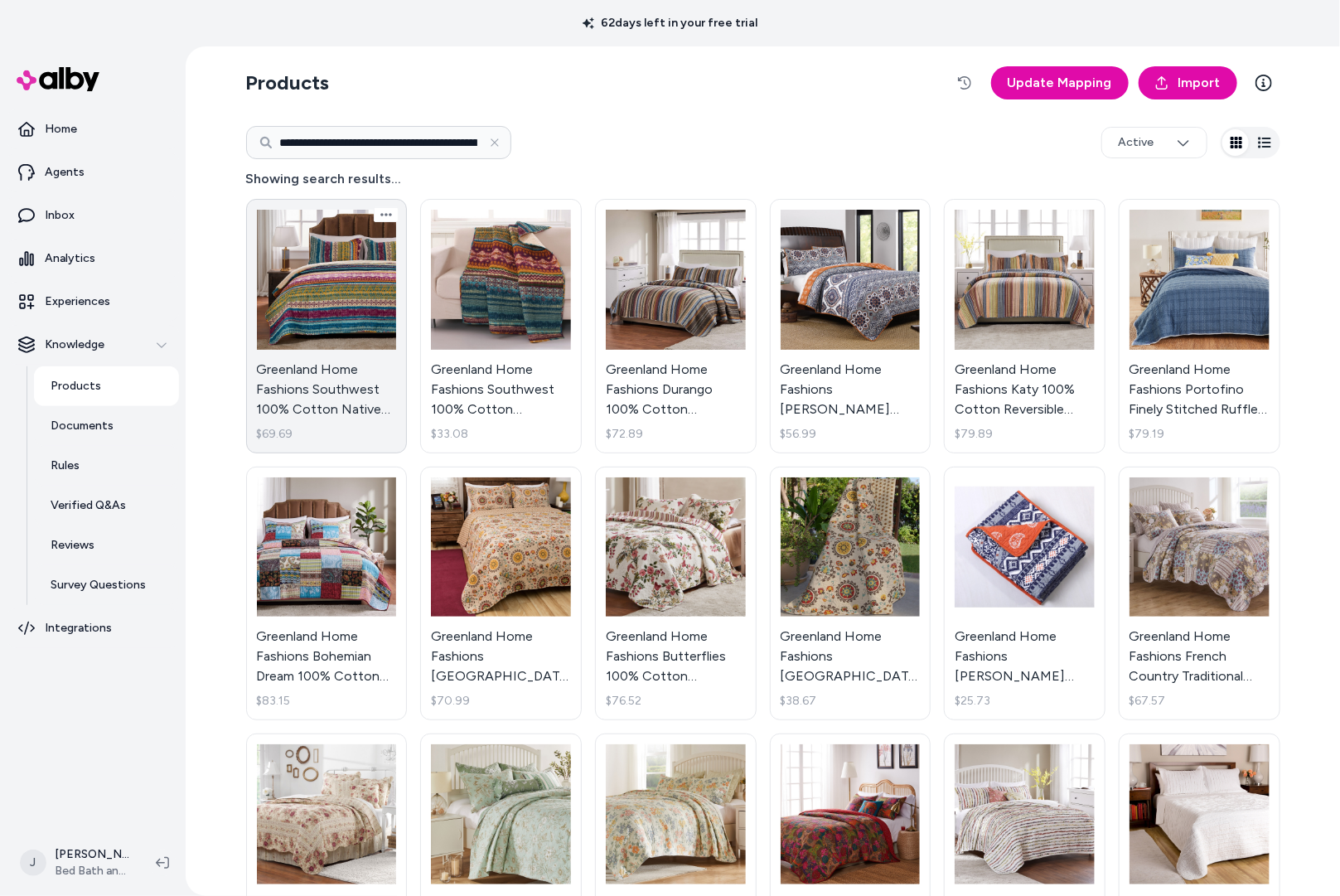
click at [334, 313] on link "Greenland Home Fashions Southwest 100% Cotton Native Motif Reversible Quilt Set…" at bounding box center [327, 326] width 162 height 254
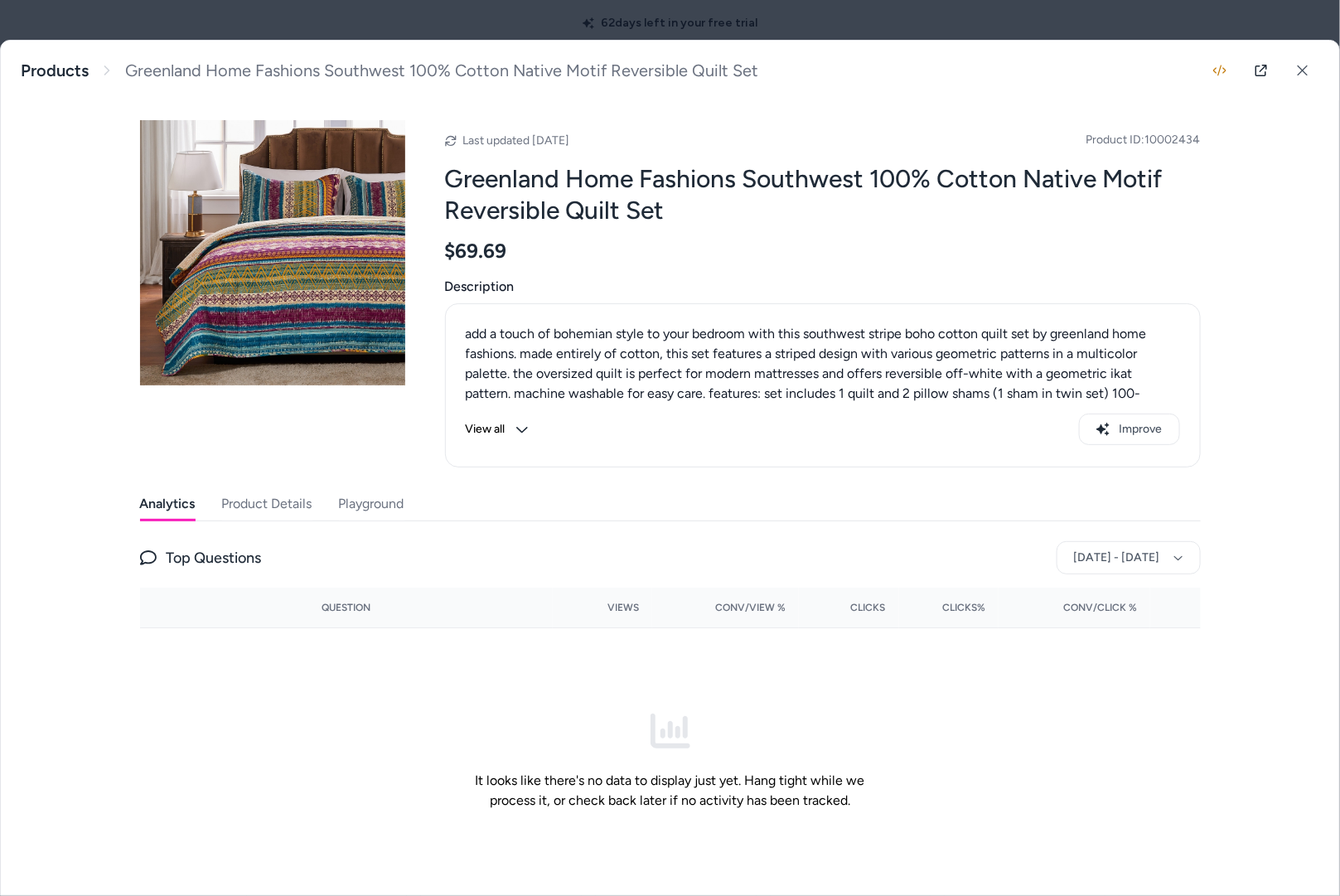
click at [375, 501] on button "Playground" at bounding box center [372, 503] width 65 height 34
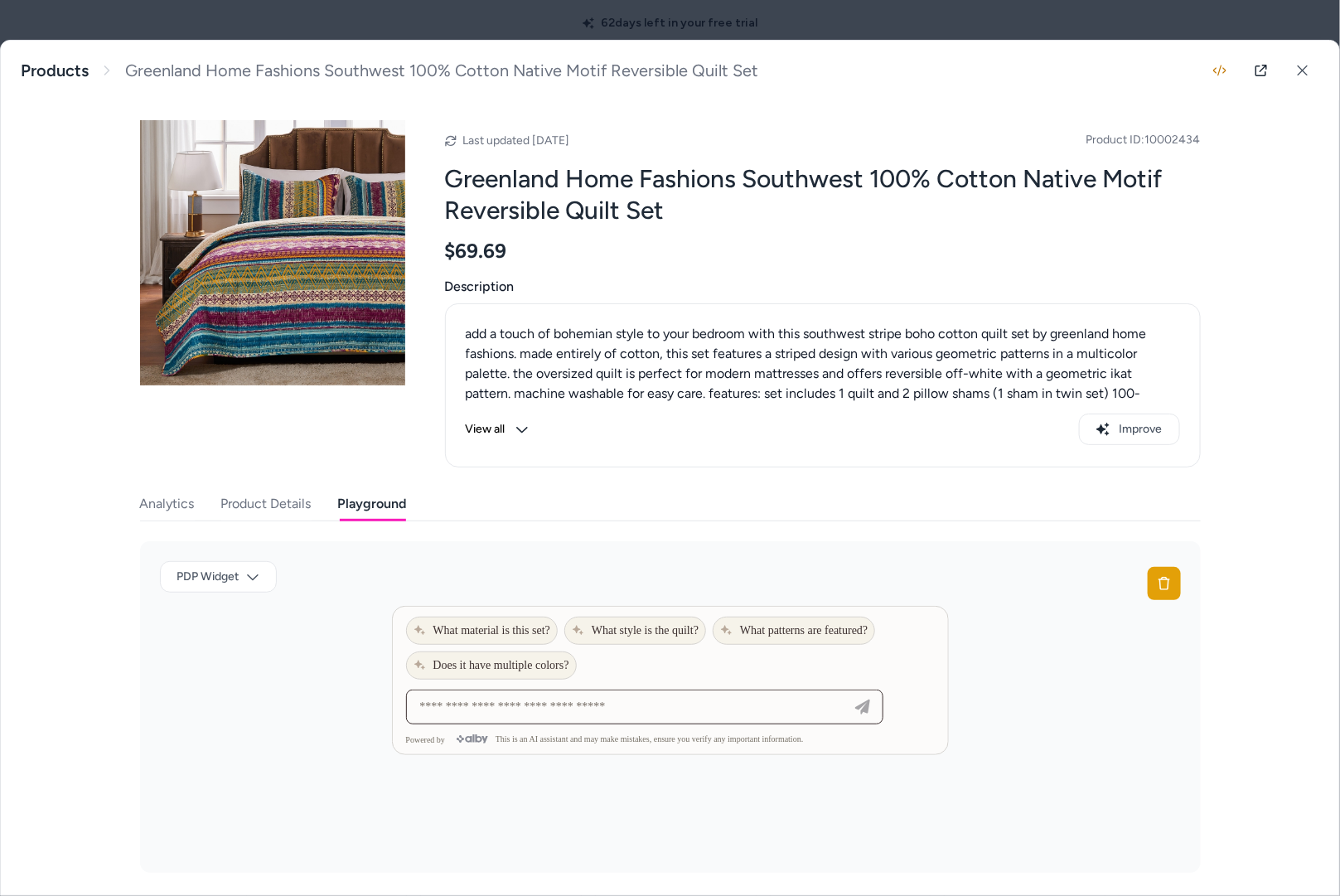
click at [658, 713] on input at bounding box center [628, 706] width 436 height 20
type input "**********"
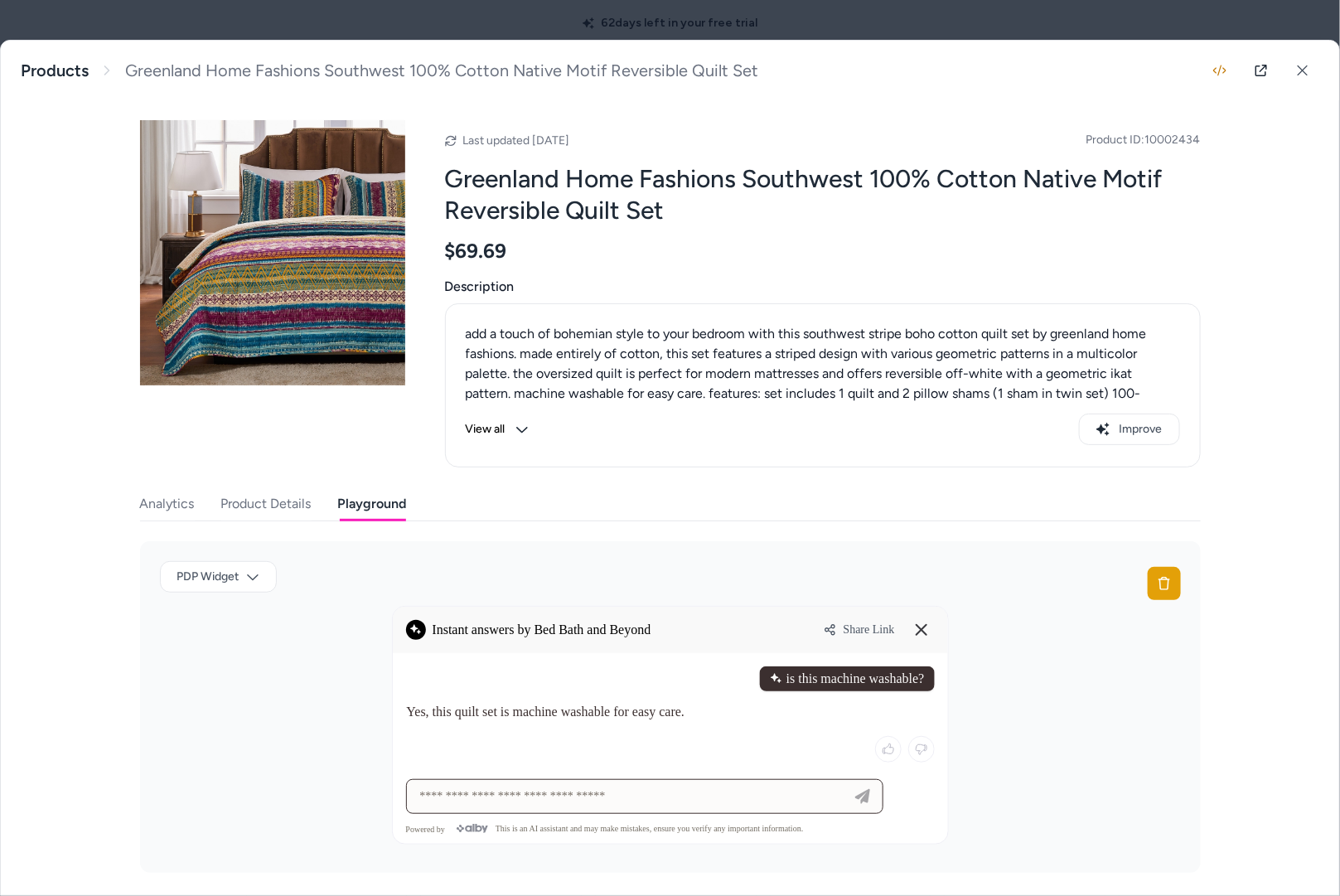
click at [657, 796] on input at bounding box center [628, 796] width 436 height 20
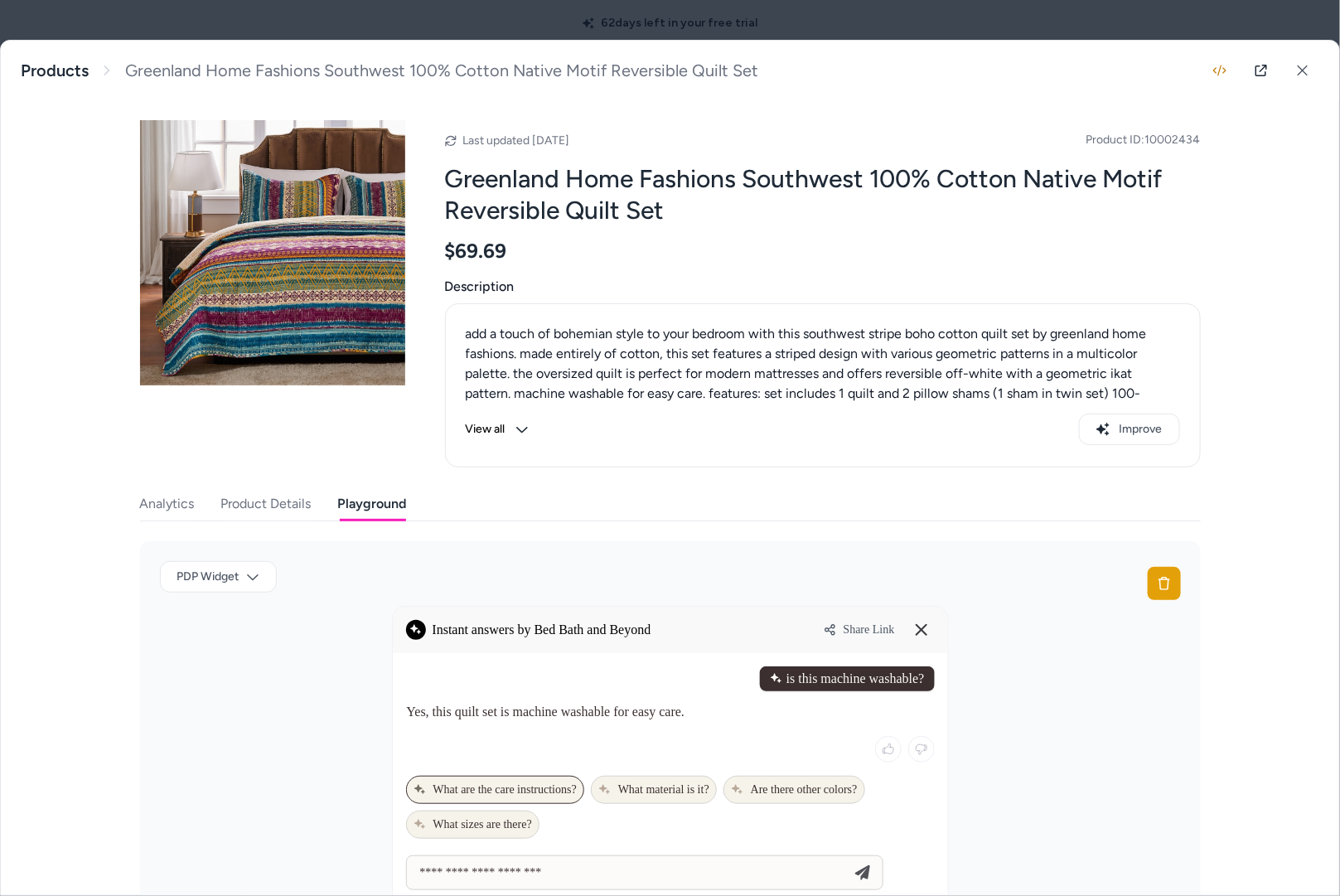
click at [561, 788] on span "What are the care instructions?" at bounding box center [495, 790] width 163 height 13
type input "**********"
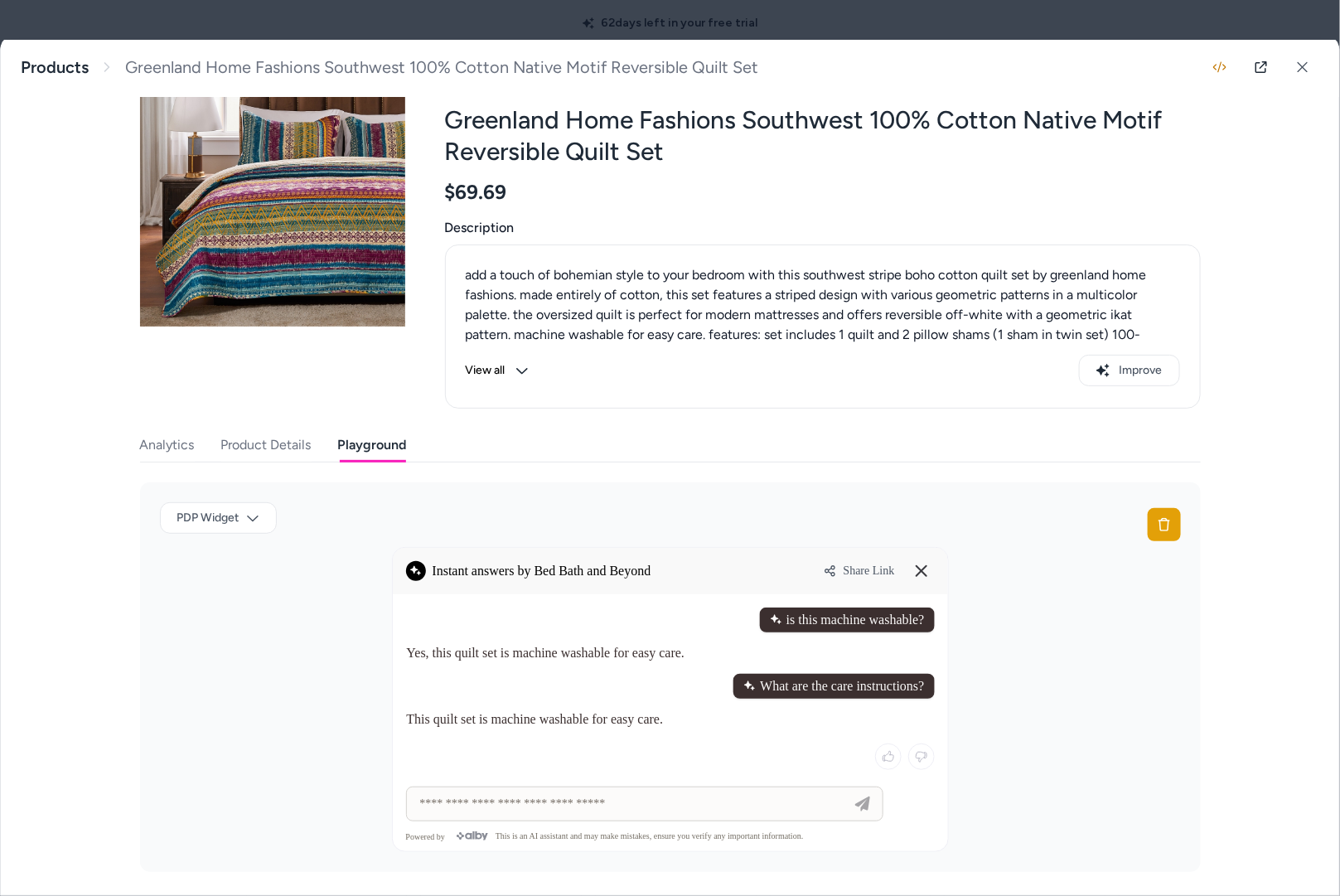
scroll to position [64, 0]
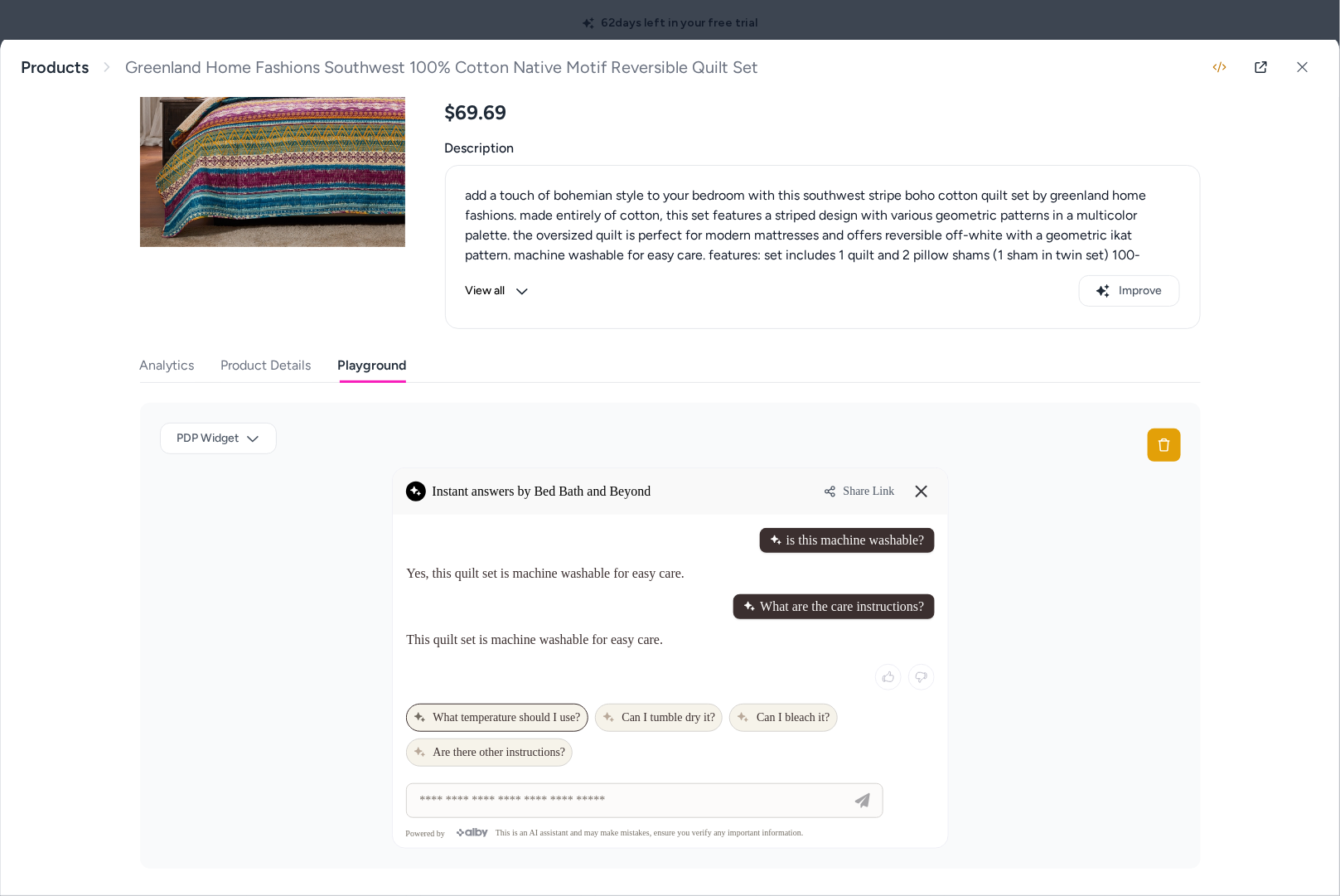
click at [553, 714] on span "What temperature should I use?" at bounding box center [497, 718] width 168 height 13
type input "**********"
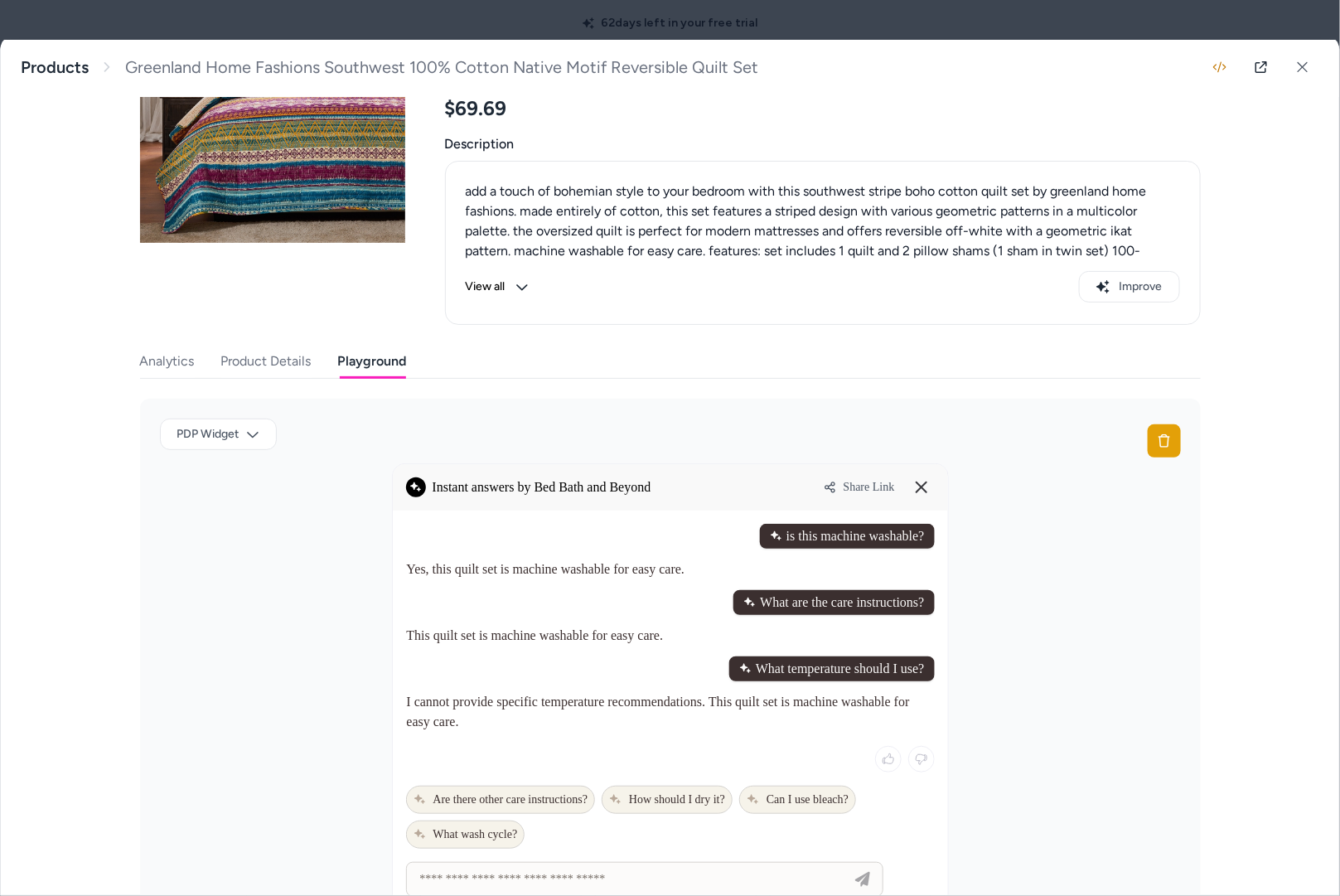
scroll to position [7, 0]
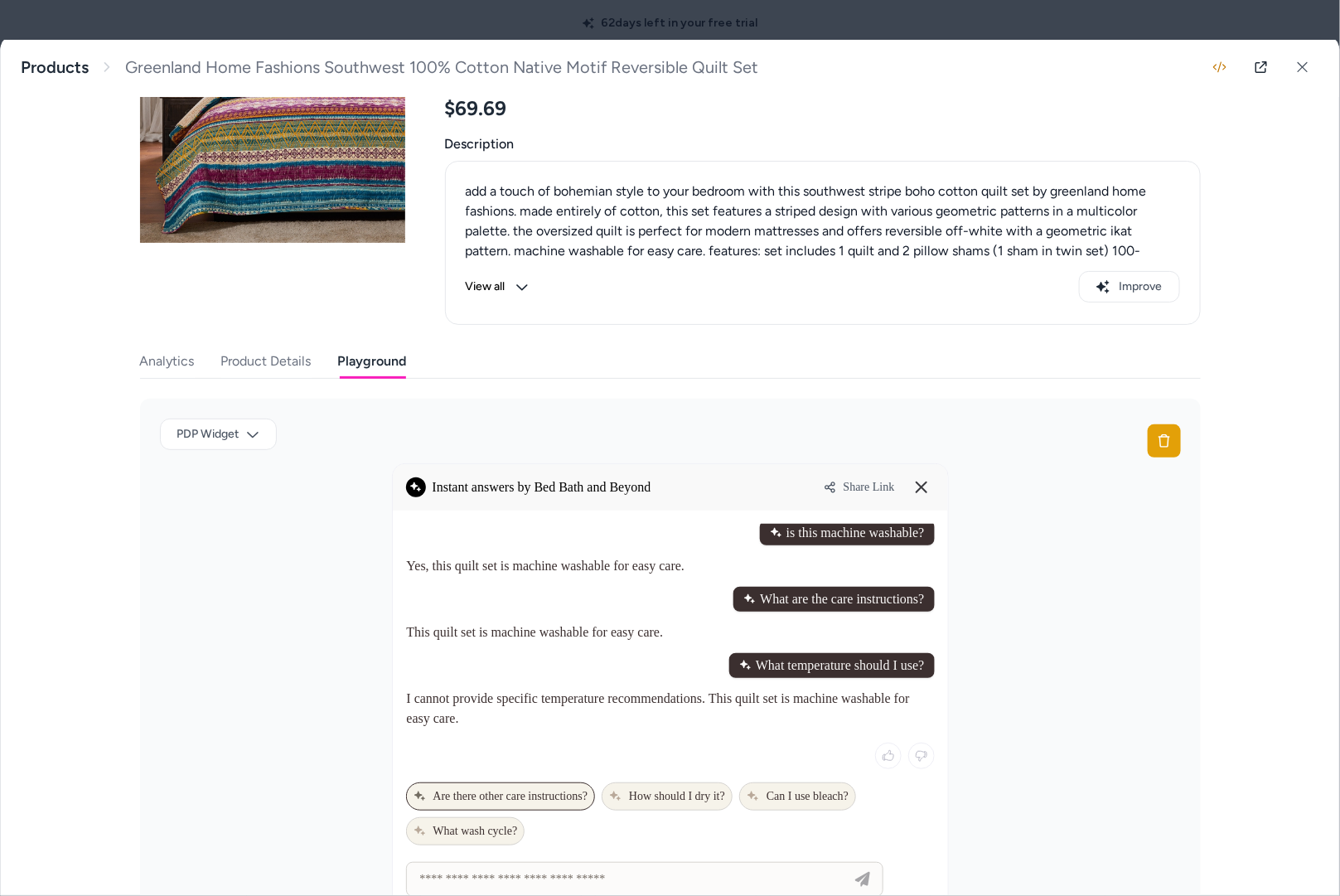
click at [508, 795] on span "Are there other care instructions?" at bounding box center [500, 796] width 174 height 13
type input "**********"
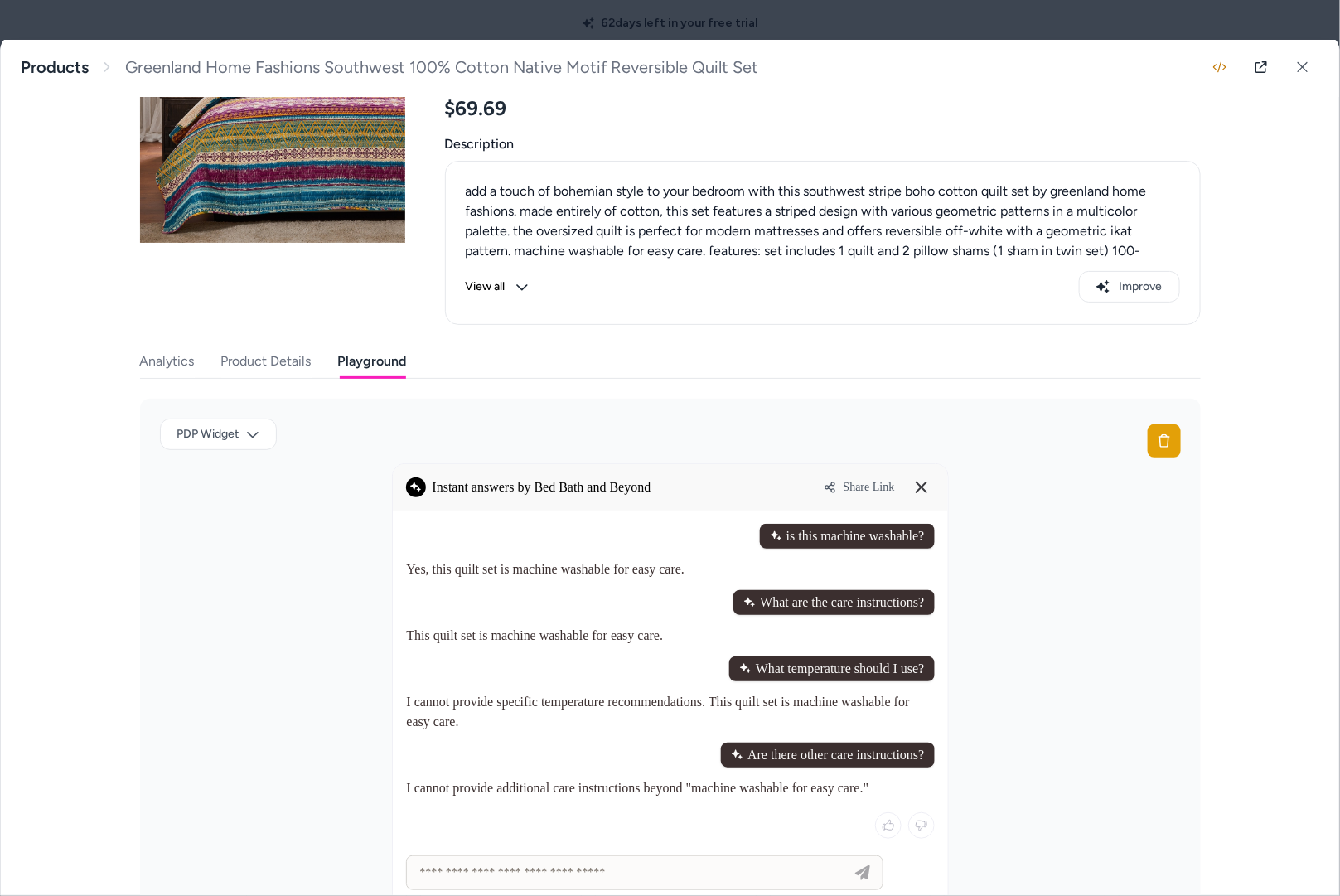
scroll to position [220, 0]
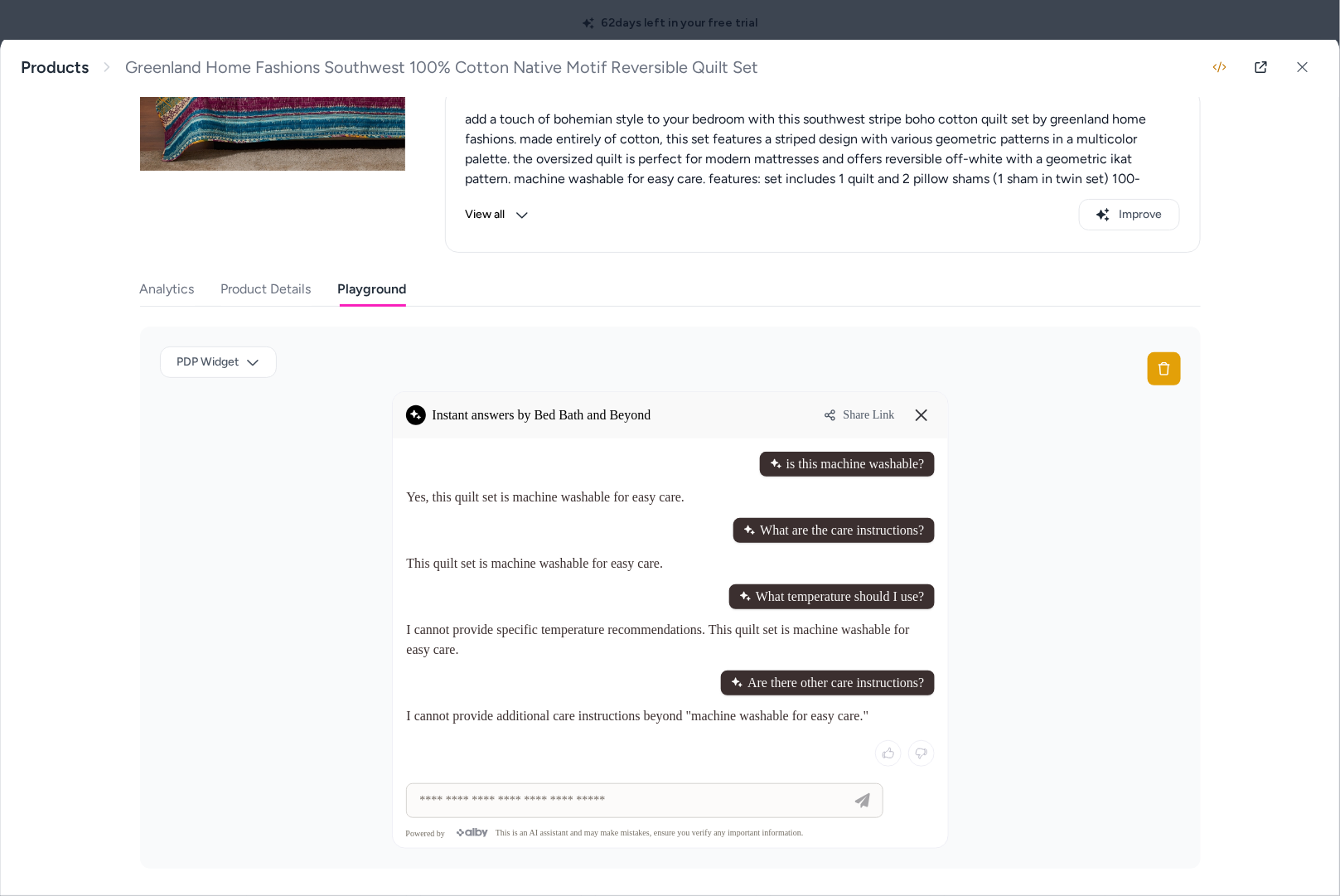
click at [857, 410] on span "Share Link" at bounding box center [869, 415] width 52 height 13
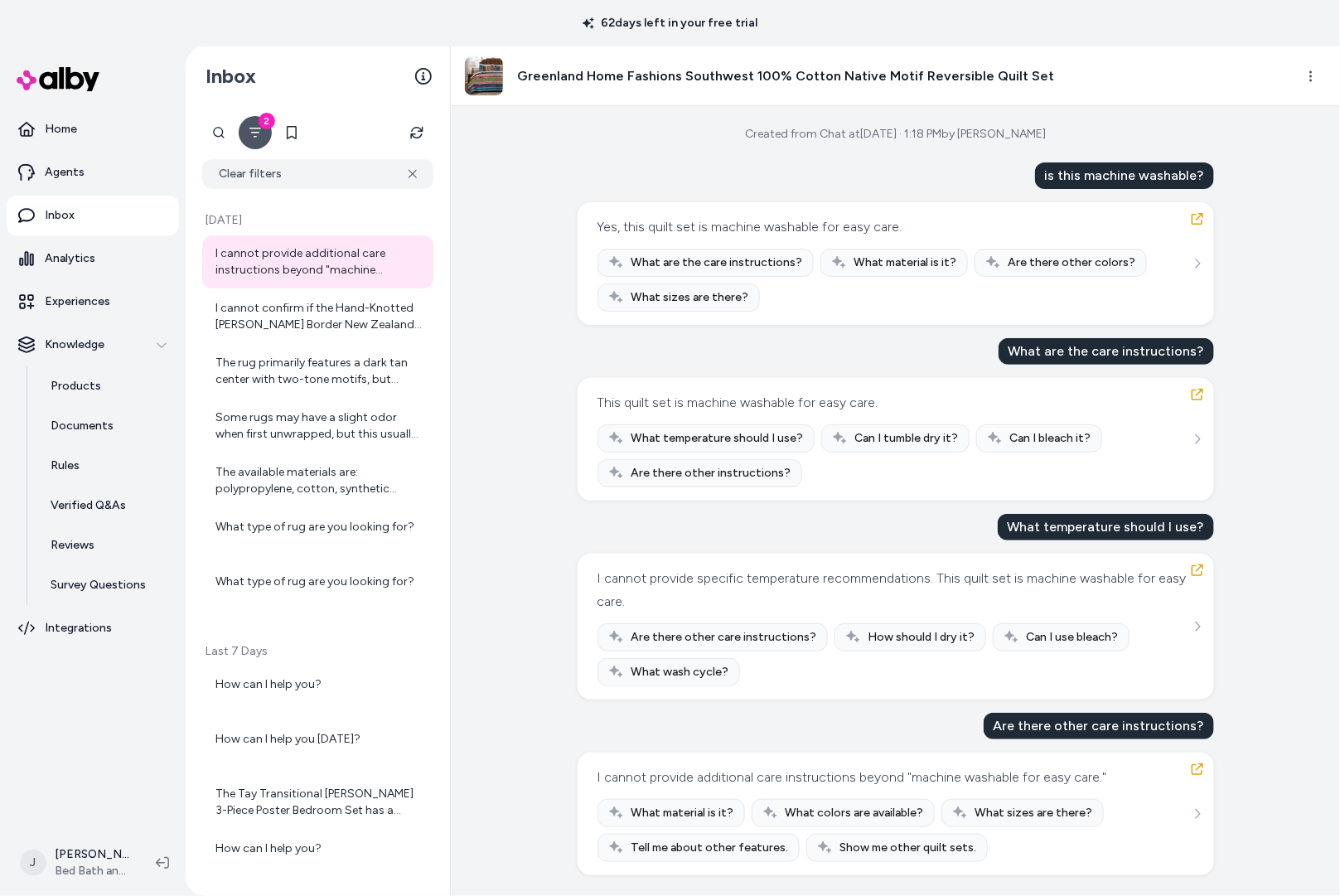
scroll to position [1, 0]
